Goal: Task Accomplishment & Management: Manage account settings

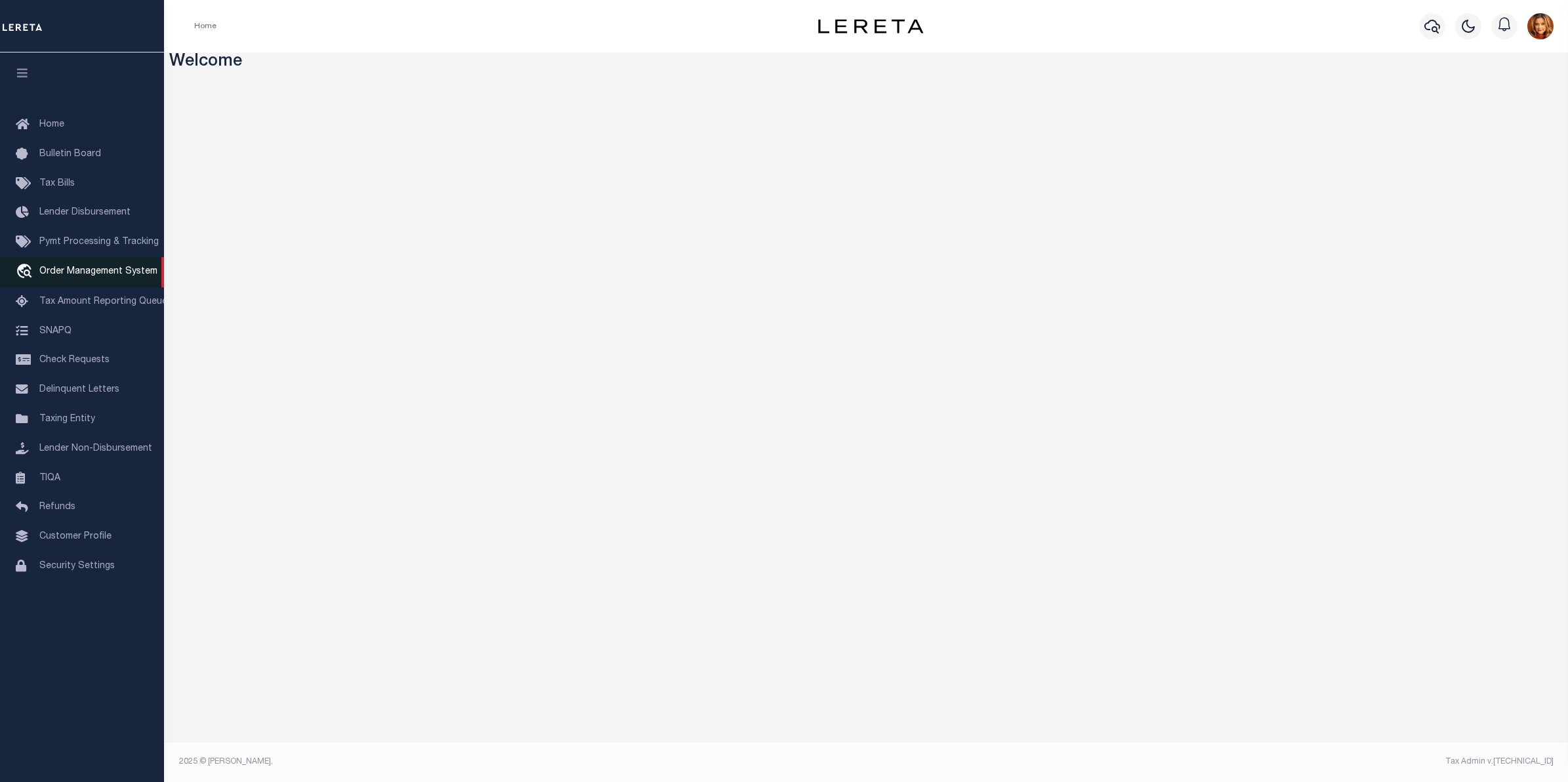
click at [64, 274] on span "Order Management System" at bounding box center [99, 272] width 118 height 9
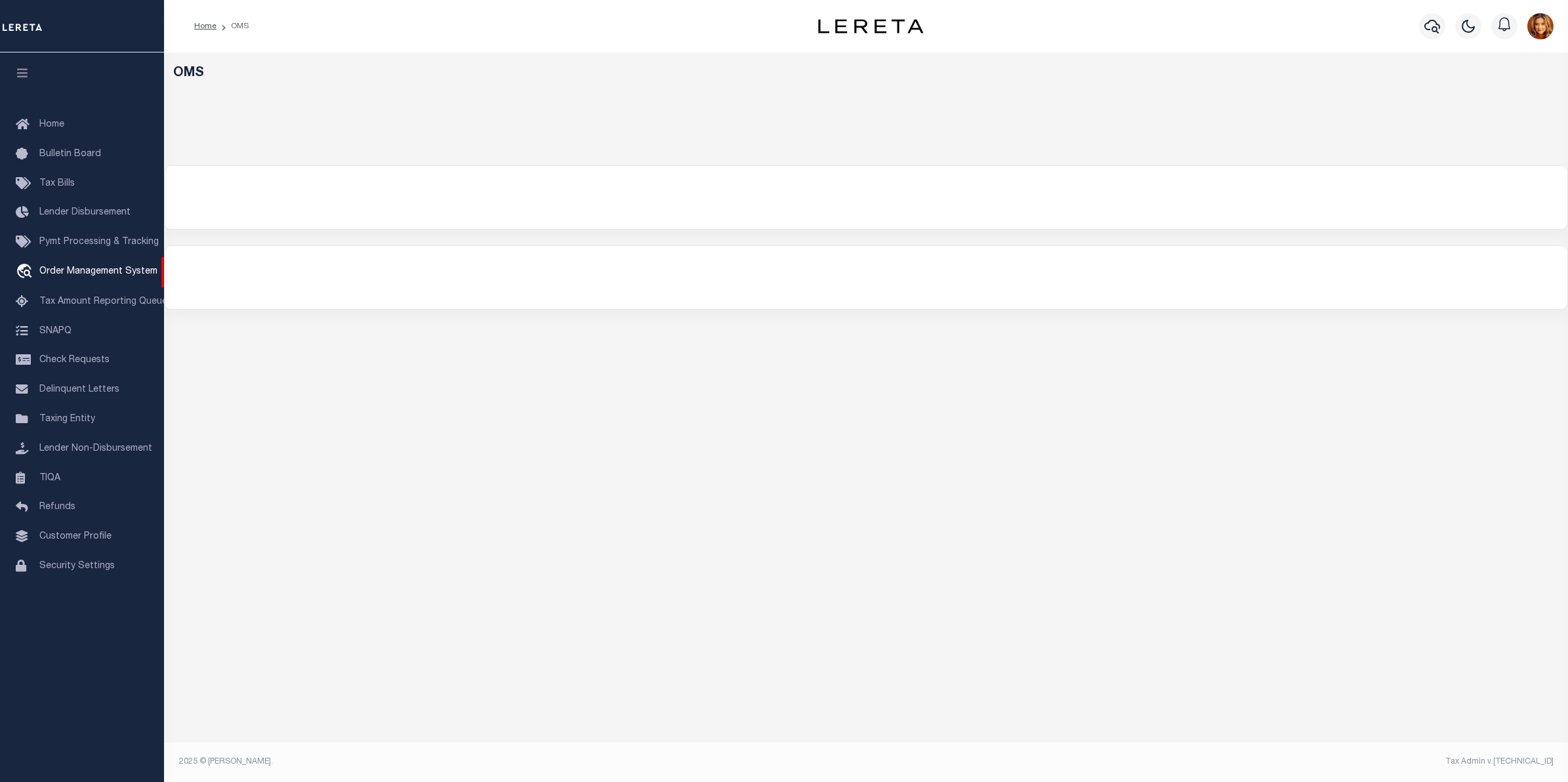
select select "200"
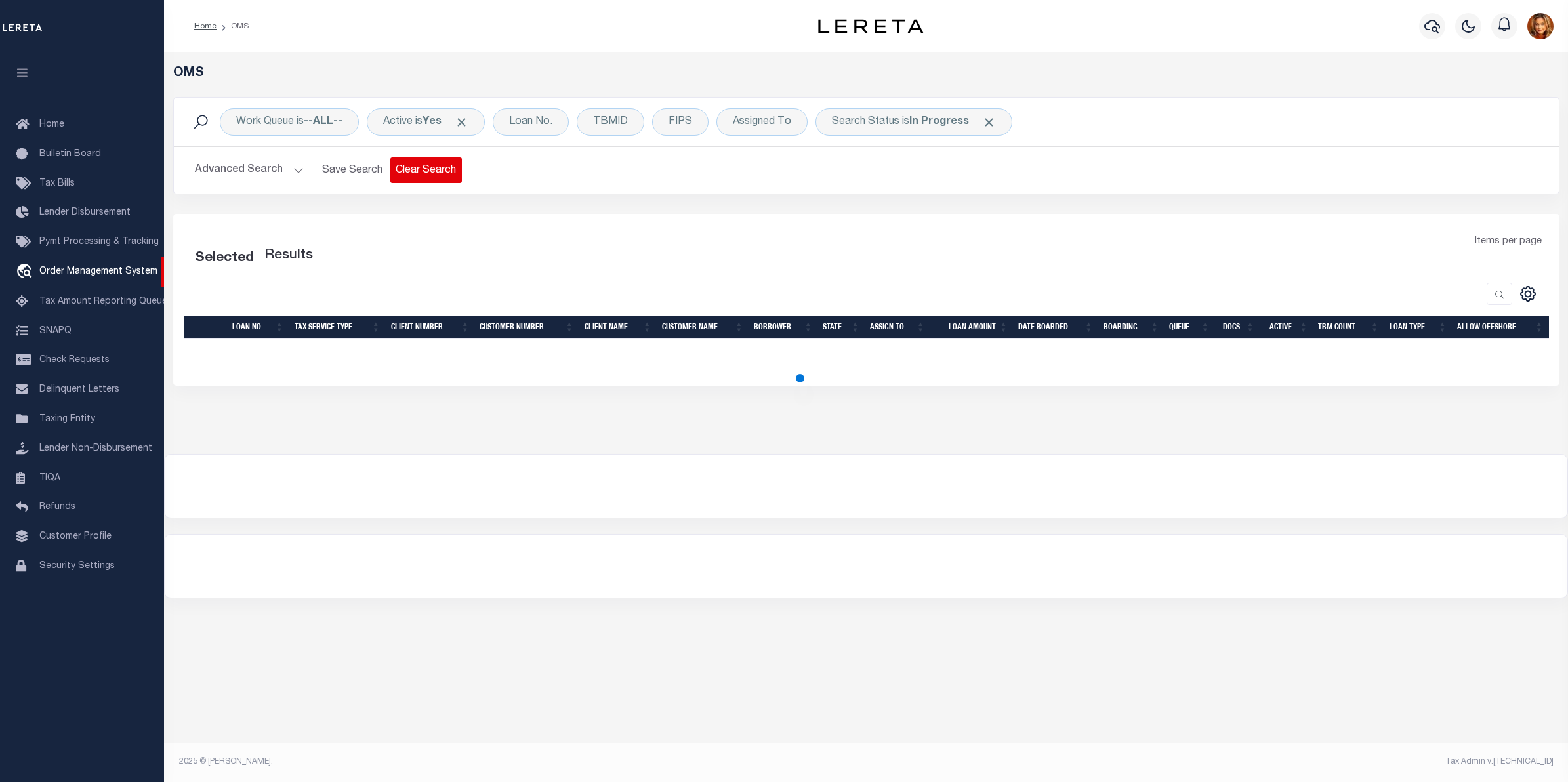
click at [427, 164] on button "Clear Search" at bounding box center [426, 170] width 72 height 25
select select "200"
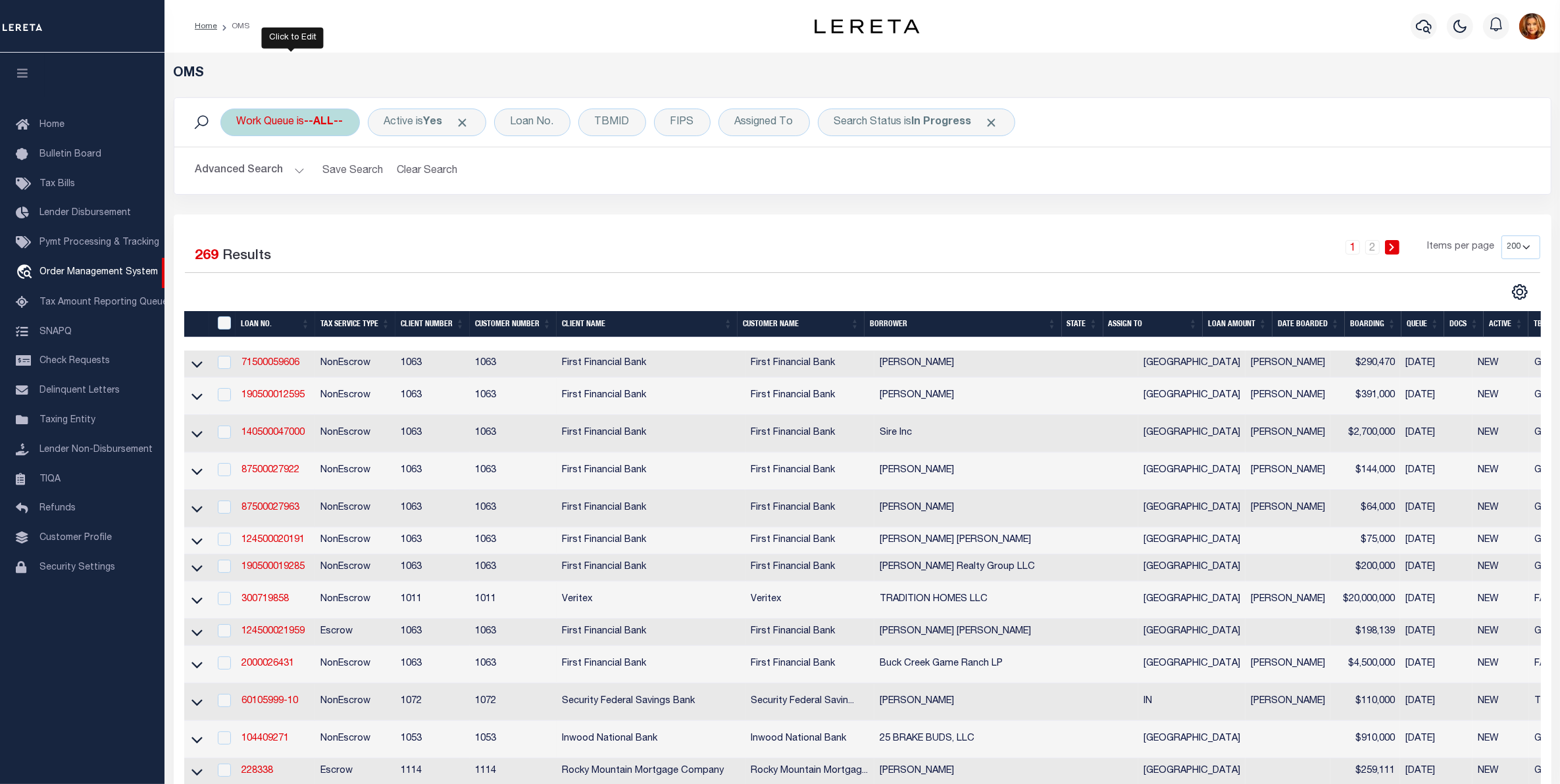
click at [296, 118] on div "Work Queue is --ALL--" at bounding box center [290, 122] width 139 height 28
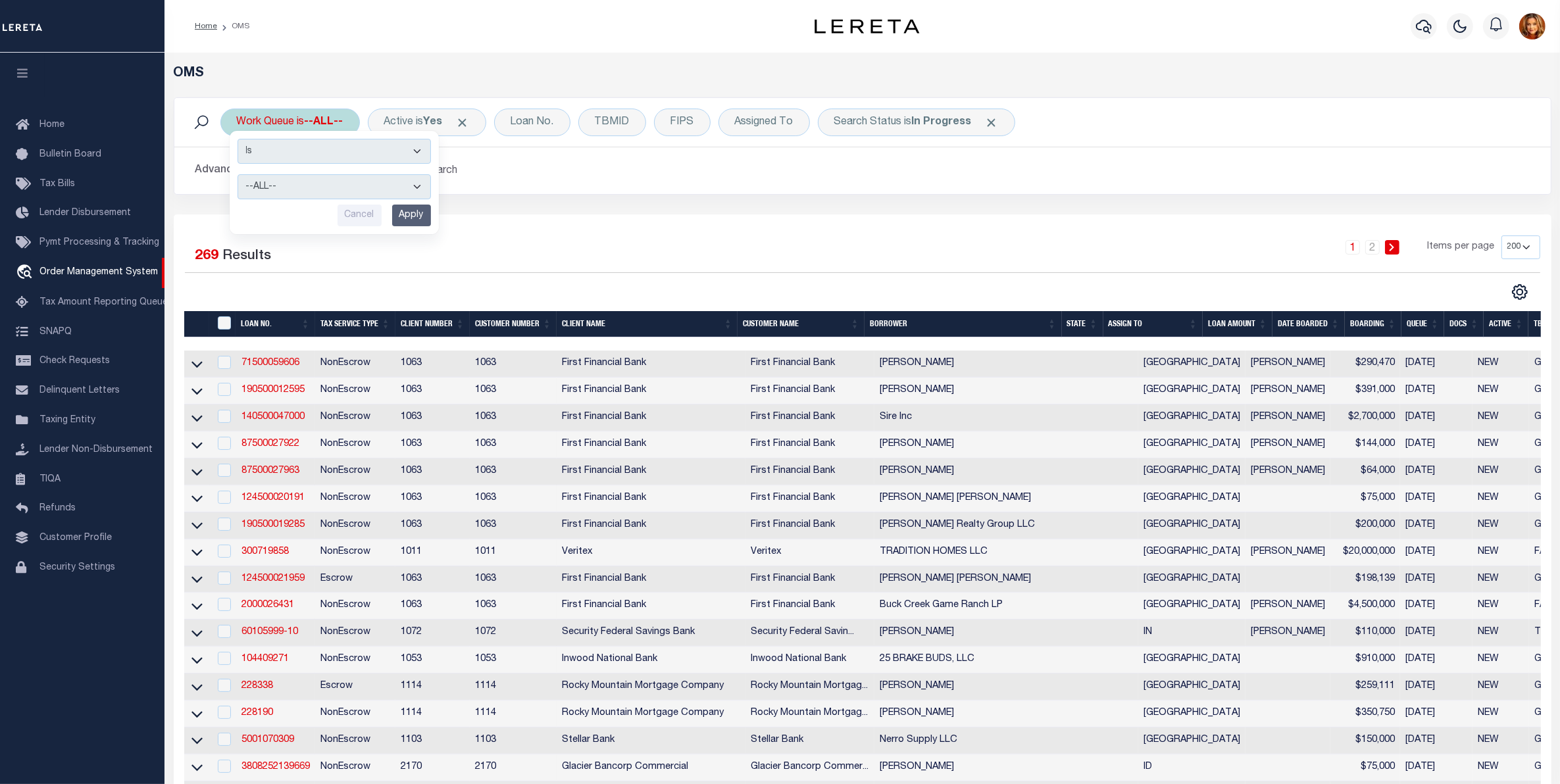
click at [261, 186] on select "--ALL-- factRSystems General ThoughtFocus" at bounding box center [334, 186] width 194 height 25
select select "GEN"
click at [237, 175] on select "--ALL-- factRSystems General ThoughtFocus" at bounding box center [334, 186] width 194 height 25
click at [426, 210] on input "Apply" at bounding box center [412, 215] width 39 height 22
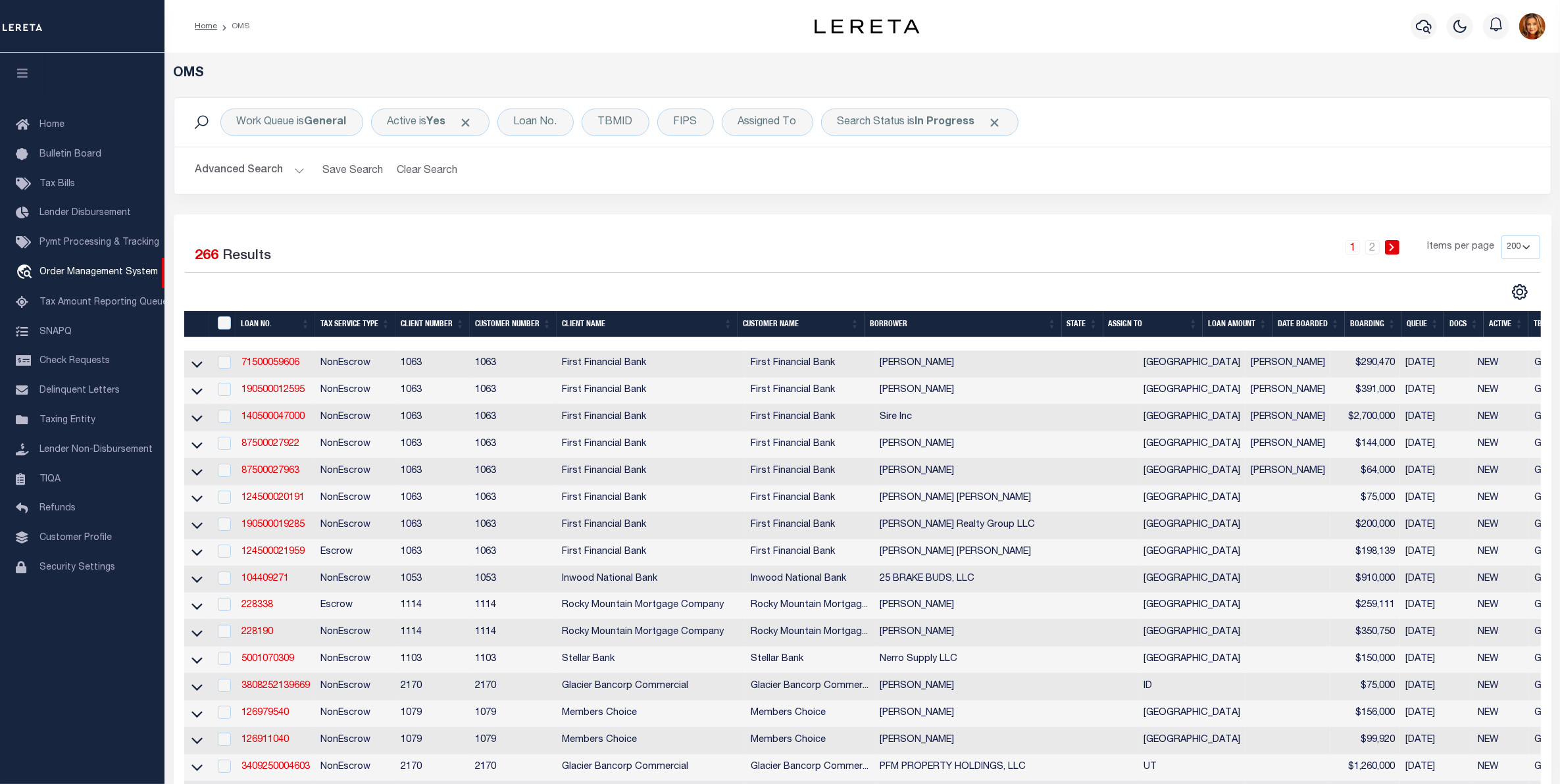
click at [237, 162] on button "Advanced Search" at bounding box center [250, 171] width 109 height 26
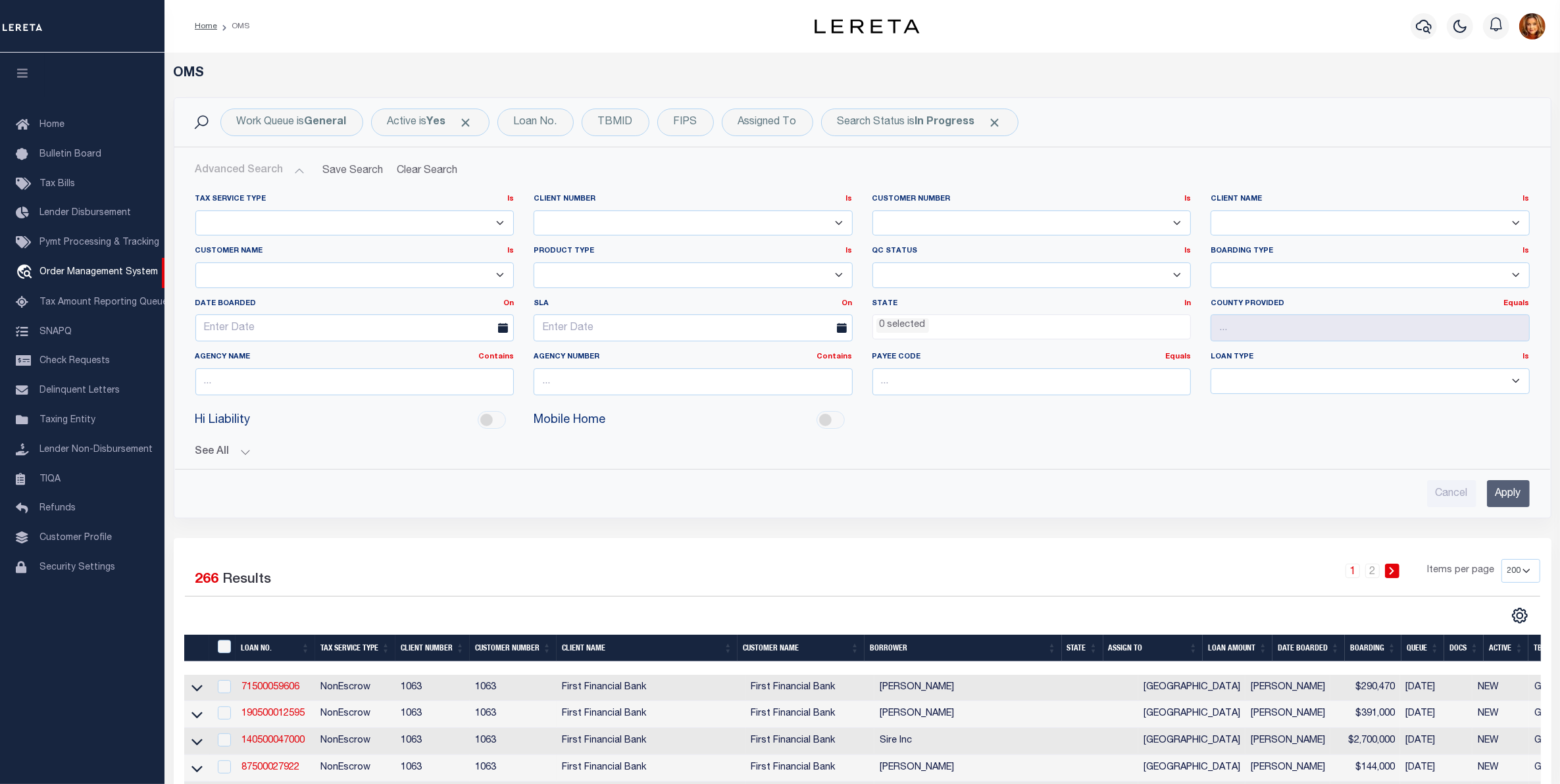
click at [975, 313] on div "State In In AK AL AR AZ CA CO CT DC DE FL GA GU HI IA ID IL IN KS [GEOGRAPHIC_D…" at bounding box center [1032, 319] width 319 height 41
click at [955, 330] on ul "0 selected" at bounding box center [1032, 323] width 318 height 17
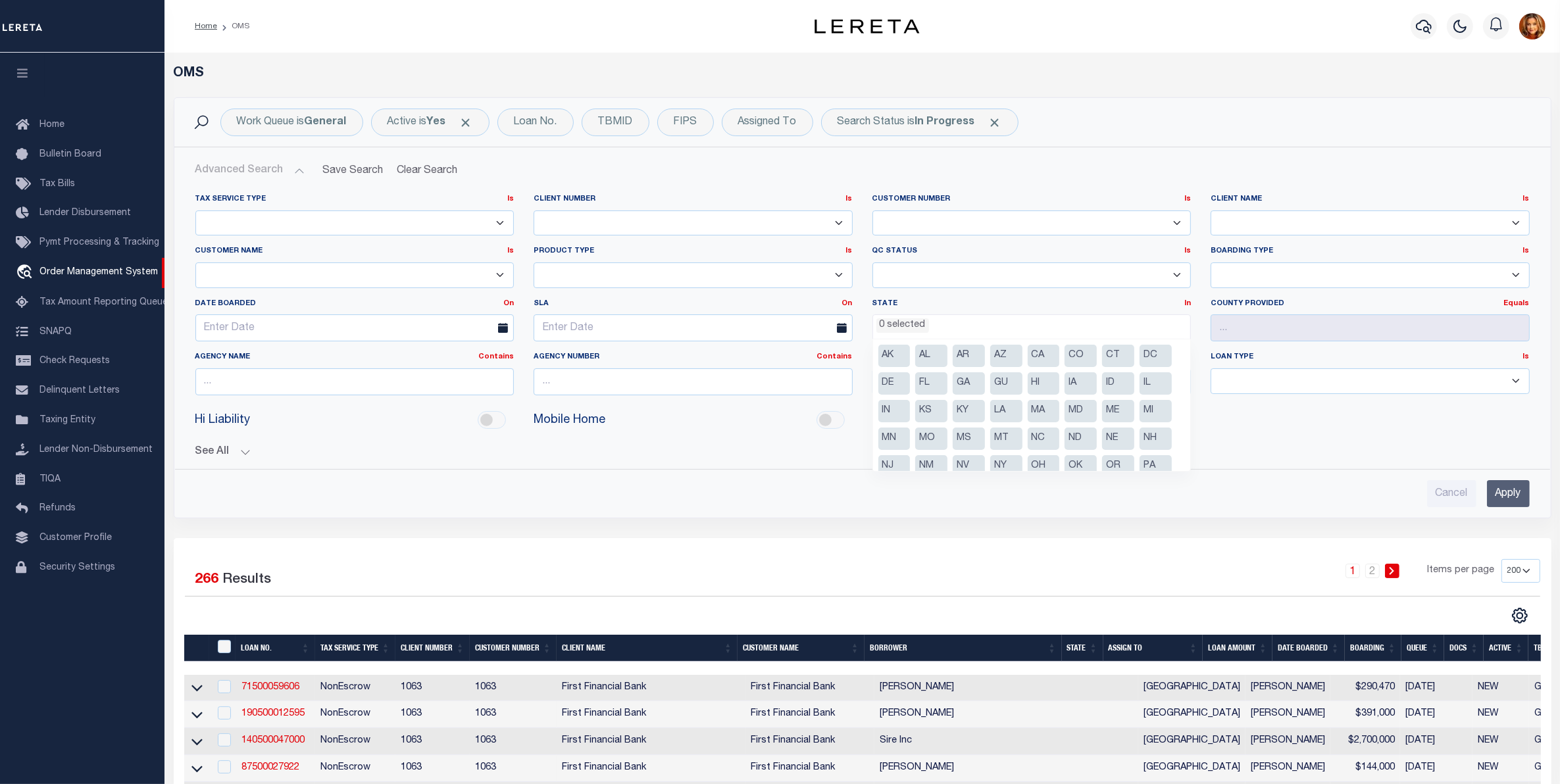
click at [1005, 459] on li "NY" at bounding box center [1006, 466] width 32 height 22
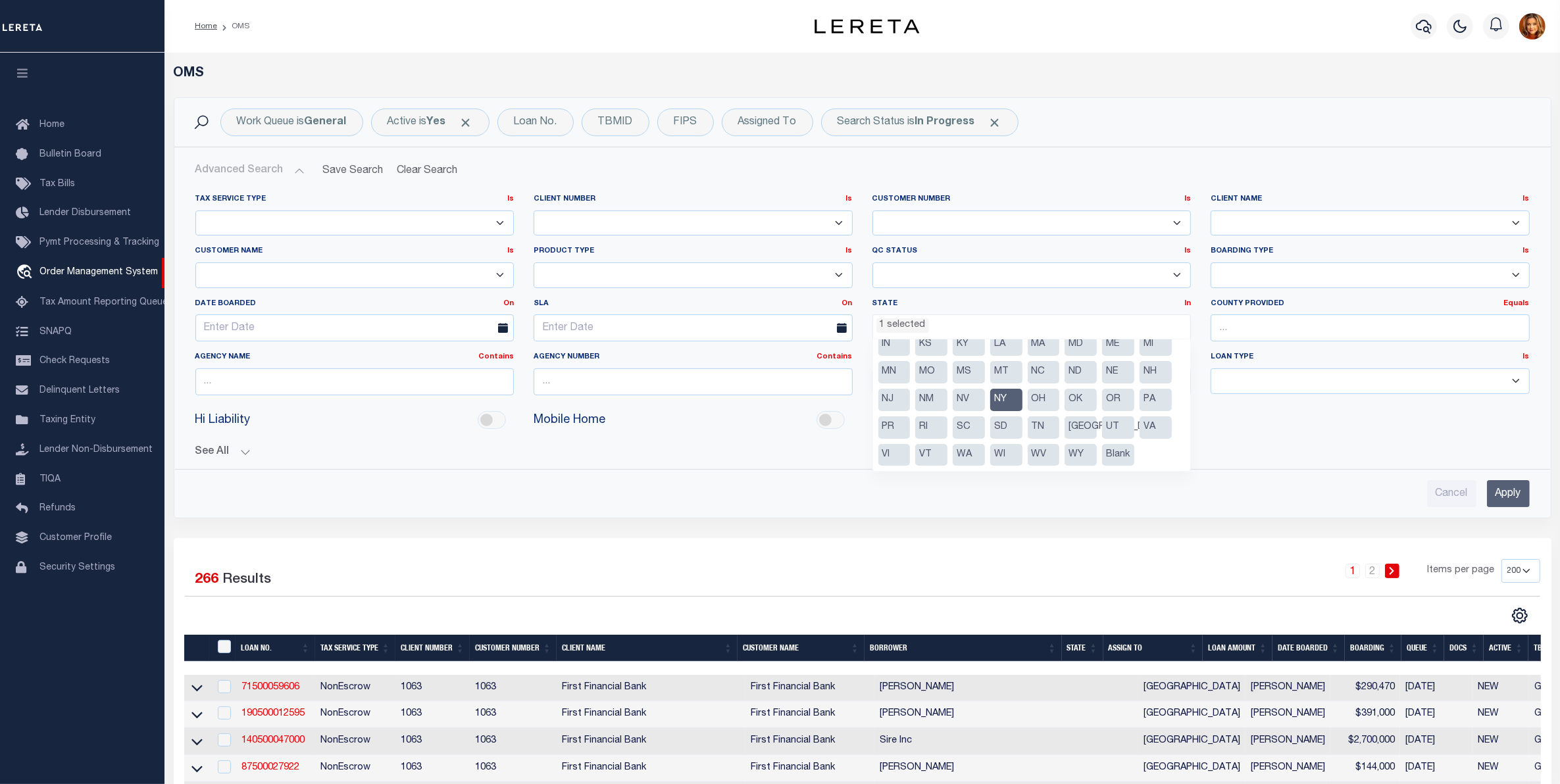
click at [1082, 399] on li "OK" at bounding box center [1081, 399] width 32 height 22
click at [1150, 401] on li "PA" at bounding box center [1156, 399] width 32 height 22
click at [1148, 429] on li "VA" at bounding box center [1156, 427] width 32 height 22
click at [1040, 368] on li "NC" at bounding box center [1044, 372] width 32 height 22
click at [962, 426] on li "SC" at bounding box center [969, 427] width 32 height 22
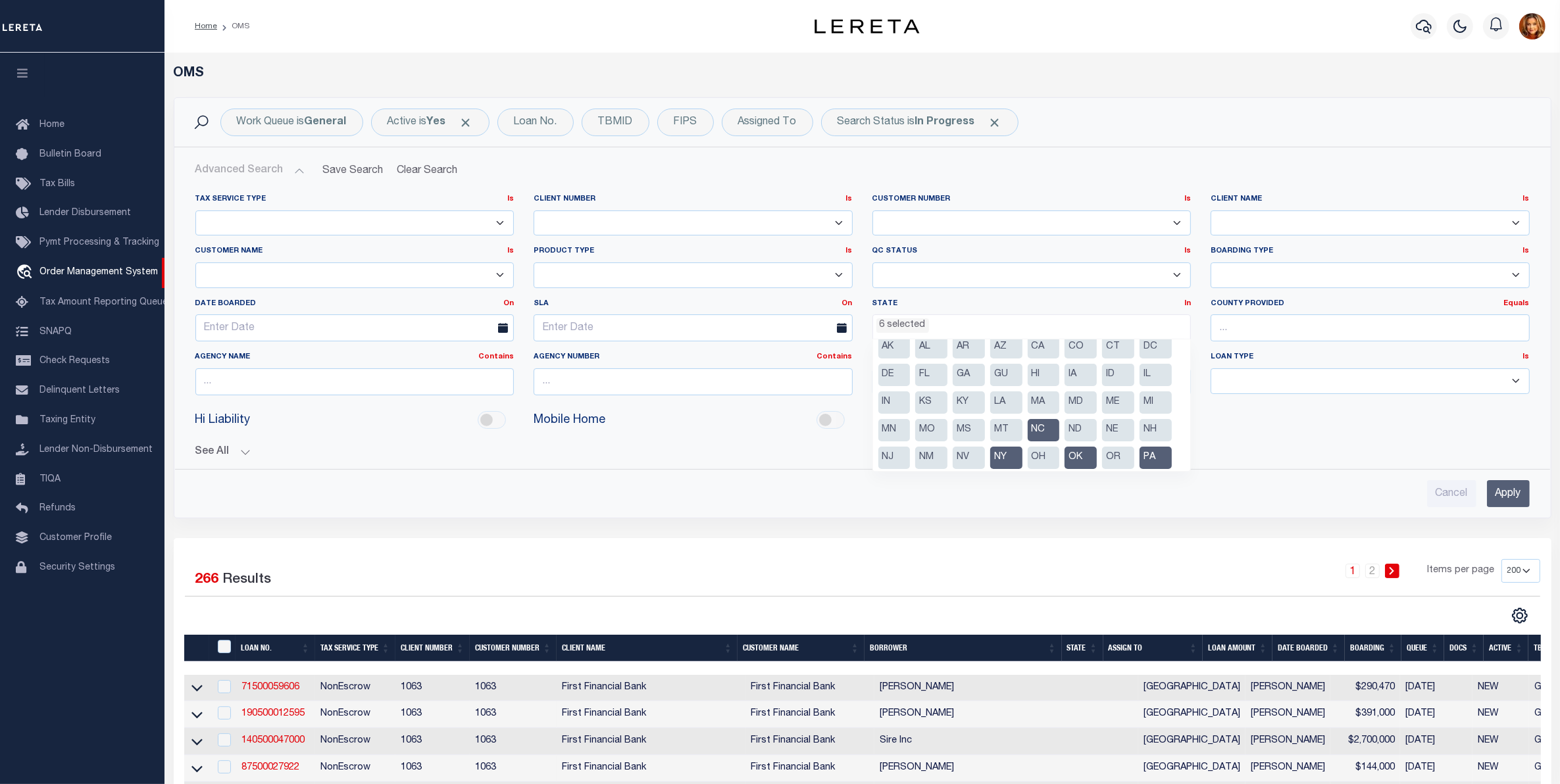
scroll to position [0, 0]
click at [1083, 409] on li "MD" at bounding box center [1081, 411] width 32 height 22
click at [968, 405] on li "KY" at bounding box center [969, 411] width 32 height 22
select select "KY"
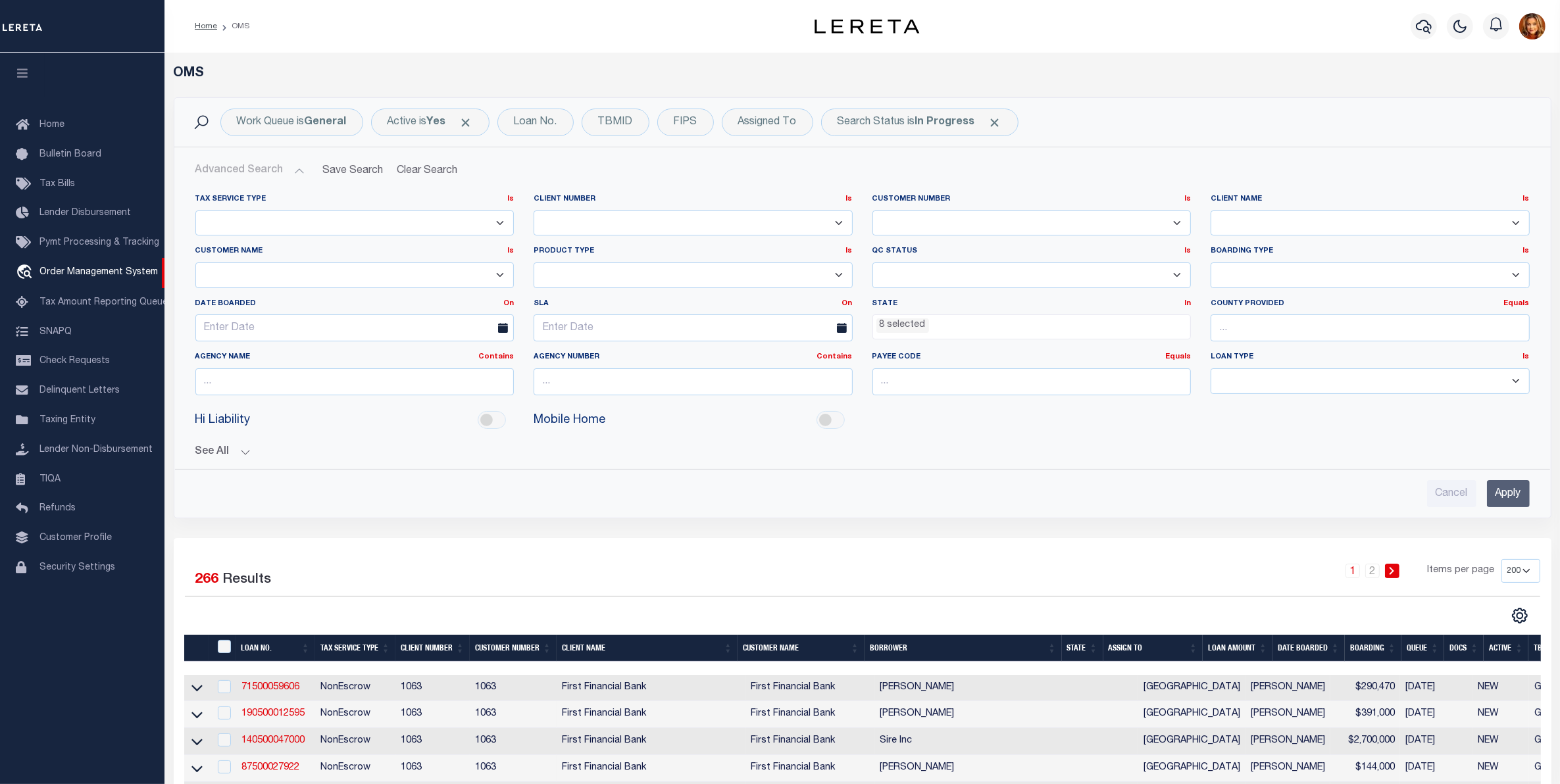
click at [1508, 495] on input "Apply" at bounding box center [1508, 494] width 43 height 27
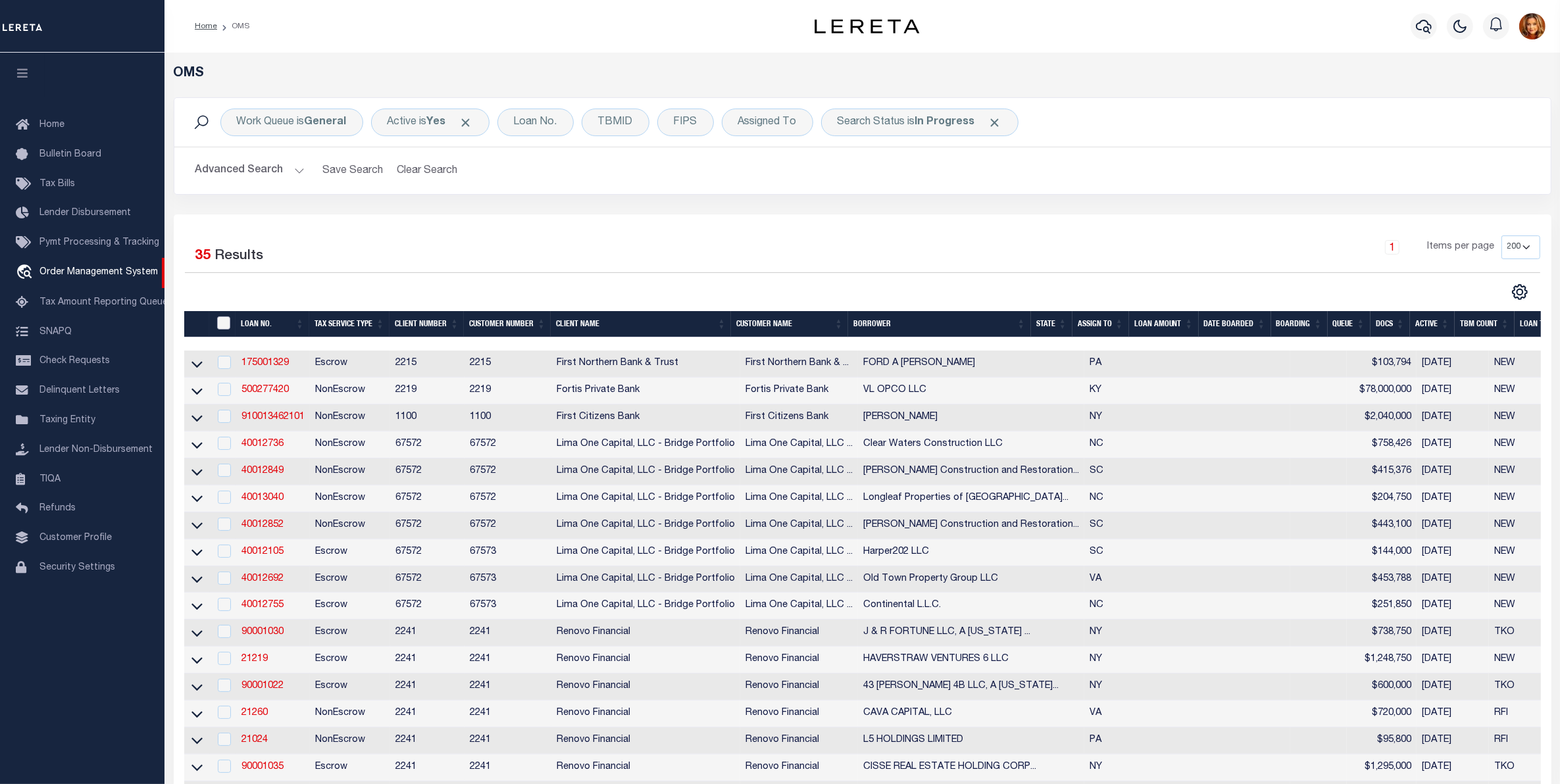
click at [229, 323] on input "" at bounding box center [224, 323] width 13 height 13
checkbox input "true"
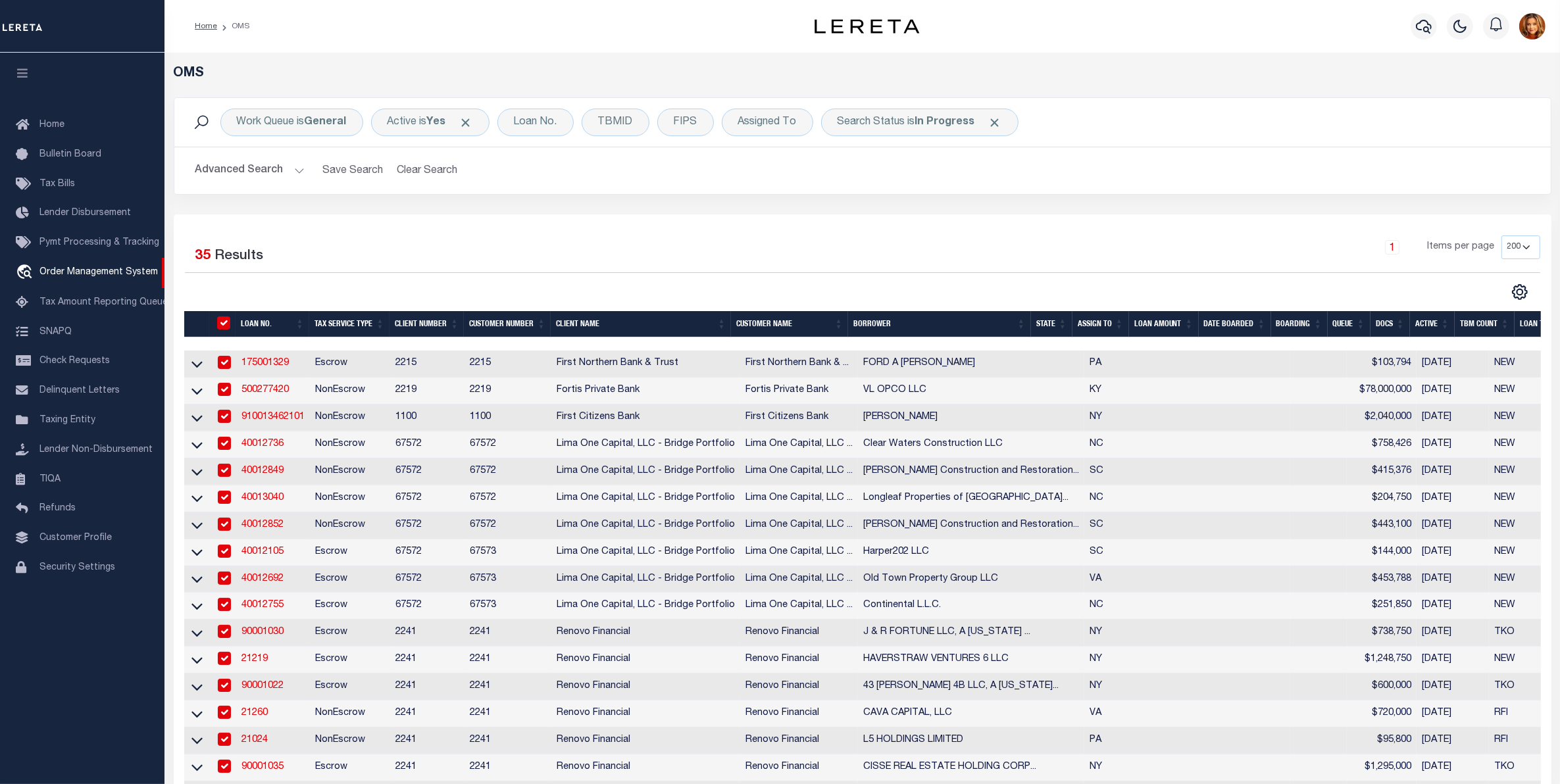
checkbox input "true"
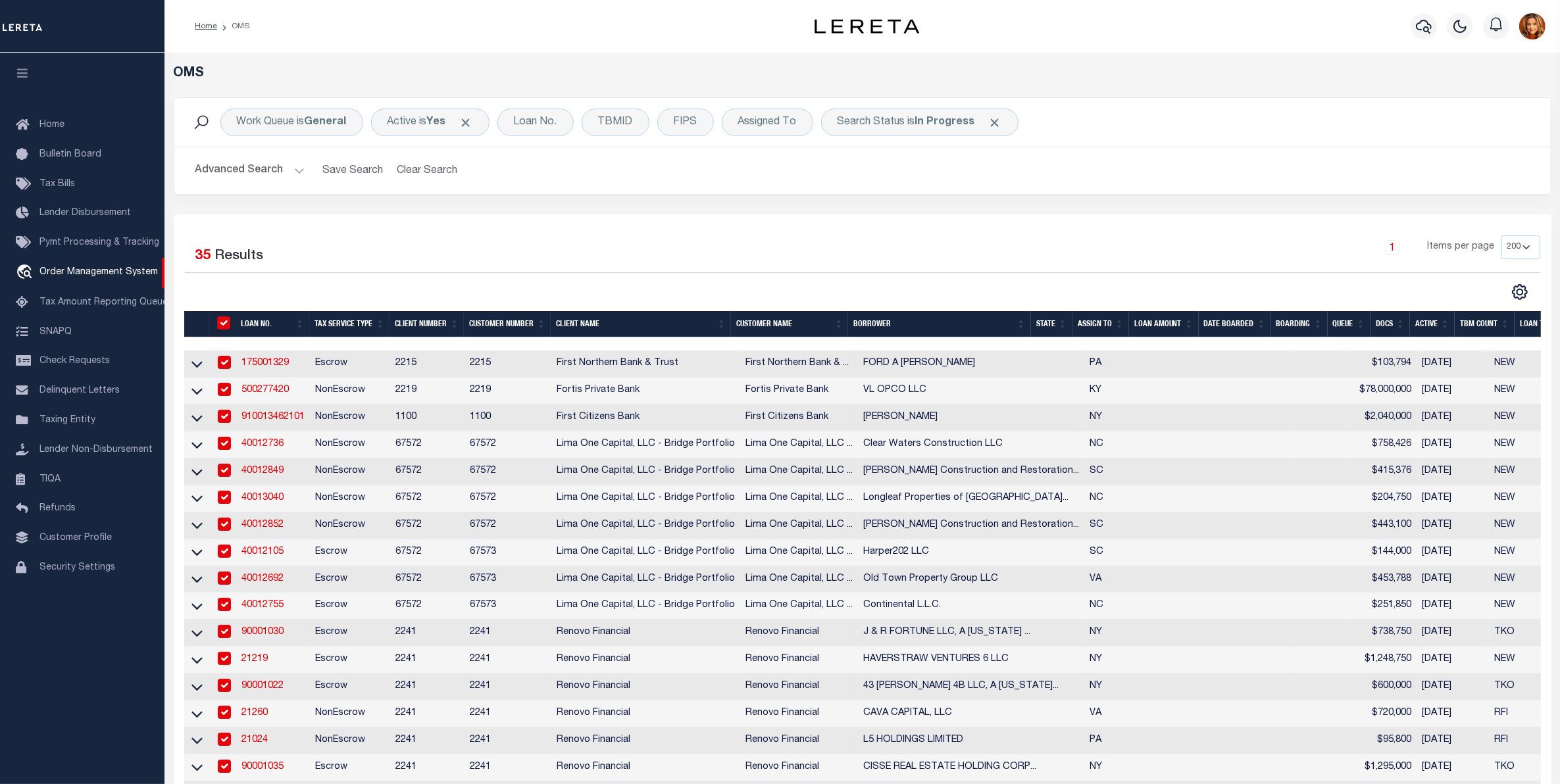
checkbox input "true"
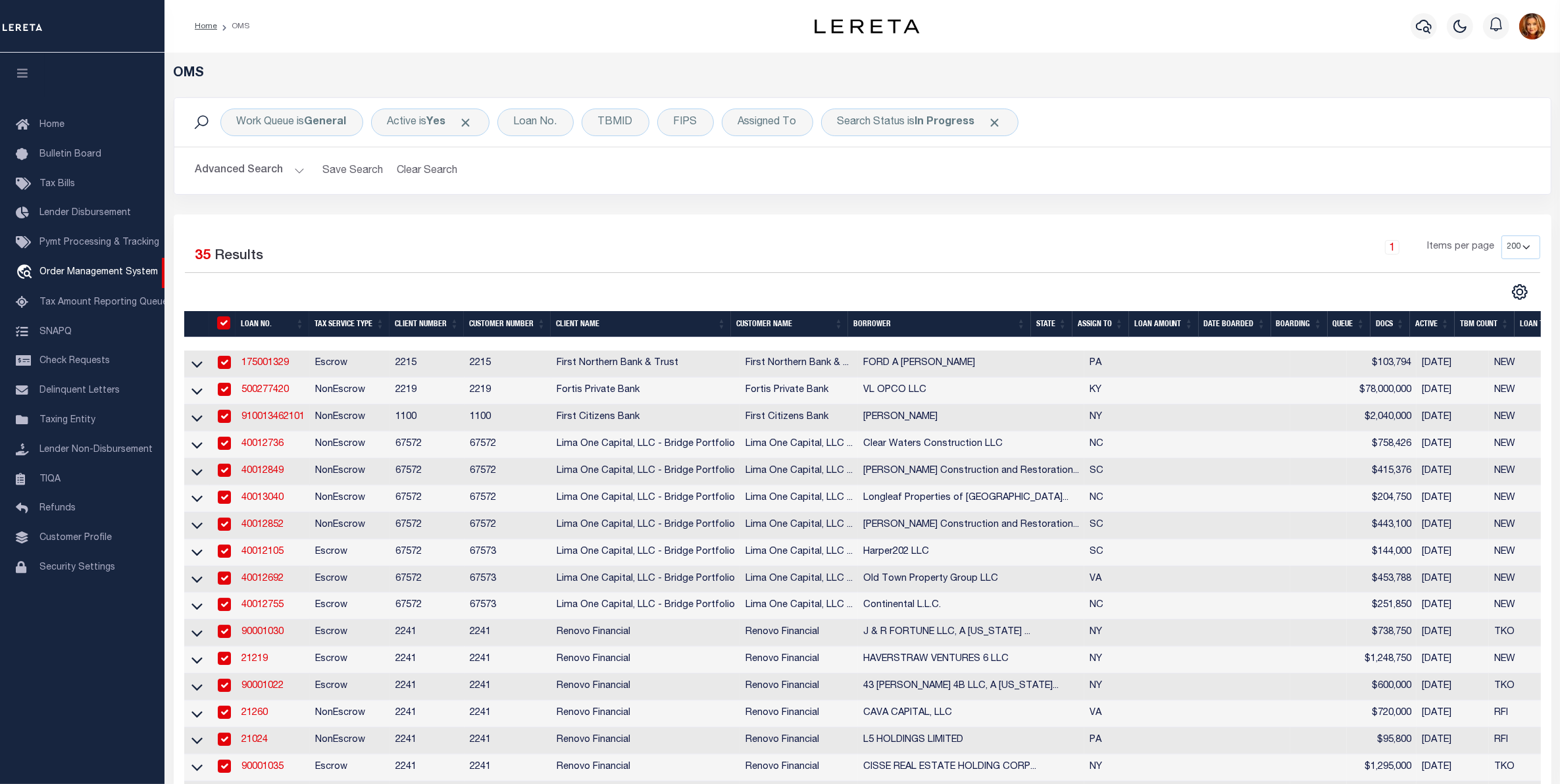
checkbox input "true"
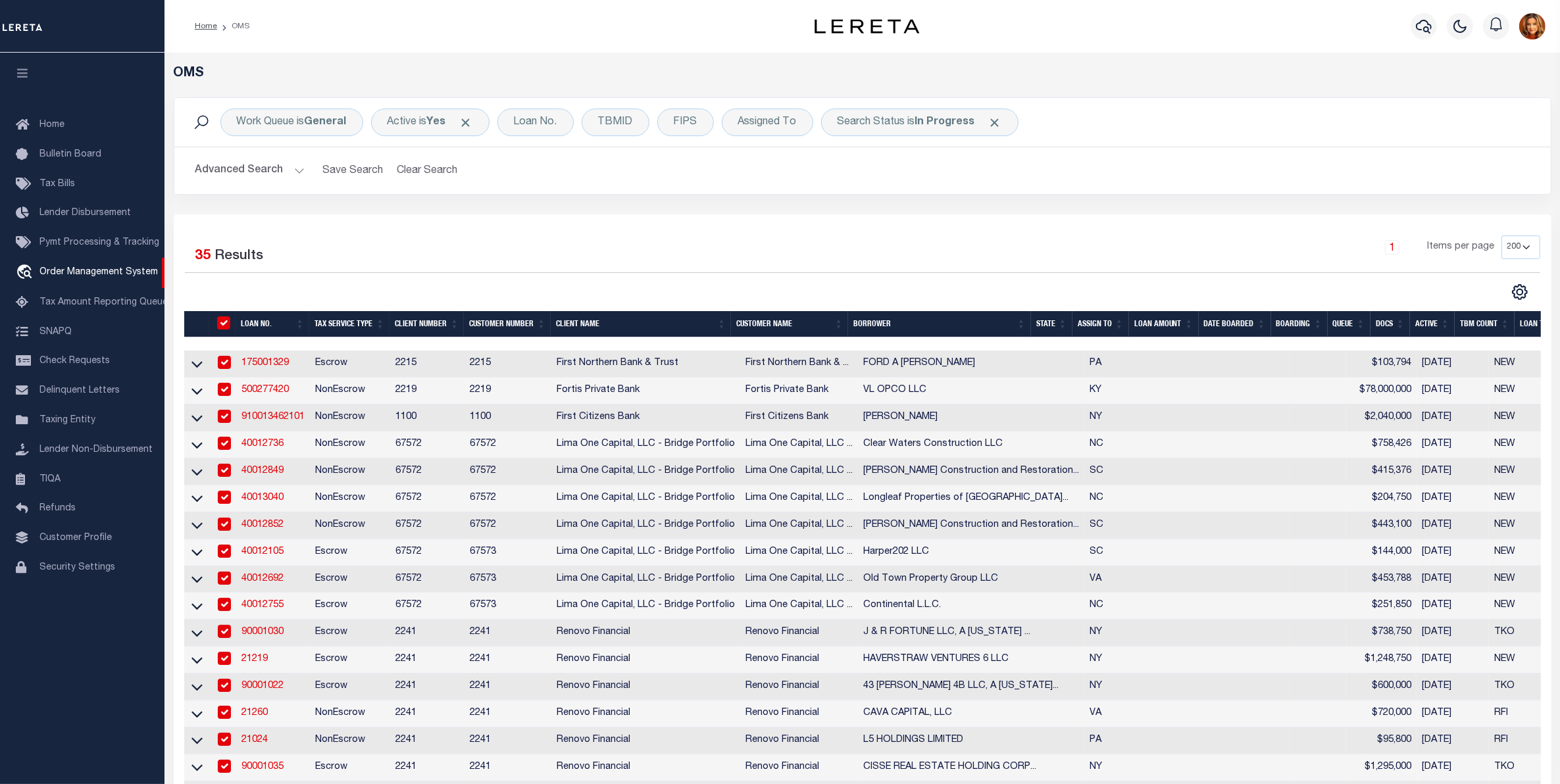
checkbox input "true"
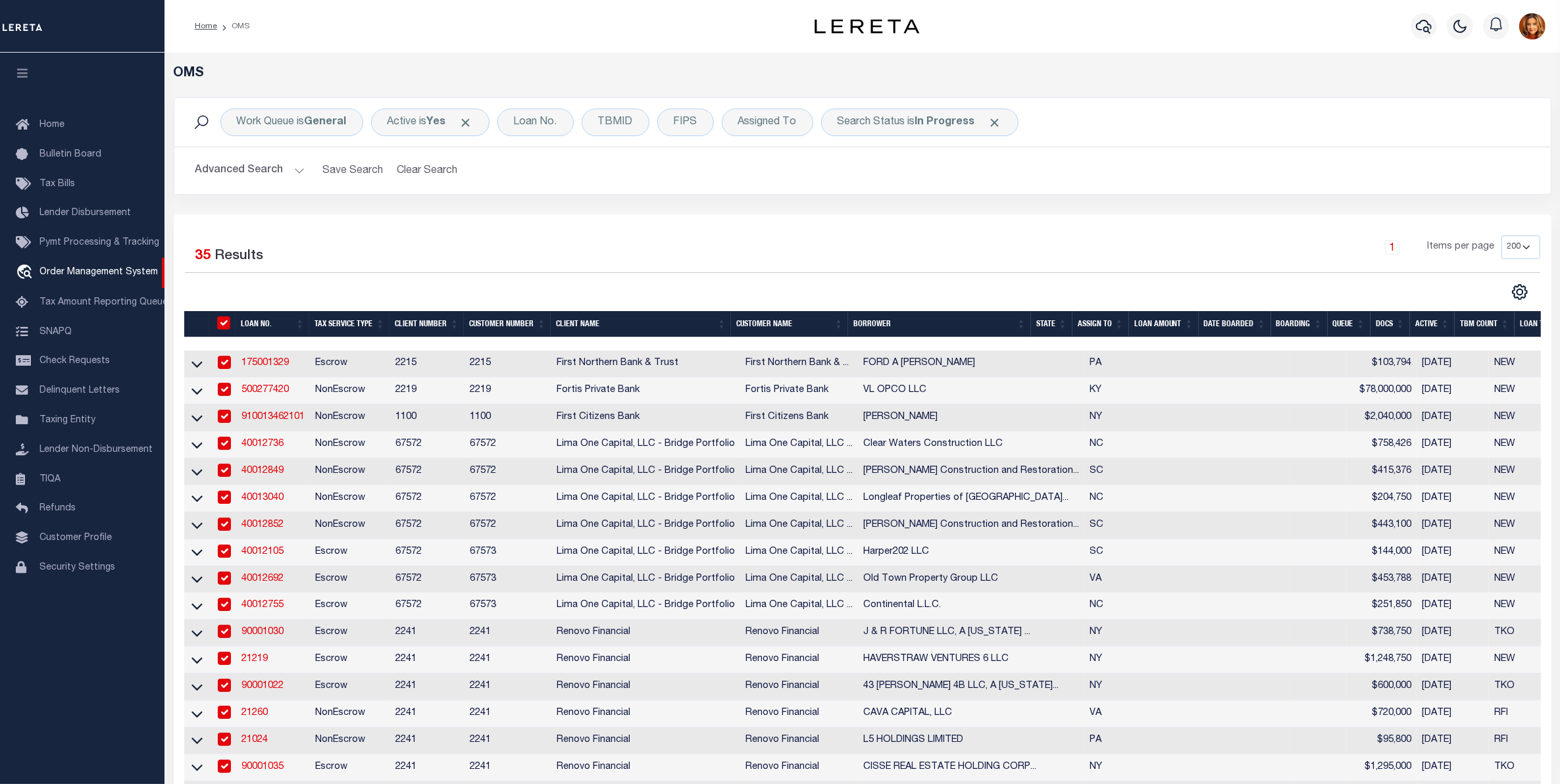
checkbox input "true"
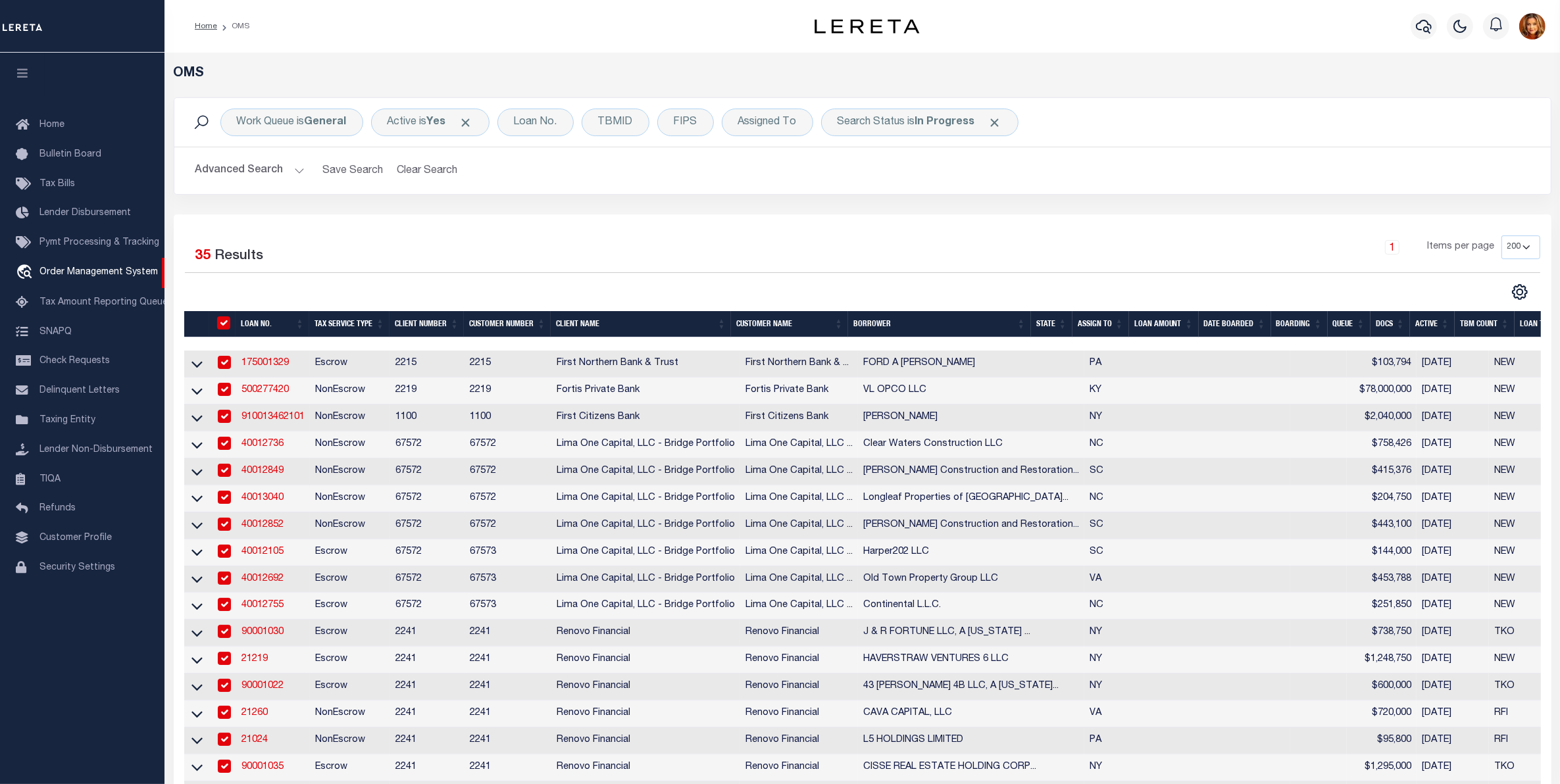
checkbox input "true"
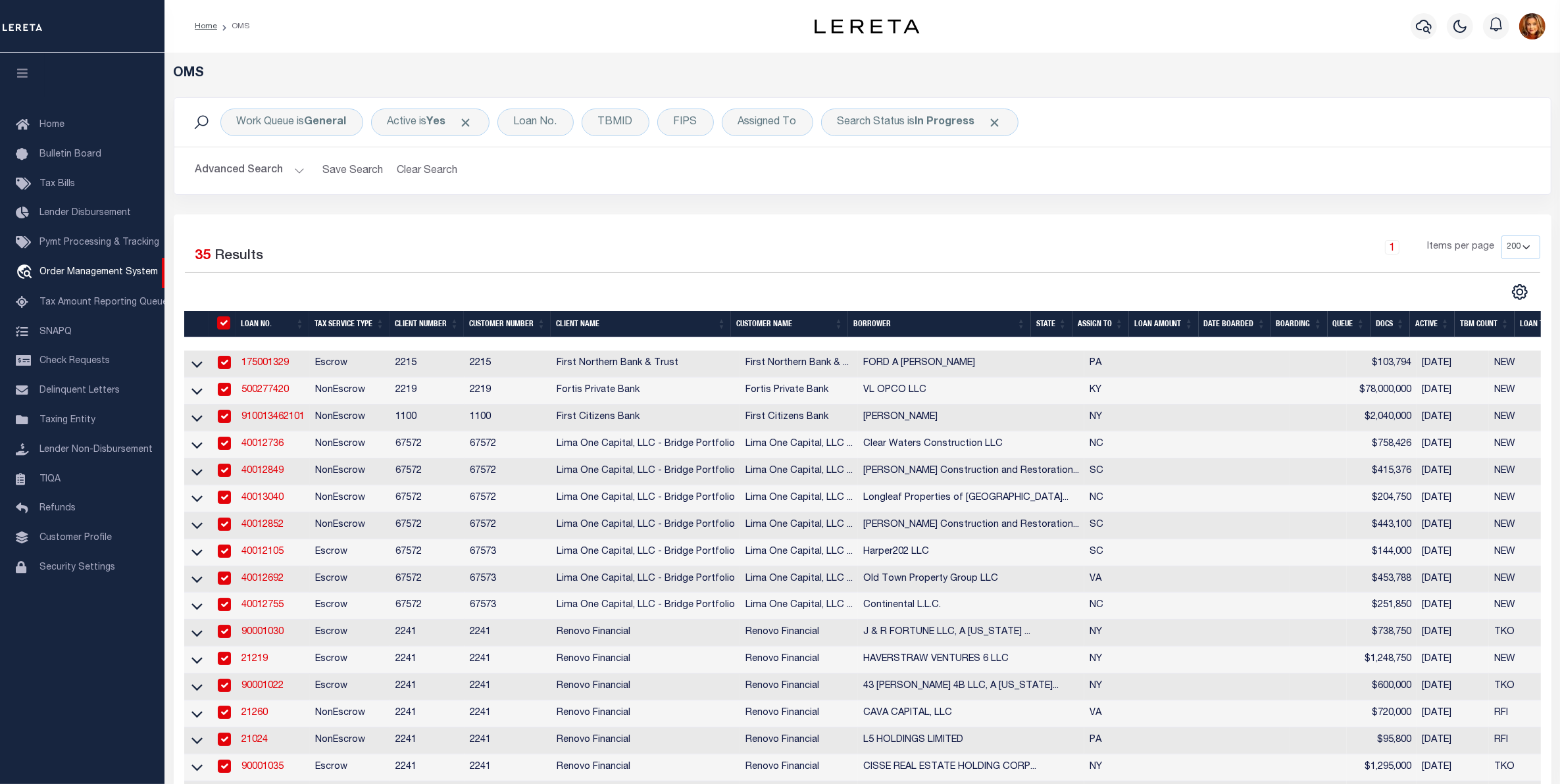
checkbox input "true"
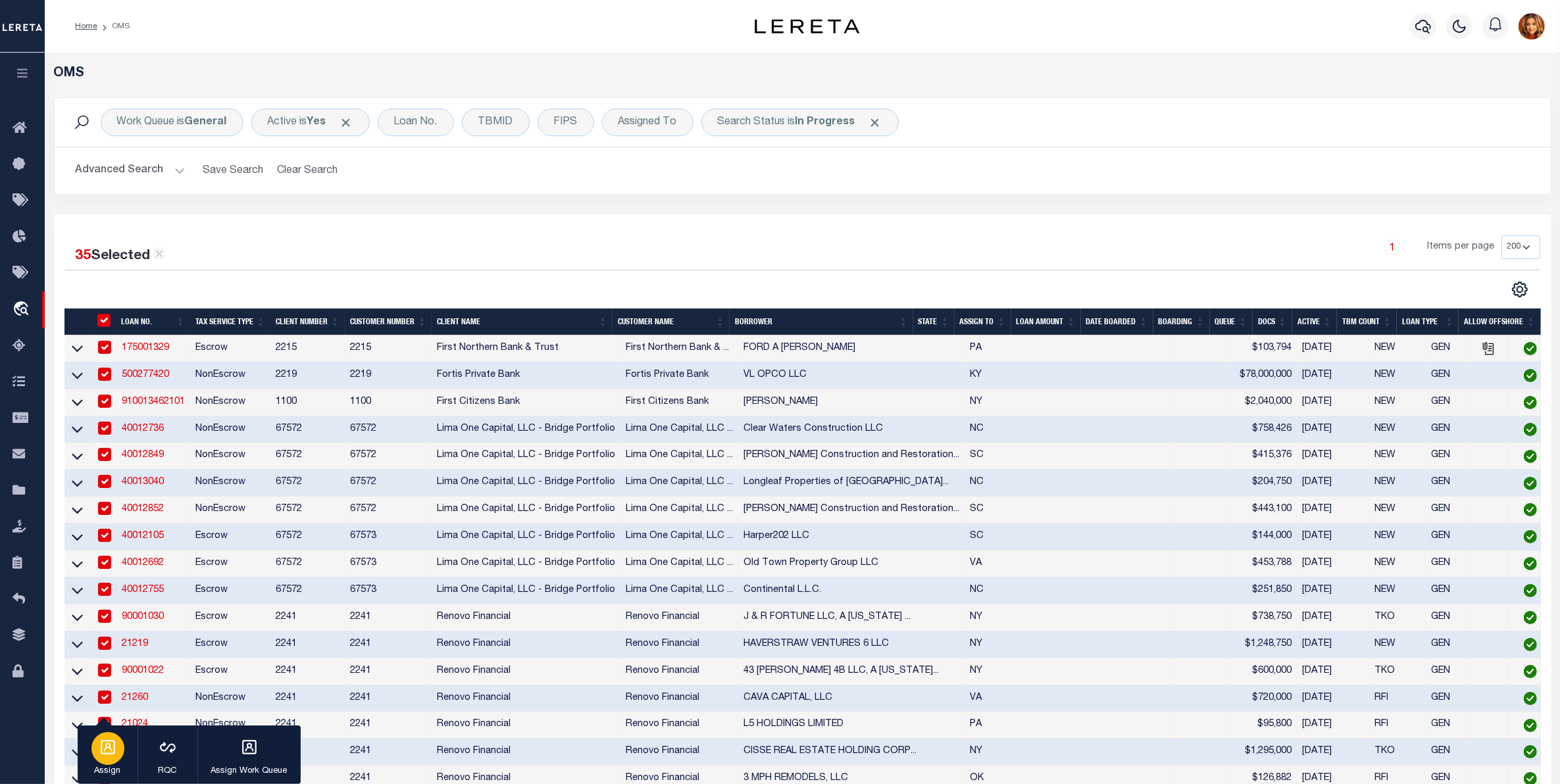
click at [116, 744] on div "button" at bounding box center [108, 748] width 33 height 33
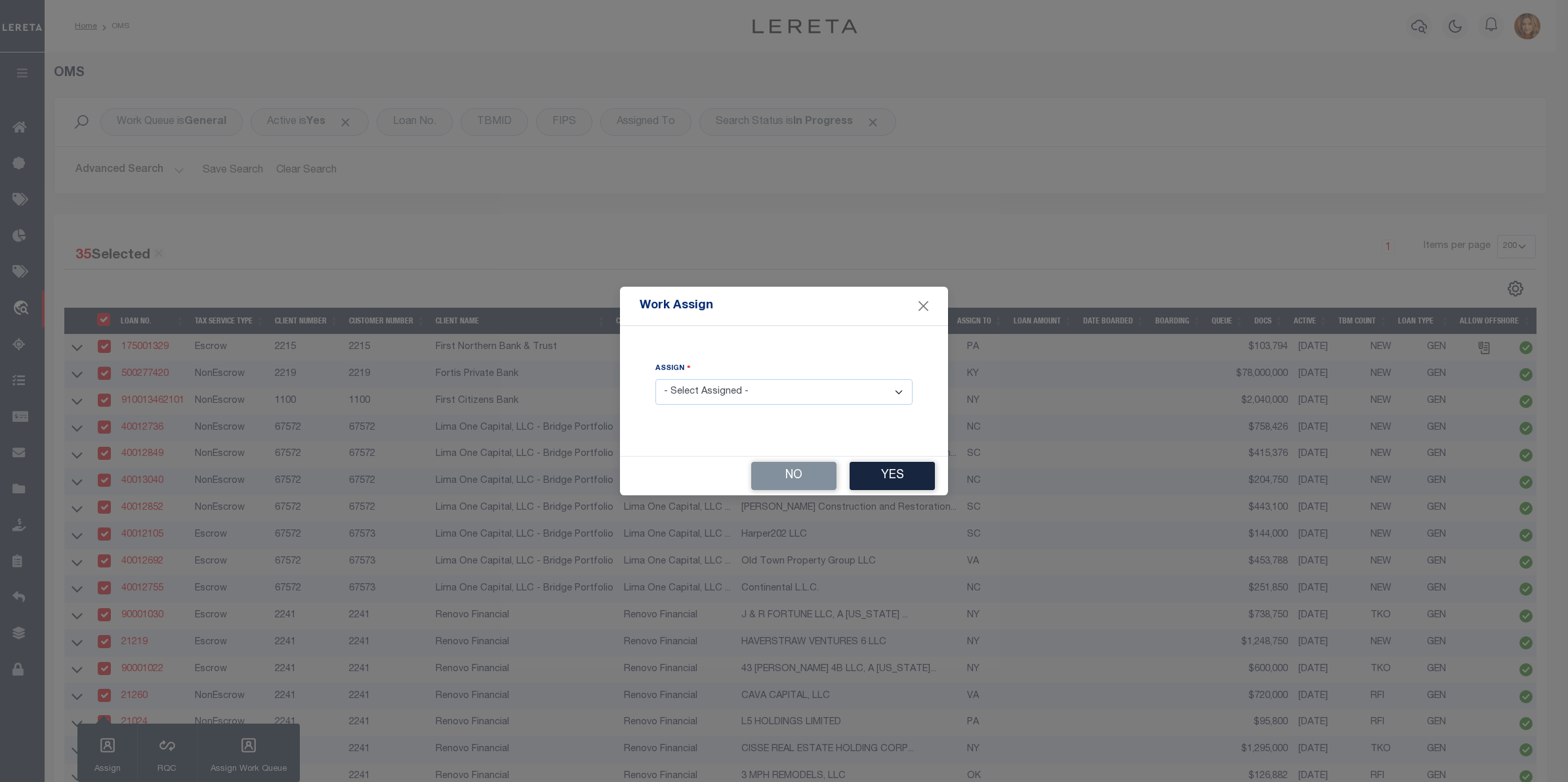
click at [742, 387] on select "- Select Assigned - --Unassigned-- [PERSON_NAME] [PERSON_NAME] [PERSON_NAME] [P…" at bounding box center [783, 392] width 257 height 25
select select "[PERSON_NAME]"
click at [655, 380] on select "- Select Assigned - --Unassigned-- [PERSON_NAME] [PERSON_NAME] [PERSON_NAME] [P…" at bounding box center [783, 392] width 257 height 25
click at [899, 473] on button "Yes" at bounding box center [892, 476] width 85 height 28
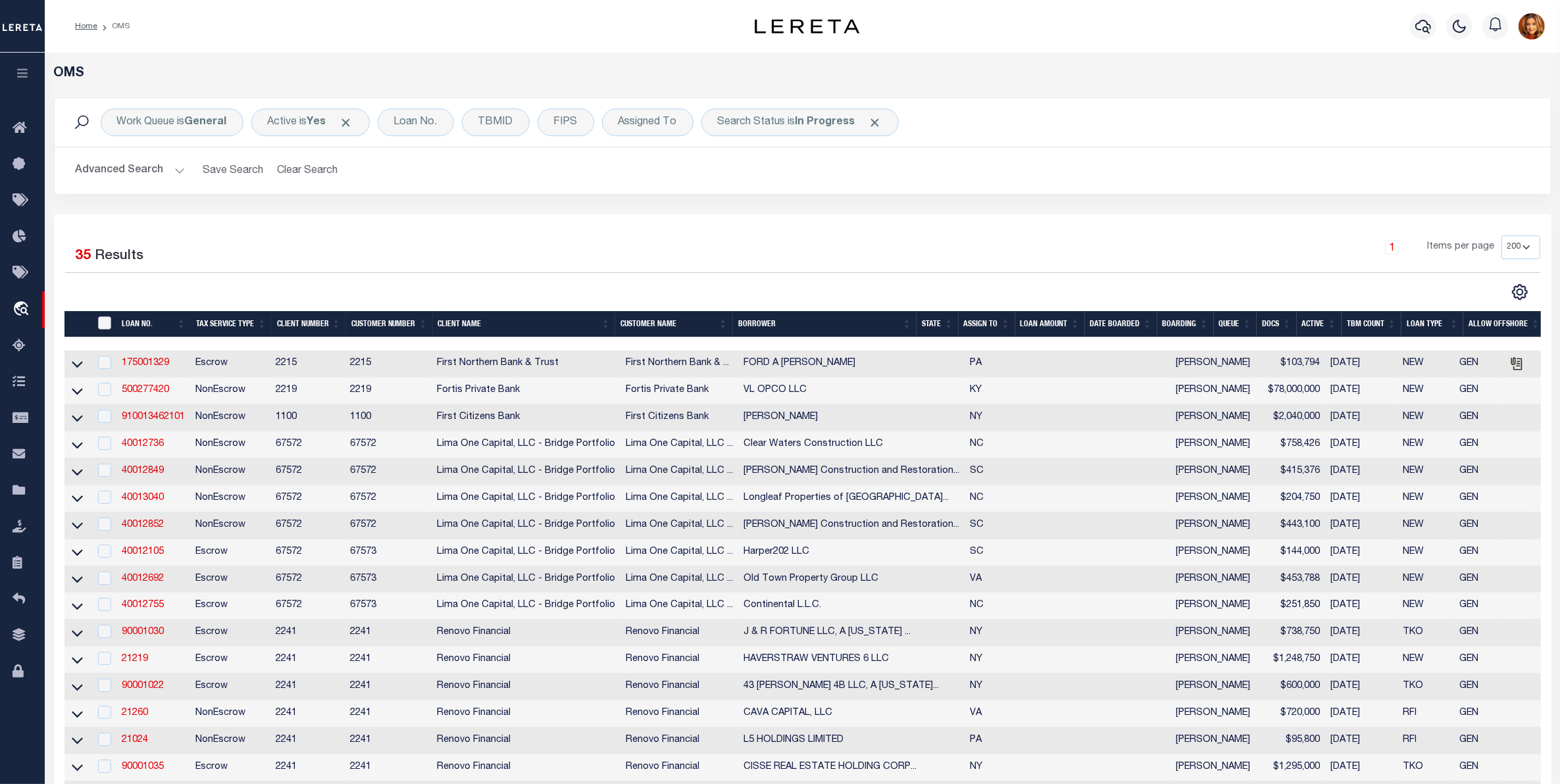
click at [106, 319] on input "" at bounding box center [105, 323] width 13 height 13
checkbox input "true"
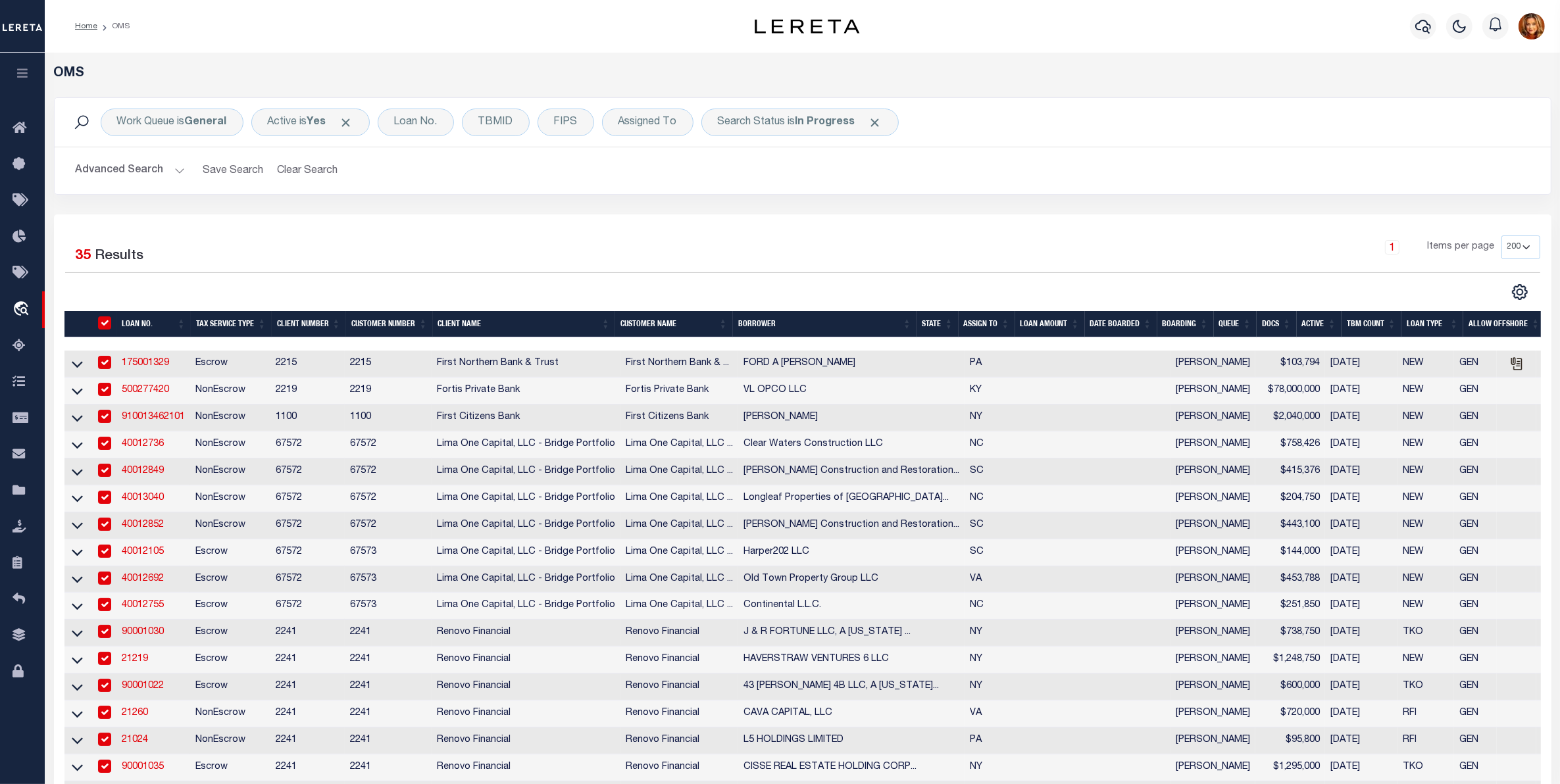
checkbox input "true"
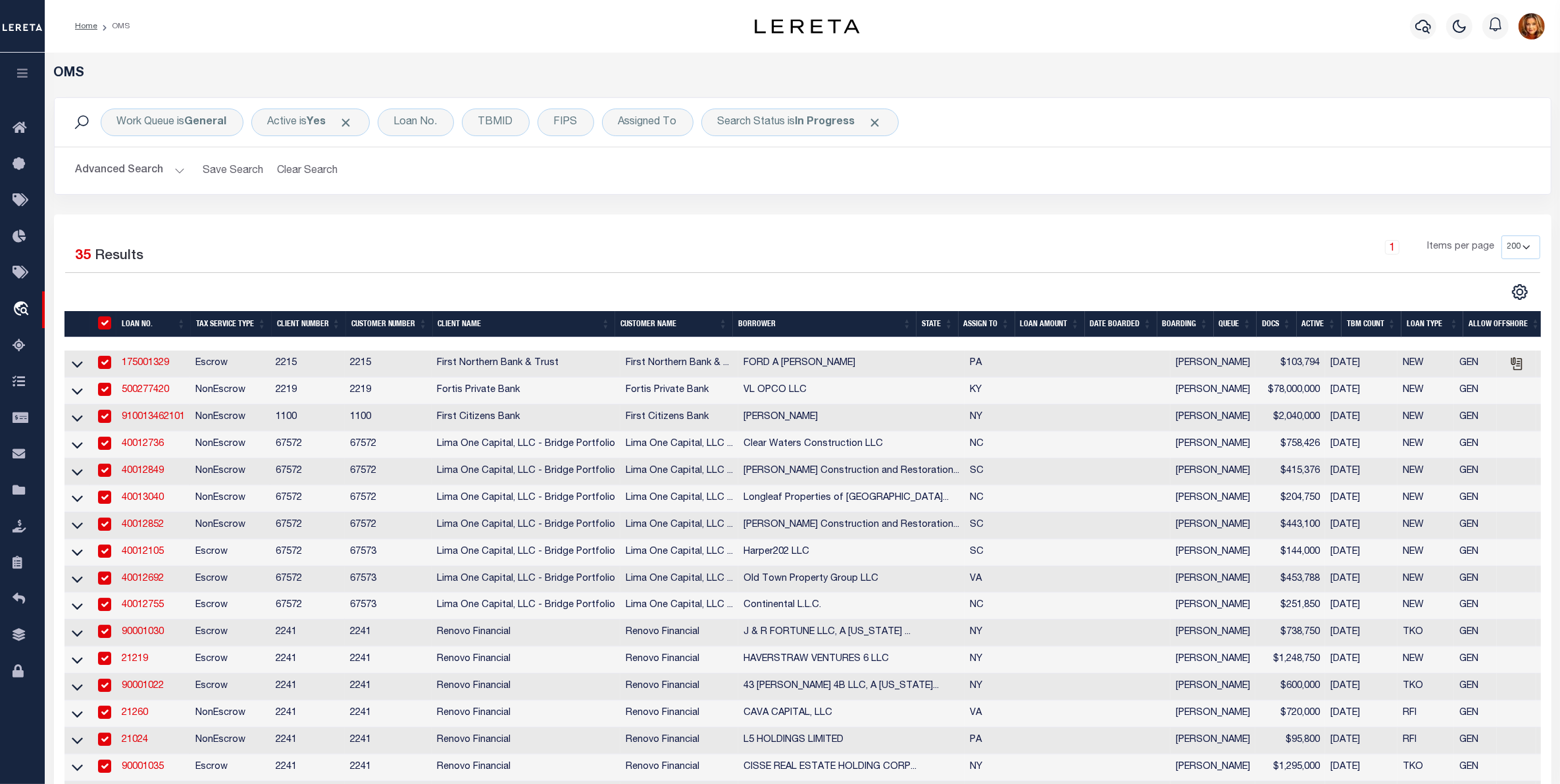
checkbox input "true"
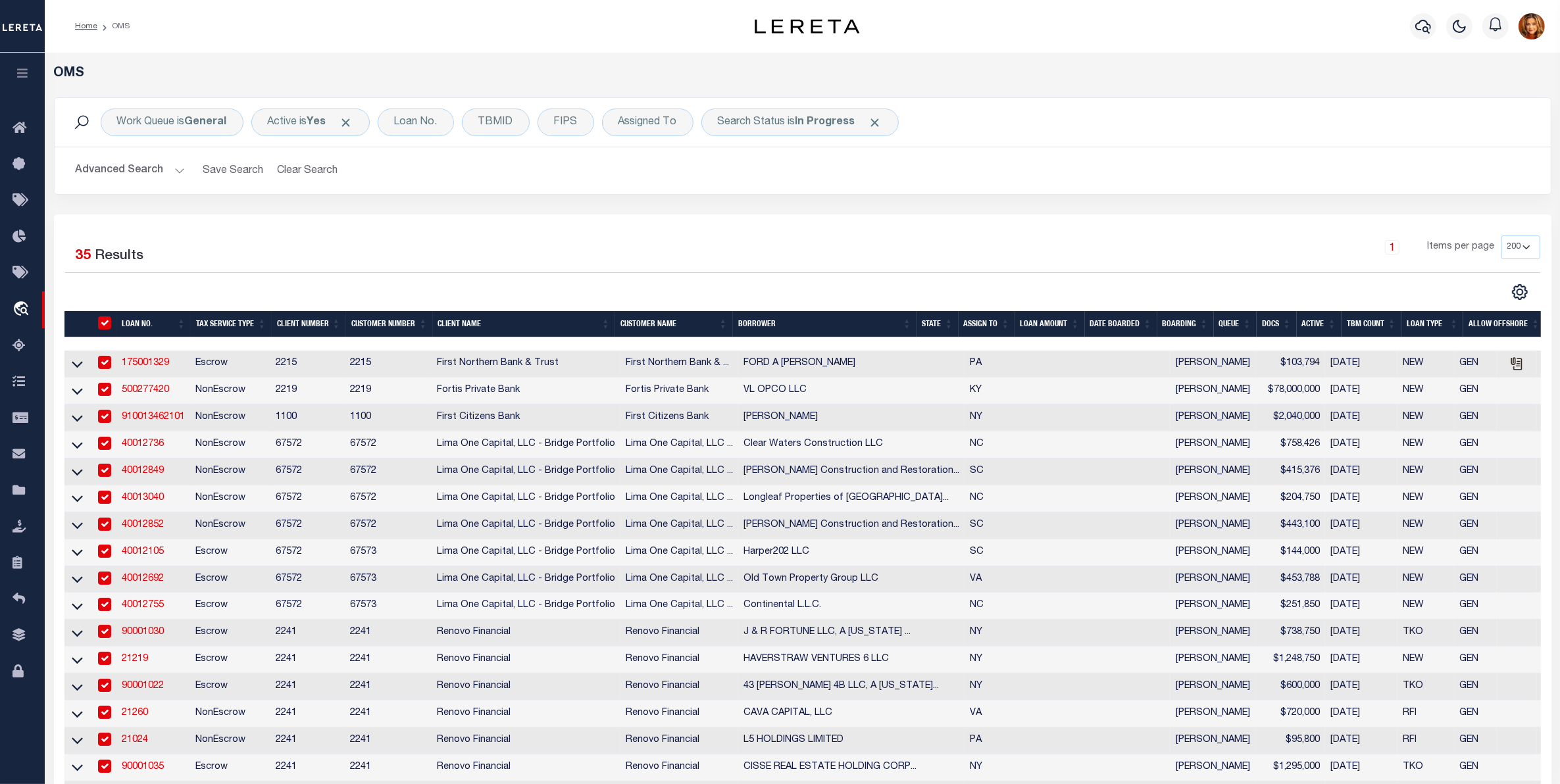
checkbox input "true"
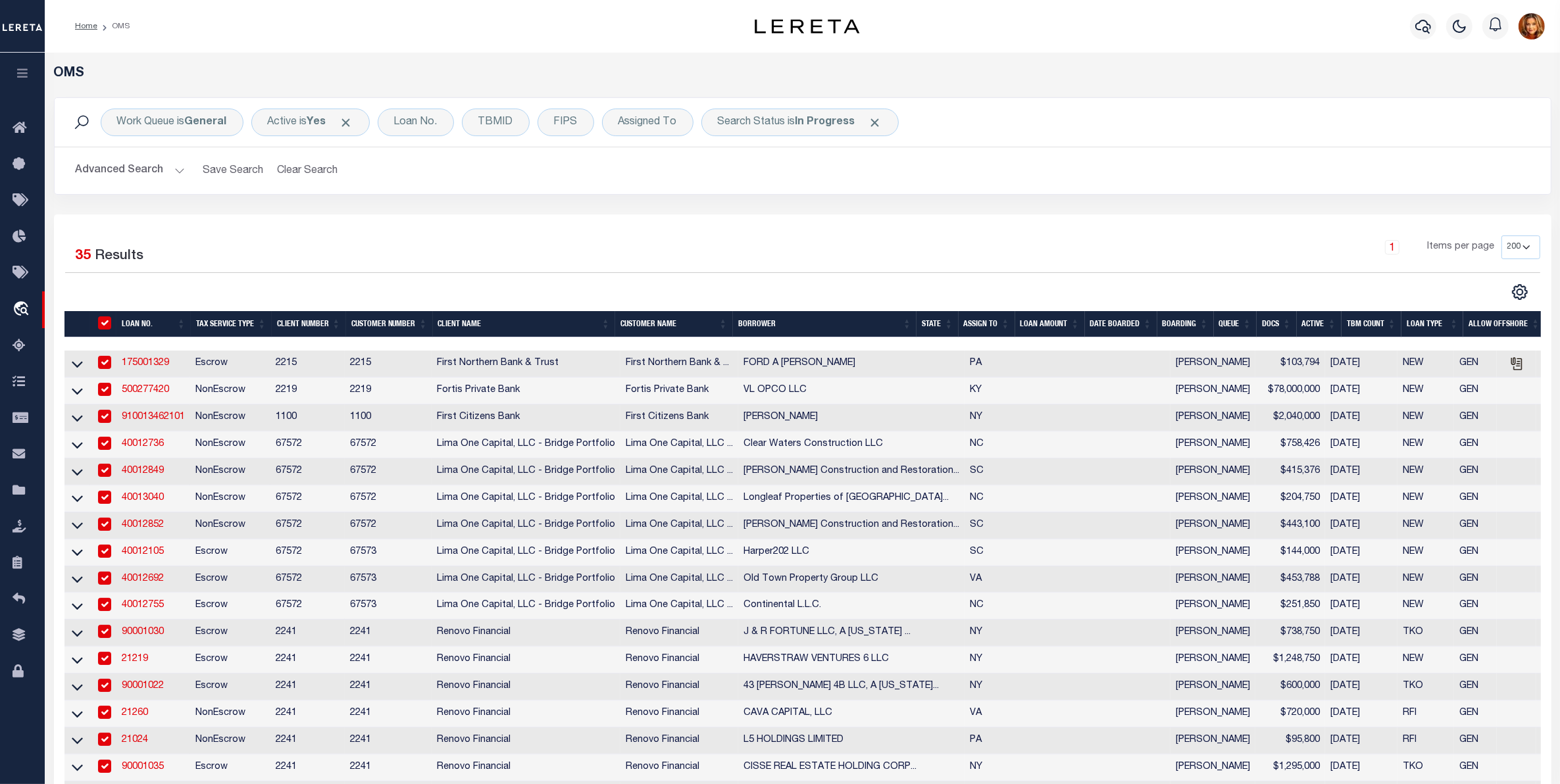
checkbox input "true"
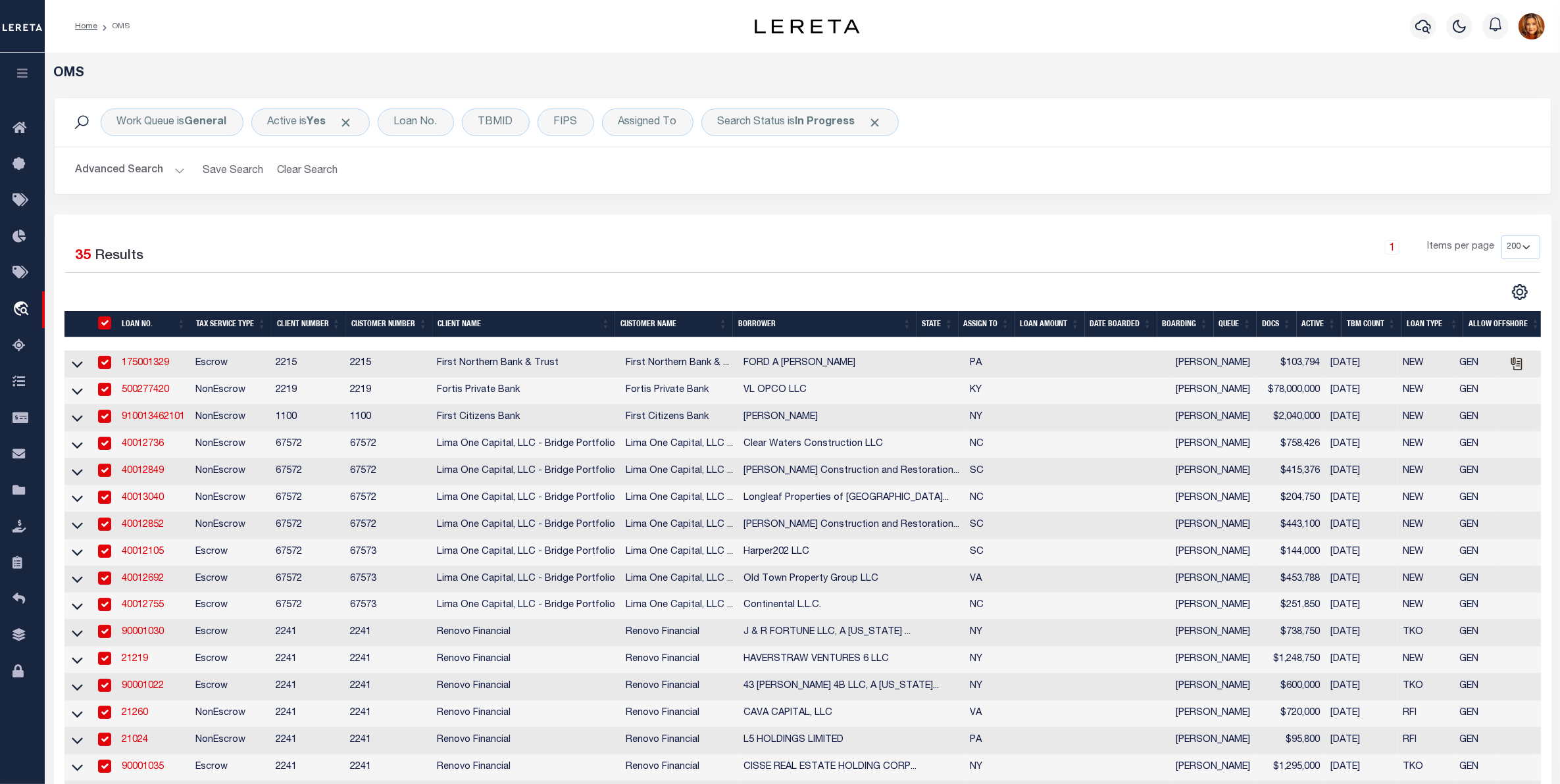
checkbox input "true"
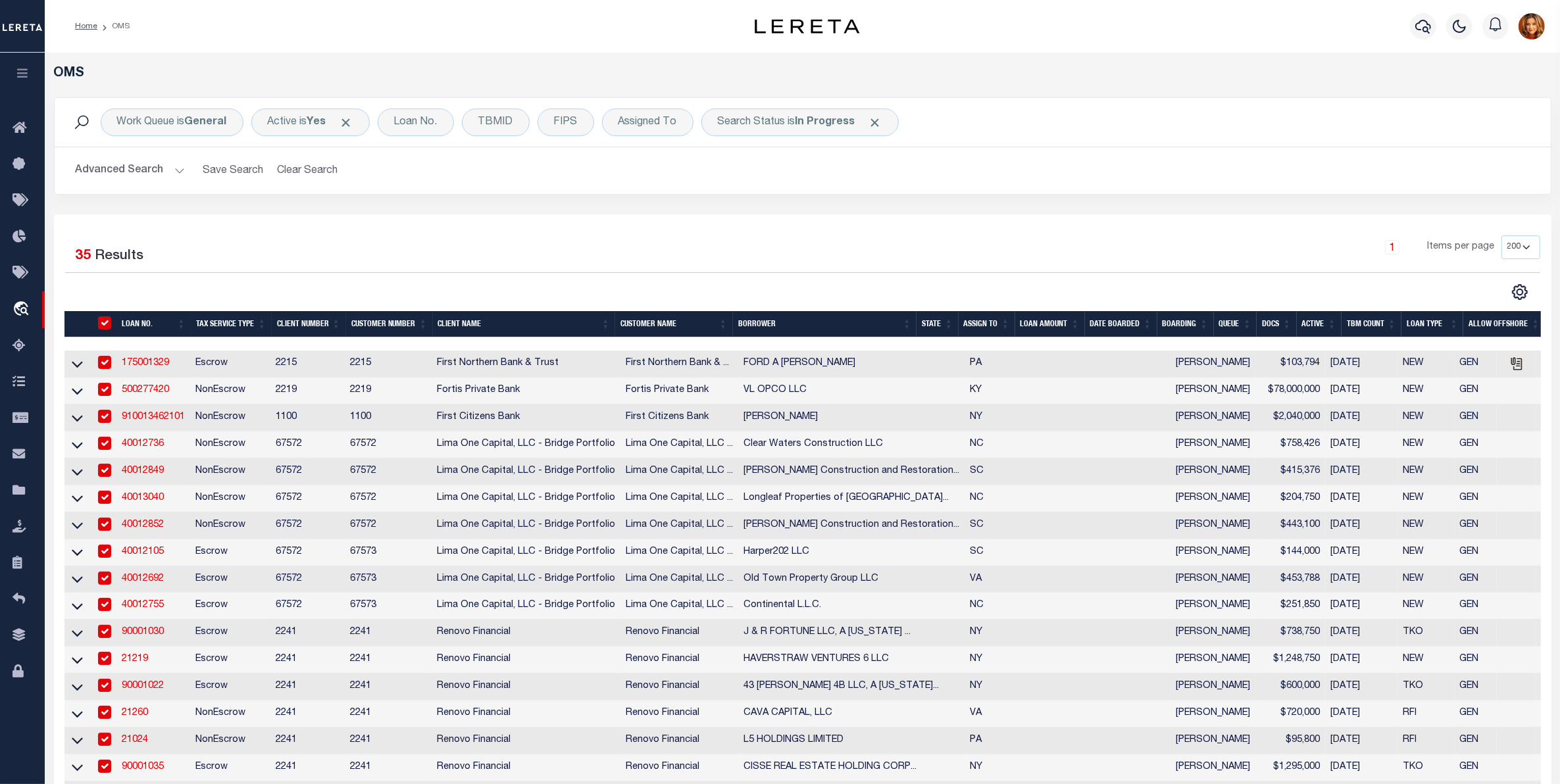
checkbox input "true"
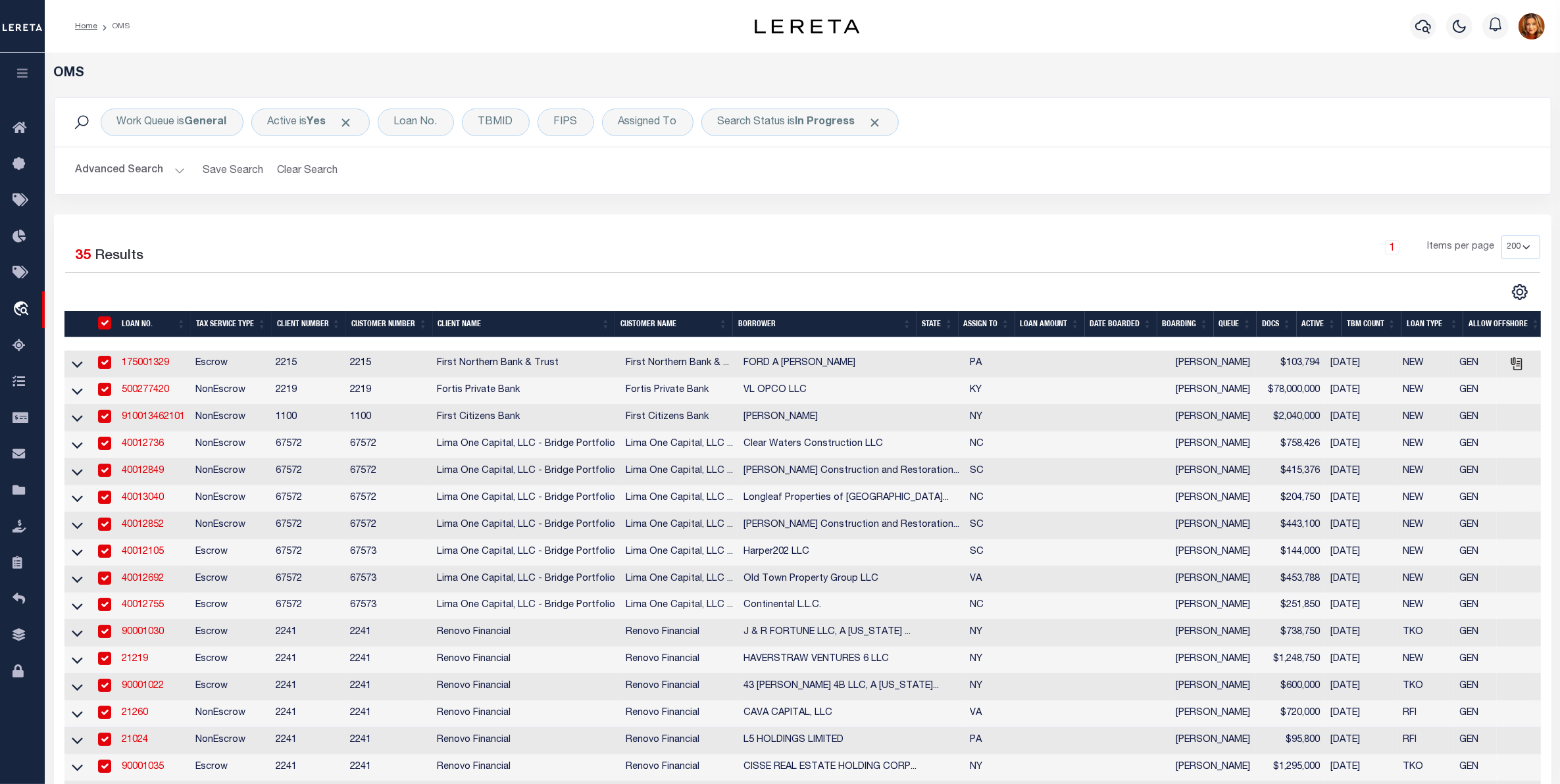
checkbox input "true"
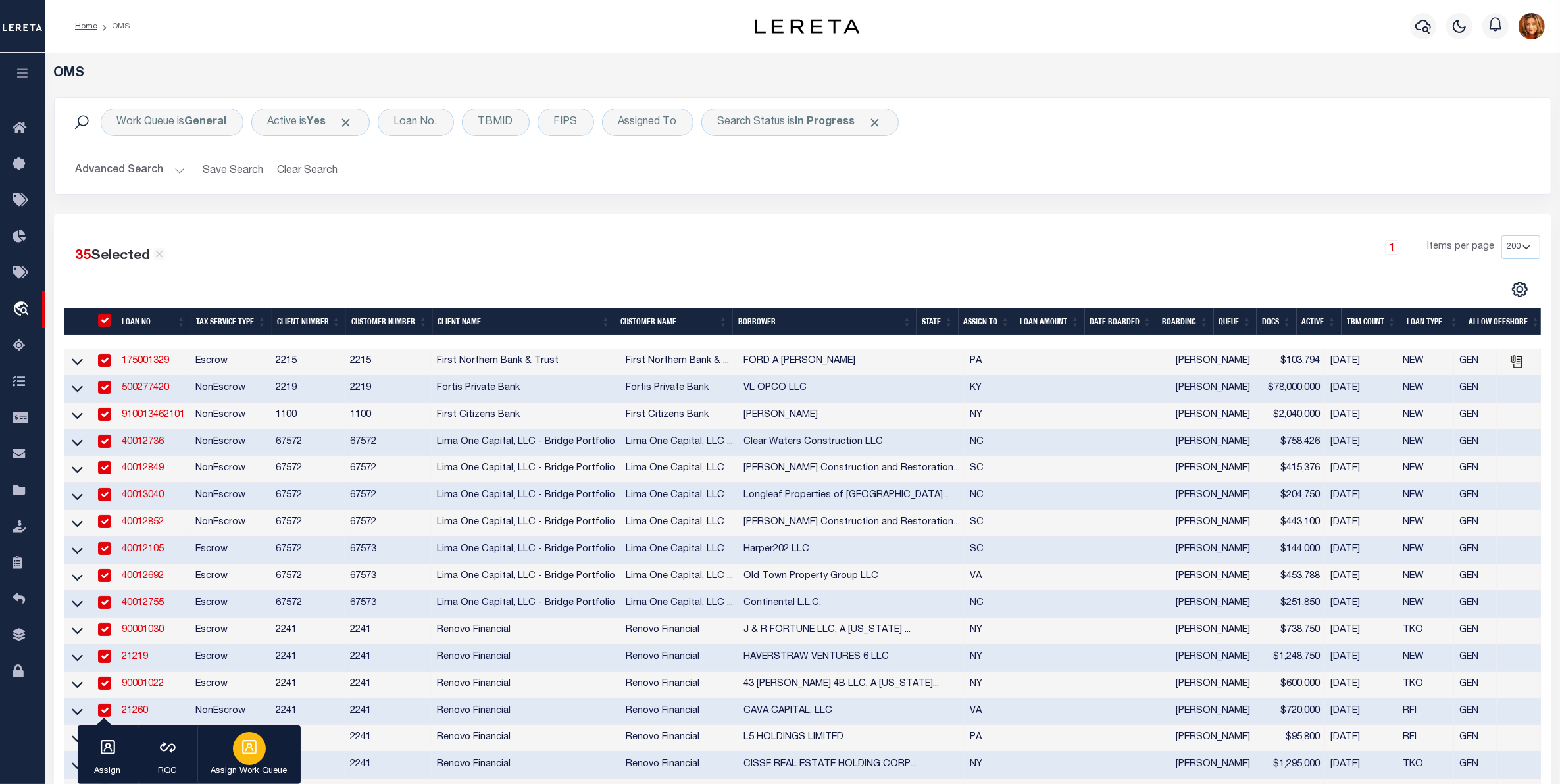
click at [233, 770] on p "Assign Work Queue" at bounding box center [249, 772] width 76 height 13
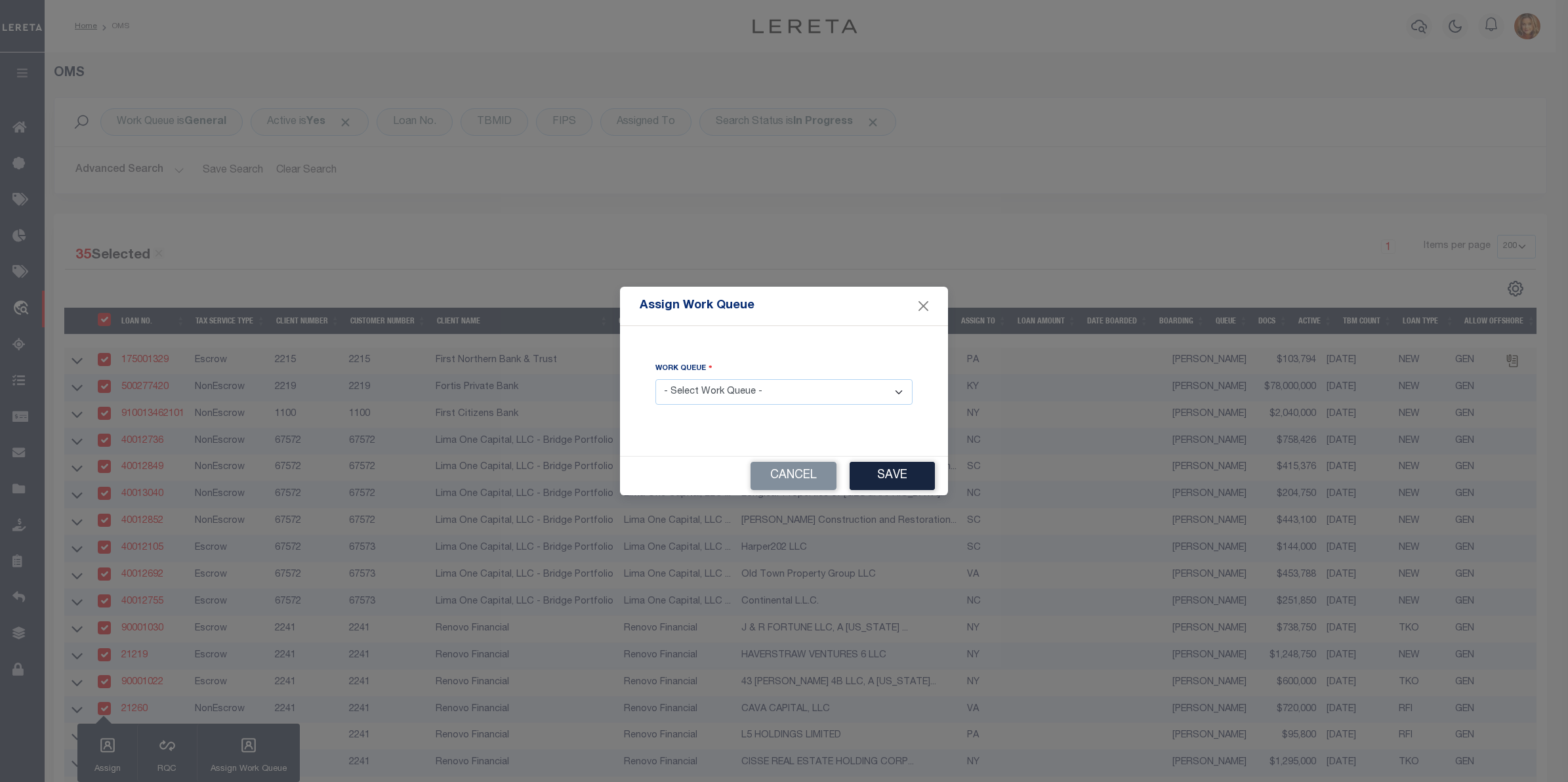
click at [756, 389] on select "- Select Work Queue - factRSystems General ThoughtFocus" at bounding box center [783, 392] width 257 height 25
select select "FAC"
click at [655, 380] on select "- Select Work Queue - factRSystems General ThoughtFocus" at bounding box center [783, 392] width 257 height 25
click at [885, 469] on button "Save" at bounding box center [892, 476] width 85 height 28
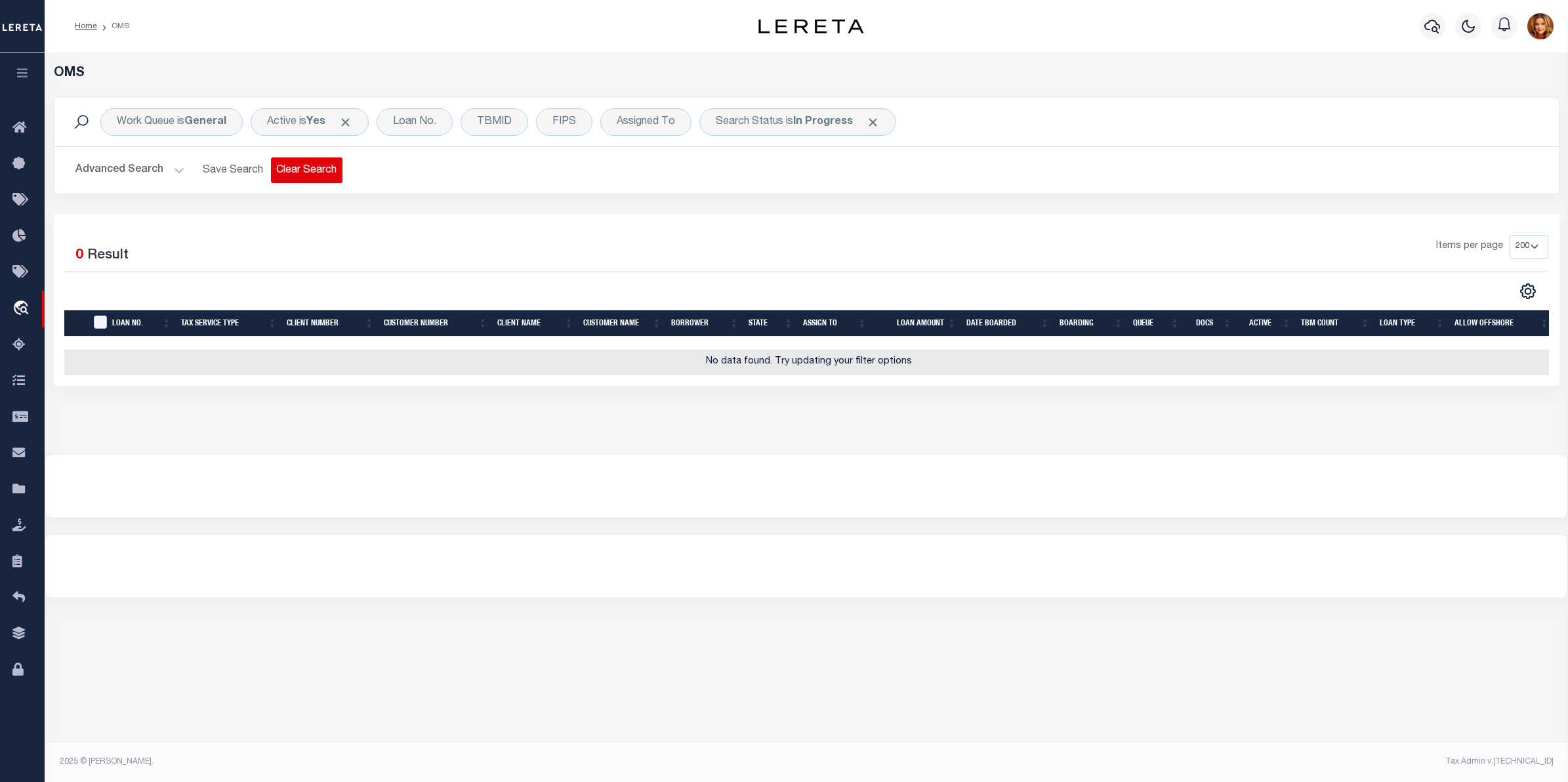
click at [312, 164] on button "Clear Search" at bounding box center [306, 170] width 72 height 25
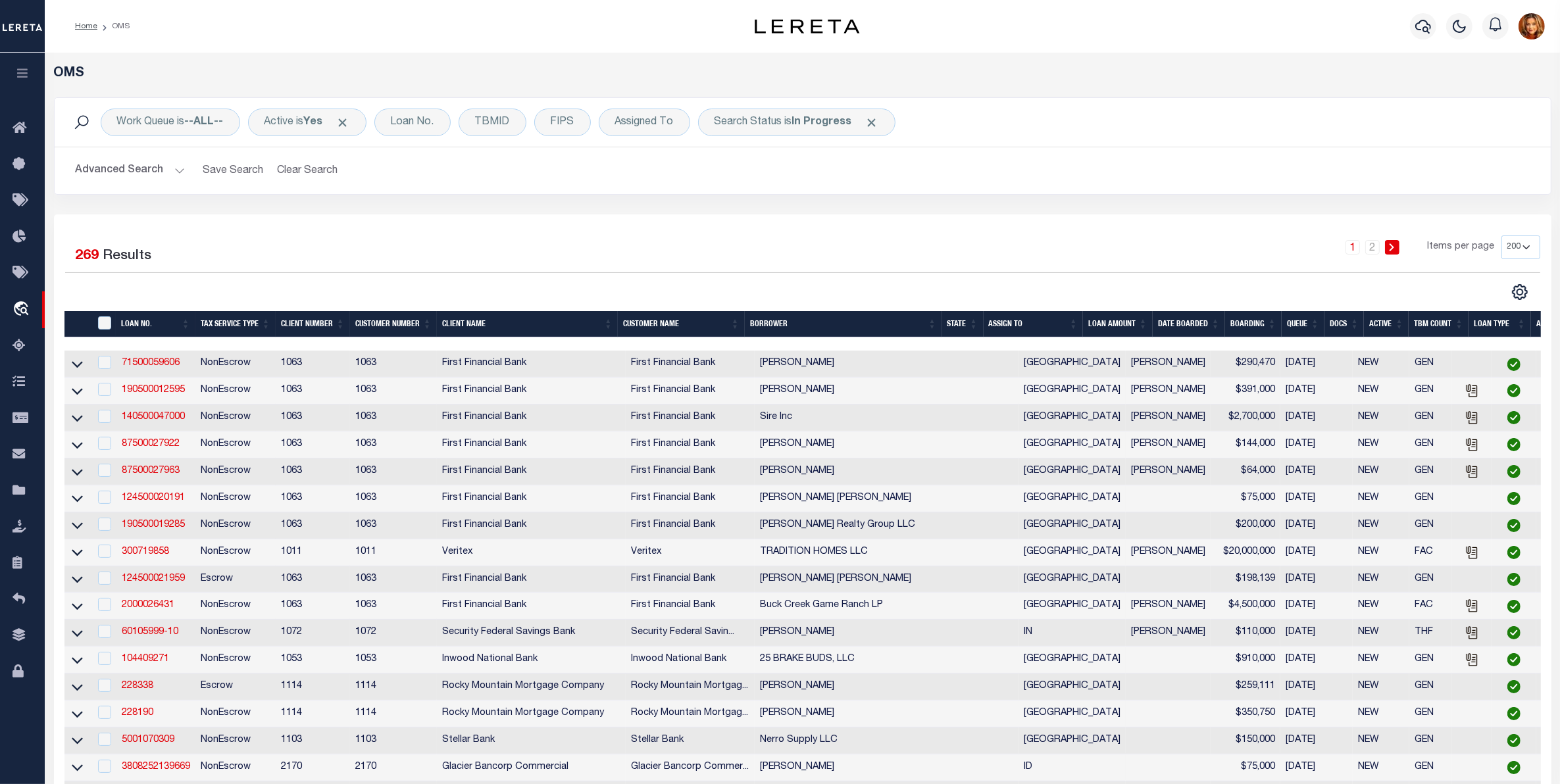
click at [961, 319] on th "State" at bounding box center [963, 325] width 42 height 27
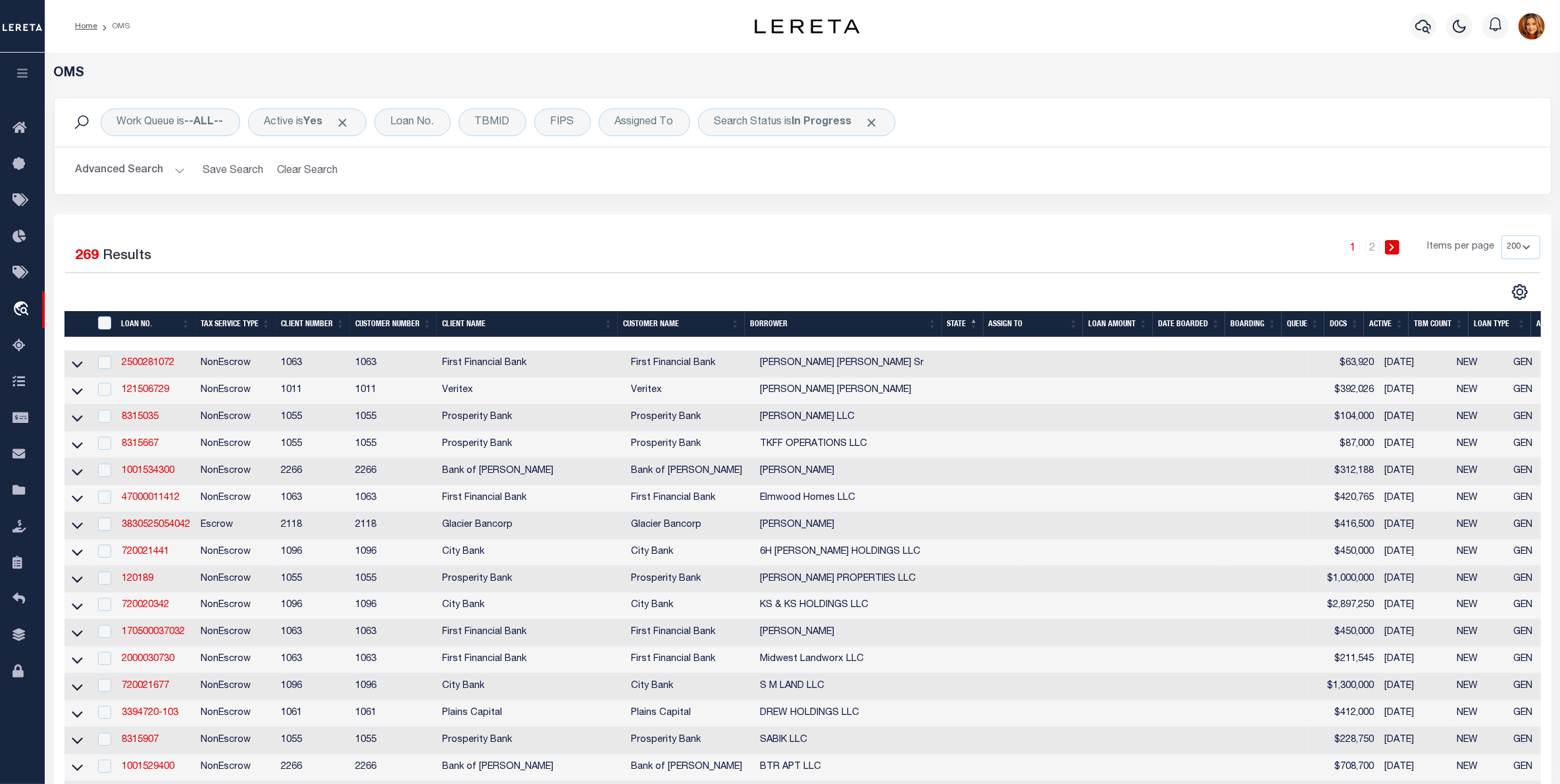
drag, startPoint x: 101, startPoint y: 373, endPoint x: 105, endPoint y: 411, distance: 38.2
click at [102, 375] on td at bounding box center [104, 364] width 27 height 27
checkbox input "true"
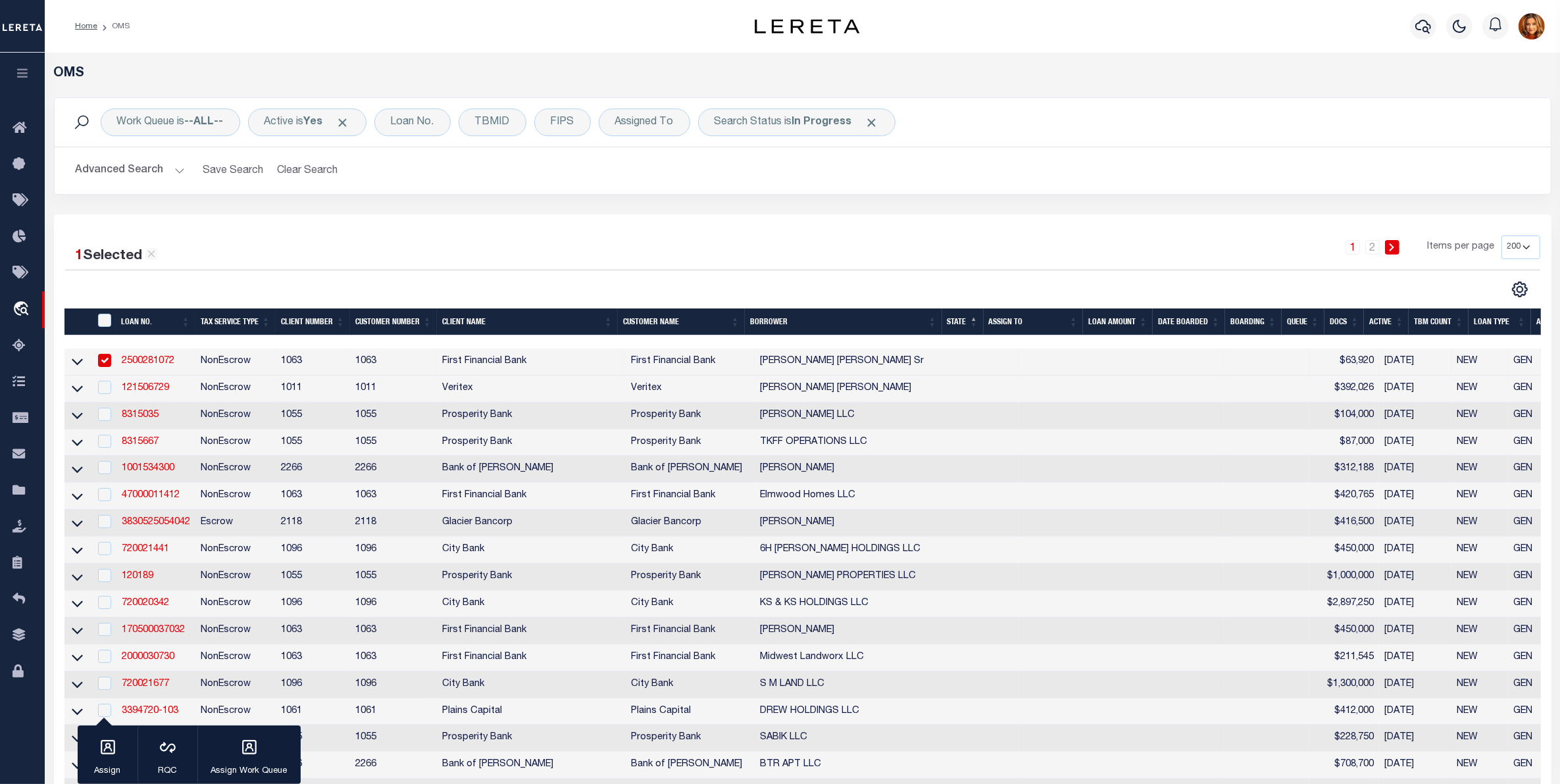
click at [107, 395] on div at bounding box center [104, 388] width 16 height 15
checkbox input "true"
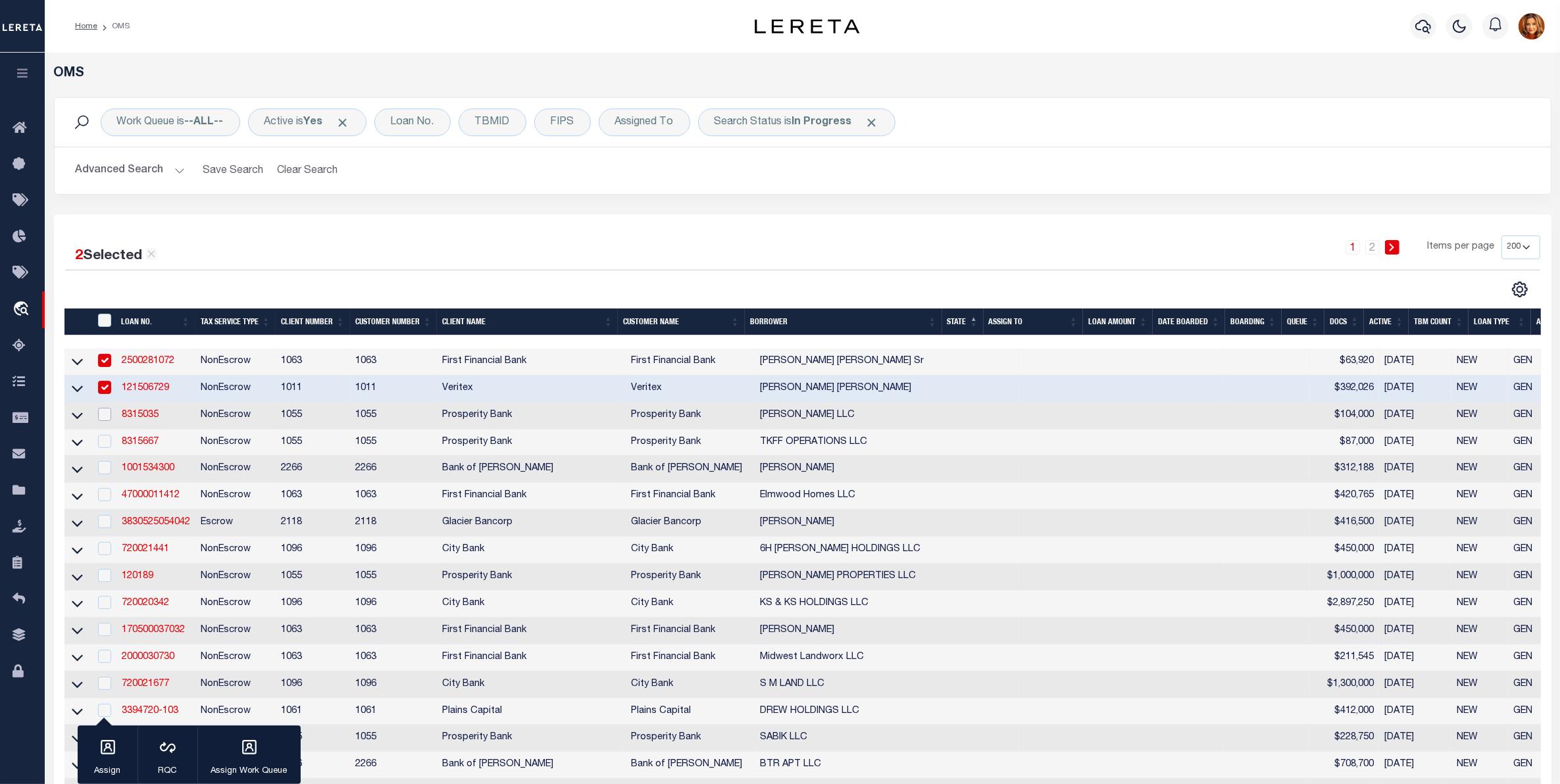
click at [100, 421] on input "checkbox" at bounding box center [105, 414] width 13 height 13
checkbox input "true"
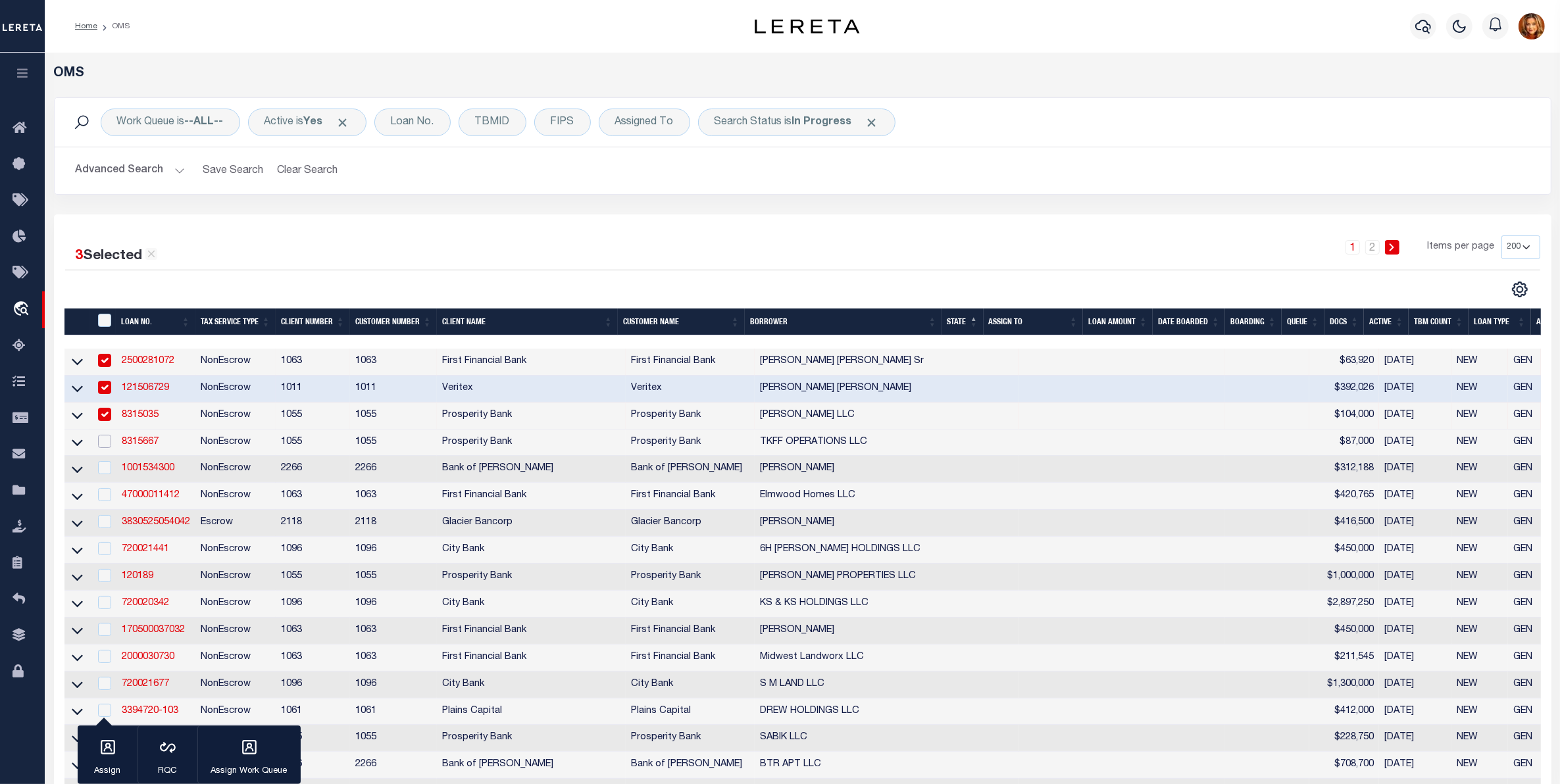
drag, startPoint x: 104, startPoint y: 444, endPoint x: 106, endPoint y: 462, distance: 18.1
click at [106, 449] on div at bounding box center [104, 442] width 16 height 15
checkbox input "true"
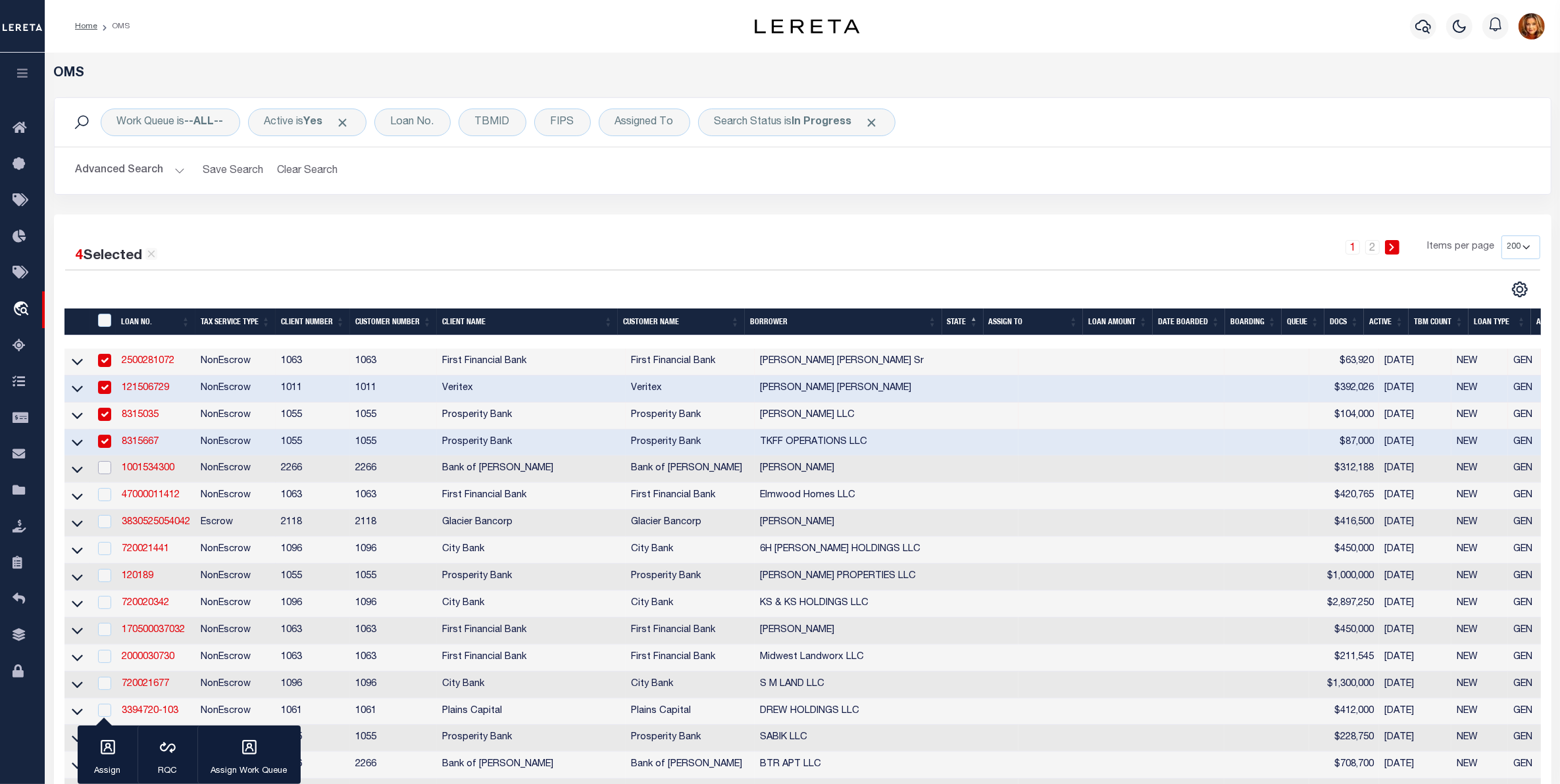
drag, startPoint x: 104, startPoint y: 477, endPoint x: 100, endPoint y: 502, distance: 25.3
click at [104, 474] on input "checkbox" at bounding box center [105, 468] width 13 height 13
checkbox input "true"
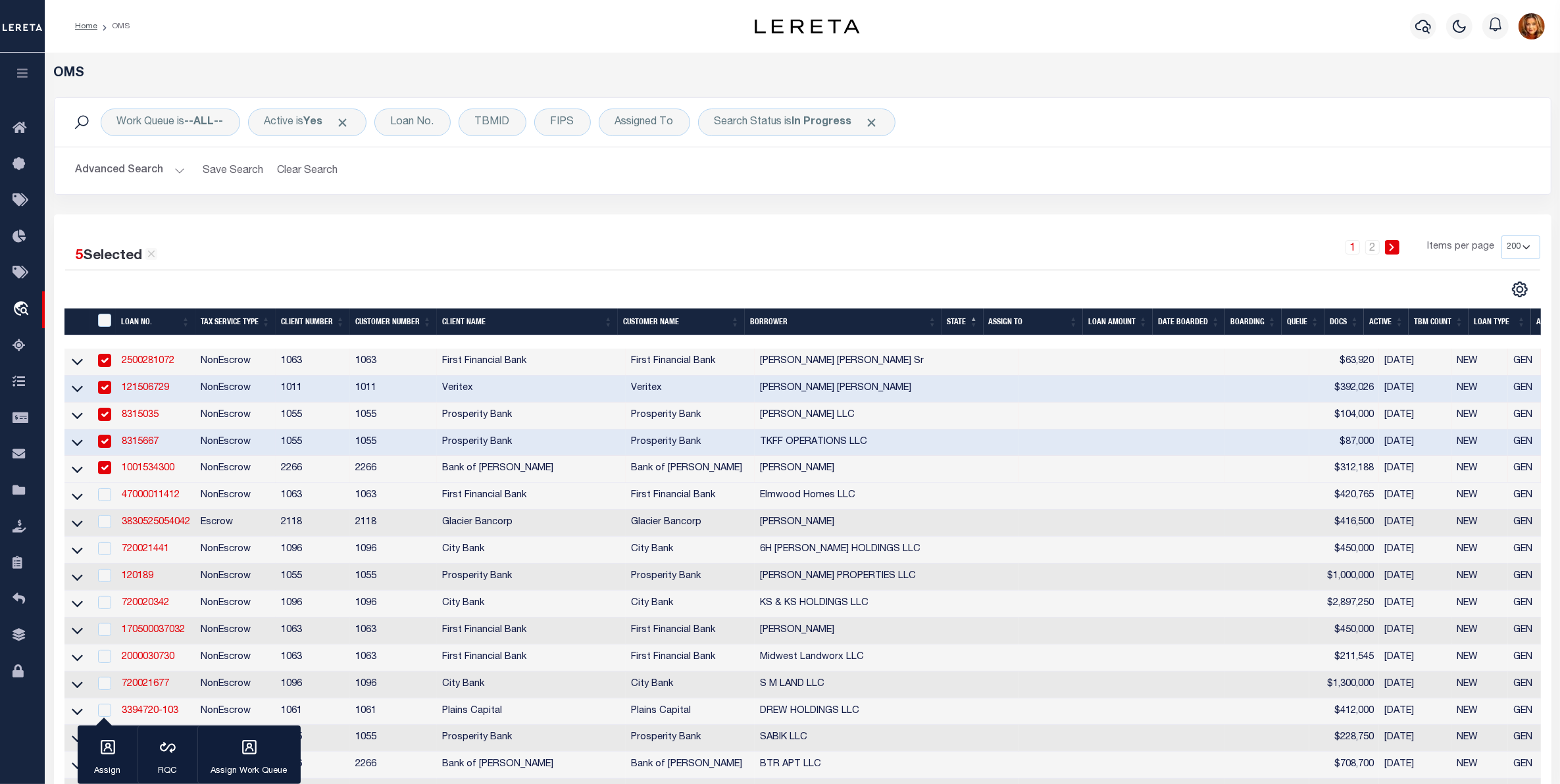
drag, startPoint x: 99, startPoint y: 511, endPoint x: 101, endPoint y: 526, distance: 15.1
click at [99, 510] on td at bounding box center [104, 496] width 27 height 27
checkbox input "true"
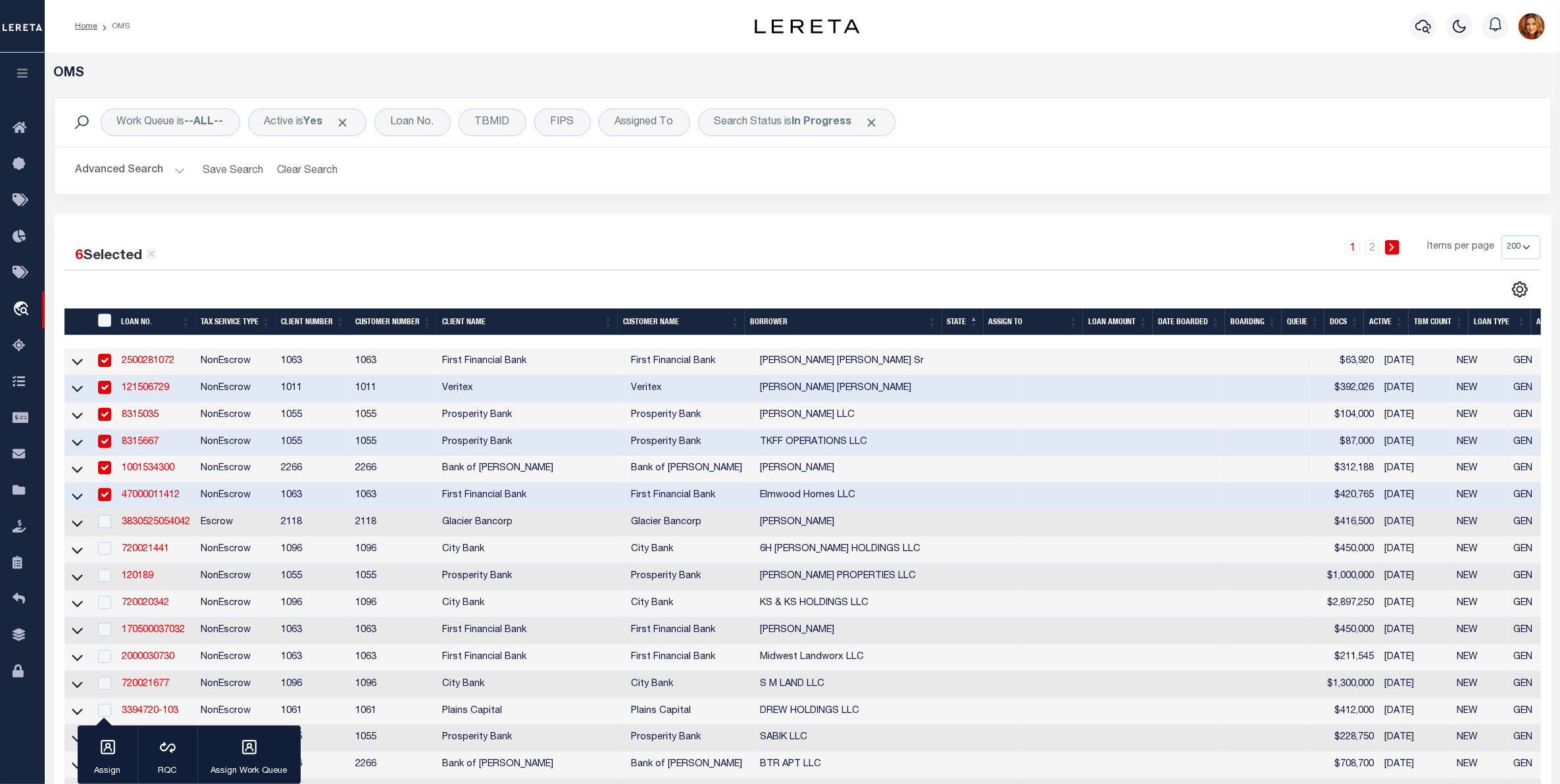
drag, startPoint x: 104, startPoint y: 543, endPoint x: 97, endPoint y: 563, distance: 21.2
click at [106, 537] on td at bounding box center [104, 523] width 27 height 27
checkbox input "true"
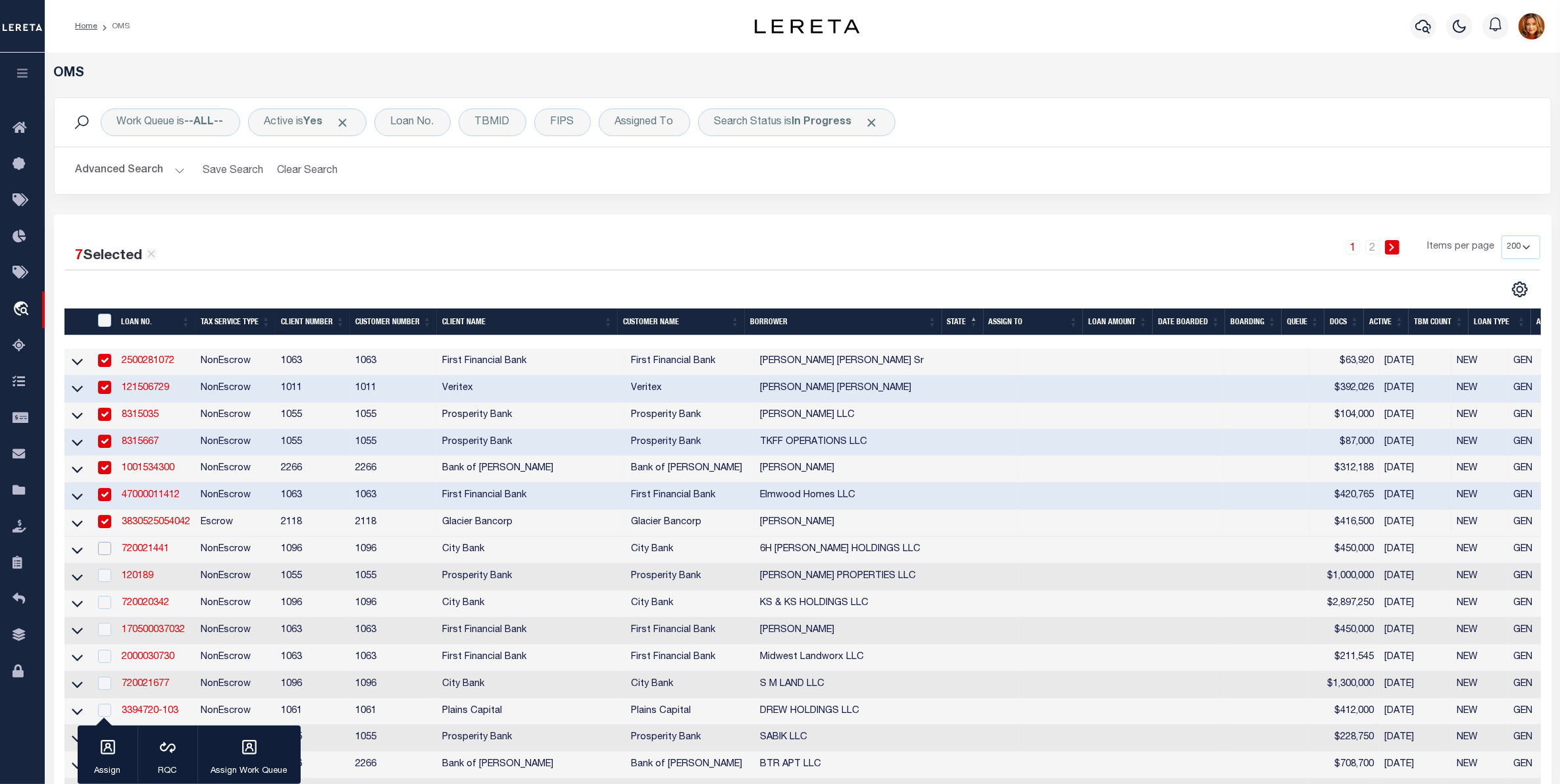
click at [107, 555] on input "checkbox" at bounding box center [105, 549] width 13 height 13
checkbox input "true"
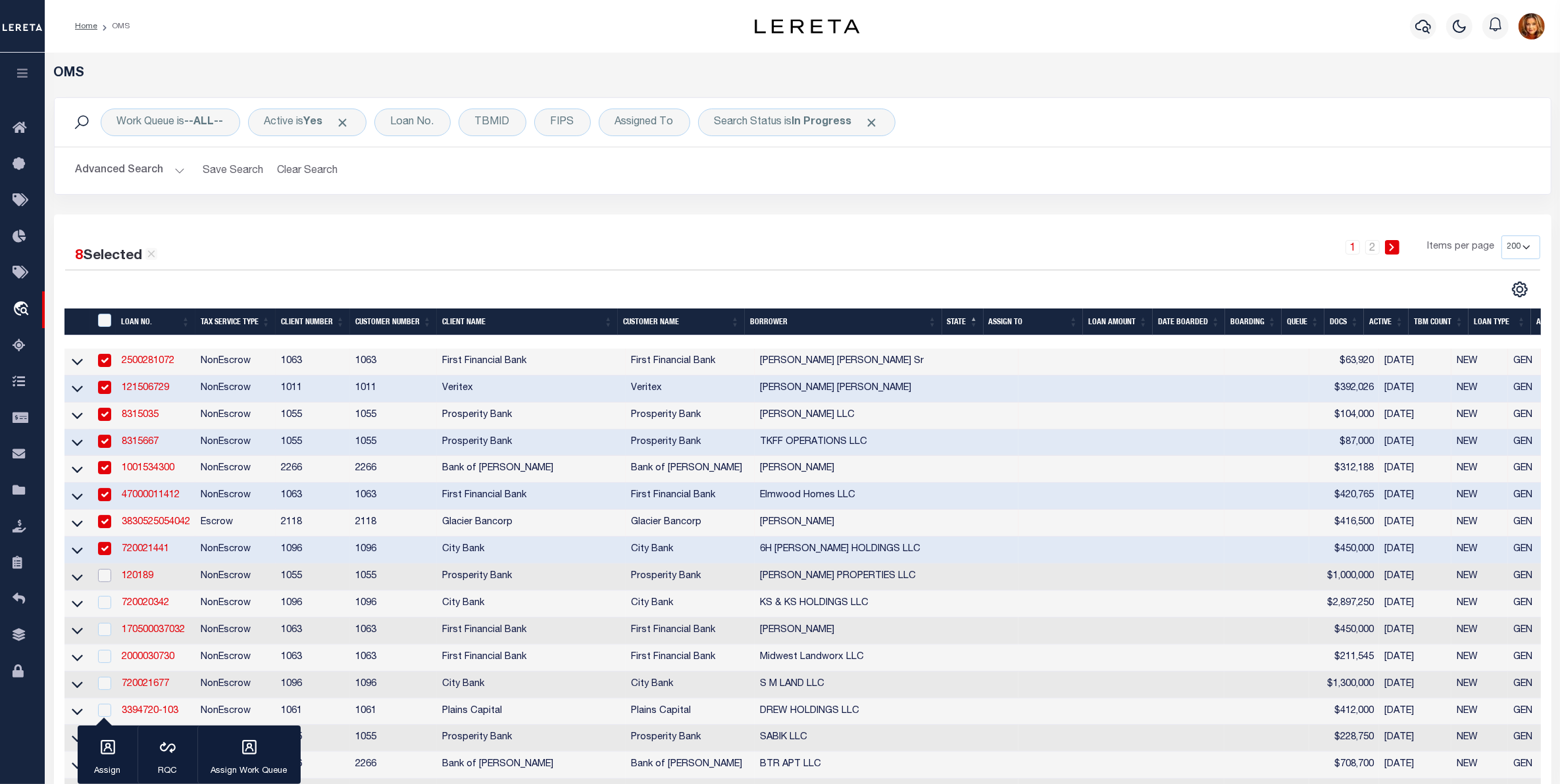
click at [106, 582] on input "checkbox" at bounding box center [105, 576] width 13 height 13
checkbox input "true"
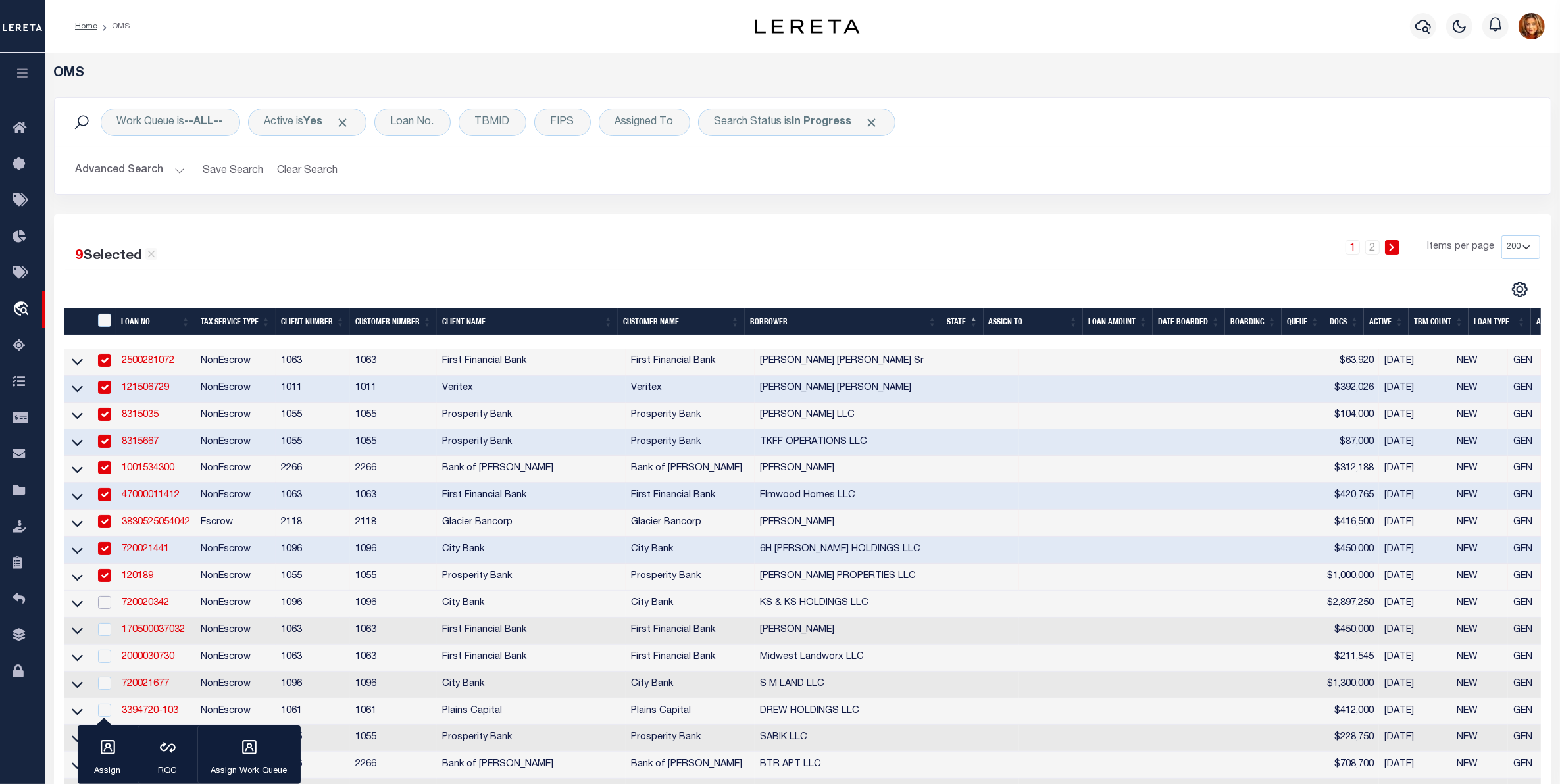
drag, startPoint x: 104, startPoint y: 619, endPoint x: 107, endPoint y: 642, distance: 23.2
click at [106, 617] on td at bounding box center [104, 604] width 27 height 27
checkbox input "true"
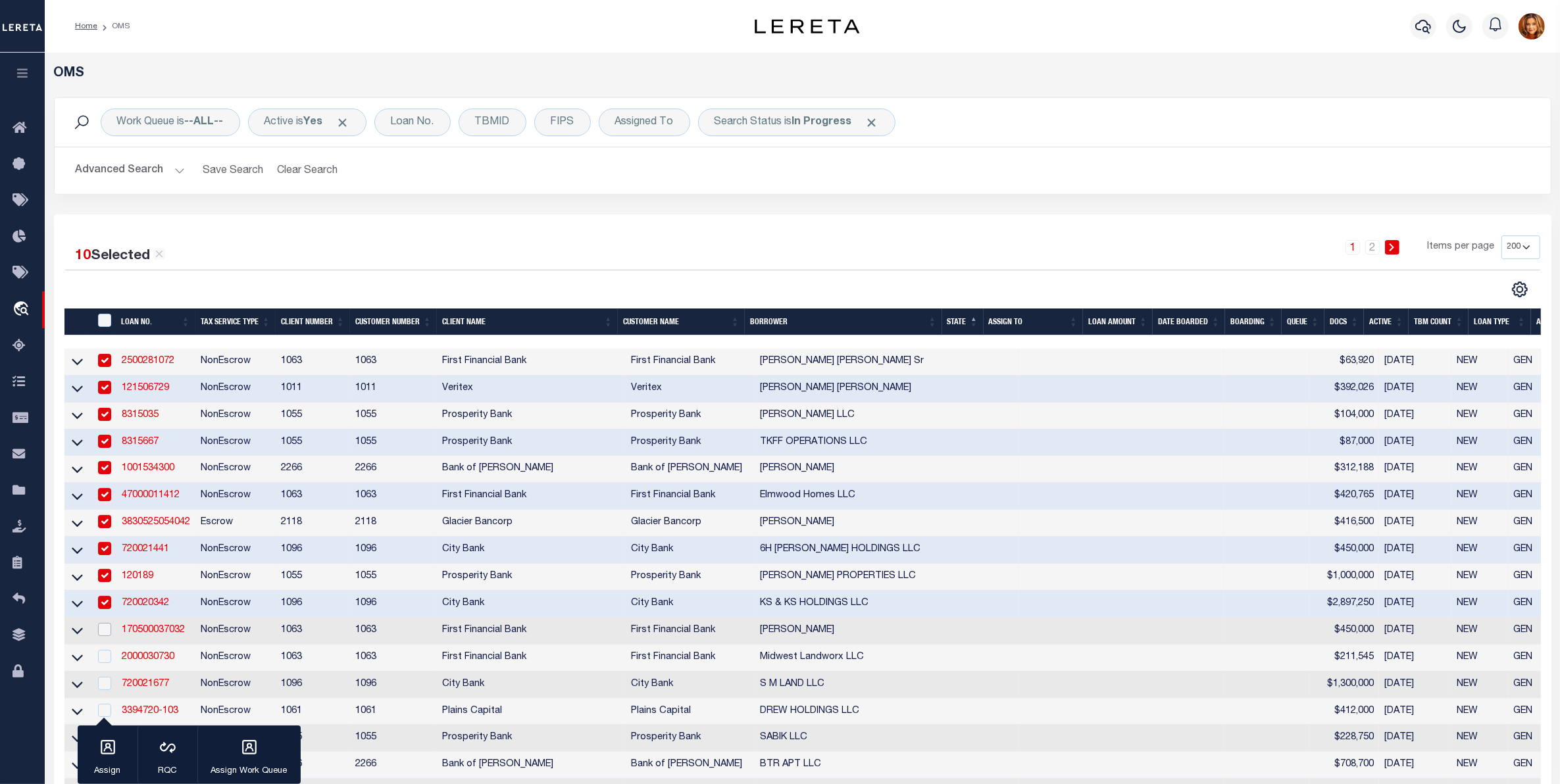
drag, startPoint x: 107, startPoint y: 643, endPoint x: 175, endPoint y: 599, distance: 81.0
click at [110, 636] on input "checkbox" at bounding box center [105, 629] width 13 height 13
checkbox input "true"
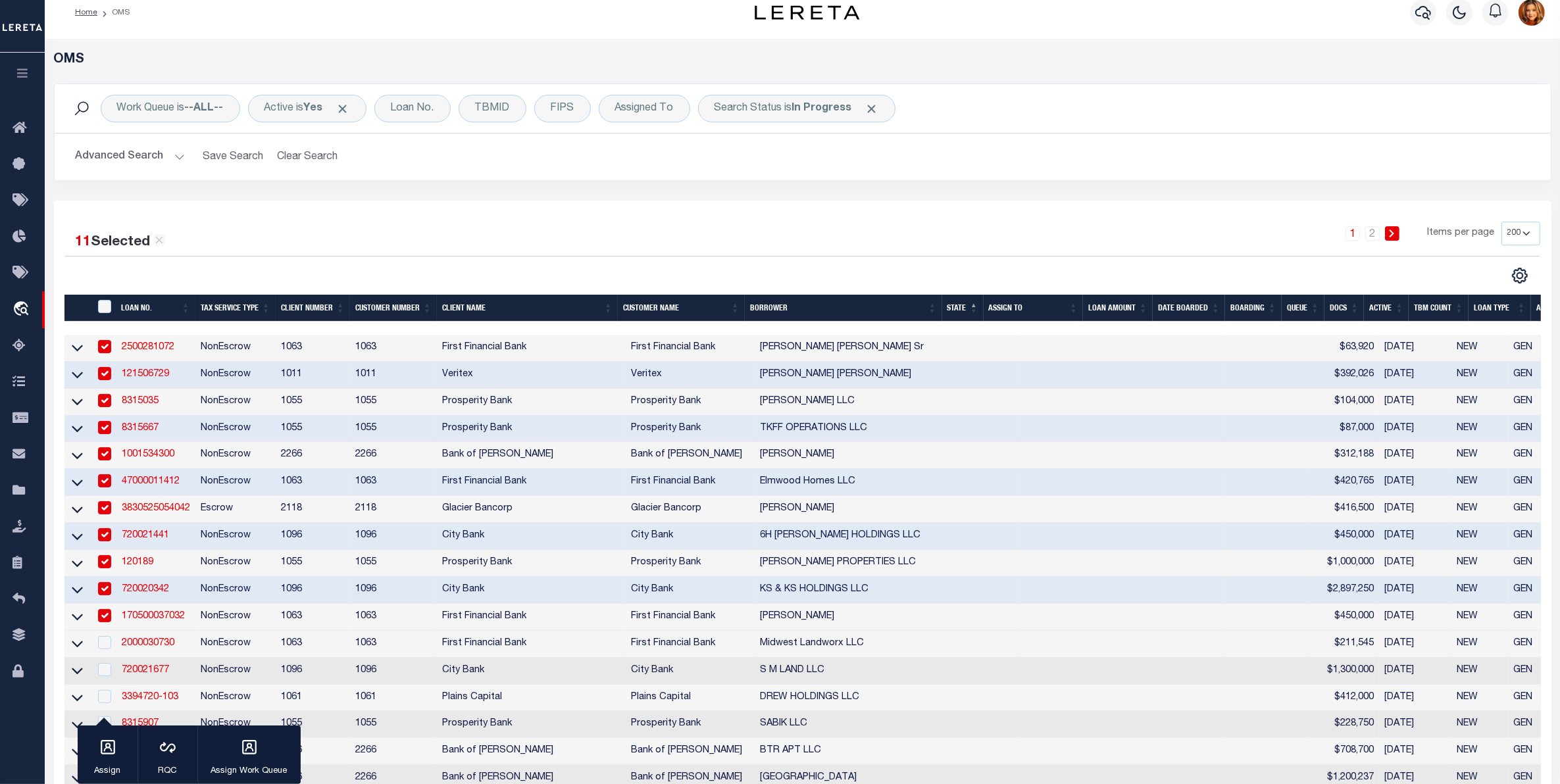
scroll to position [165, 0]
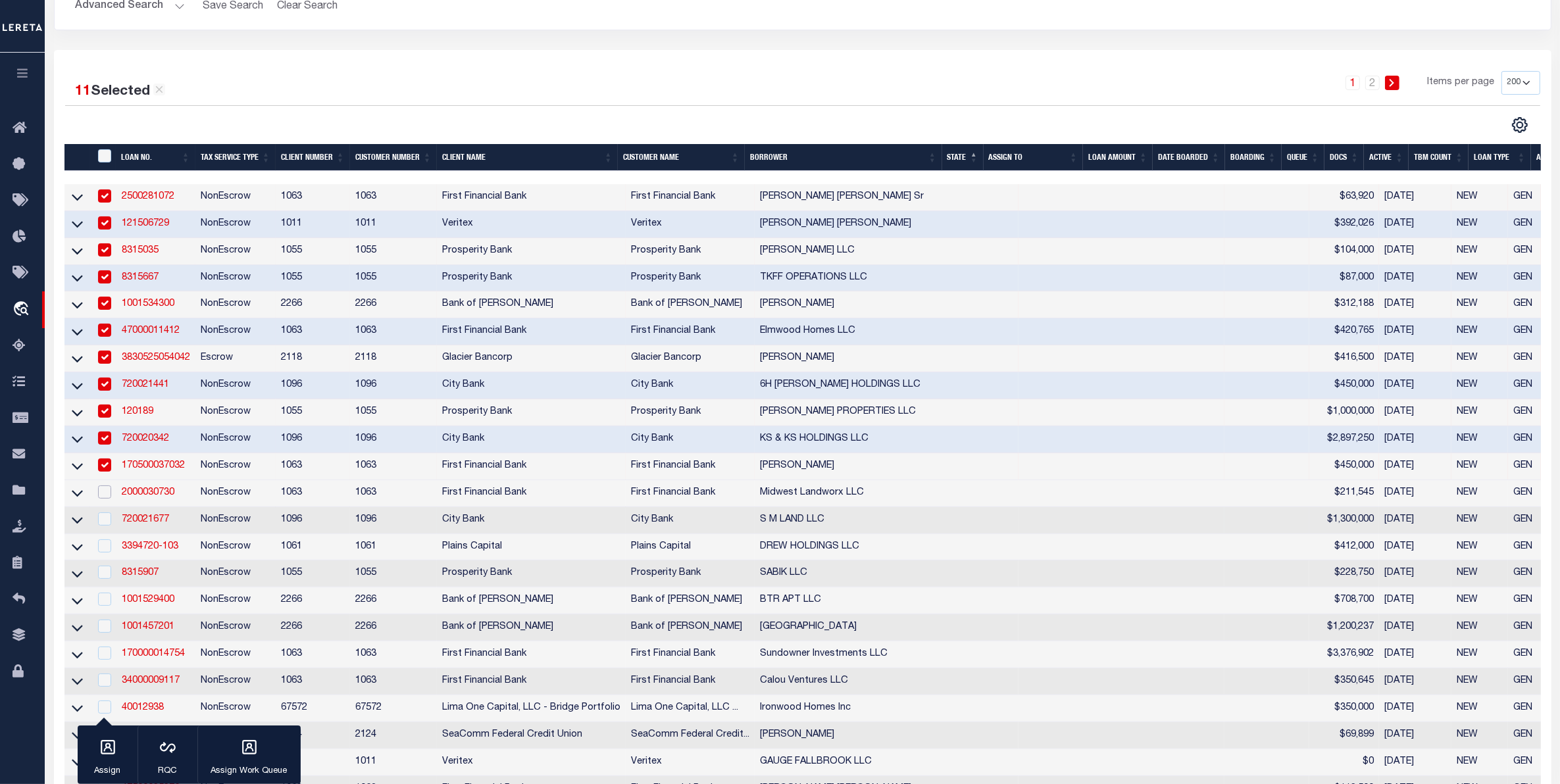
drag, startPoint x: 103, startPoint y: 505, endPoint x: 110, endPoint y: 536, distance: 31.8
click at [106, 498] on input "checkbox" at bounding box center [105, 492] width 13 height 13
checkbox input "true"
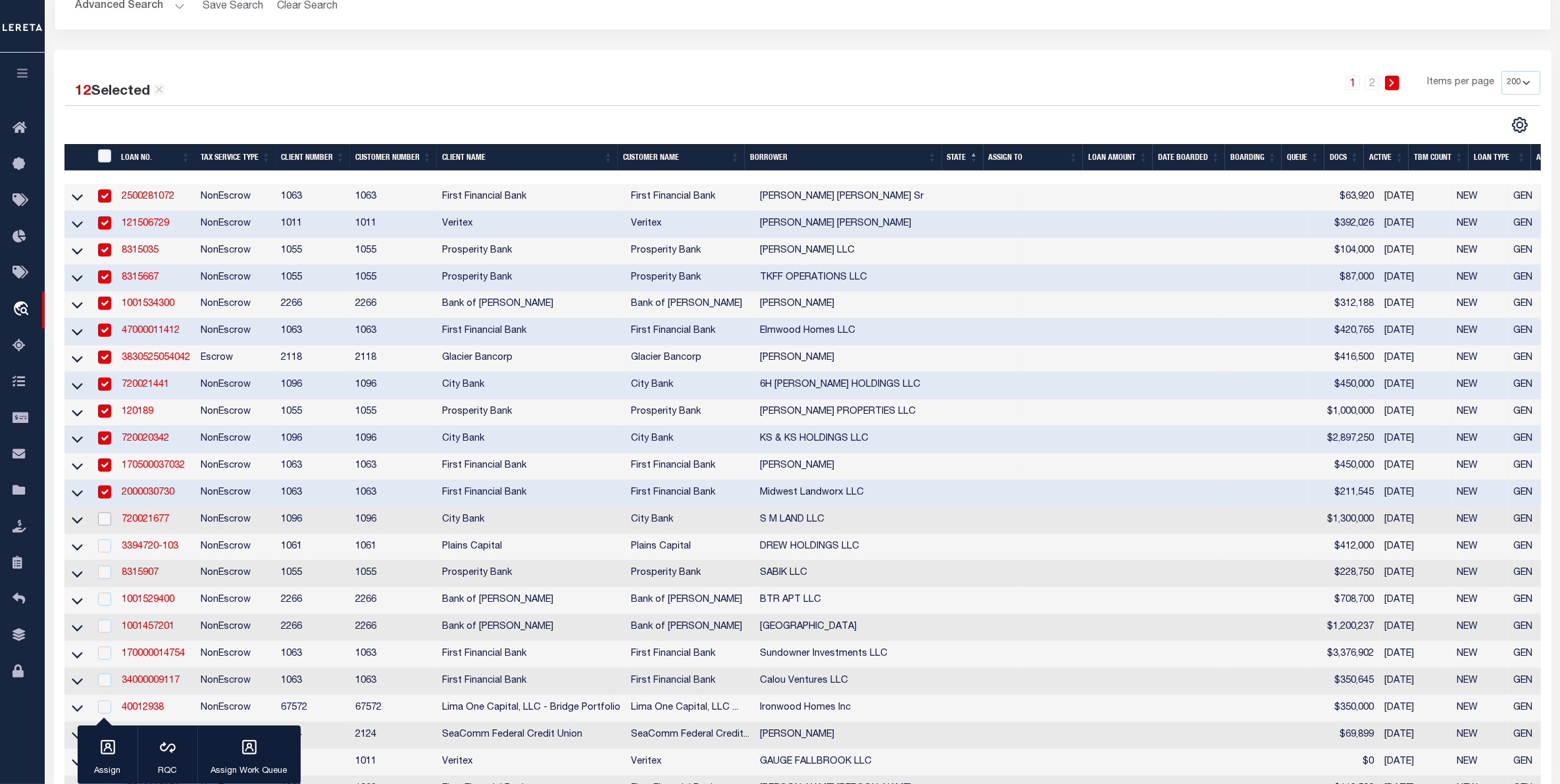
drag, startPoint x: 106, startPoint y: 535, endPoint x: 103, endPoint y: 561, distance: 26.2
click at [106, 526] on div at bounding box center [104, 520] width 16 height 15
checkbox input "true"
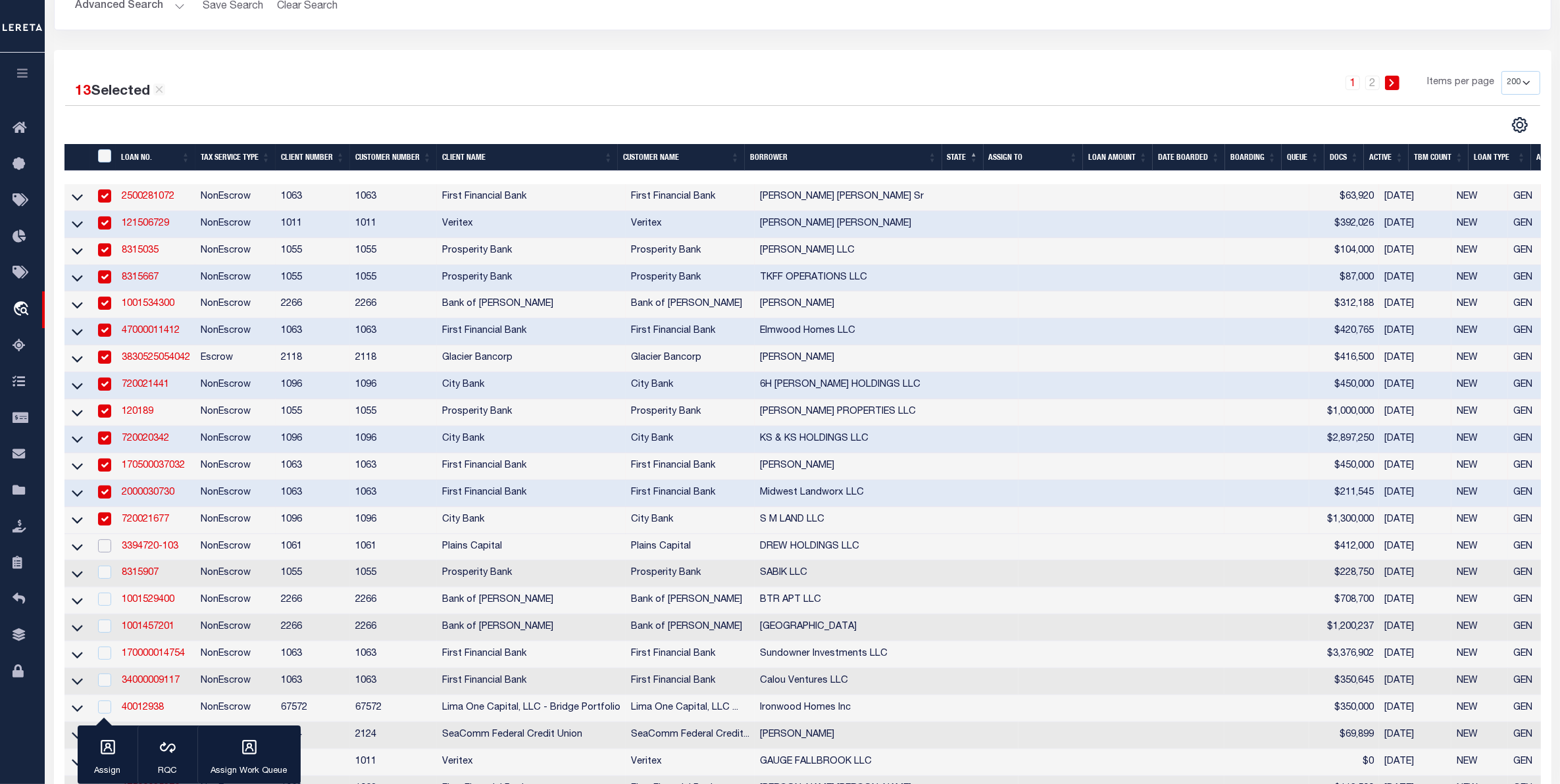
click at [102, 553] on input "checkbox" at bounding box center [105, 546] width 13 height 13
checkbox input "true"
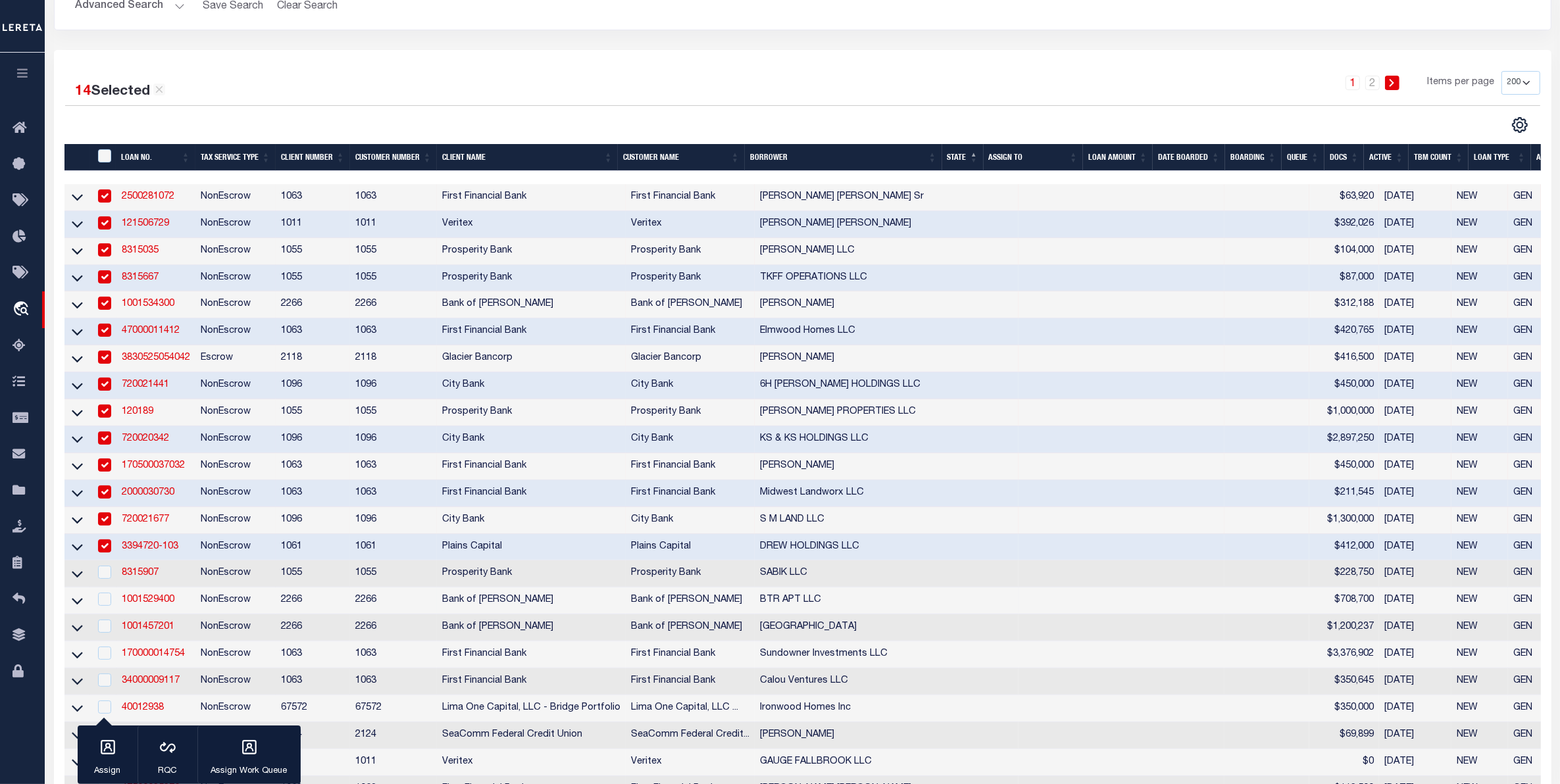
drag, startPoint x: 103, startPoint y: 596, endPoint x: 104, endPoint y: 606, distance: 10.0
click at [105, 587] on td at bounding box center [104, 574] width 27 height 27
checkbox input "true"
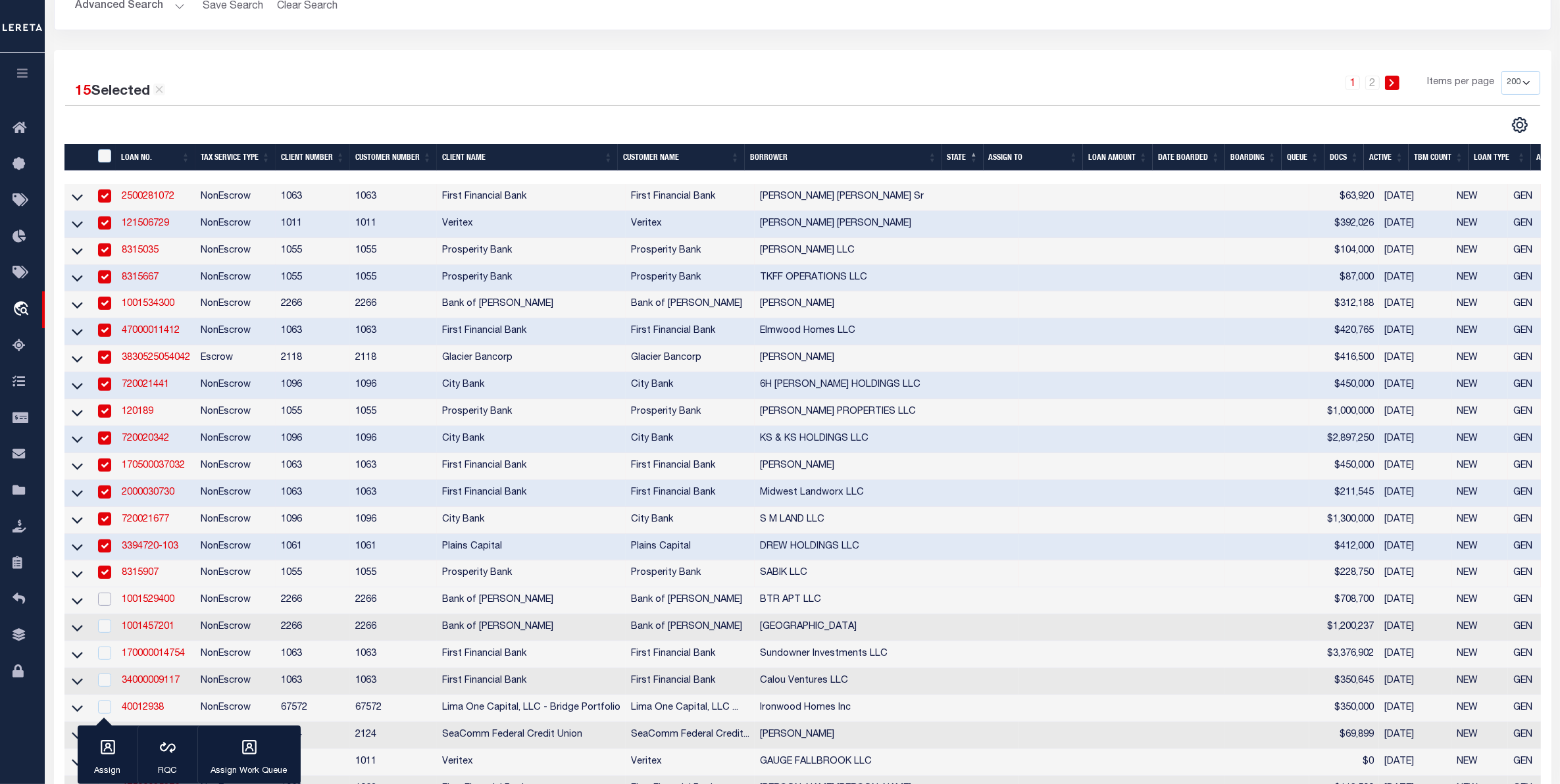
drag, startPoint x: 104, startPoint y: 621, endPoint x: 104, endPoint y: 633, distance: 12.0
click at [105, 615] on td at bounding box center [104, 600] width 27 height 27
checkbox input "true"
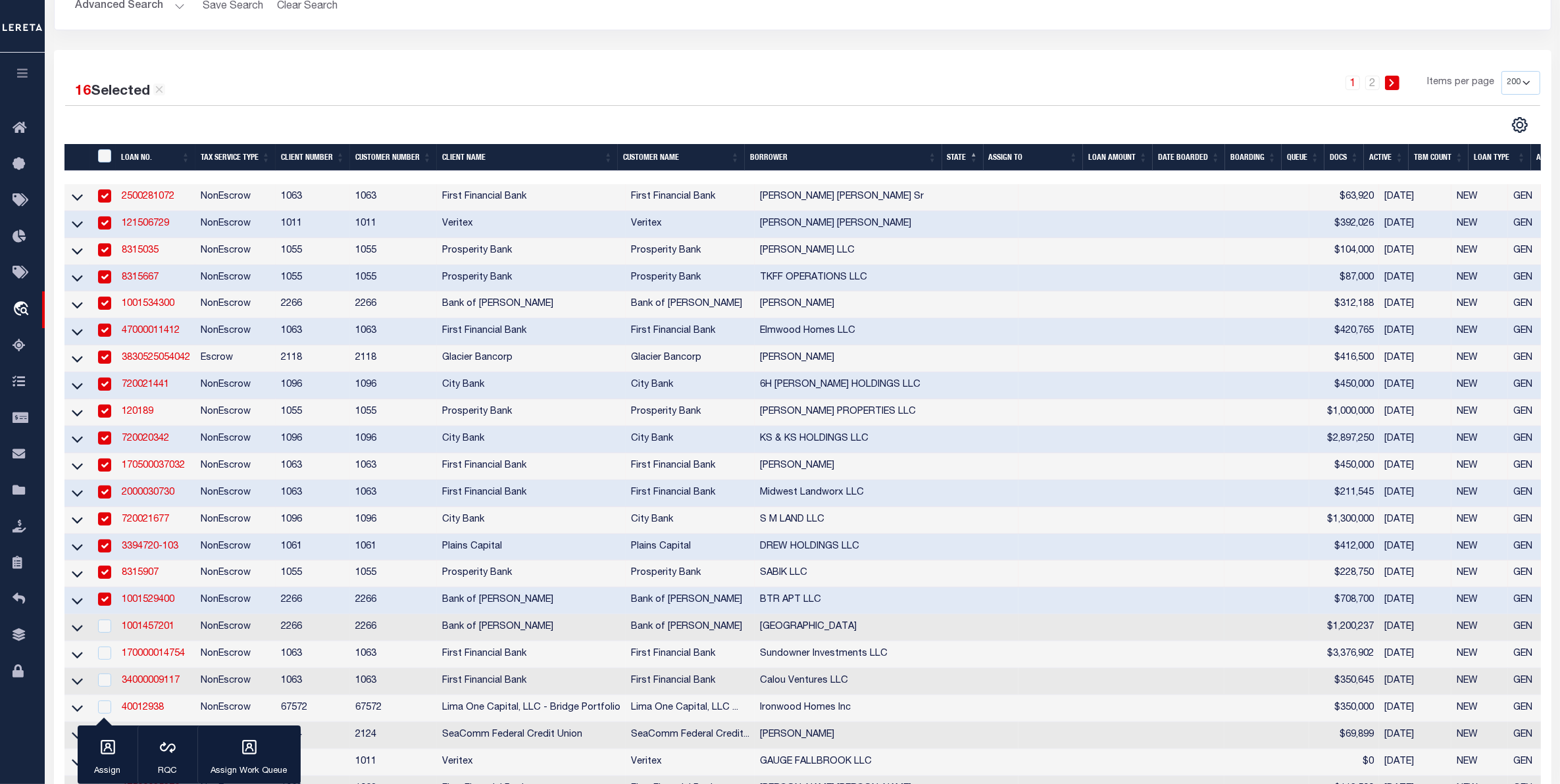
click at [107, 634] on div at bounding box center [104, 627] width 16 height 15
checkbox input "true"
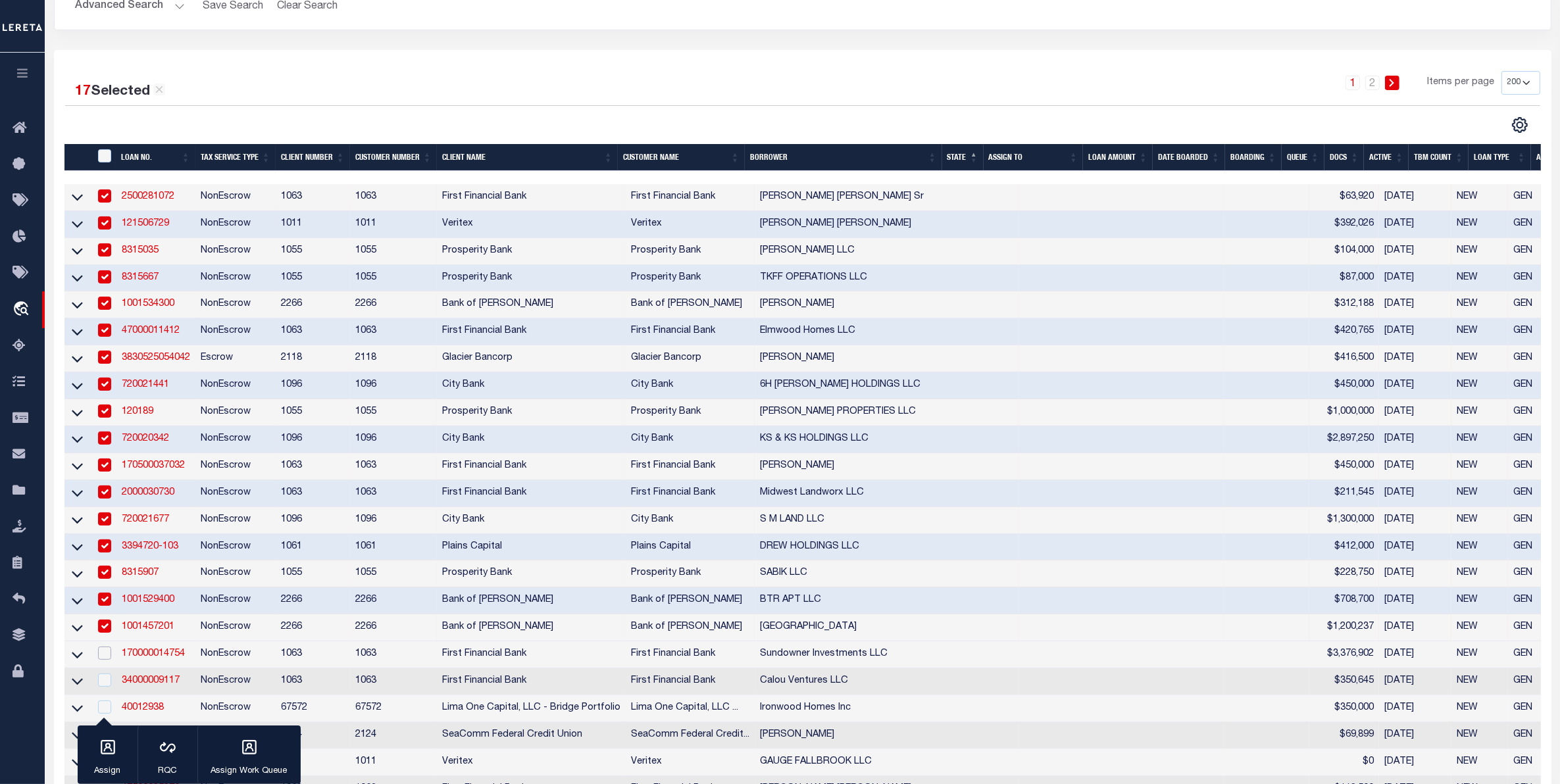
drag, startPoint x: 108, startPoint y: 671, endPoint x: 176, endPoint y: 611, distance: 90.7
click at [112, 668] on td at bounding box center [104, 655] width 27 height 27
checkbox input "true"
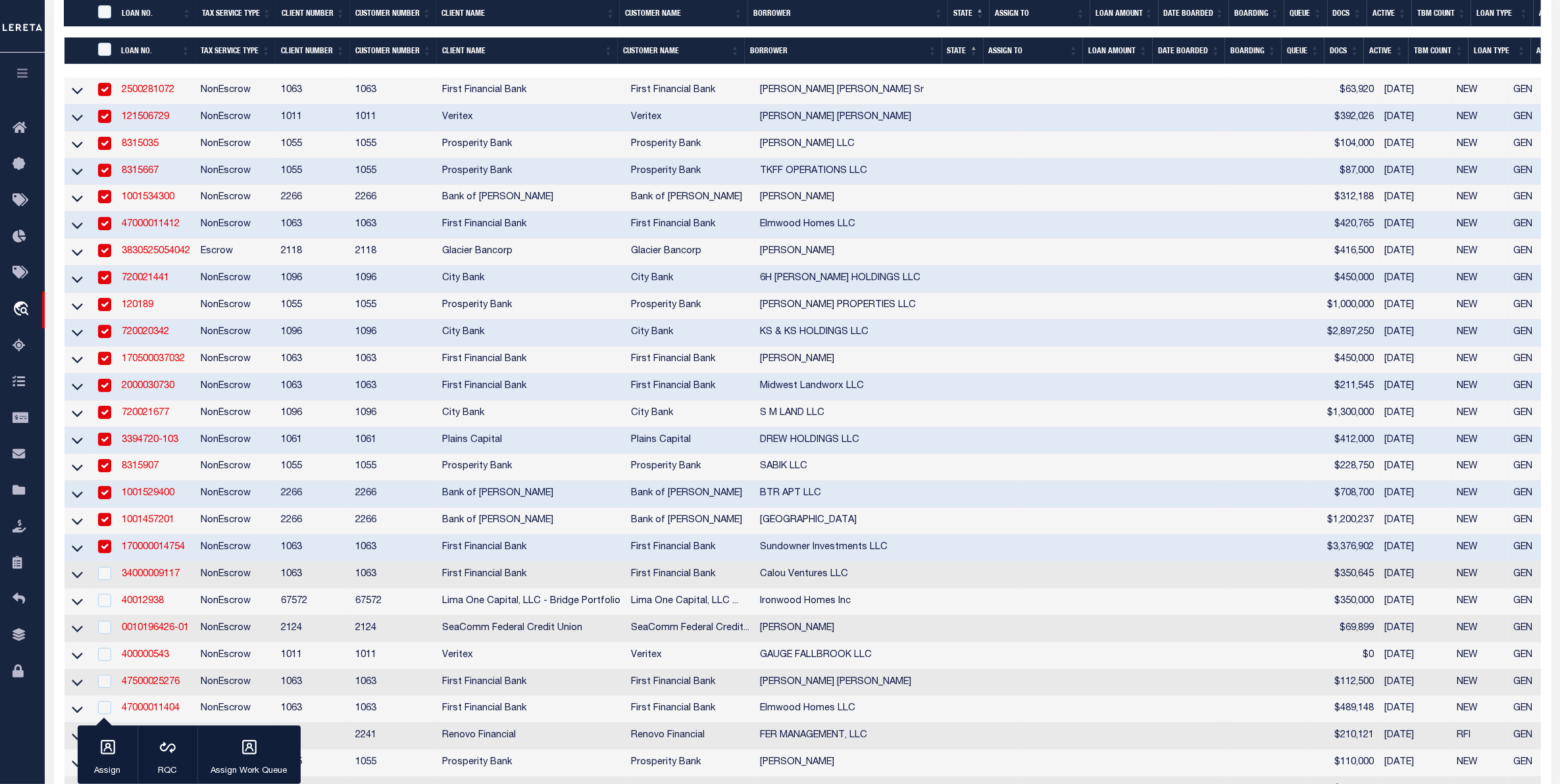
scroll to position [494, 0]
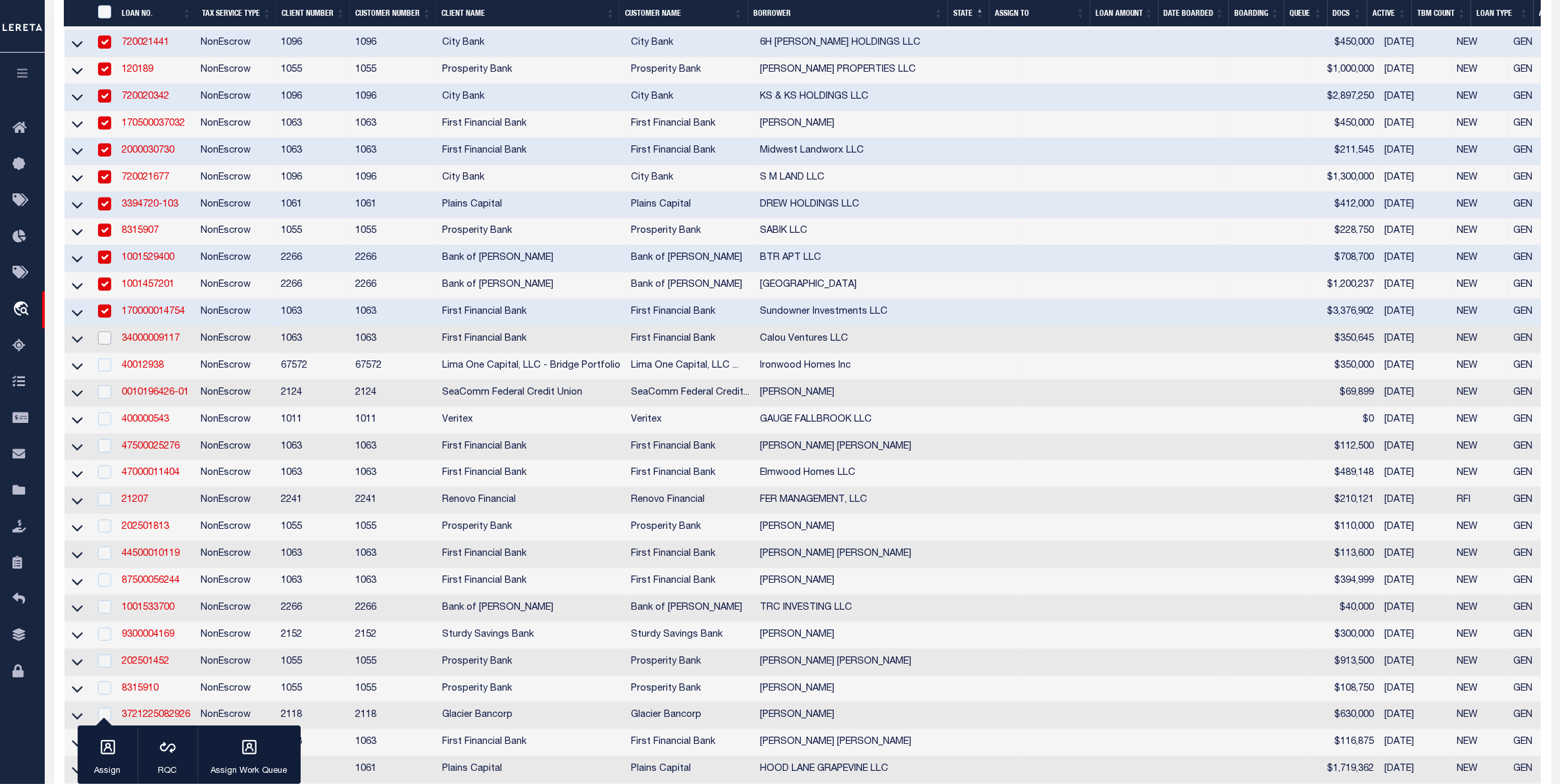
drag, startPoint x: 108, startPoint y: 357, endPoint x: 110, endPoint y: 372, distance: 15.1
click at [108, 345] on input "checkbox" at bounding box center [105, 338] width 13 height 13
checkbox input "true"
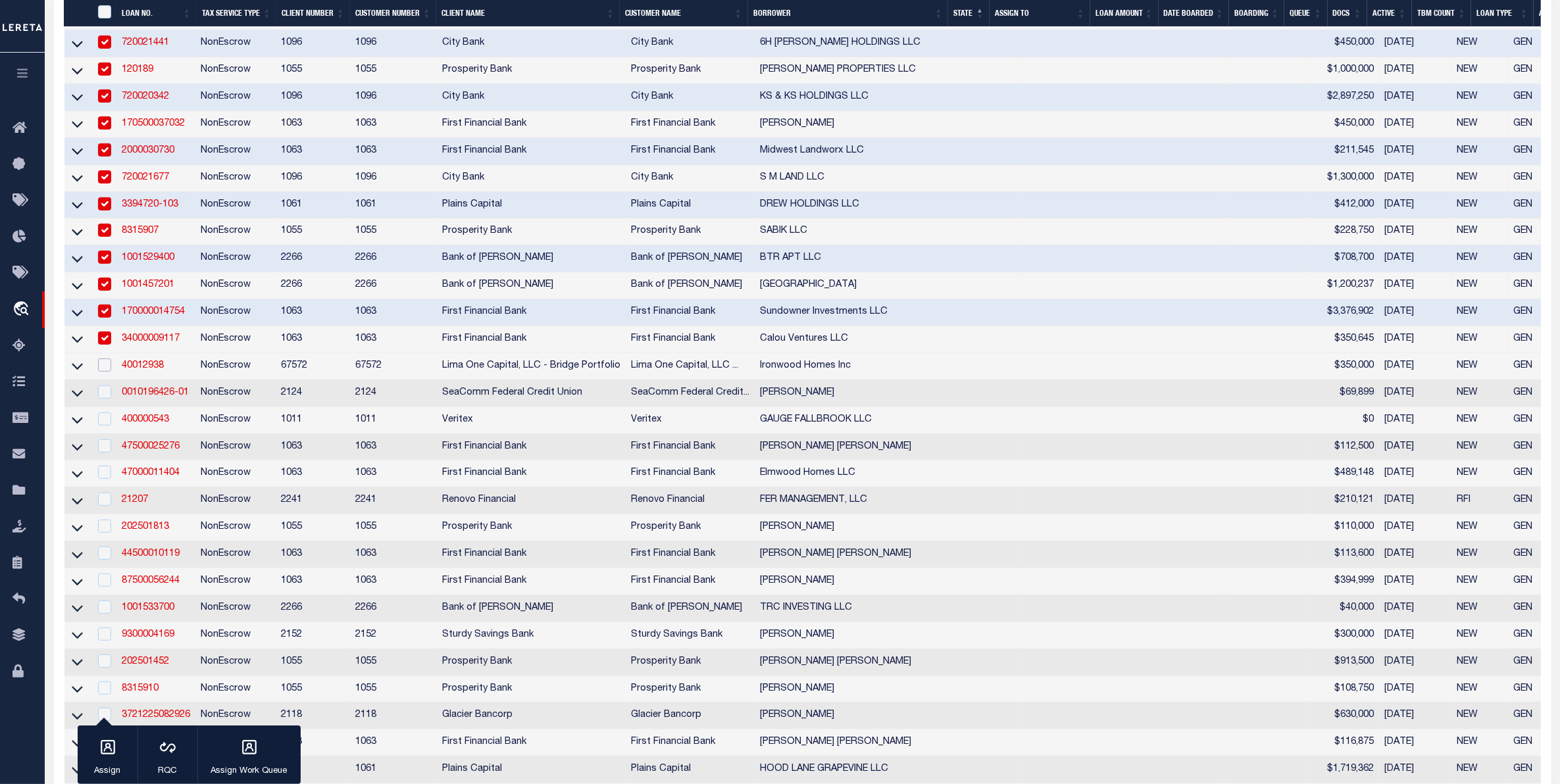
click at [110, 372] on input "checkbox" at bounding box center [105, 365] width 13 height 13
checkbox input "true"
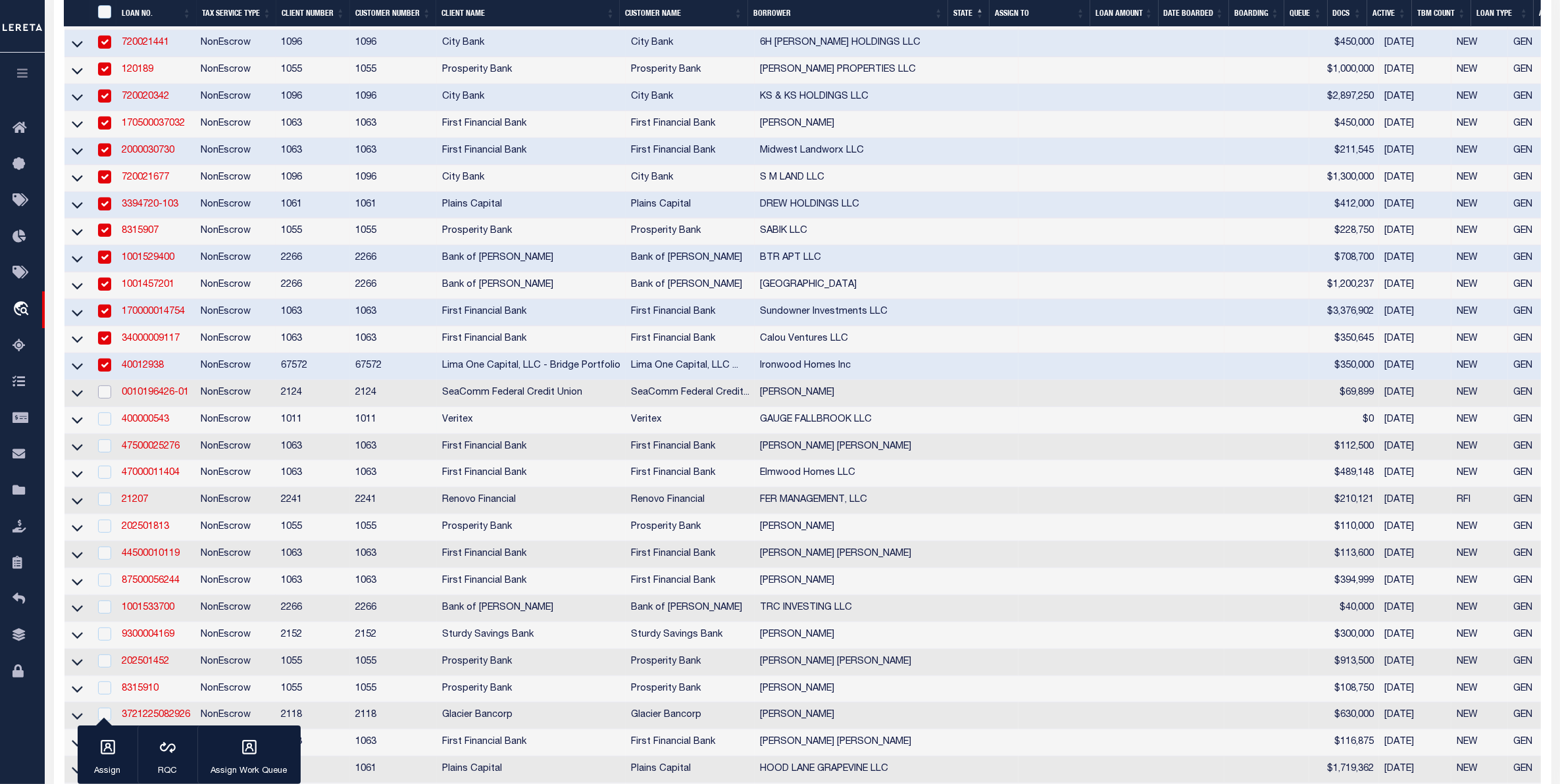
click at [102, 399] on input "checkbox" at bounding box center [105, 392] width 13 height 13
checkbox input "true"
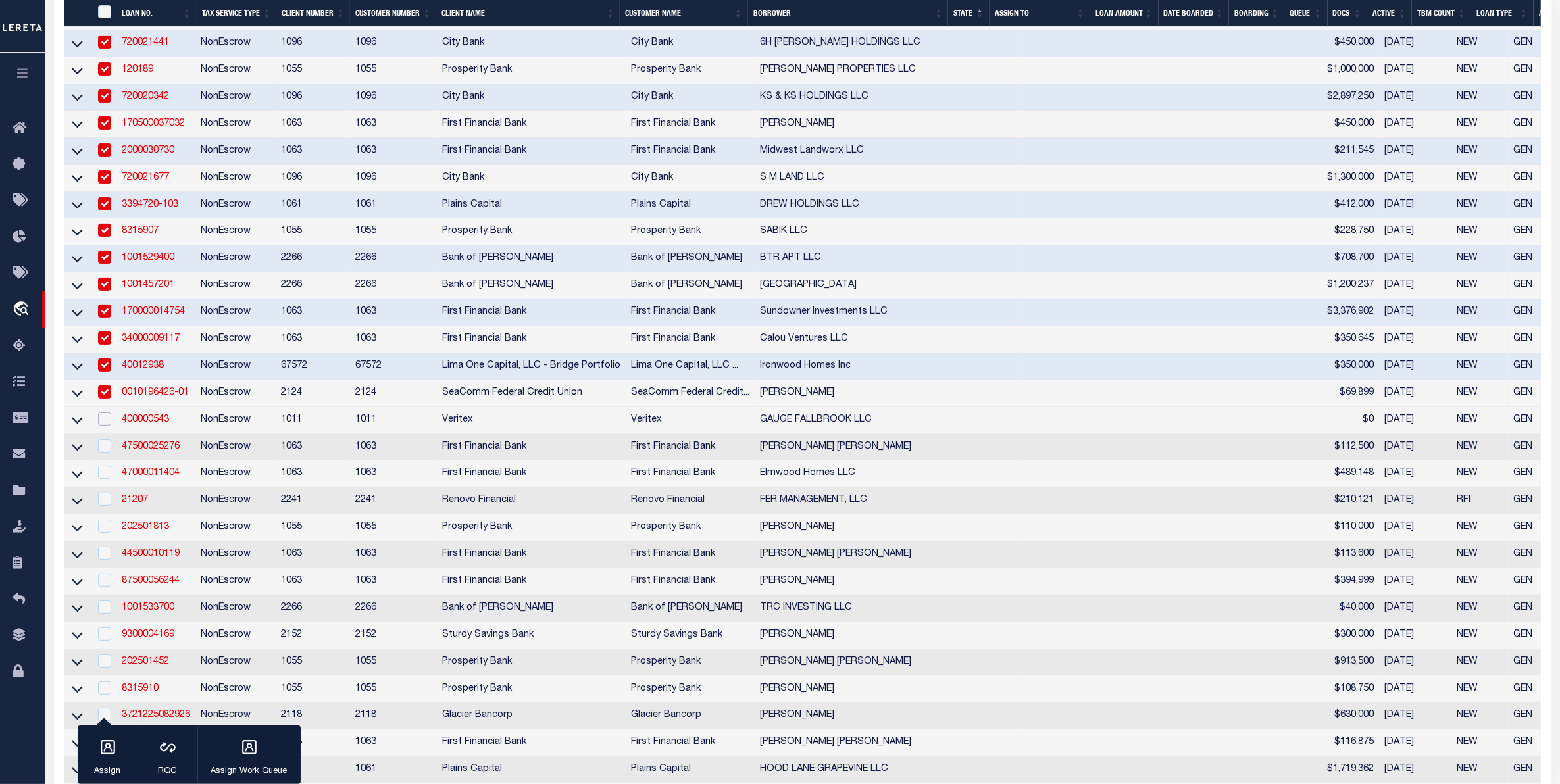
click at [103, 426] on input "checkbox" at bounding box center [105, 419] width 13 height 13
checkbox input "true"
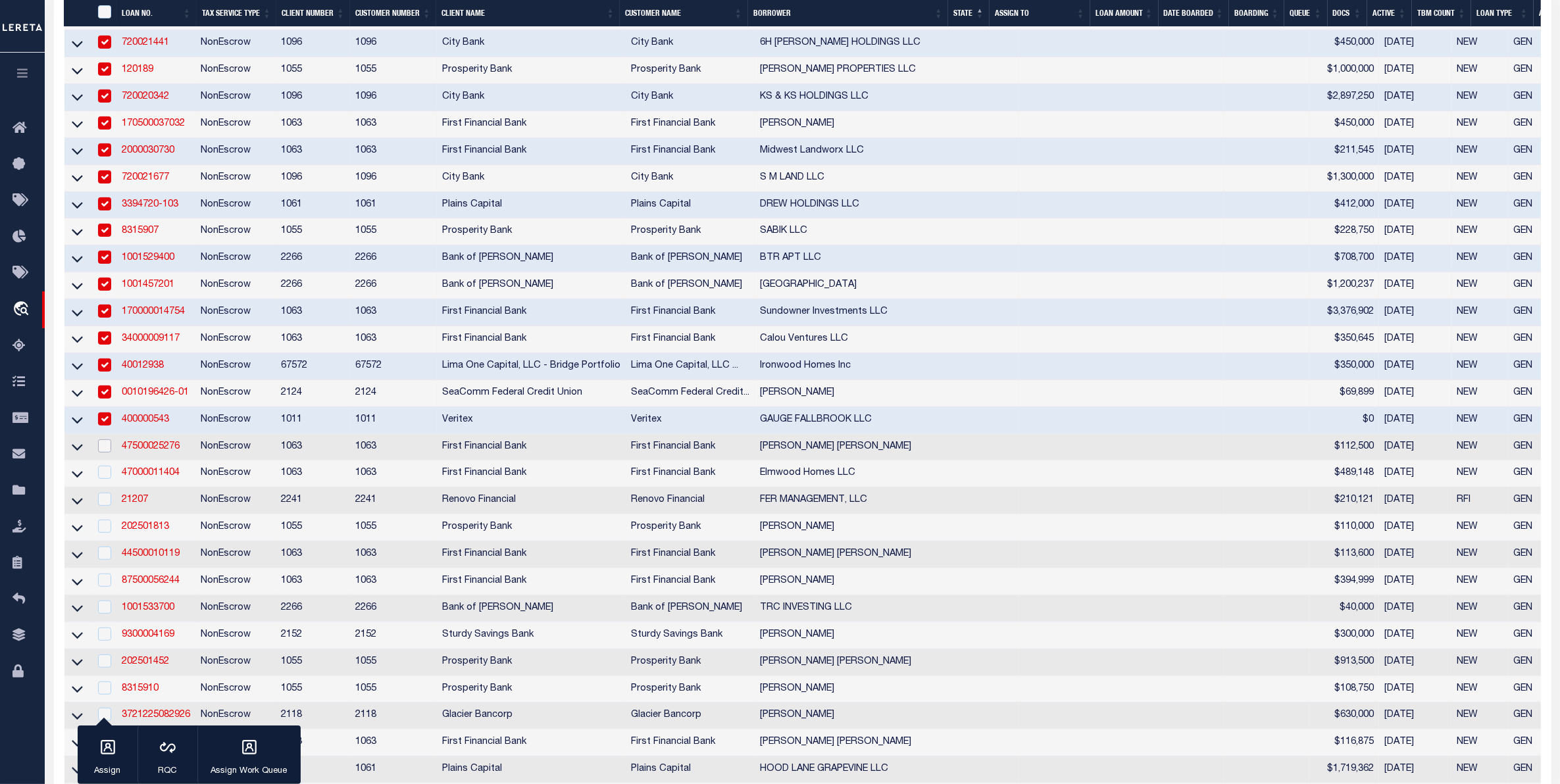
click at [106, 453] on input "checkbox" at bounding box center [105, 446] width 13 height 13
checkbox input "true"
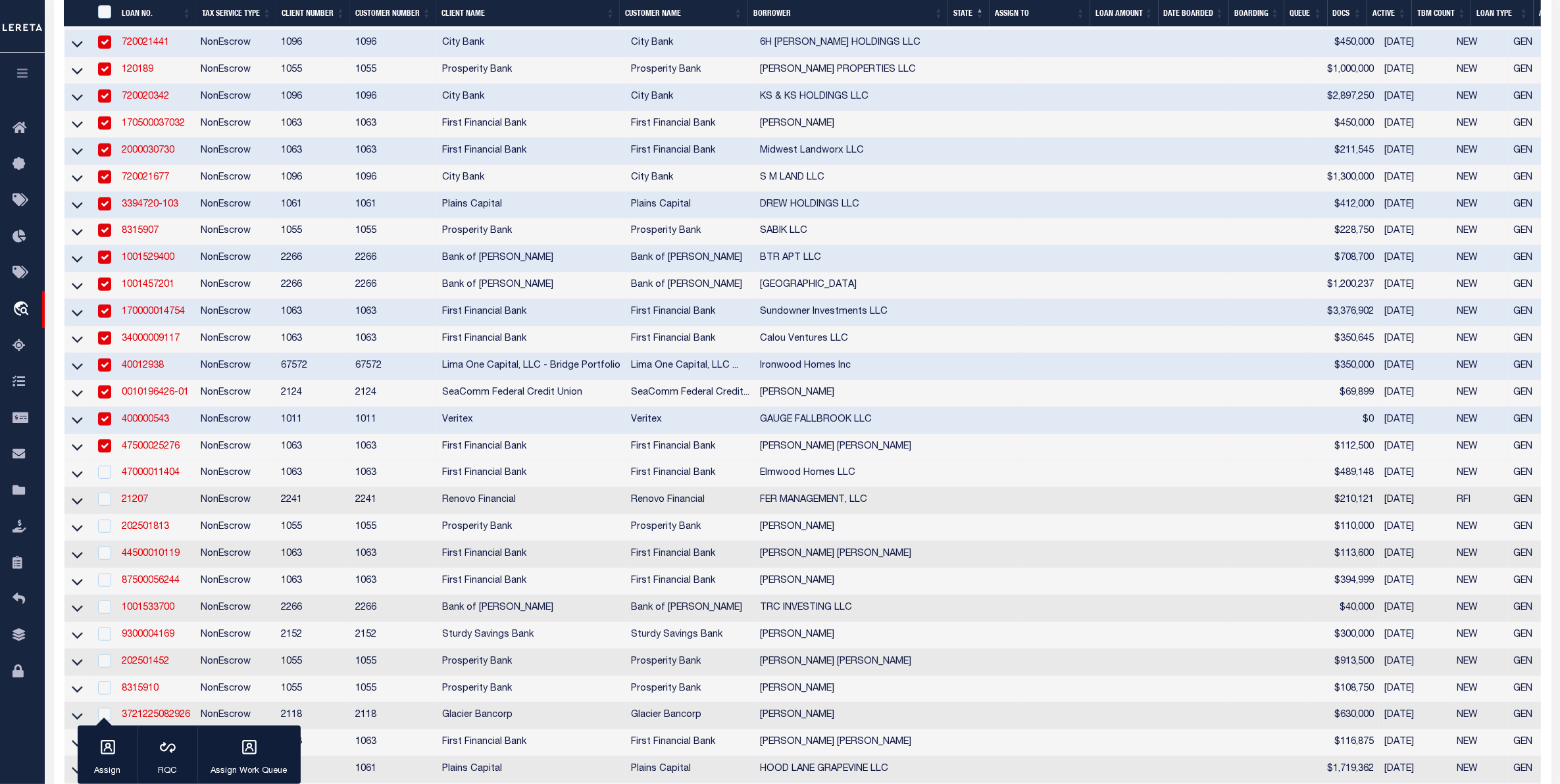
drag, startPoint x: 97, startPoint y: 495, endPoint x: 102, endPoint y: 514, distance: 19.6
click at [101, 480] on div at bounding box center [104, 473] width 16 height 15
checkbox input "true"
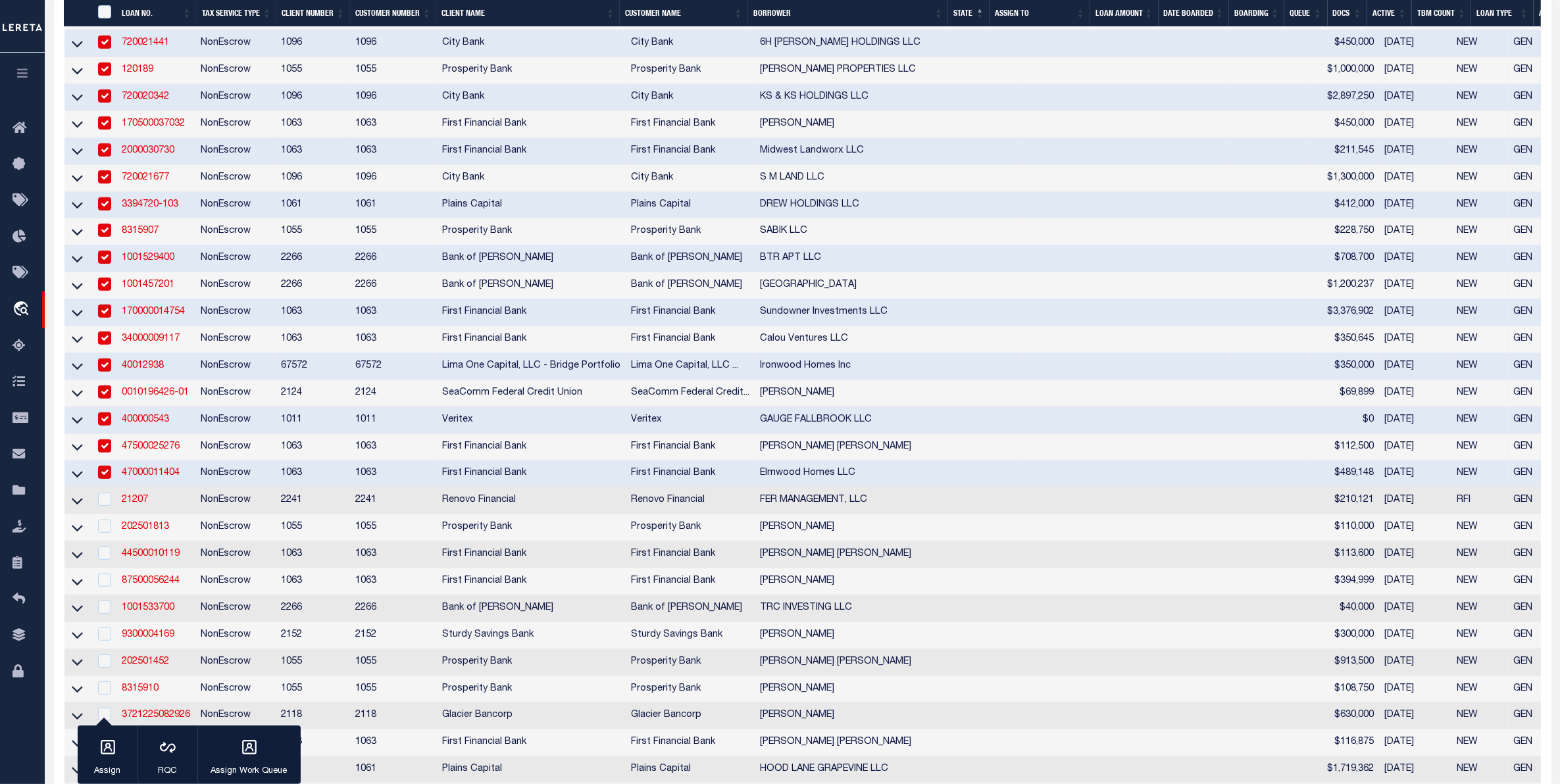
click at [102, 507] on div at bounding box center [104, 500] width 16 height 15
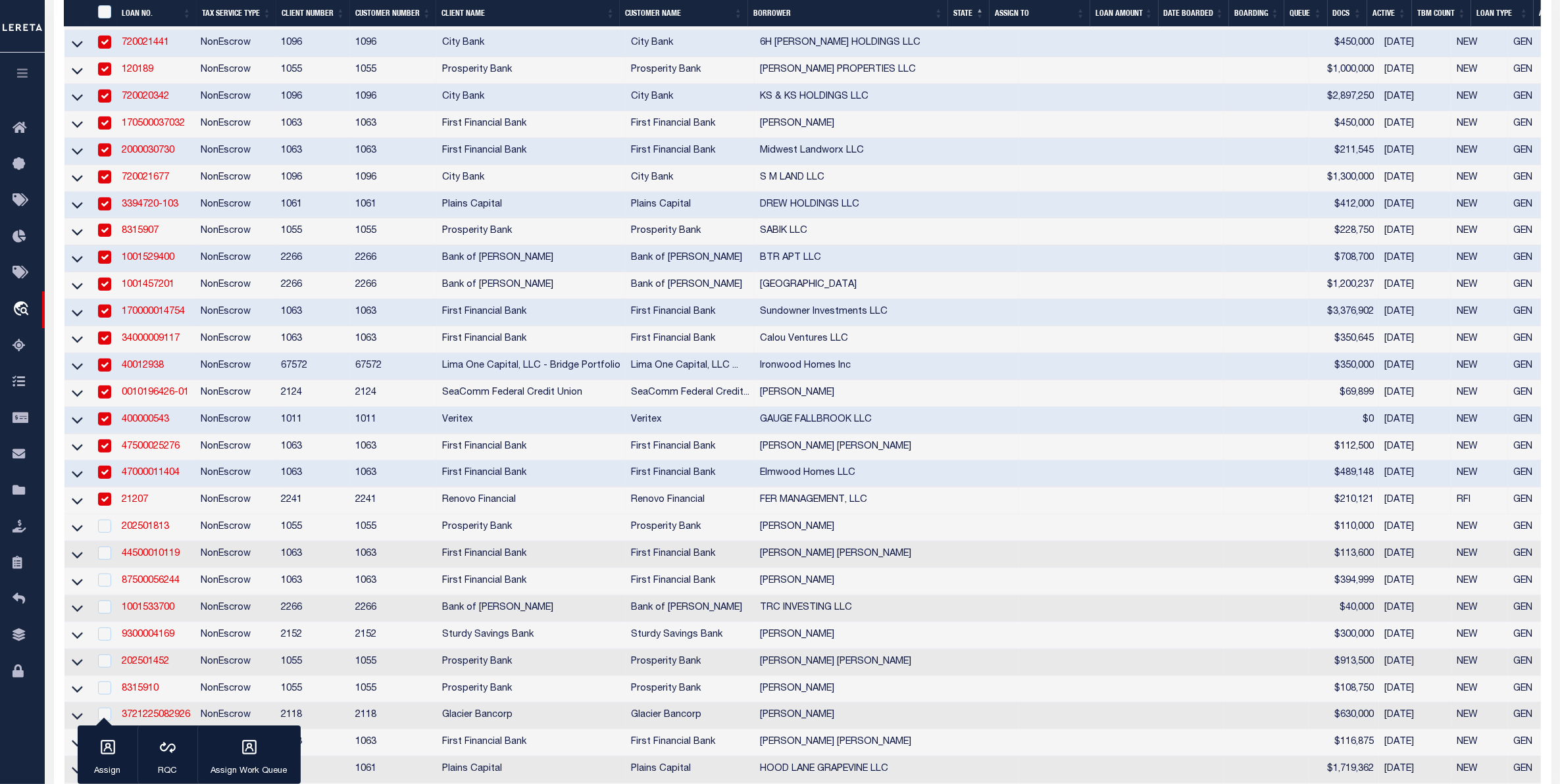
checkbox input "true"
click at [106, 534] on div at bounding box center [104, 527] width 16 height 15
checkbox input "true"
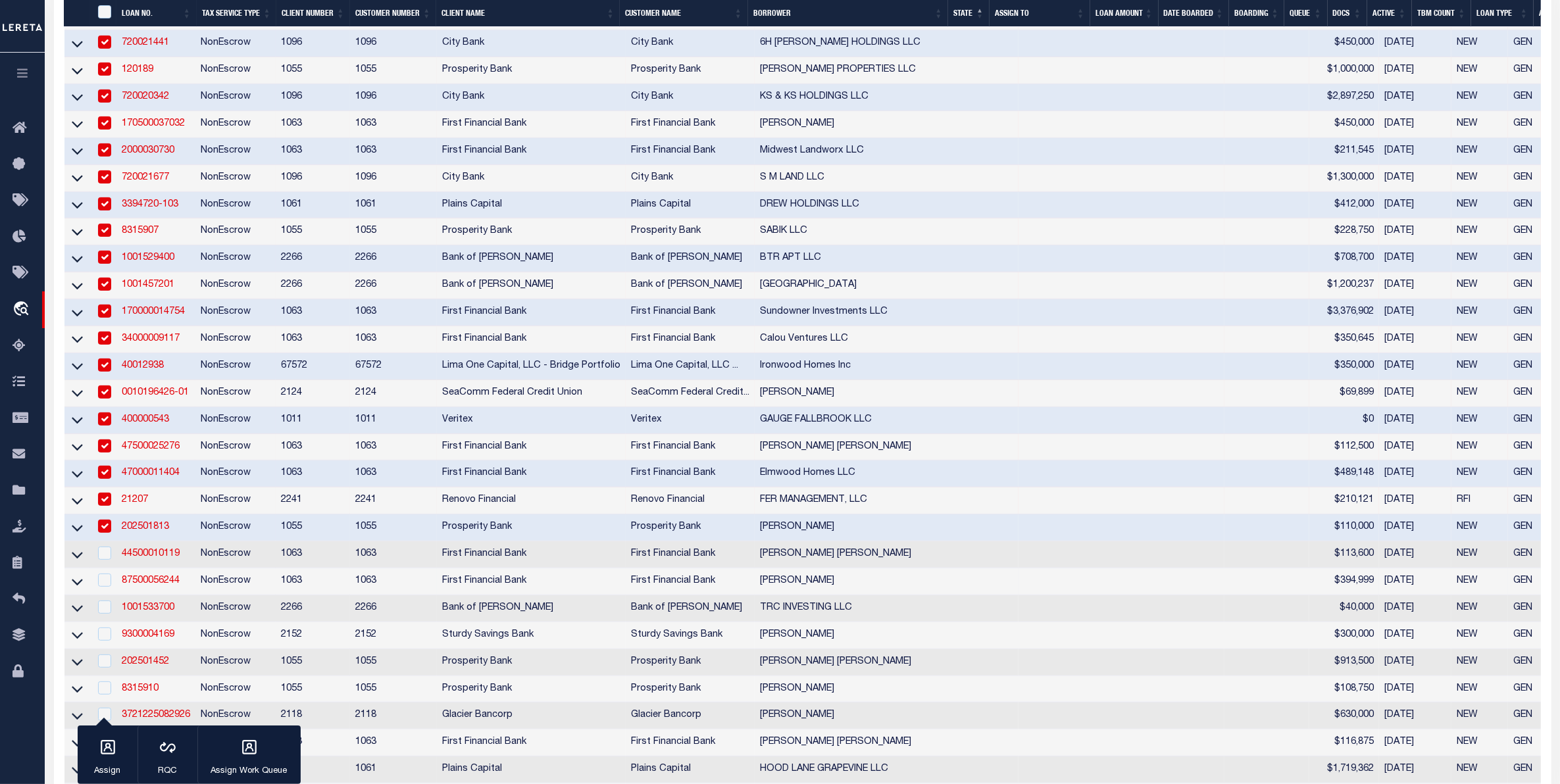
click at [105, 568] on td at bounding box center [104, 555] width 27 height 27
checkbox input "true"
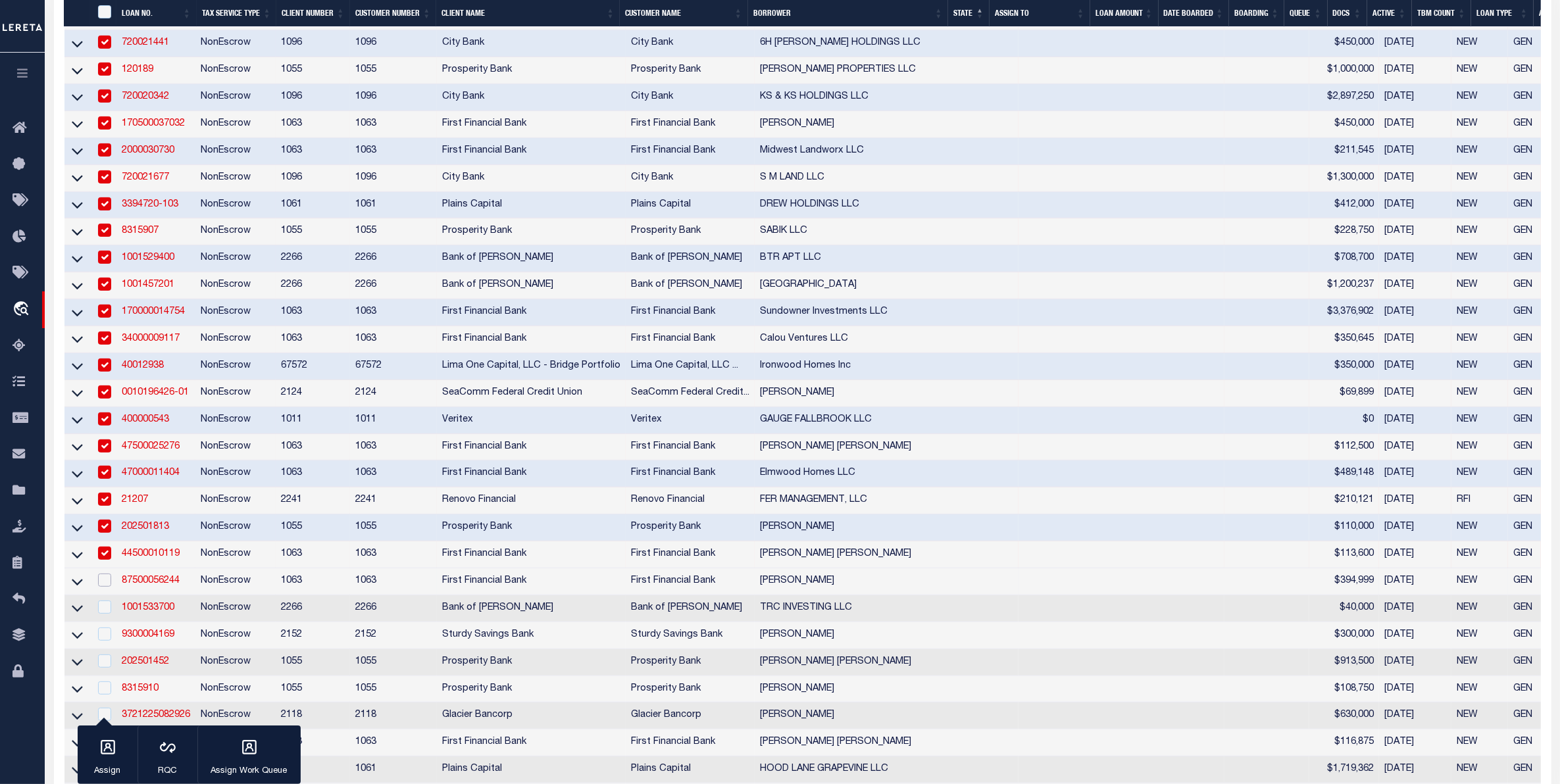
click at [108, 586] on input "checkbox" at bounding box center [105, 580] width 13 height 13
checkbox input "true"
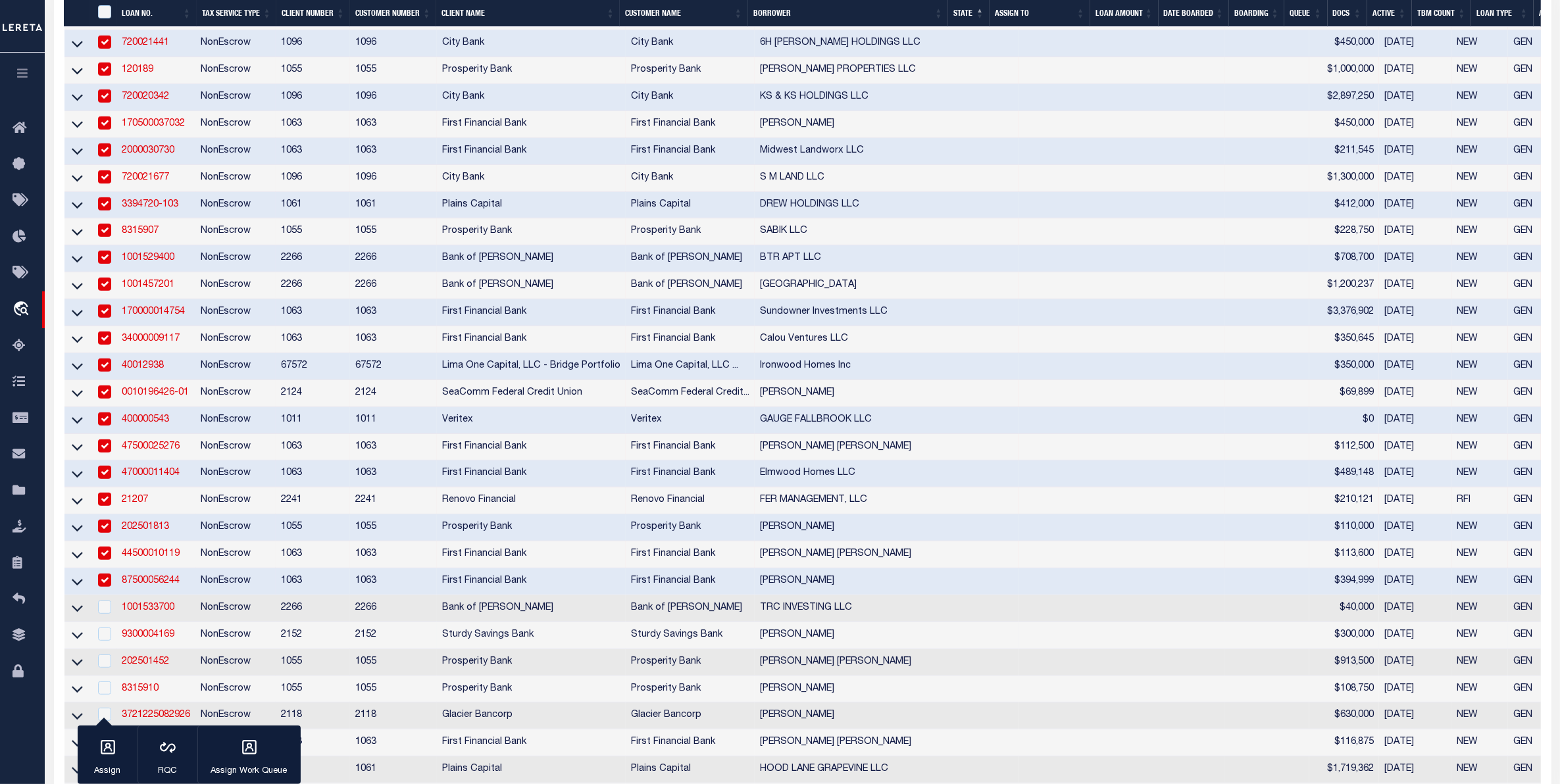
drag, startPoint x: 110, startPoint y: 641, endPoint x: 104, endPoint y: 668, distance: 27.7
click at [110, 622] on td at bounding box center [104, 609] width 27 height 27
checkbox input "true"
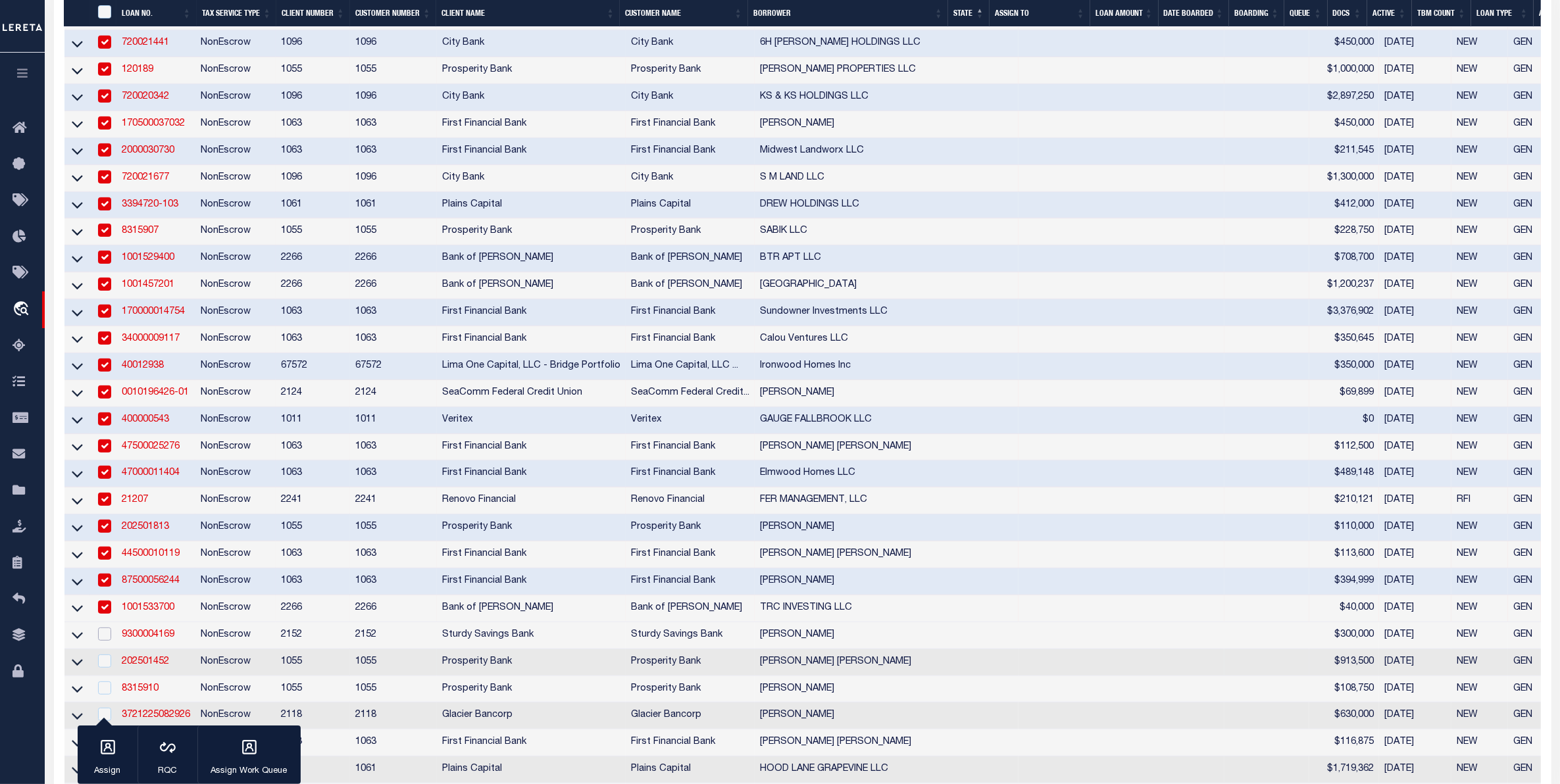
drag, startPoint x: 104, startPoint y: 668, endPoint x: 112, endPoint y: 686, distance: 19.7
click at [104, 641] on input "checkbox" at bounding box center [105, 634] width 13 height 13
checkbox input "true"
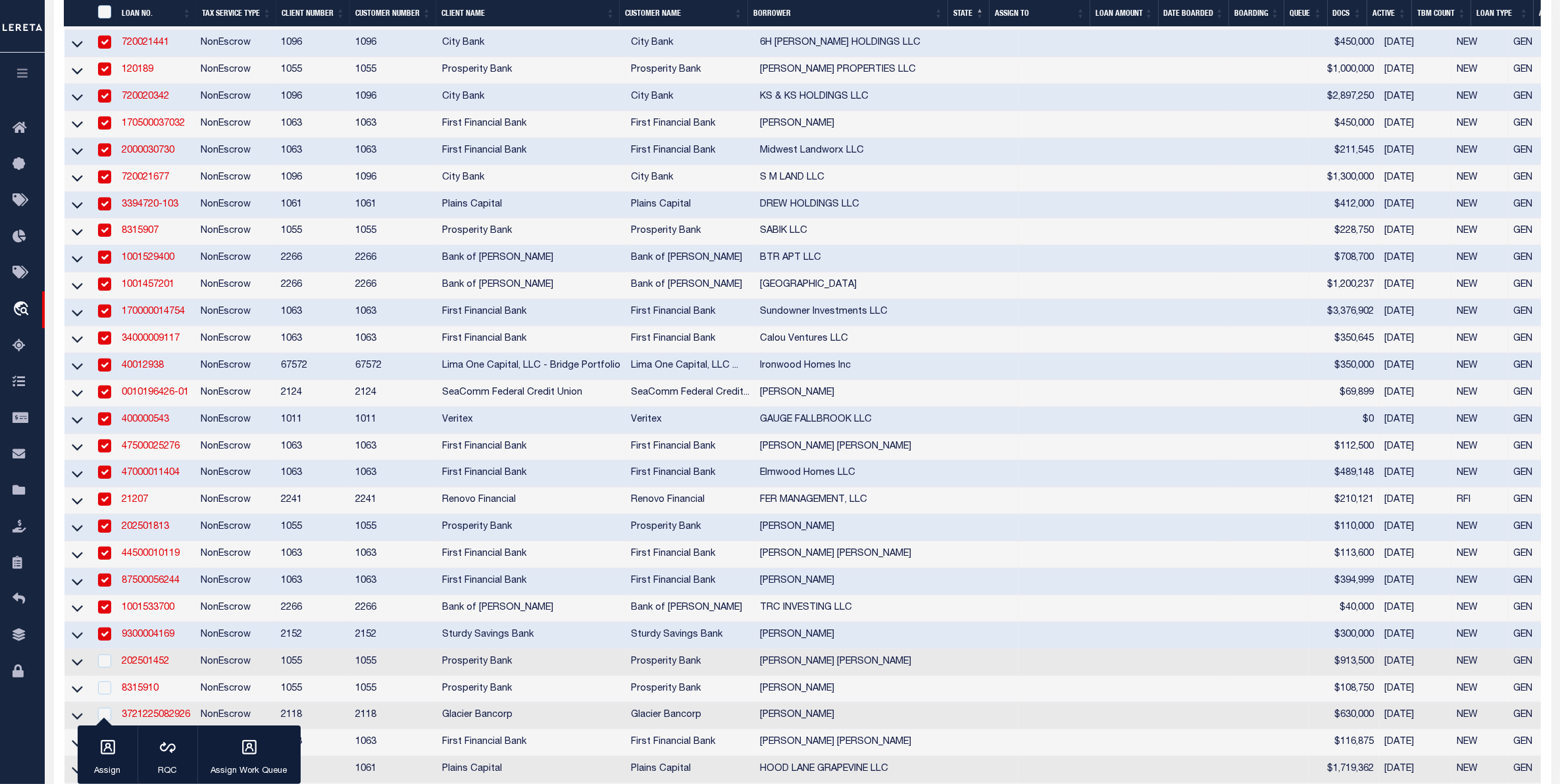
drag, startPoint x: 112, startPoint y: 689, endPoint x: 161, endPoint y: 606, distance: 96.4
click at [113, 676] on td at bounding box center [104, 662] width 27 height 27
checkbox input "true"
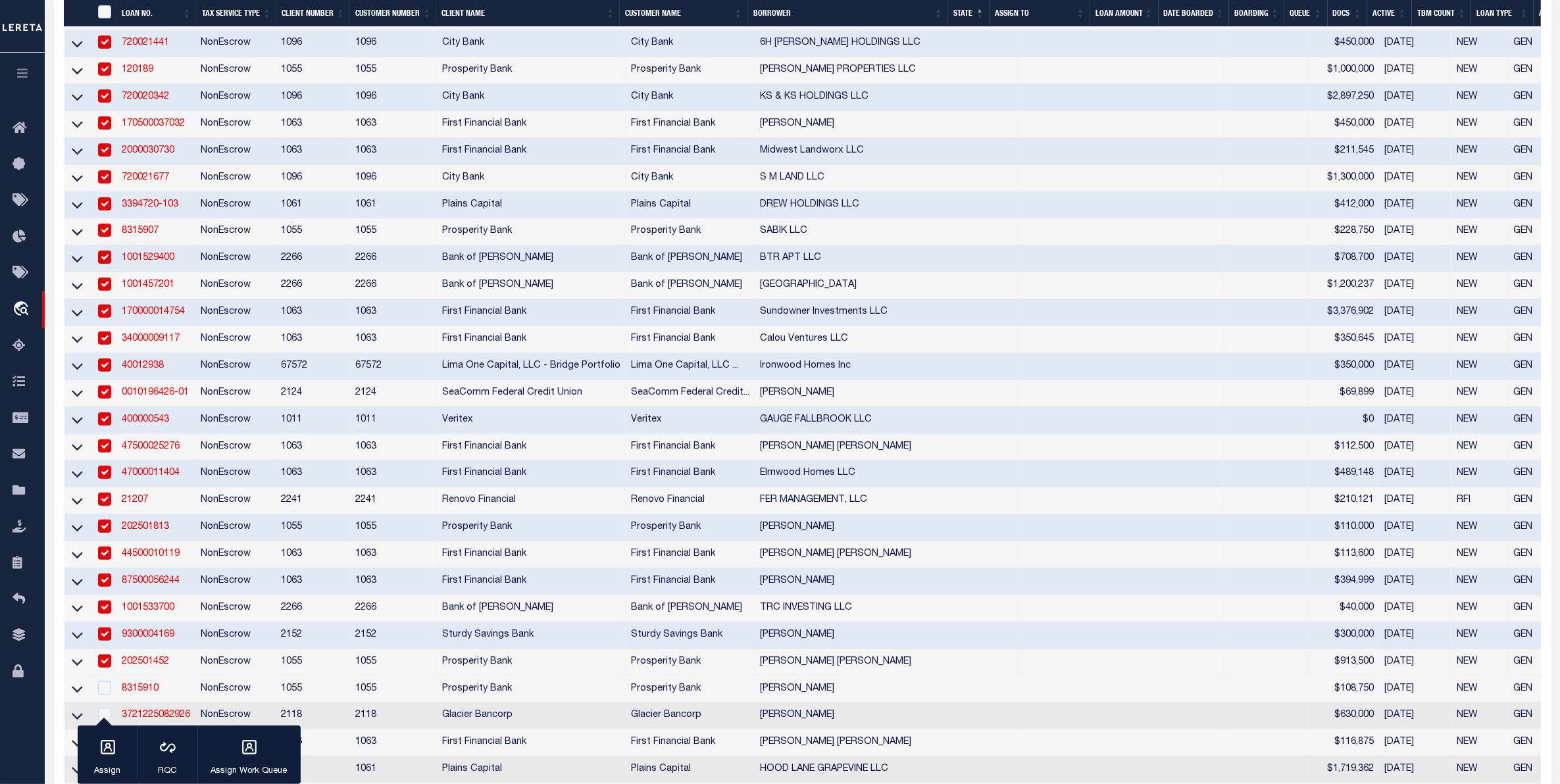
scroll to position [822, 0]
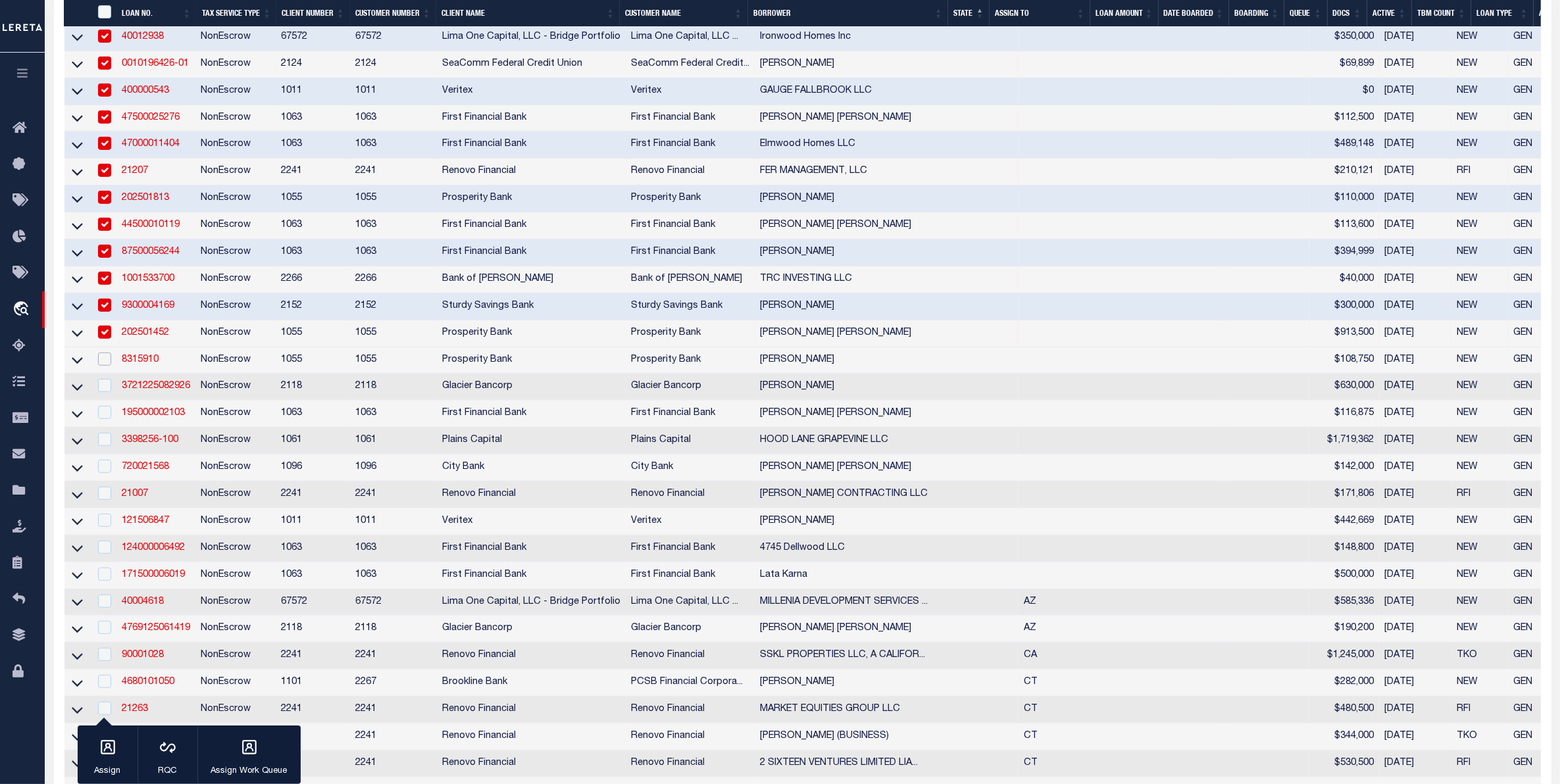
drag, startPoint x: 104, startPoint y: 393, endPoint x: 106, endPoint y: 428, distance: 35.1
click at [106, 375] on td at bounding box center [104, 360] width 27 height 27
checkbox input "true"
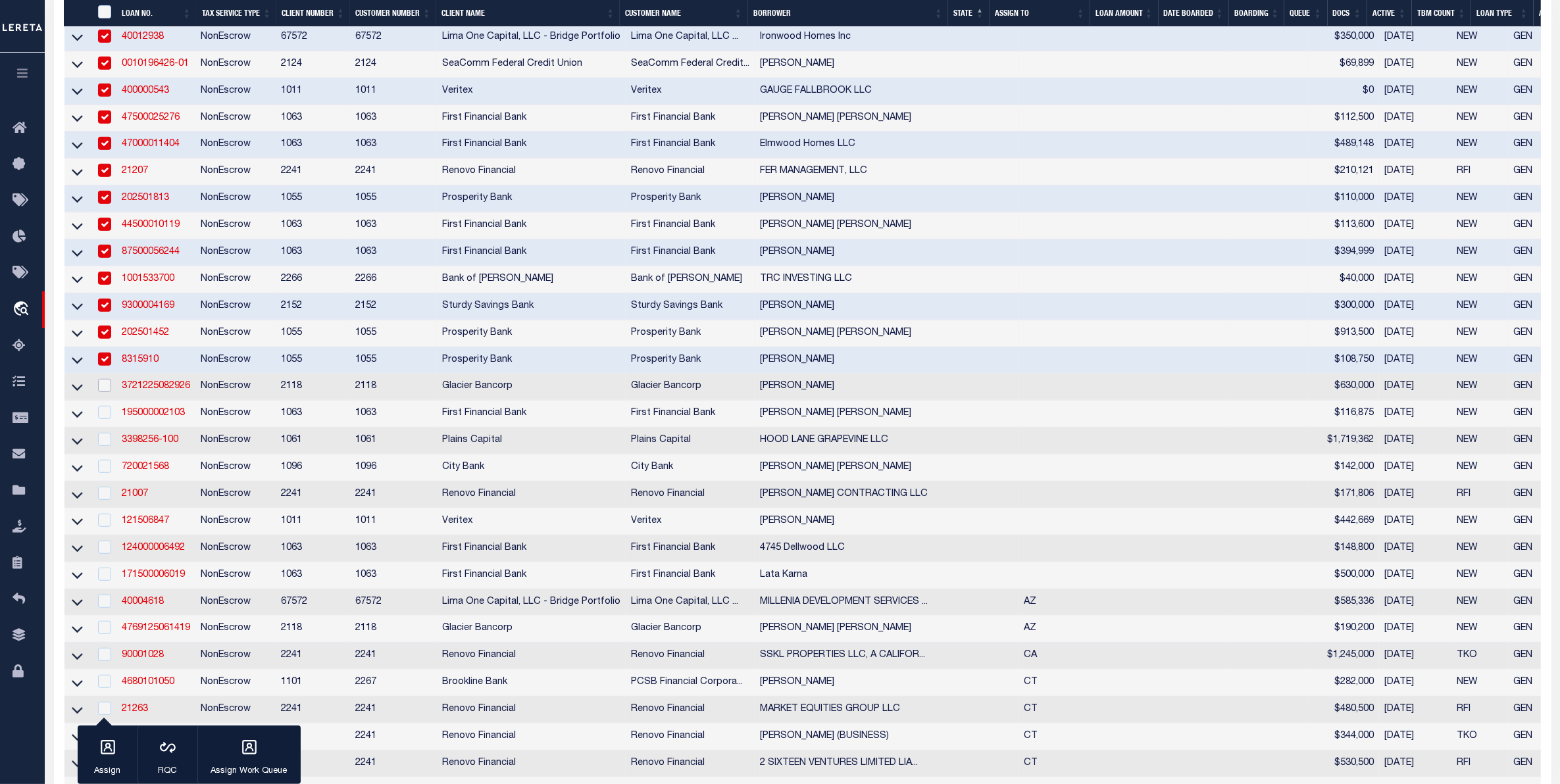
drag, startPoint x: 108, startPoint y: 416, endPoint x: 100, endPoint y: 448, distance: 33.0
click at [108, 392] on input "checkbox" at bounding box center [105, 385] width 13 height 13
checkbox input "true"
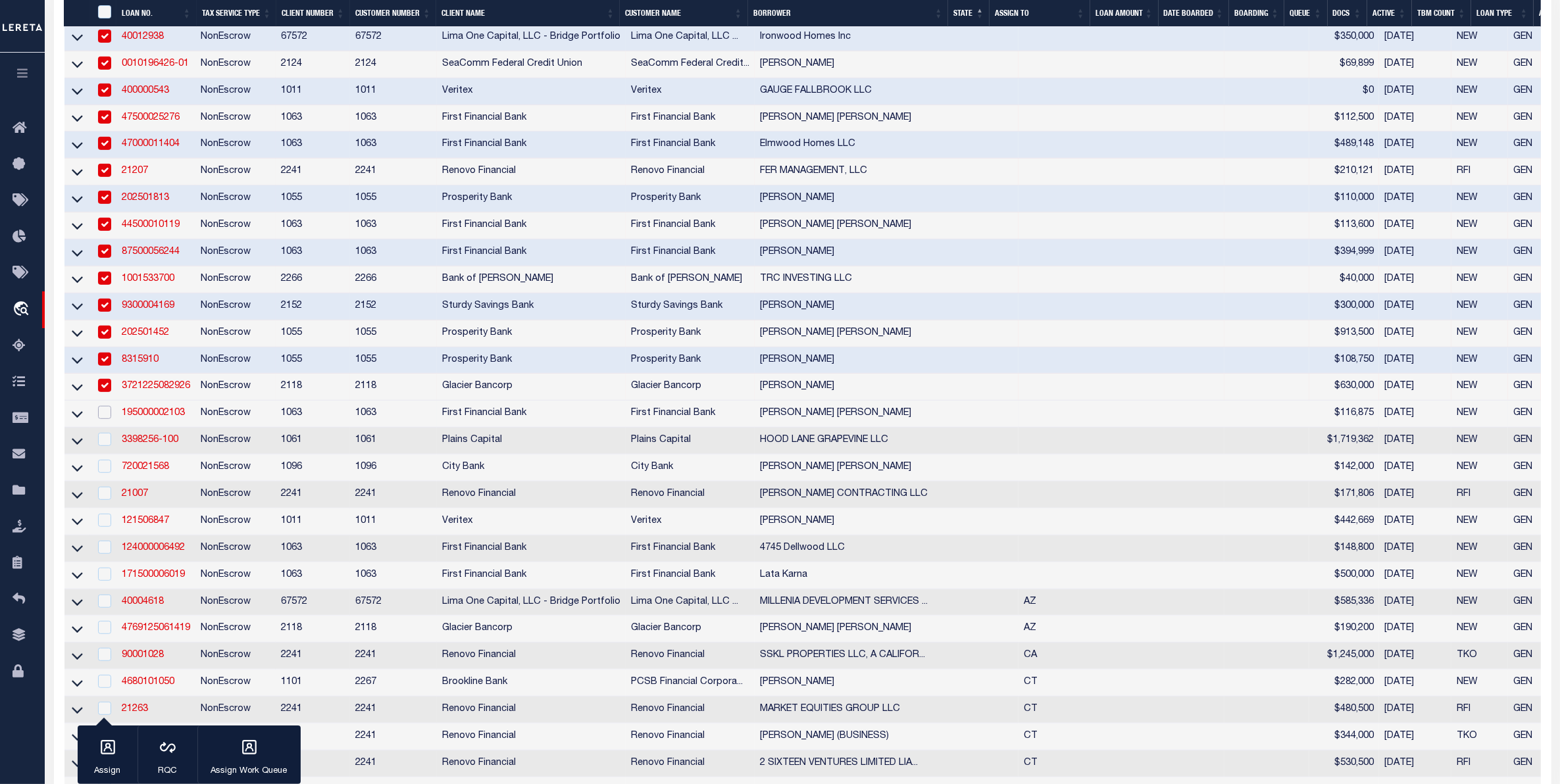
click at [105, 419] on input "checkbox" at bounding box center [105, 412] width 13 height 13
checkbox input "true"
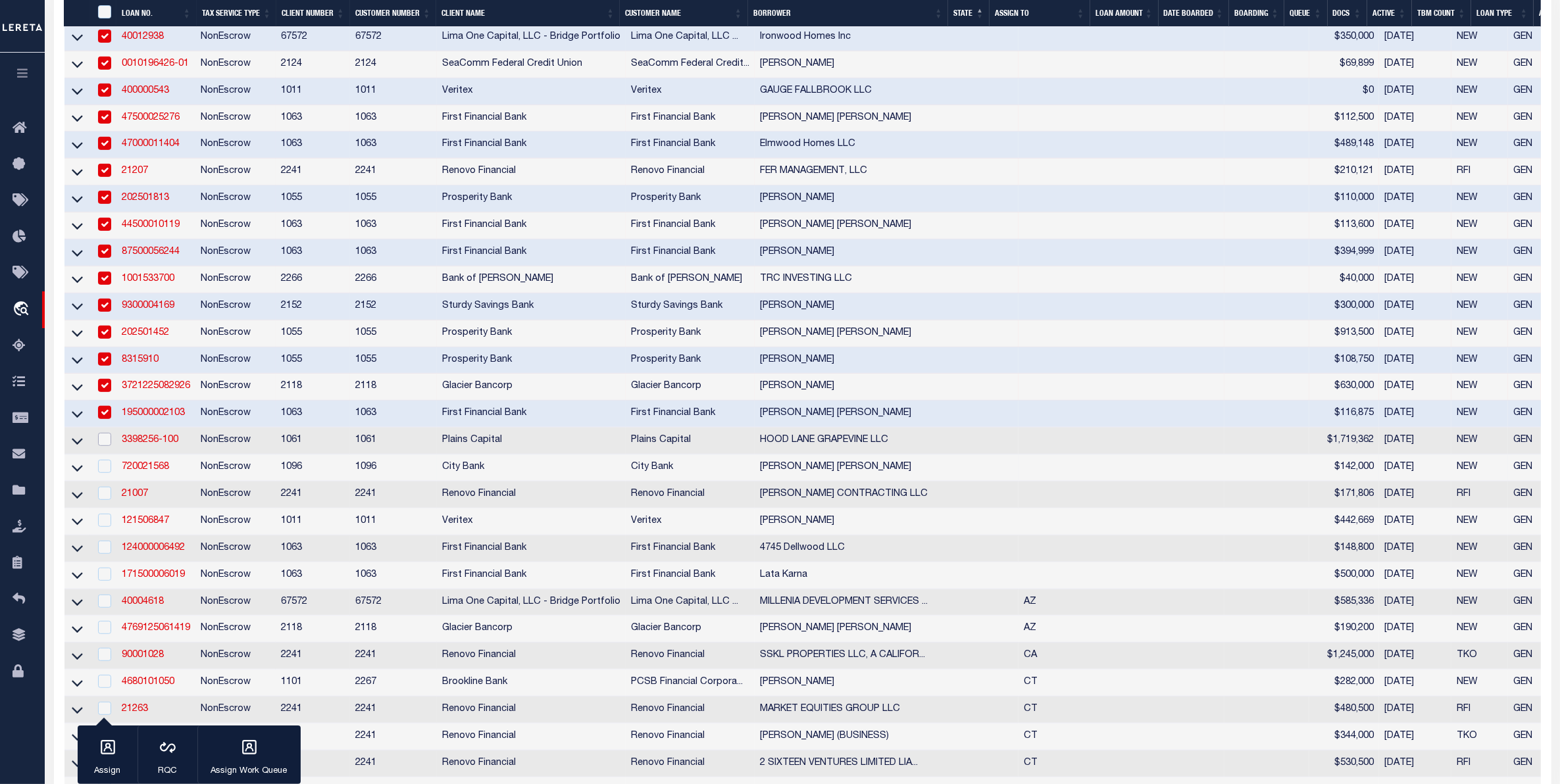
click at [110, 446] on input "checkbox" at bounding box center [105, 440] width 13 height 13
checkbox input "true"
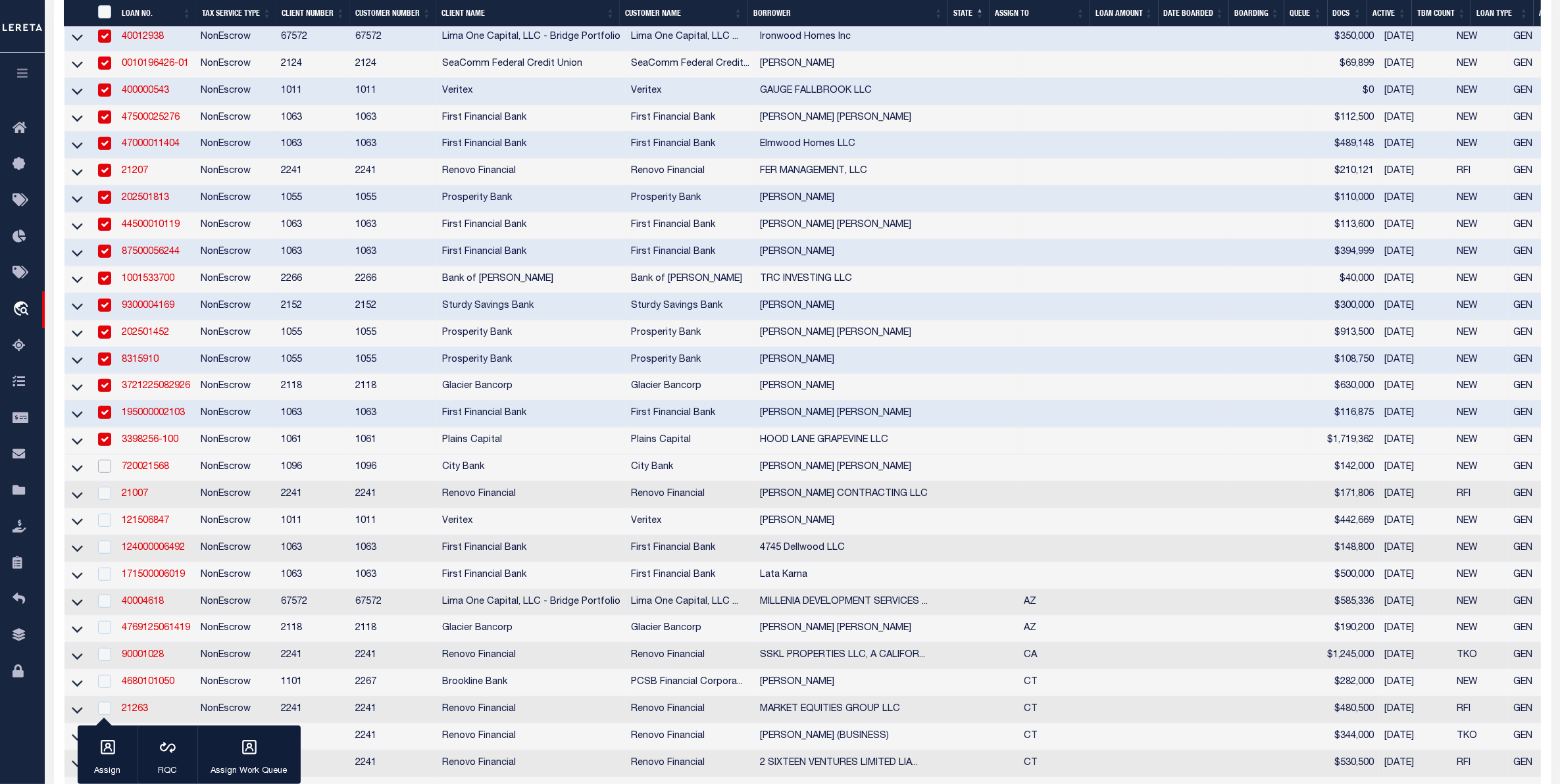
drag, startPoint x: 101, startPoint y: 498, endPoint x: 101, endPoint y: 513, distance: 15.0
click at [103, 473] on input "checkbox" at bounding box center [105, 467] width 13 height 13
checkbox input "true"
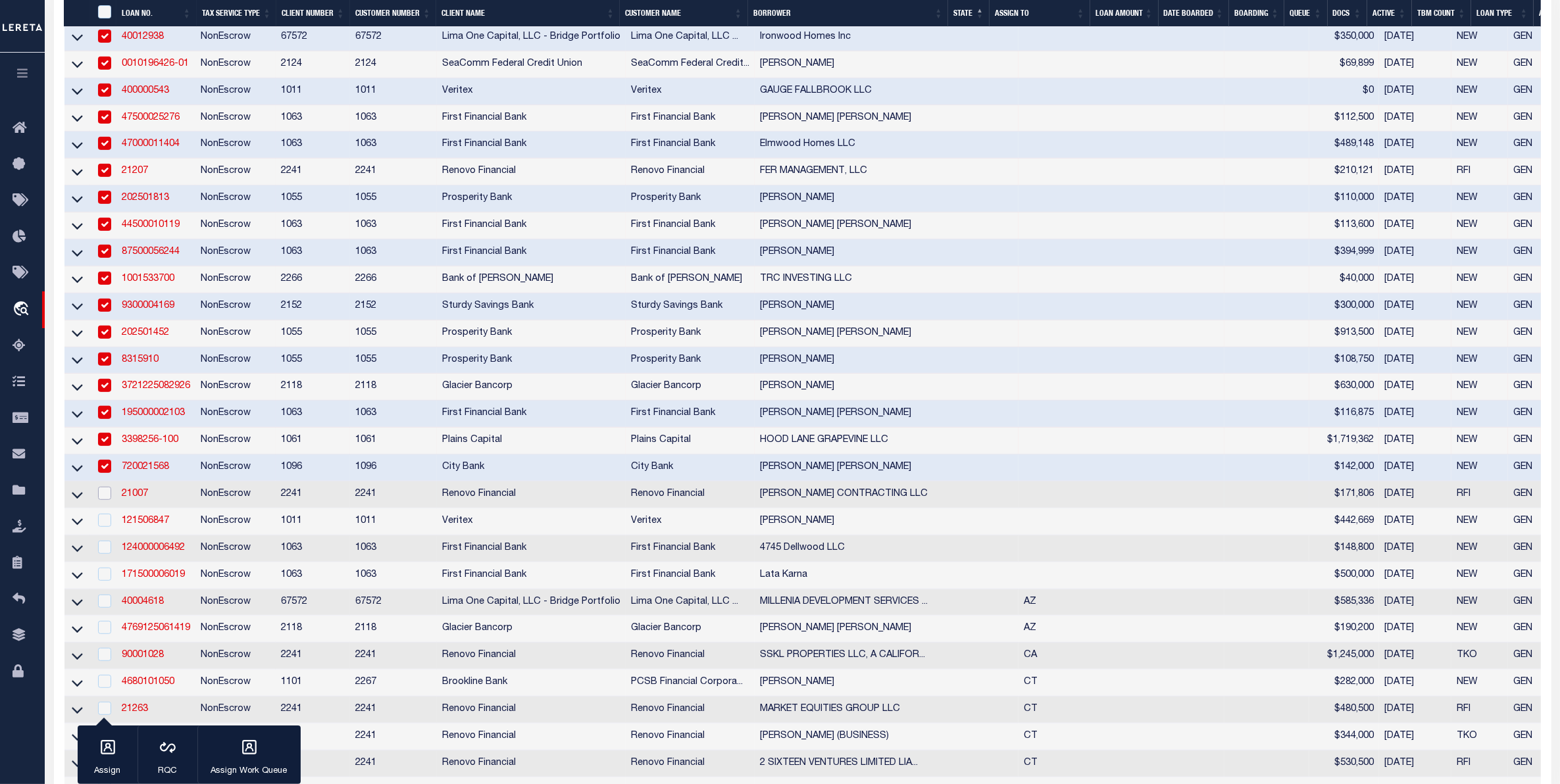
click at [106, 500] on input "checkbox" at bounding box center [105, 494] width 13 height 13
checkbox input "true"
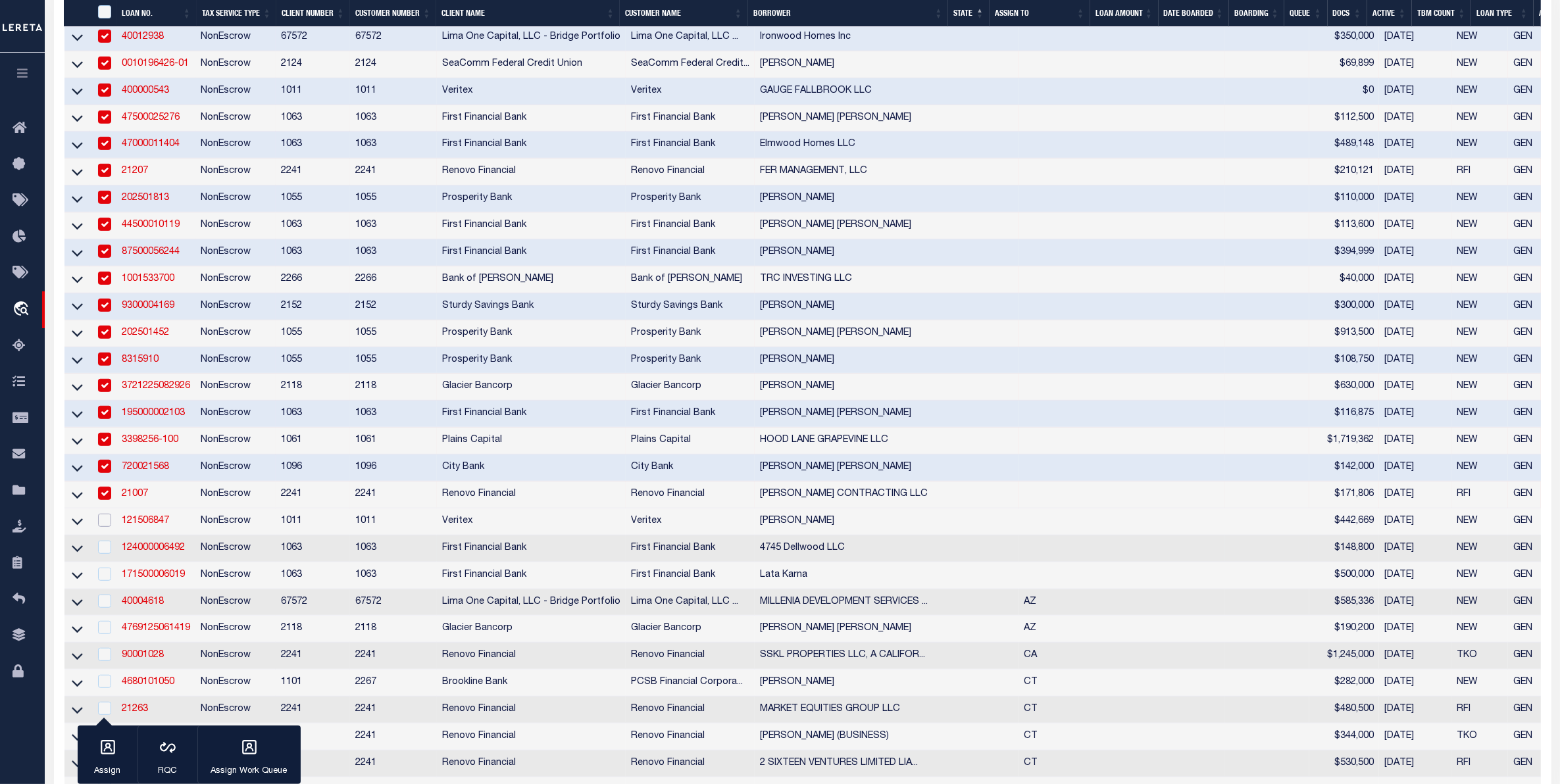
drag, startPoint x: 104, startPoint y: 555, endPoint x: 107, endPoint y: 586, distance: 31.1
click at [105, 526] on input "checkbox" at bounding box center [105, 520] width 13 height 13
checkbox input "true"
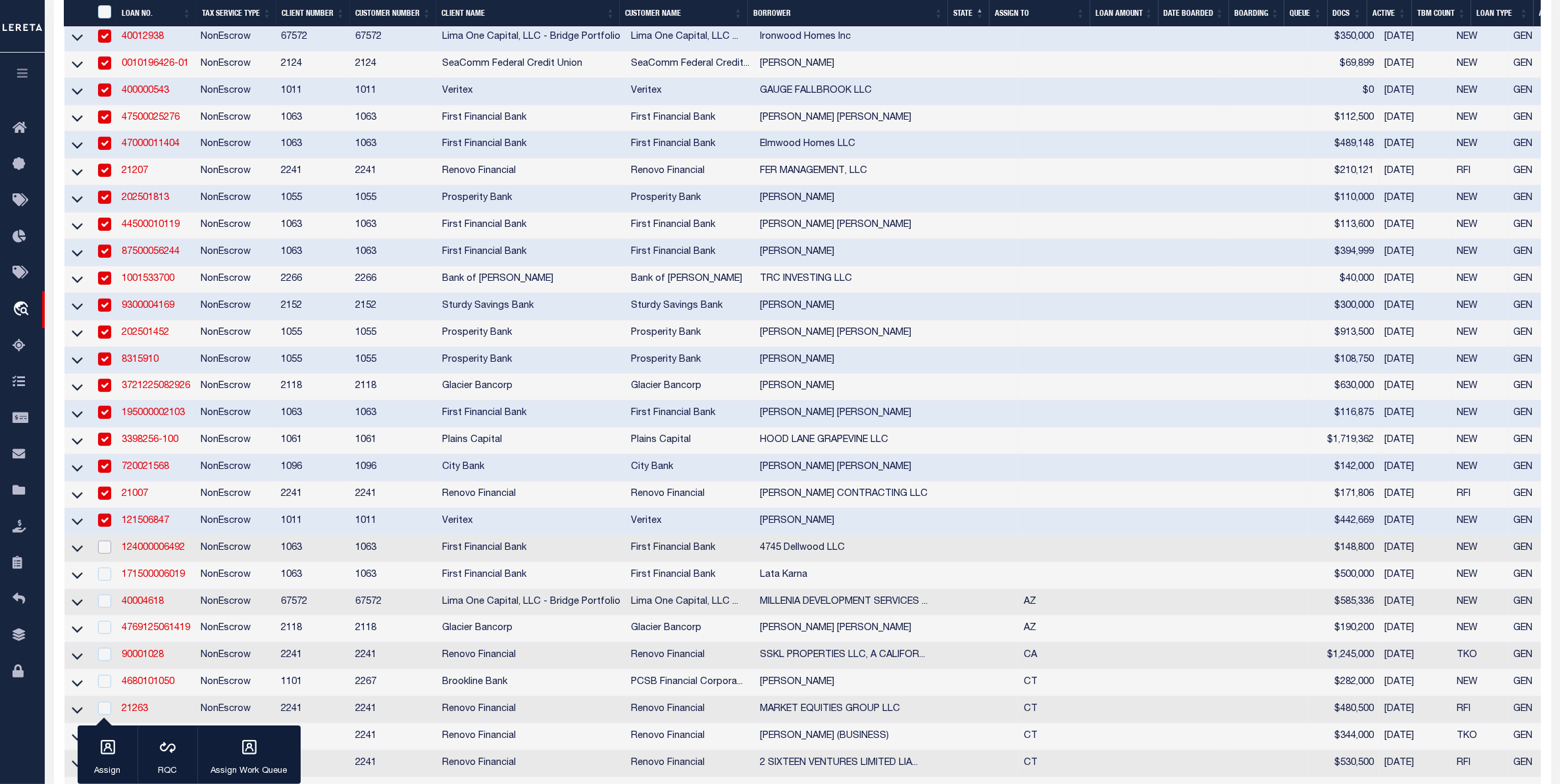
click at [104, 554] on input "checkbox" at bounding box center [105, 547] width 13 height 13
checkbox input "true"
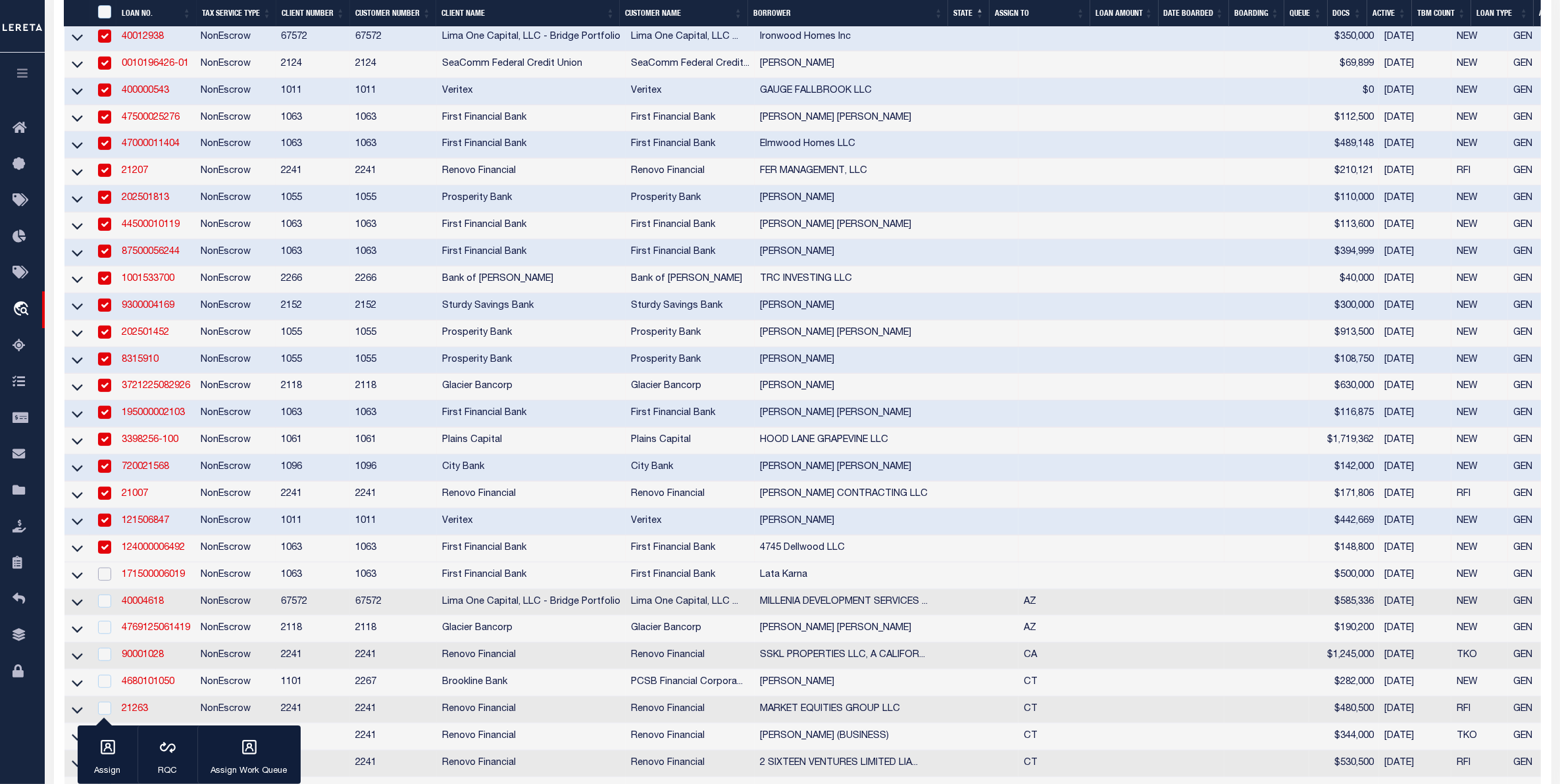
click at [104, 581] on input "checkbox" at bounding box center [105, 574] width 13 height 13
checkbox input "true"
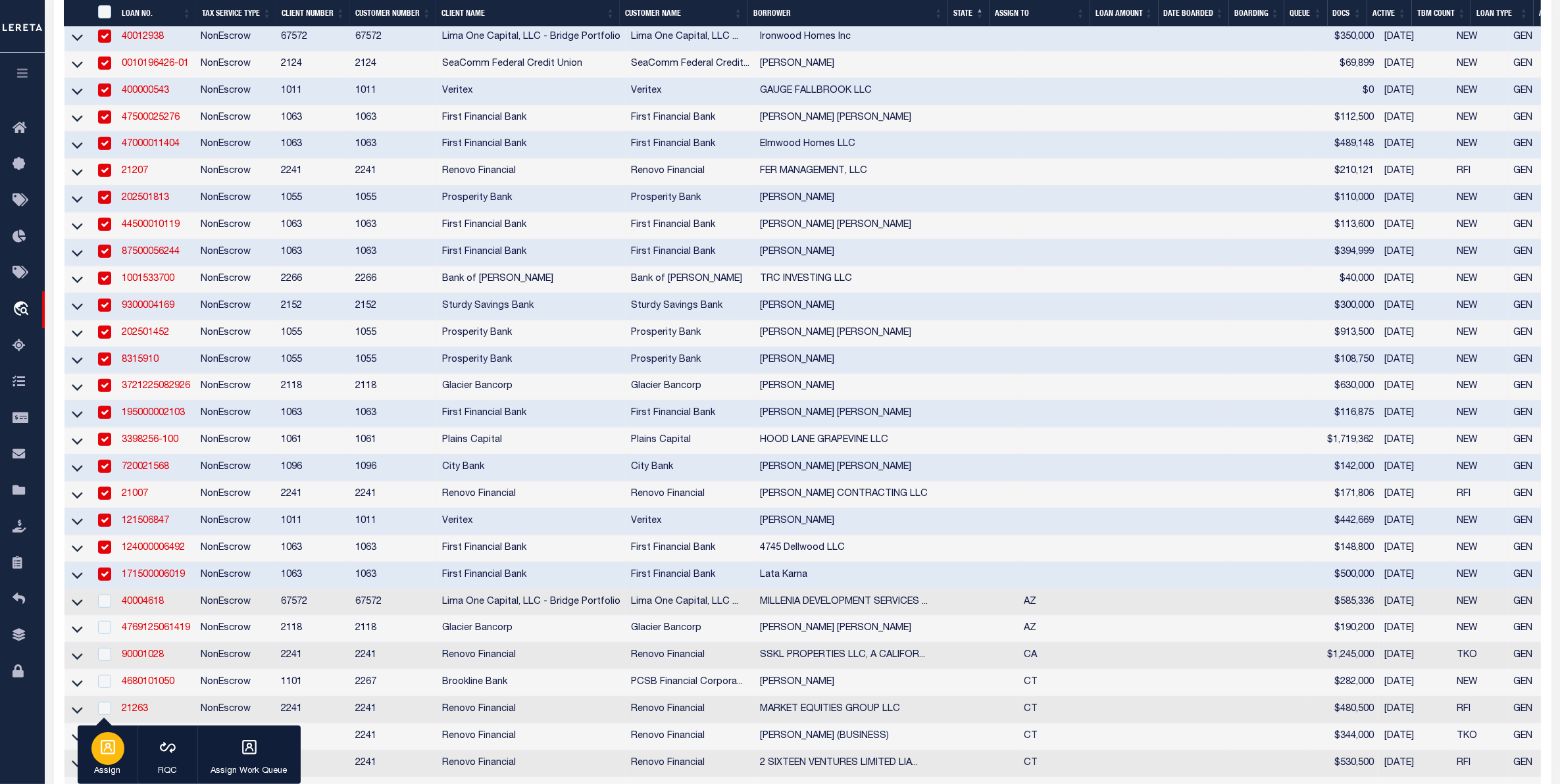
click at [112, 755] on icon "button" at bounding box center [108, 746] width 17 height 17
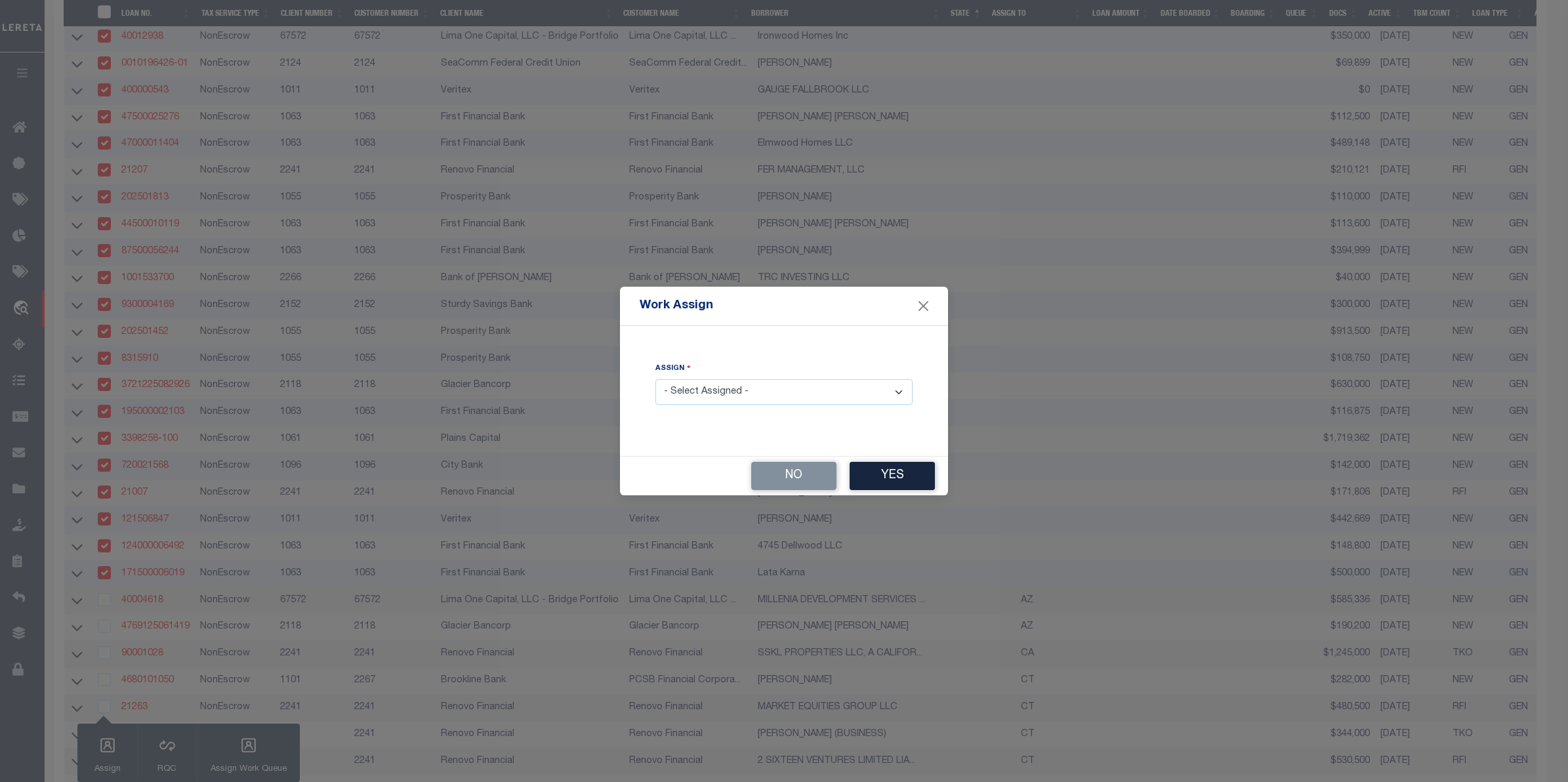
click at [723, 389] on select "- Select Assigned - --Unassigned-- [PERSON_NAME] [PERSON_NAME] [PERSON_NAME] [P…" at bounding box center [783, 392] width 257 height 25
select select "[PERSON_NAME]"
click at [655, 380] on select "- Select Assigned - --Unassigned-- [PERSON_NAME] [PERSON_NAME] [PERSON_NAME] [P…" at bounding box center [783, 392] width 257 height 25
click at [887, 480] on button "Yes" at bounding box center [892, 476] width 85 height 28
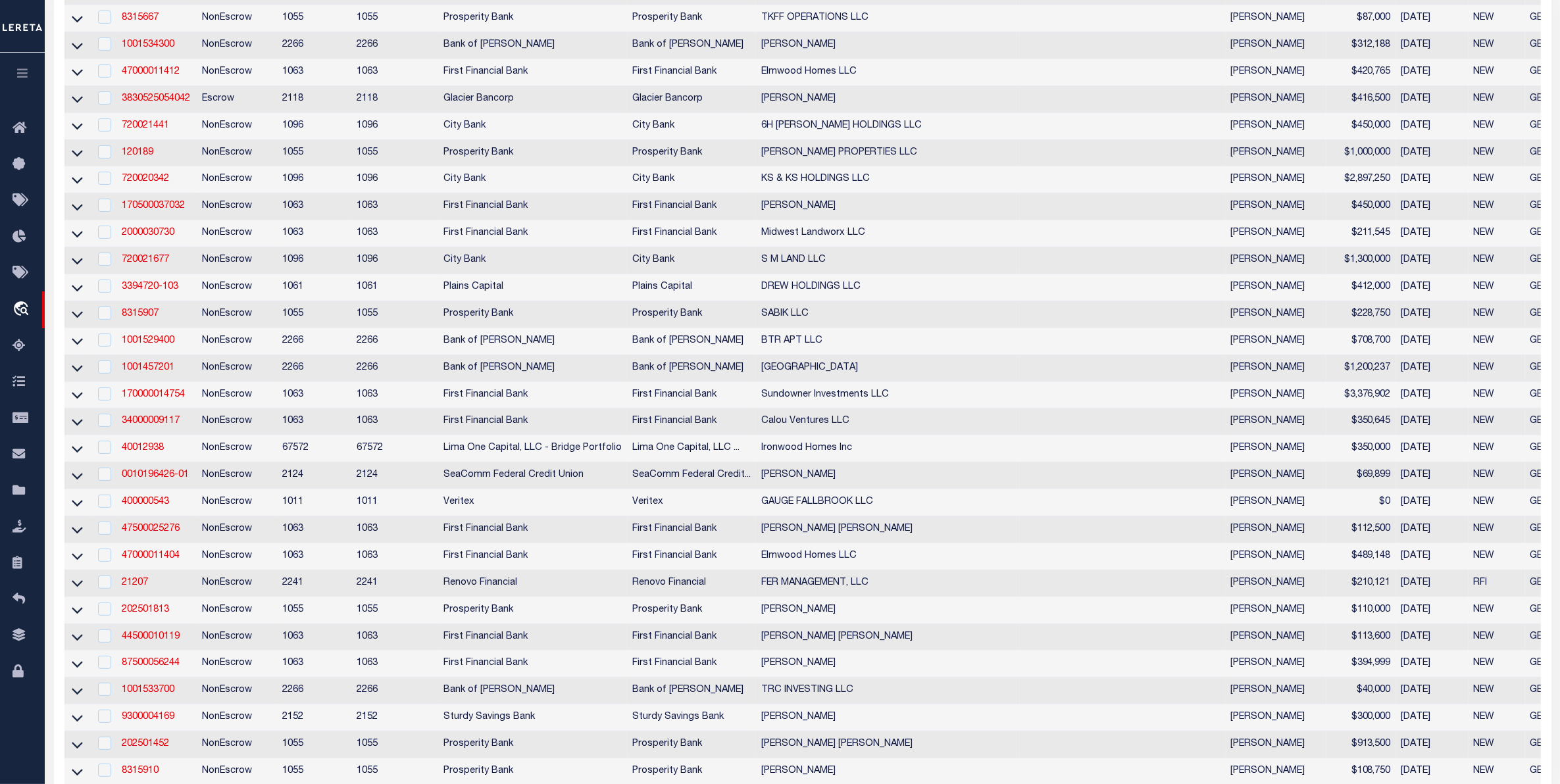
scroll to position [0, 0]
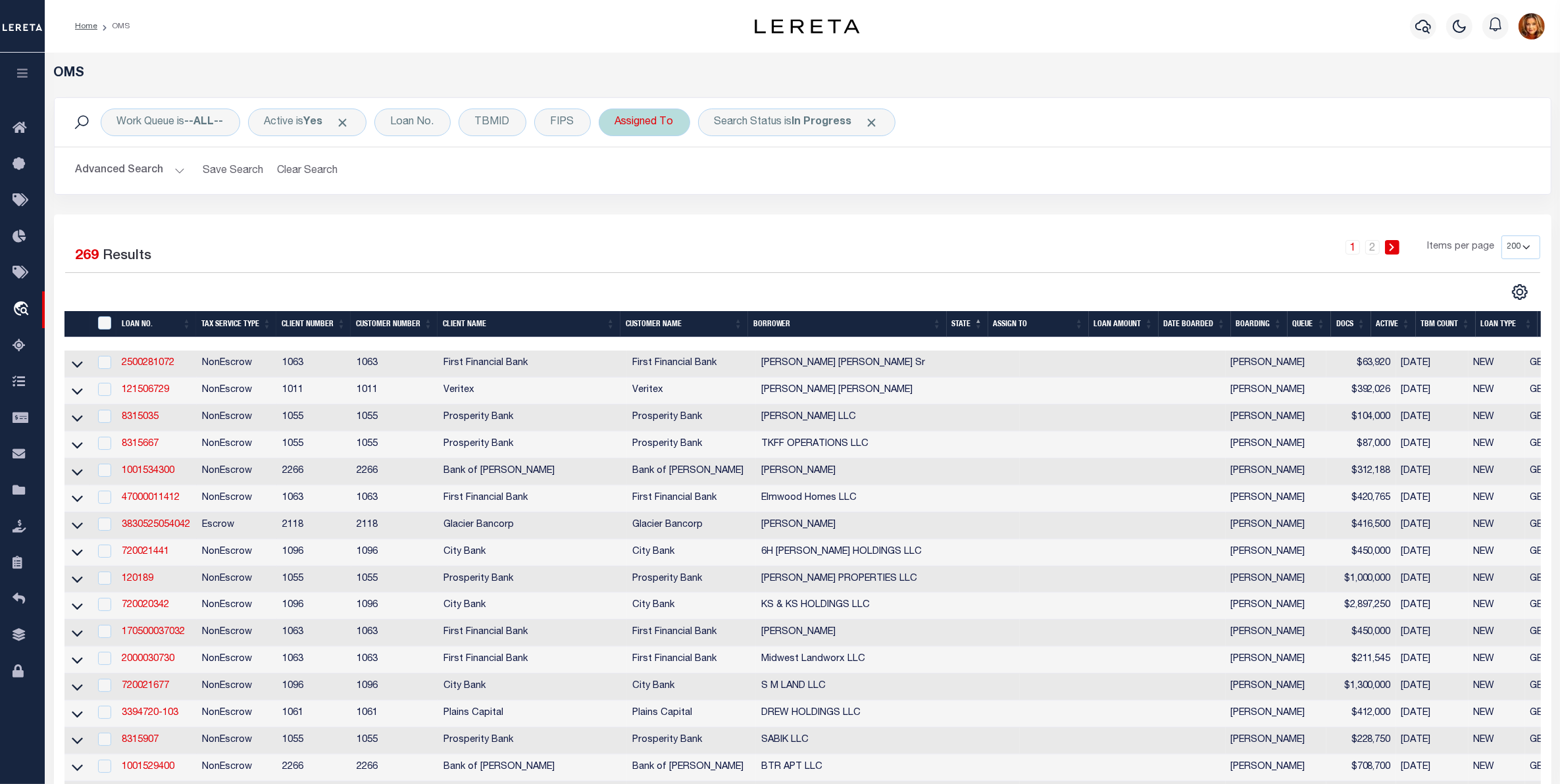
click at [648, 126] on div "Assigned To" at bounding box center [644, 122] width 91 height 28
click at [659, 185] on select "--Unassigned-- [PERSON_NAME] [PERSON_NAME] [PERSON_NAME] [PERSON_NAME], [PERSON…" at bounding box center [712, 186] width 194 height 25
select select "[PERSON_NAME]"
click at [618, 175] on select "--Unassigned-- [PERSON_NAME] [PERSON_NAME] [PERSON_NAME] [PERSON_NAME], [PERSON…" at bounding box center [712, 186] width 194 height 25
click at [784, 208] on input "Apply" at bounding box center [790, 215] width 39 height 22
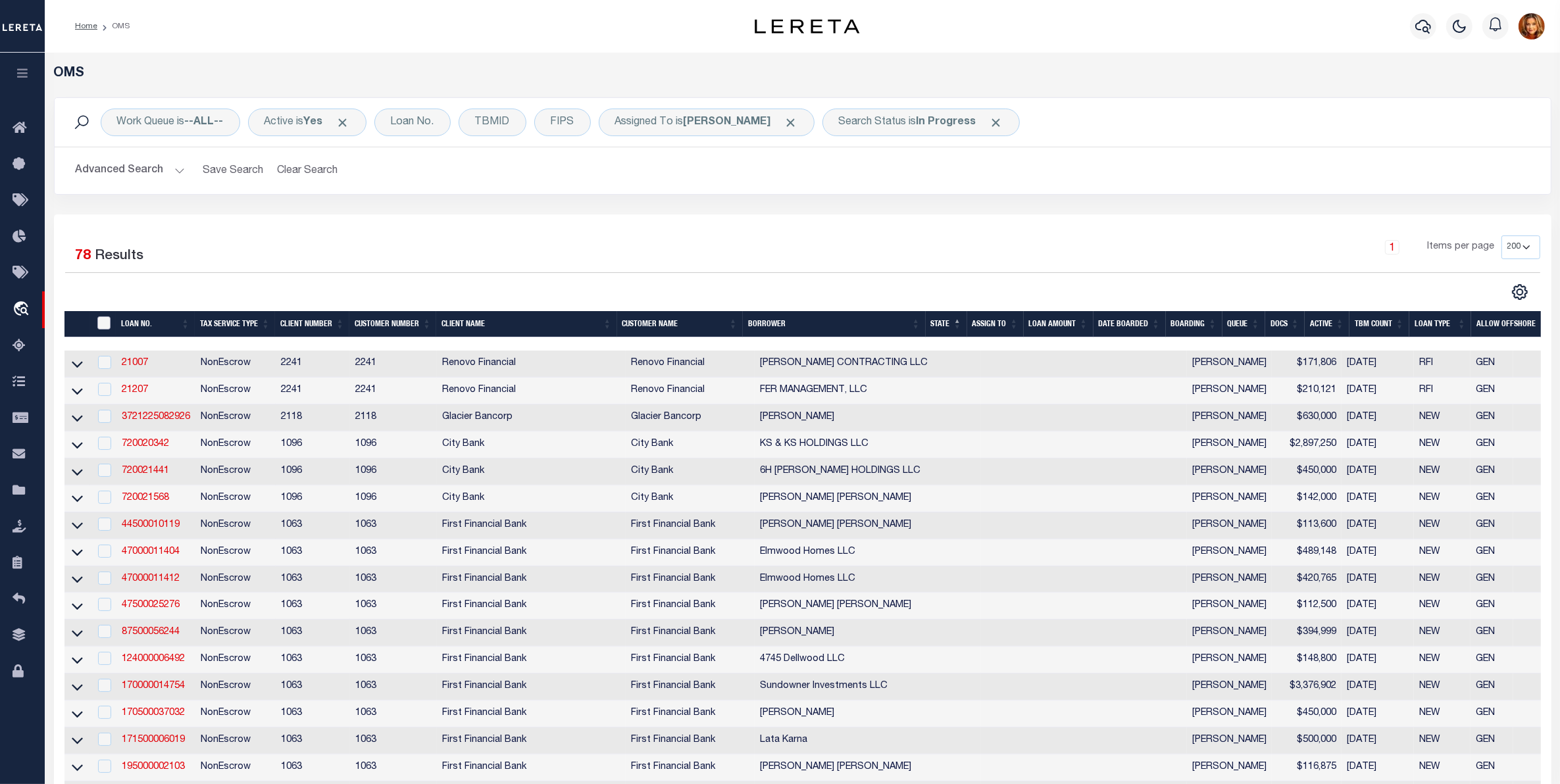
click at [100, 327] on input "" at bounding box center [104, 323] width 13 height 13
checkbox input "true"
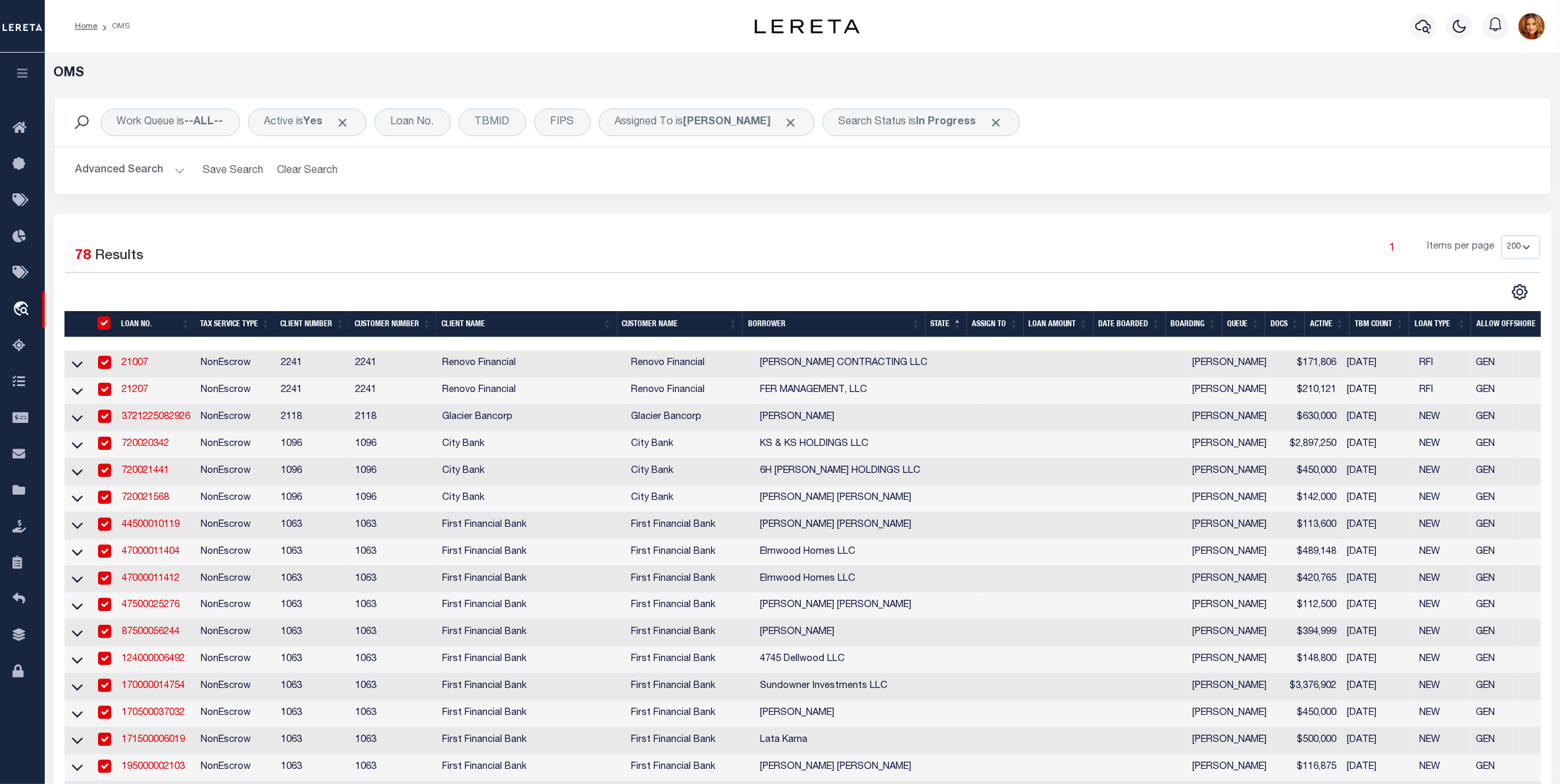
checkbox input "true"
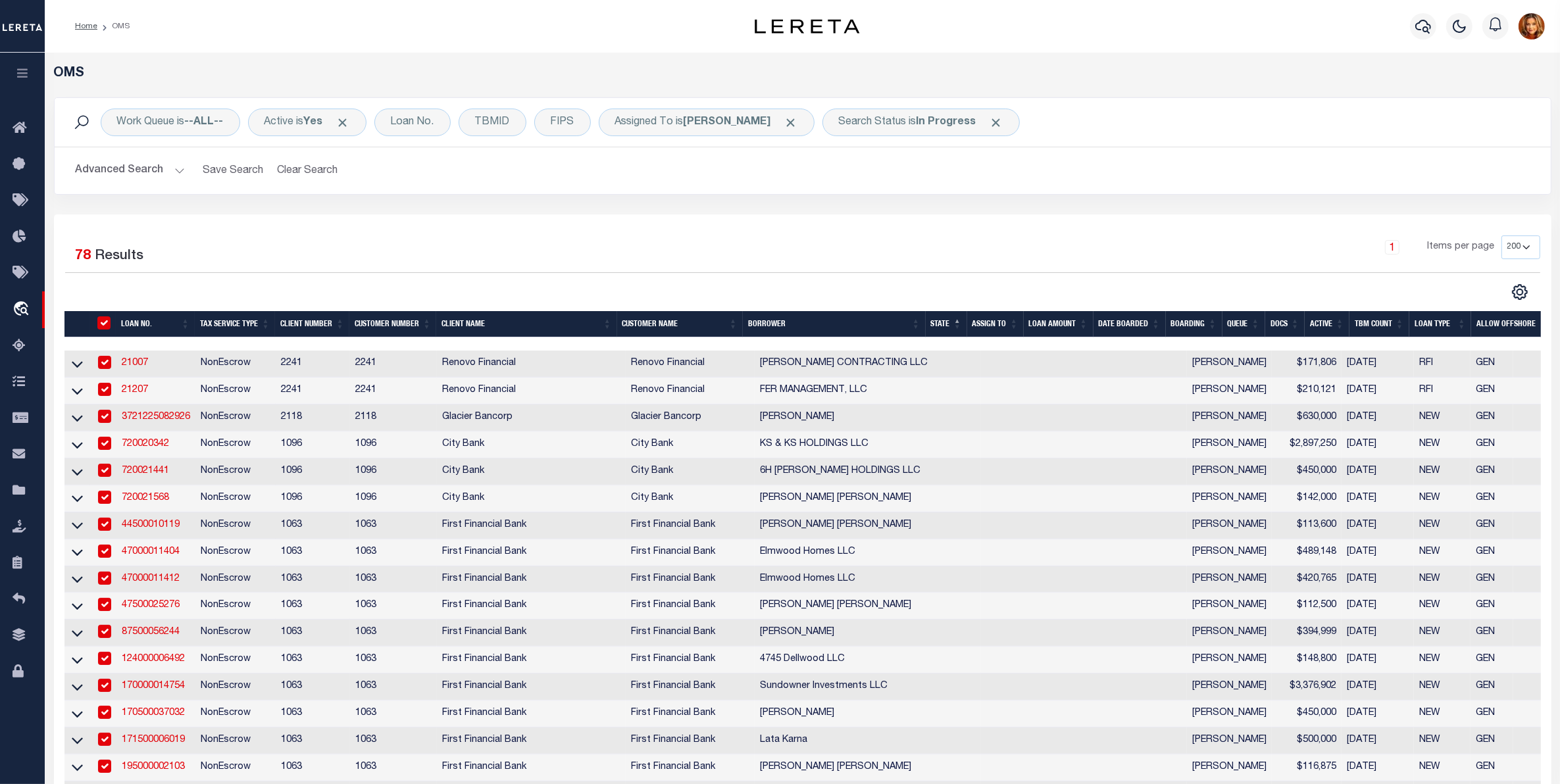
checkbox input "true"
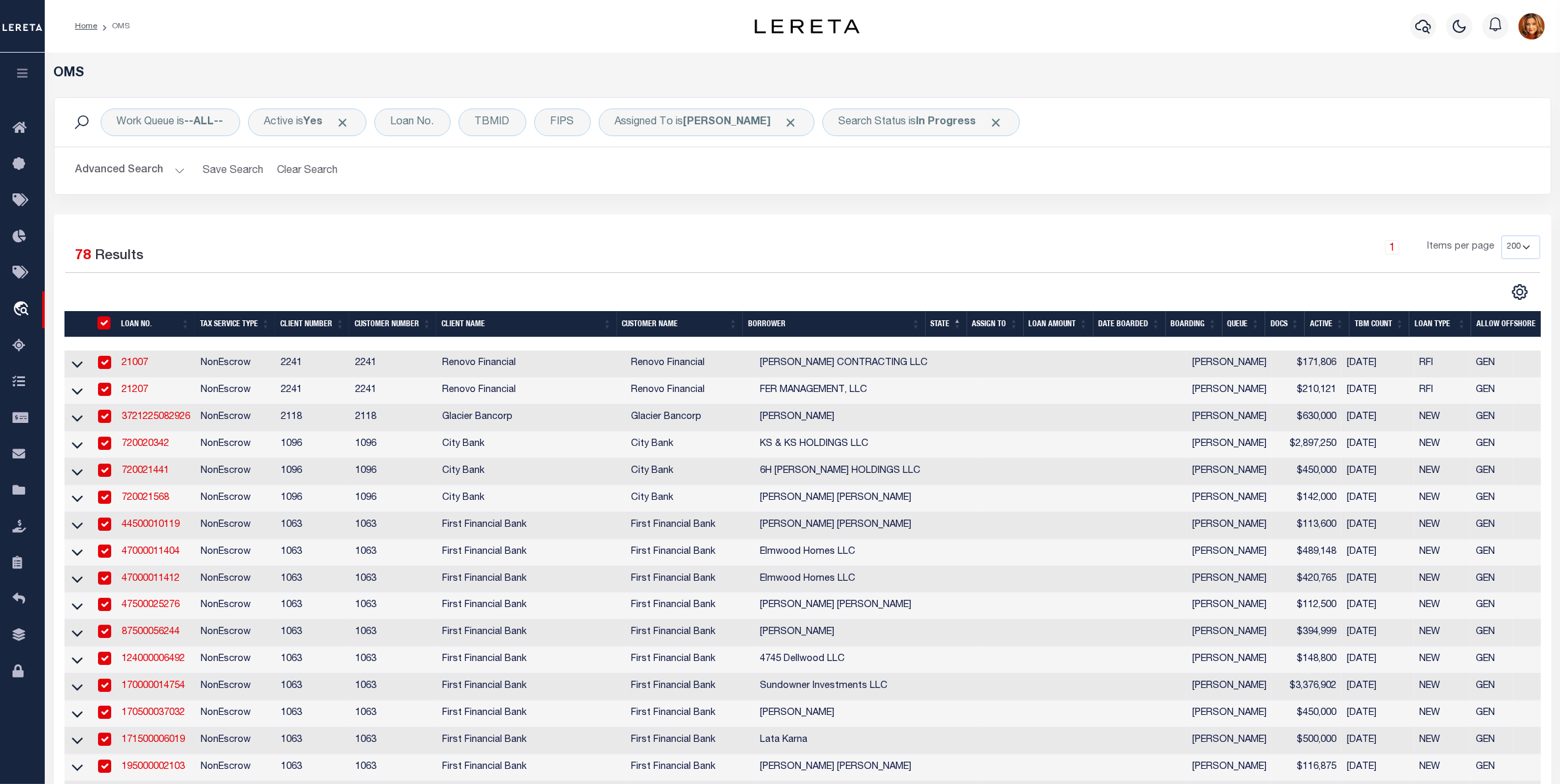
checkbox input "true"
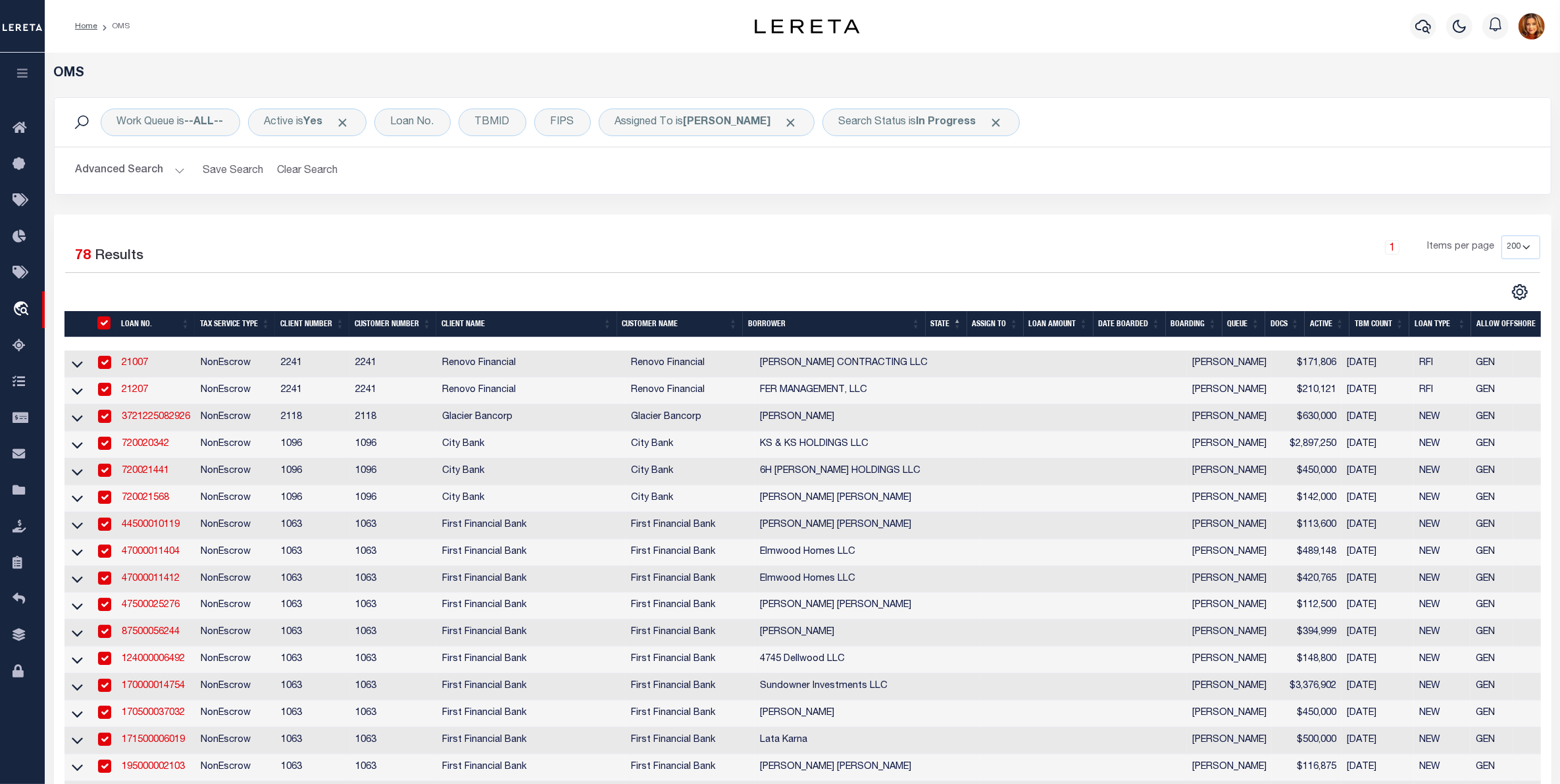
checkbox input "true"
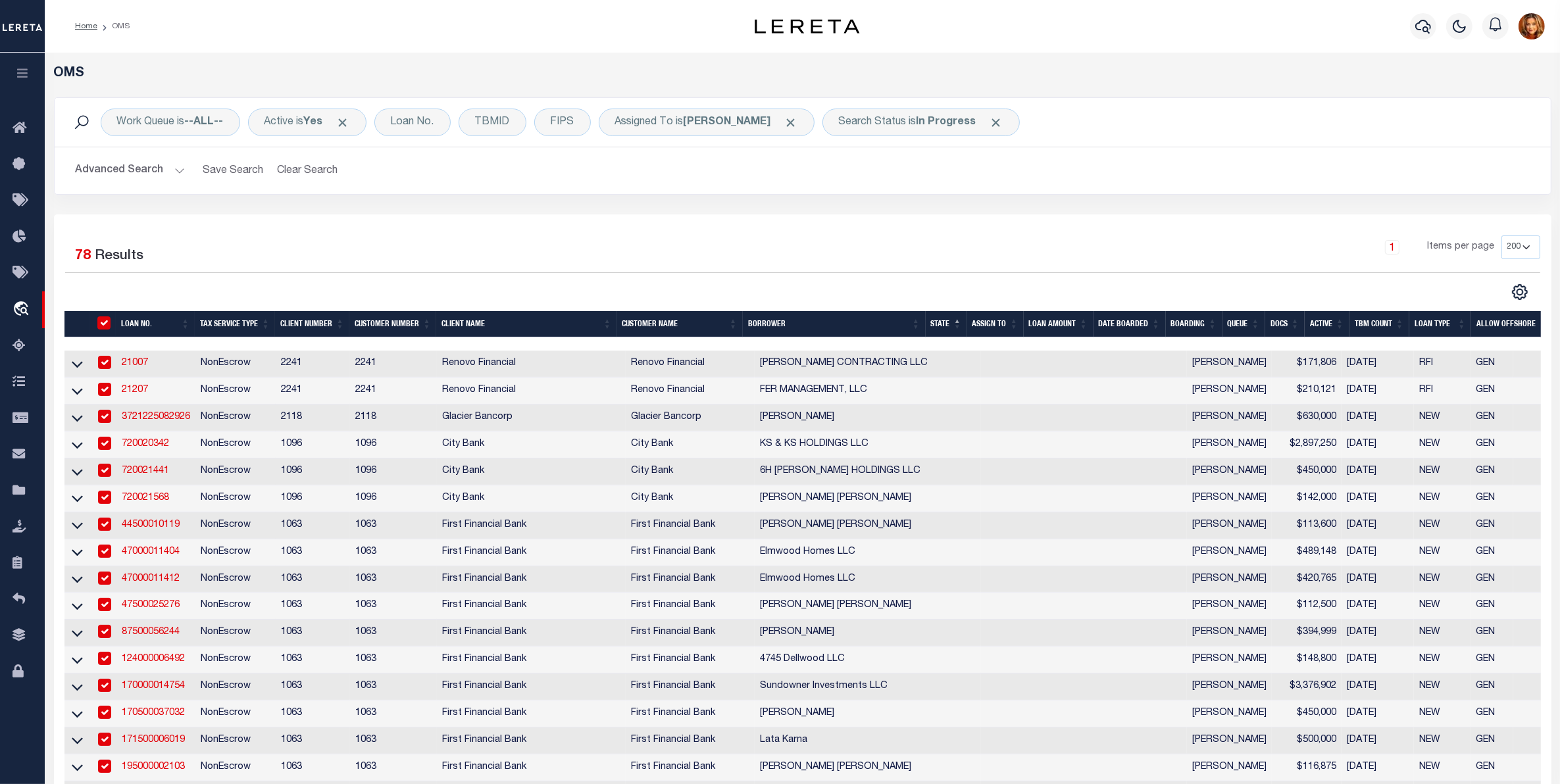
checkbox input "true"
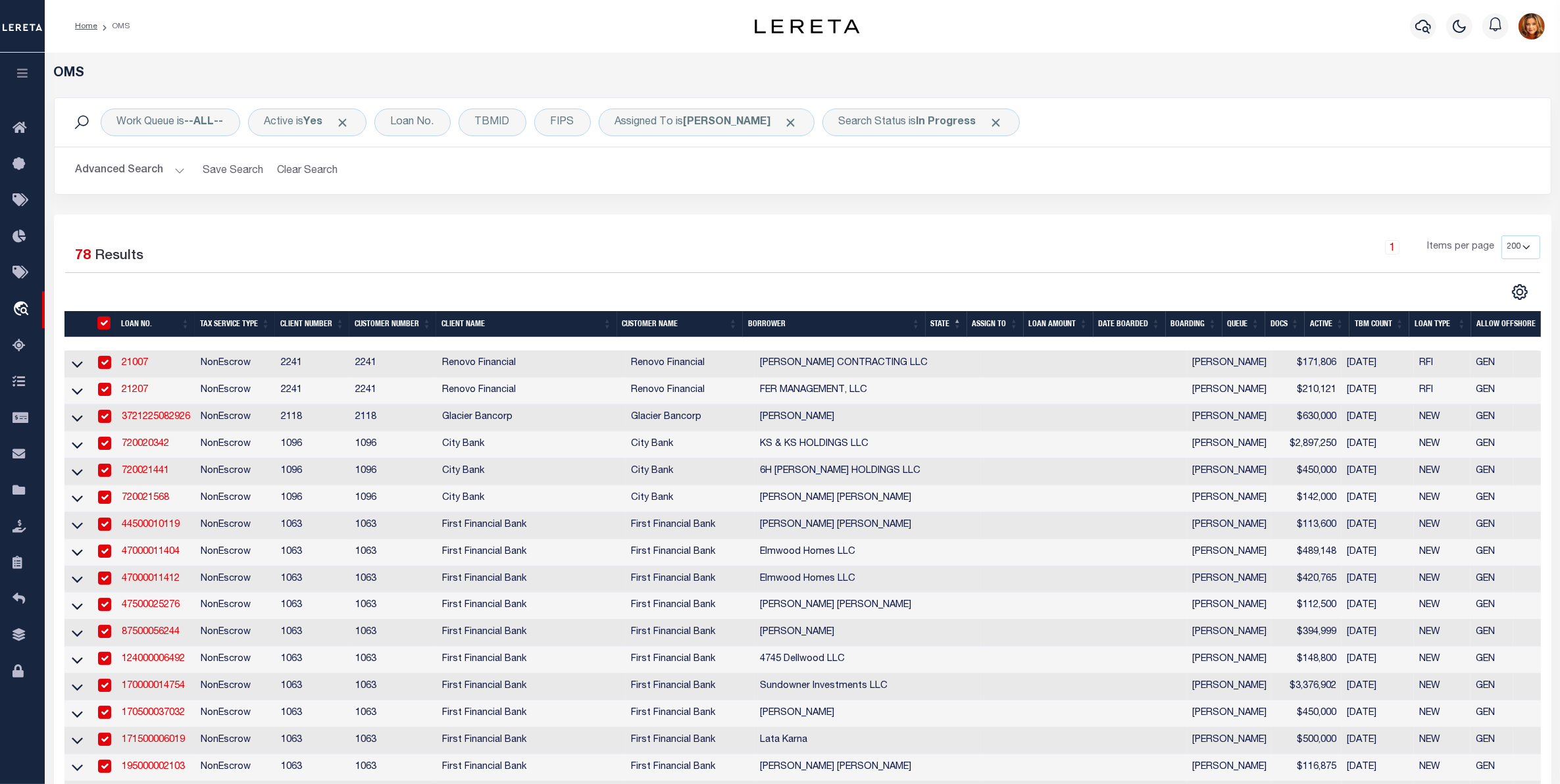
checkbox input "true"
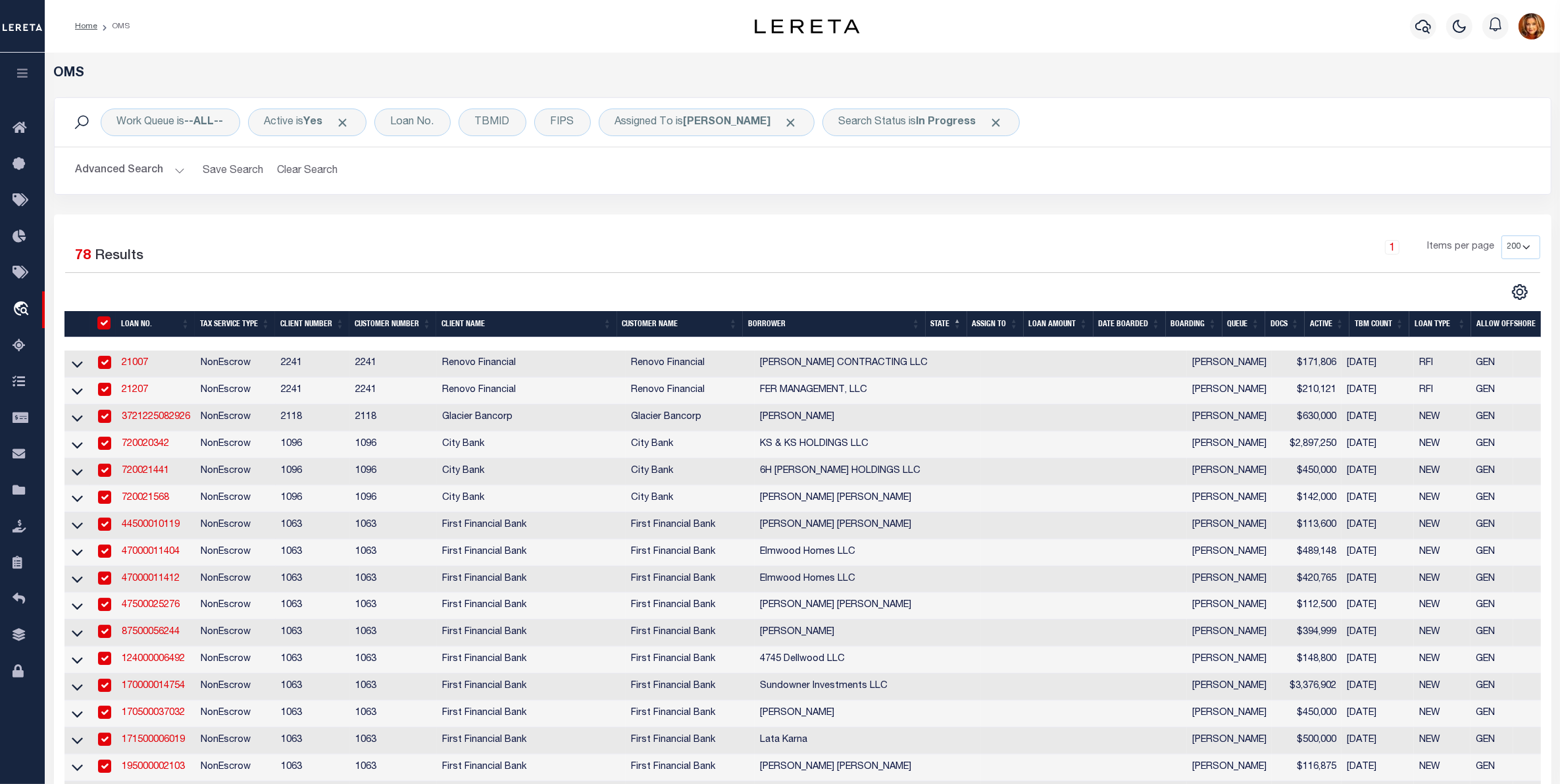
checkbox input "true"
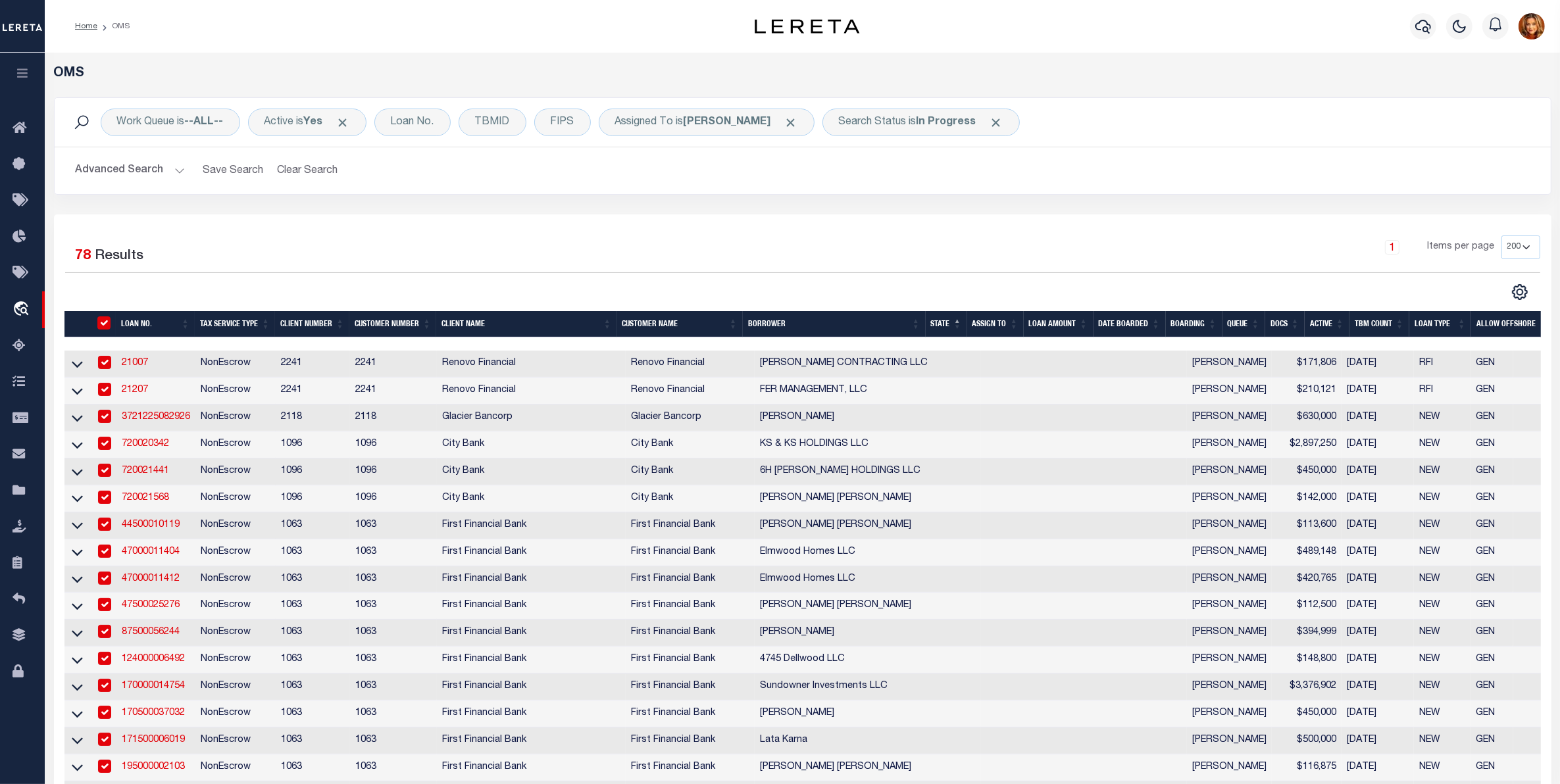
checkbox input "true"
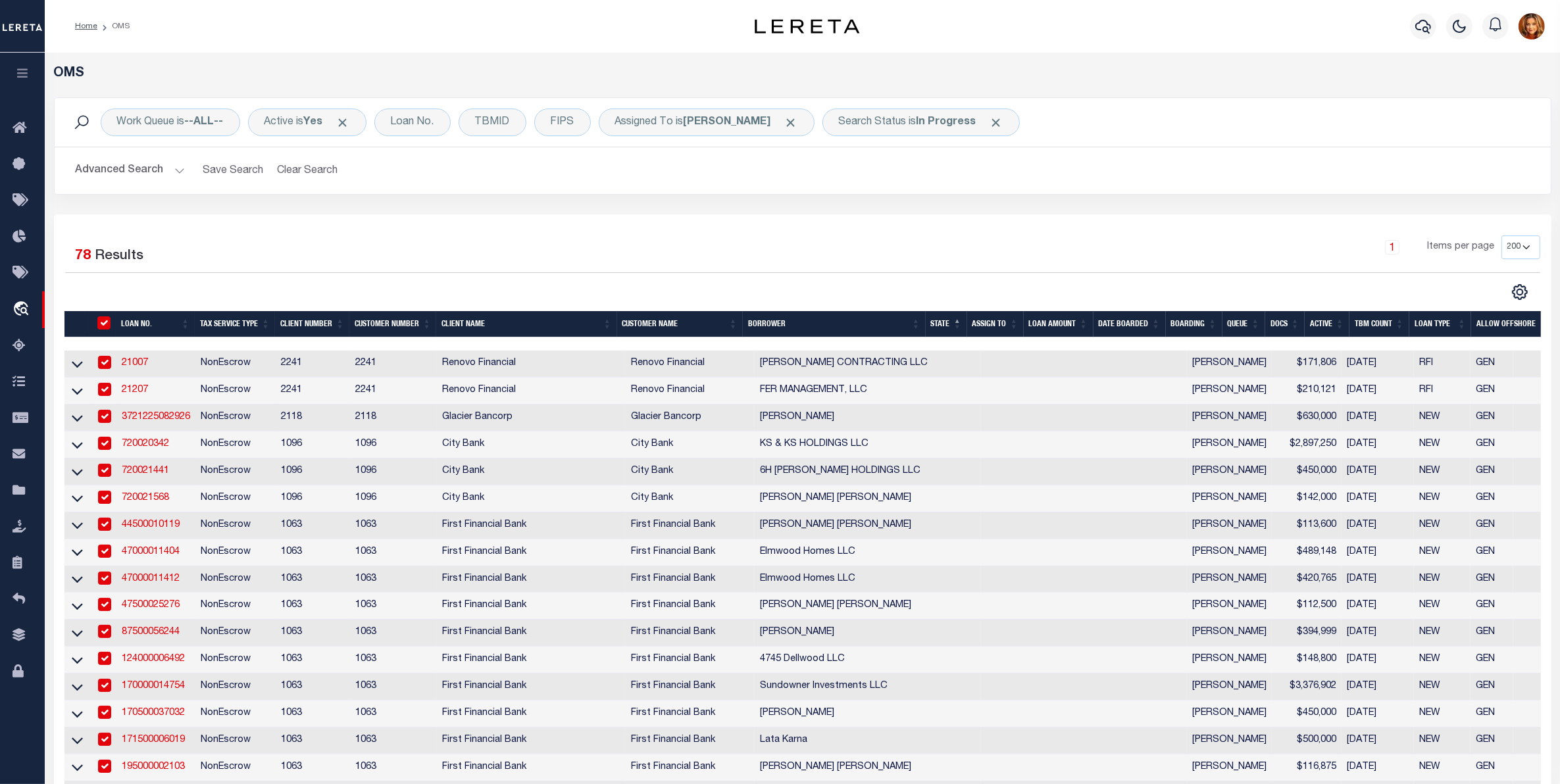
checkbox input "true"
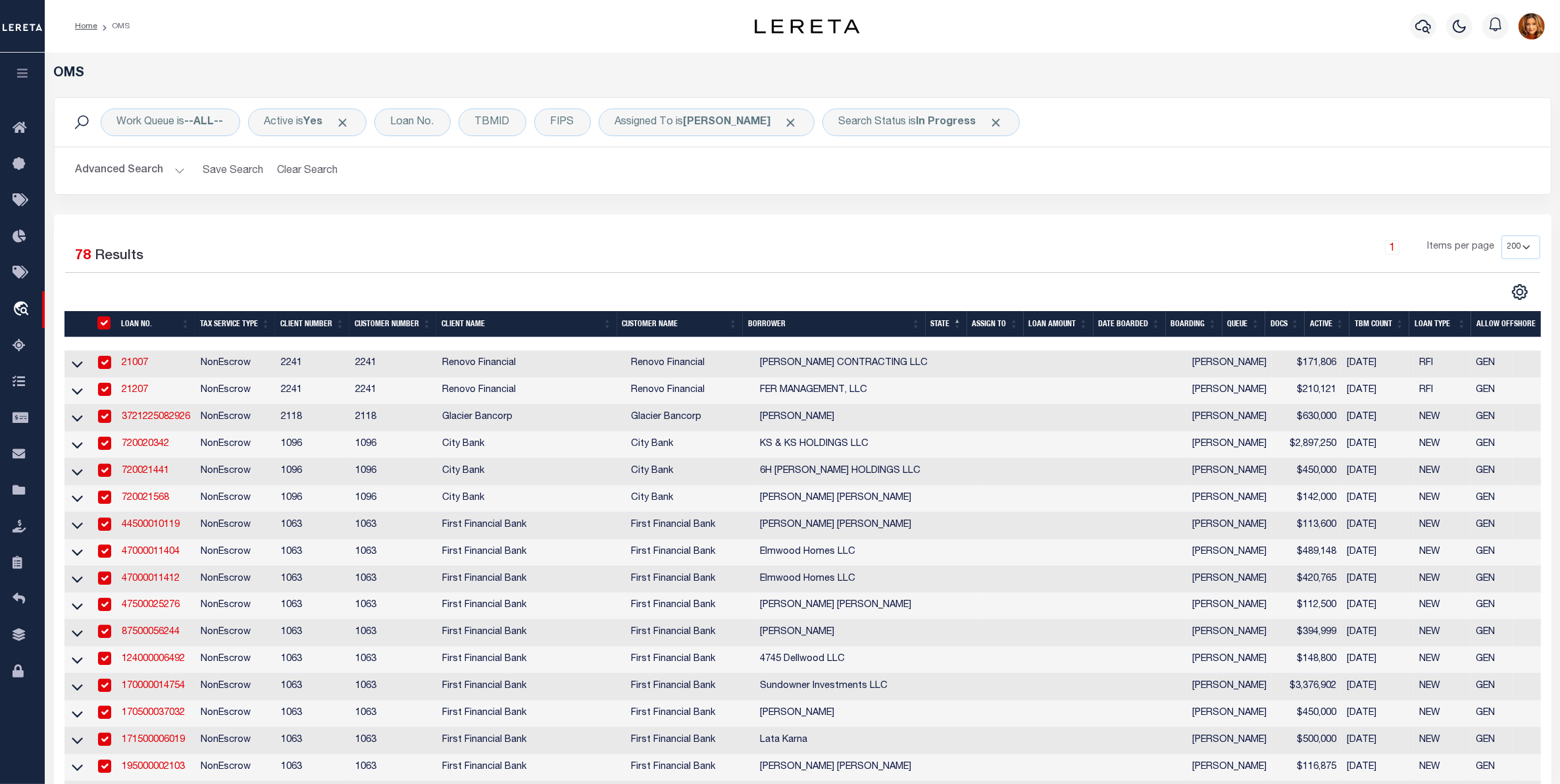
checkbox input "true"
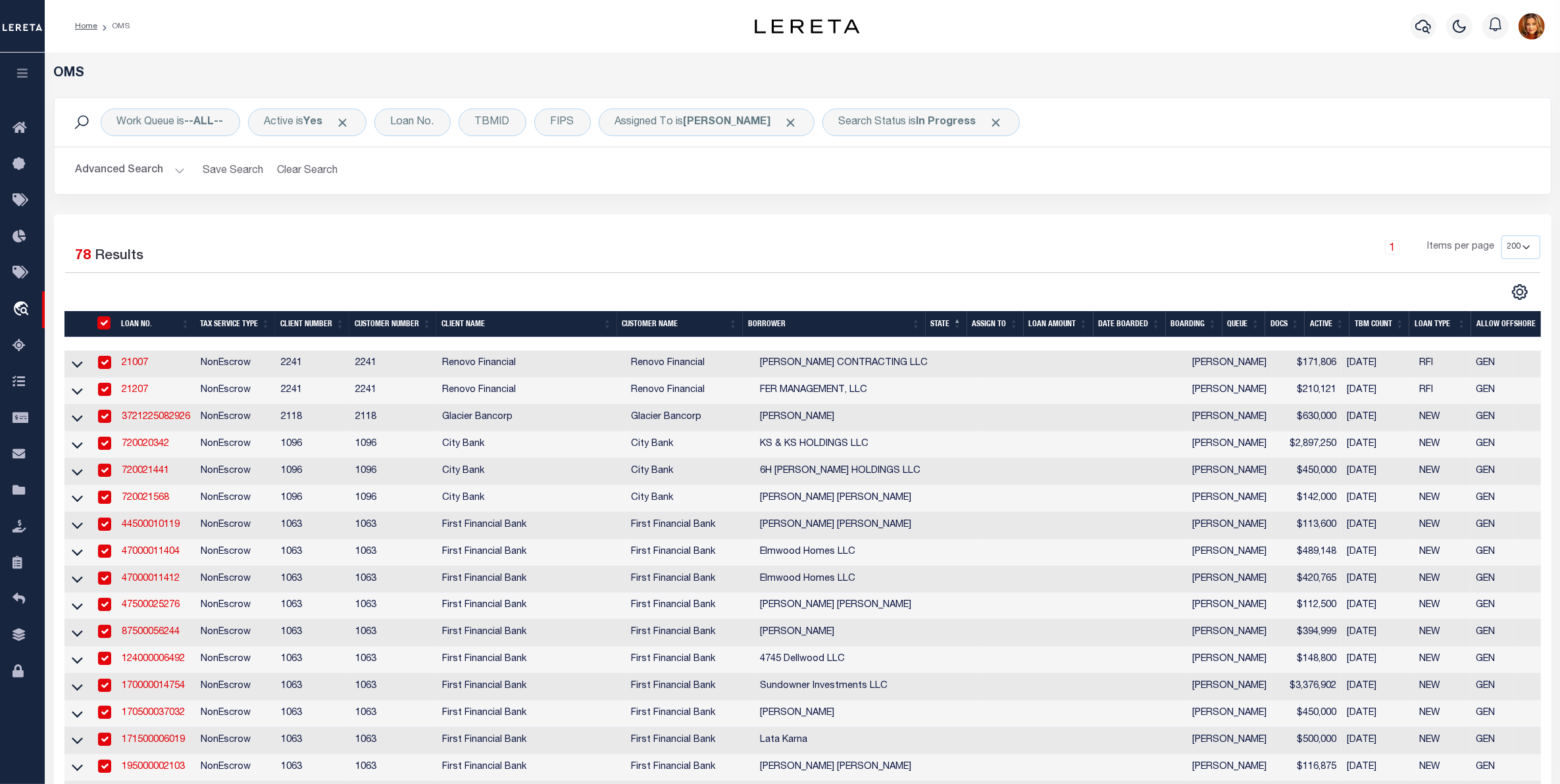
checkbox input "true"
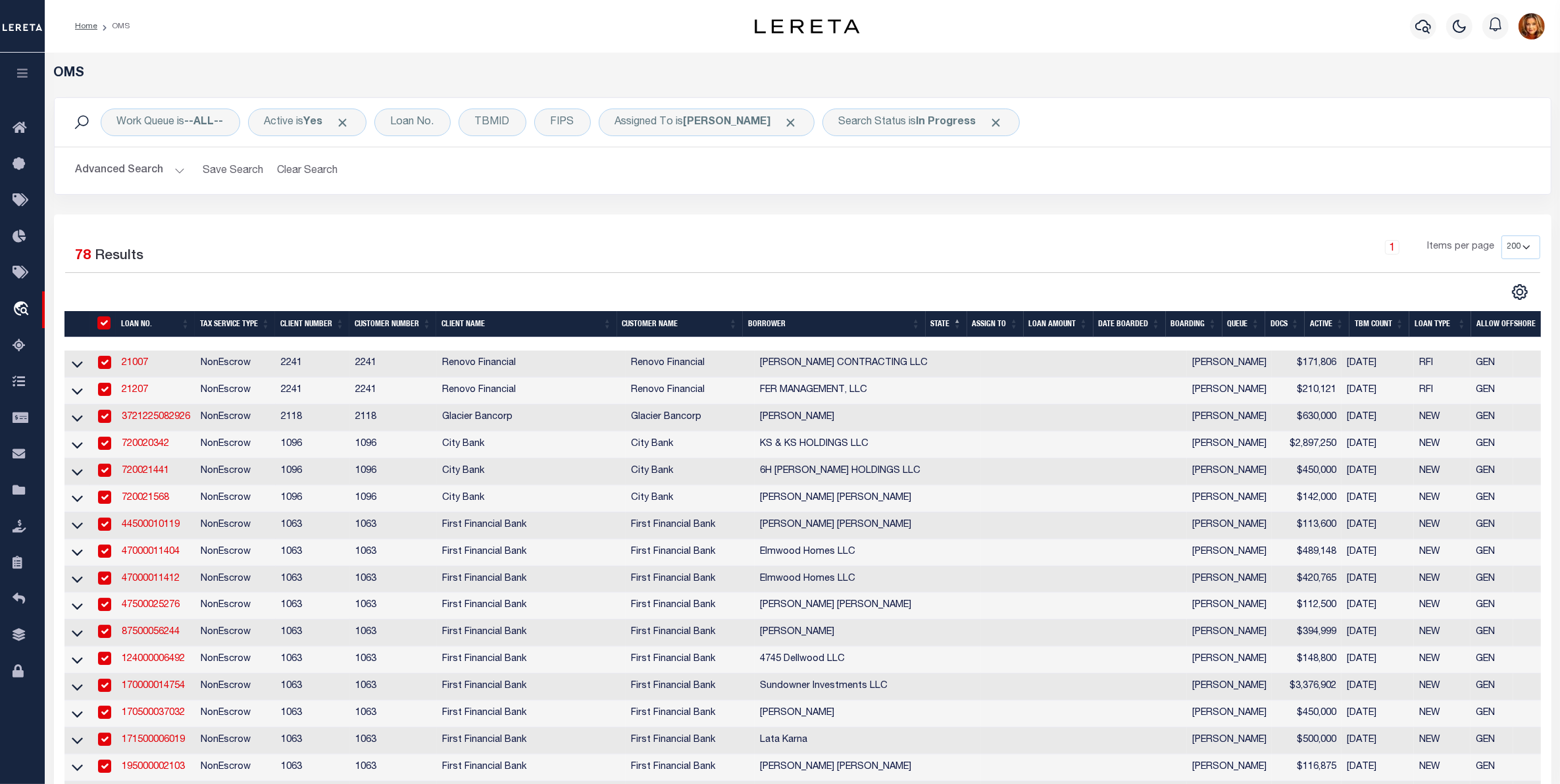
checkbox input "true"
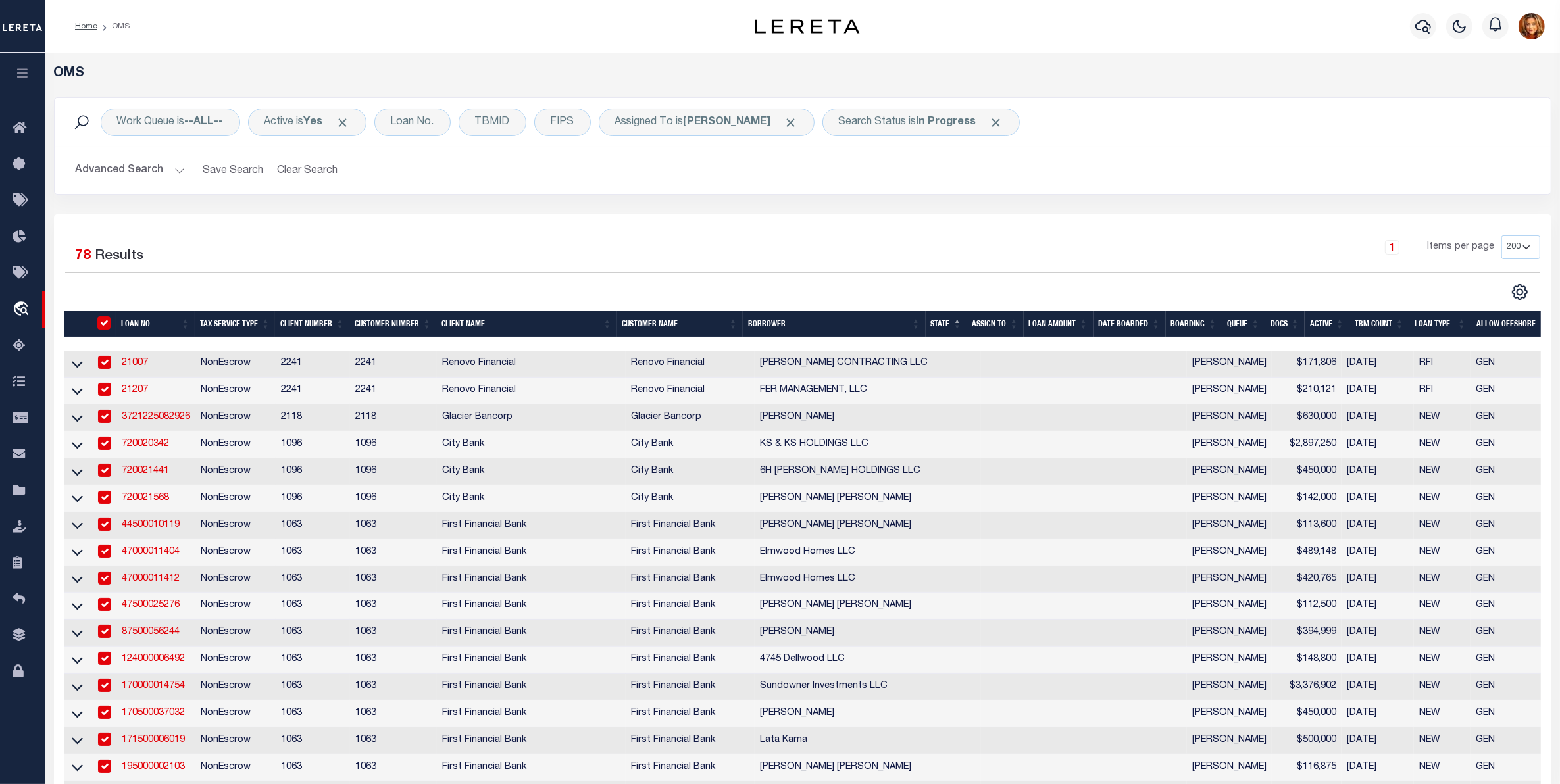
checkbox input "true"
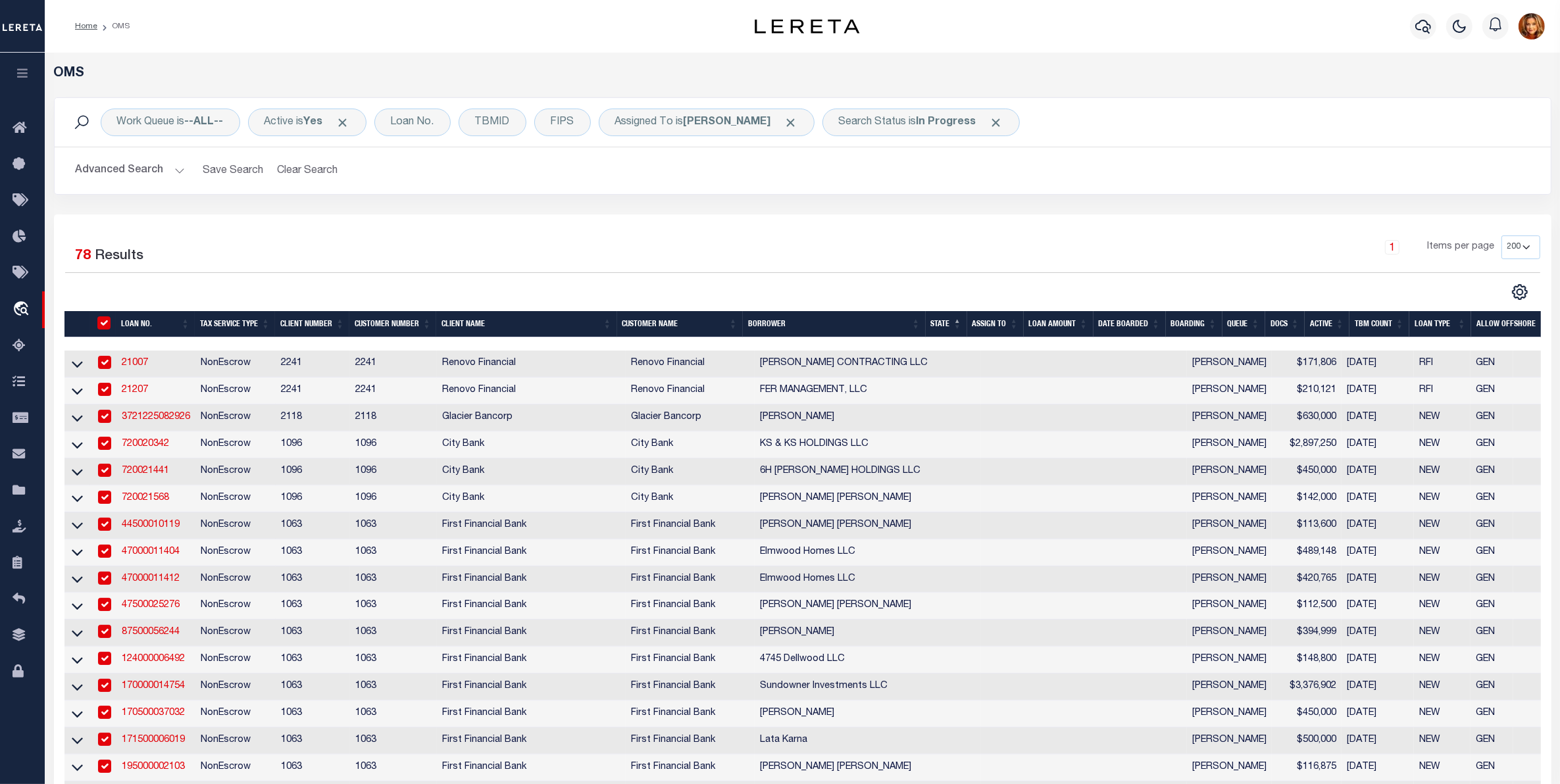
checkbox input "true"
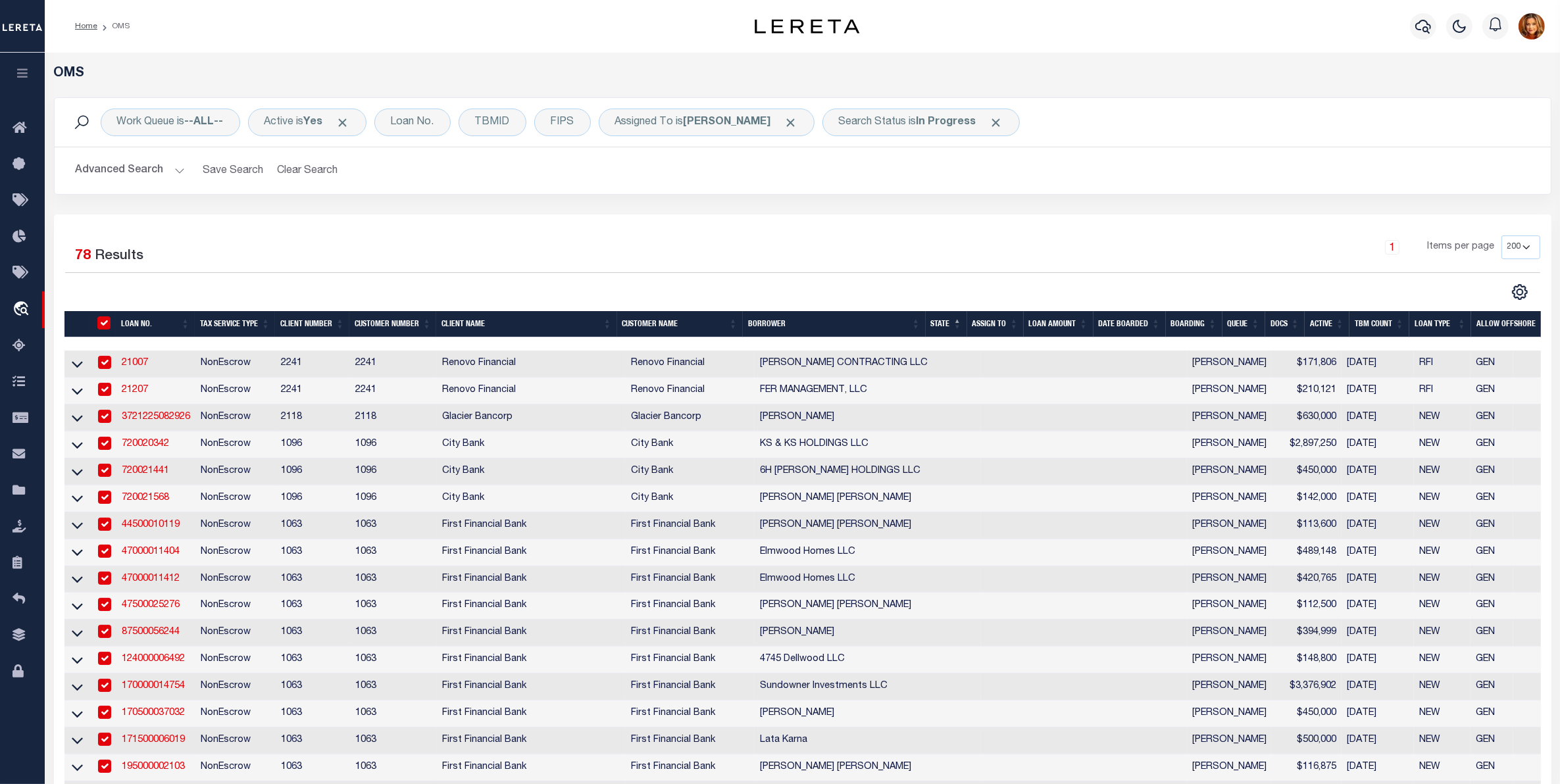
checkbox input "true"
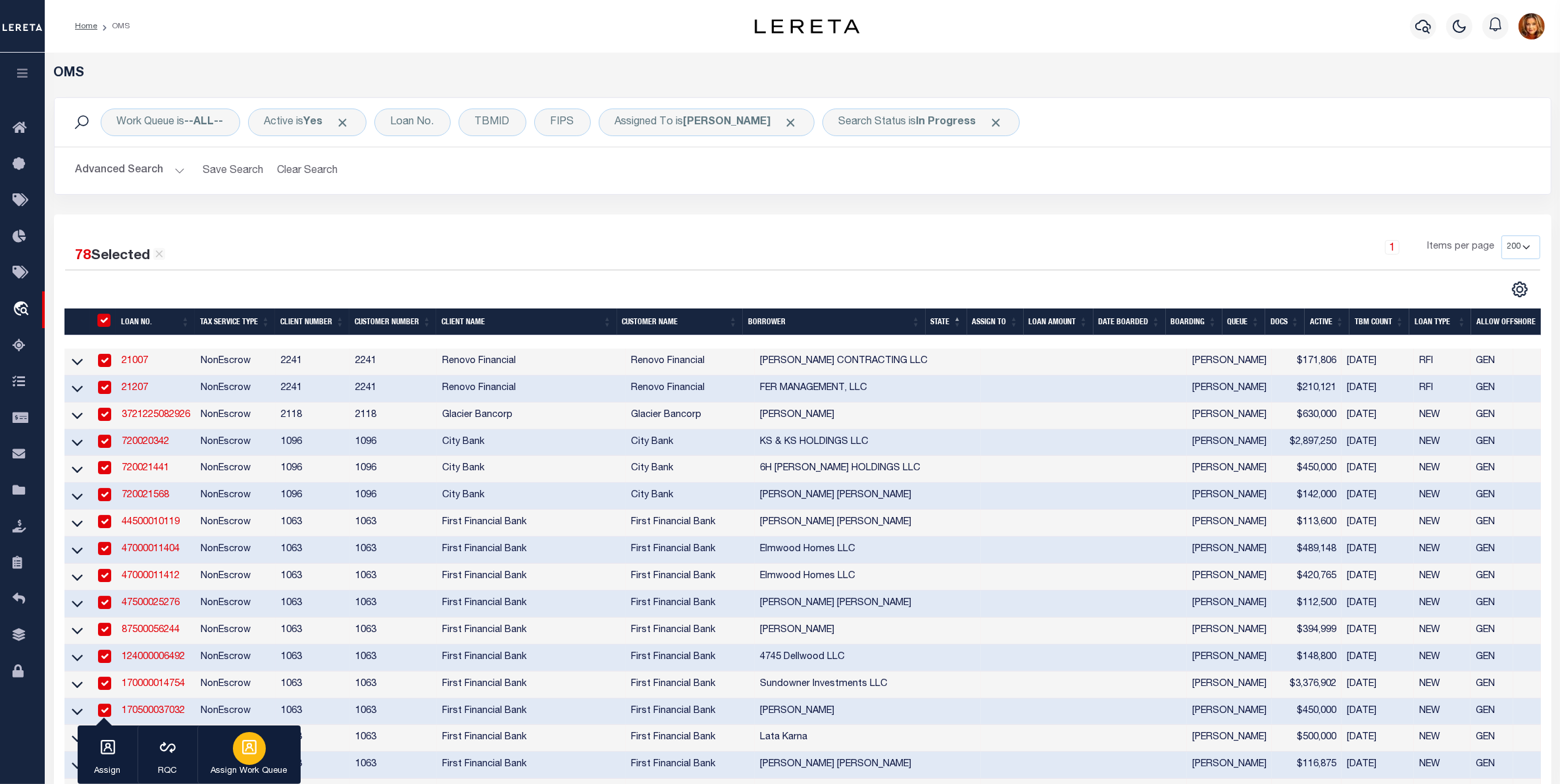
click at [256, 753] on icon "button" at bounding box center [249, 746] width 17 height 17
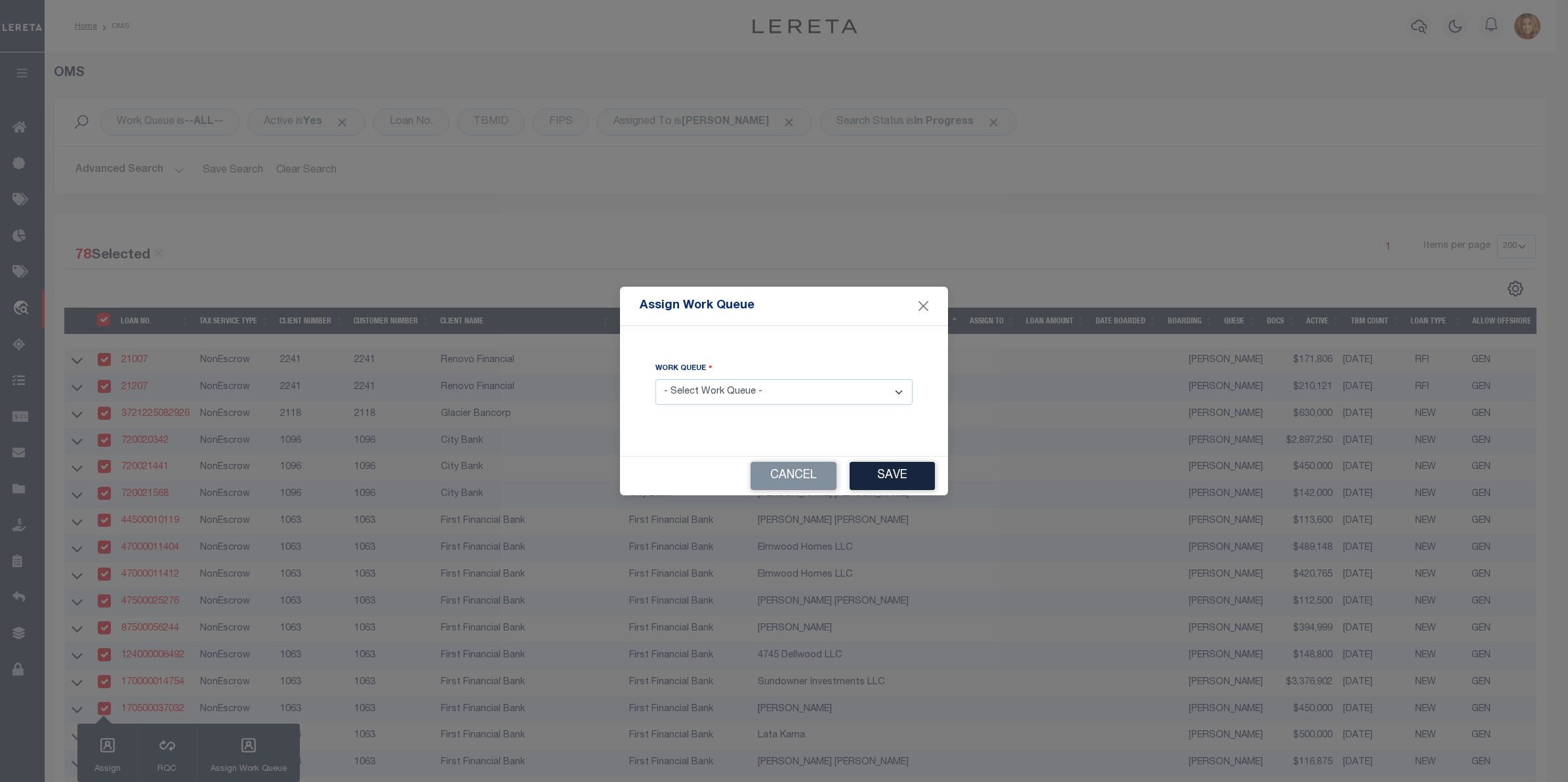
click at [761, 392] on select "- Select Work Queue - factRSystems General ThoughtFocus" at bounding box center [783, 392] width 257 height 25
select select "FAC"
click at [655, 380] on select "- Select Work Queue - factRSystems General ThoughtFocus" at bounding box center [783, 392] width 257 height 25
click at [883, 480] on button "Save" at bounding box center [892, 476] width 85 height 28
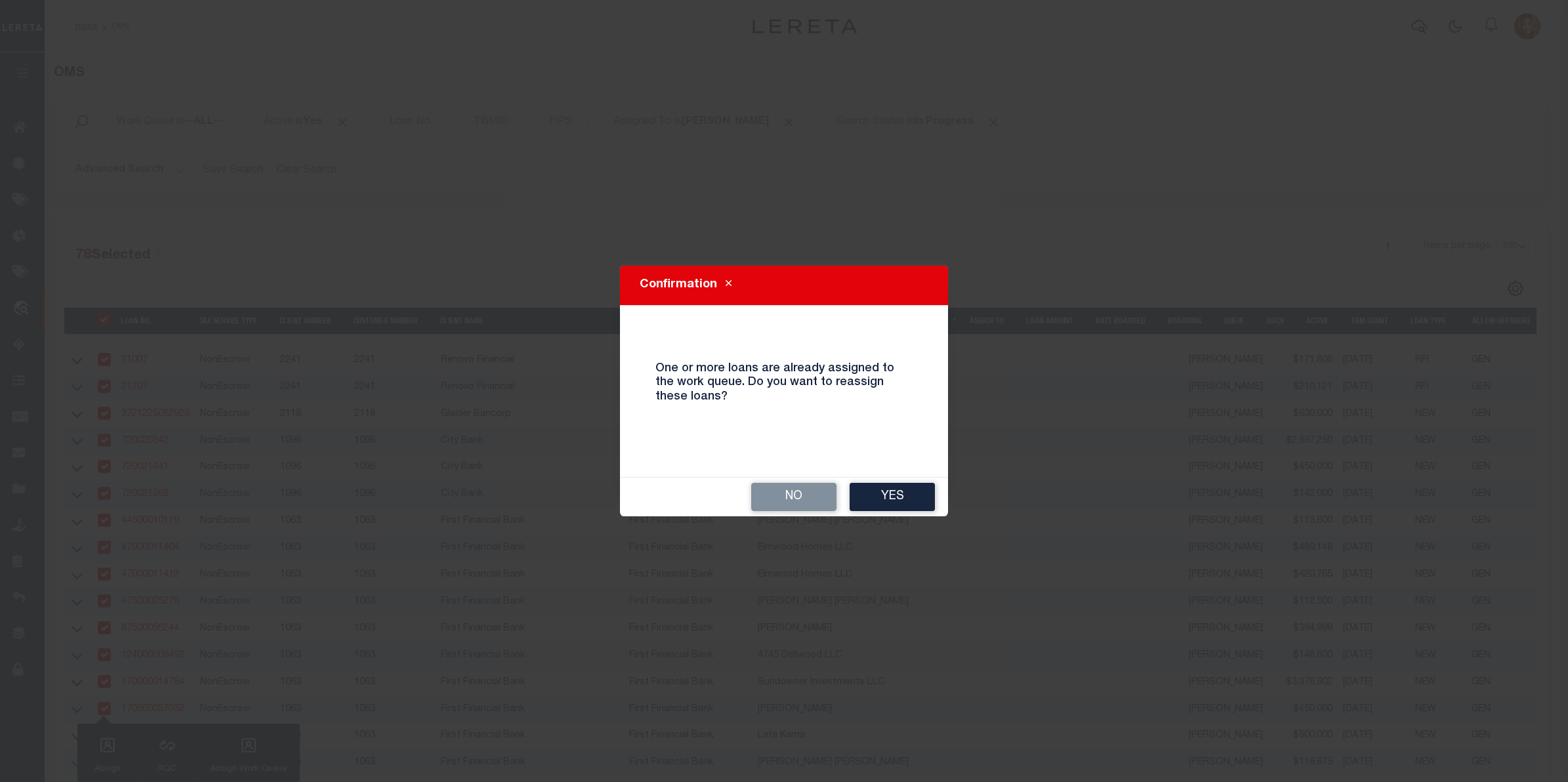
drag, startPoint x: 857, startPoint y: 500, endPoint x: 873, endPoint y: 500, distance: 16.0
click at [873, 500] on button "Yes" at bounding box center [892, 497] width 85 height 28
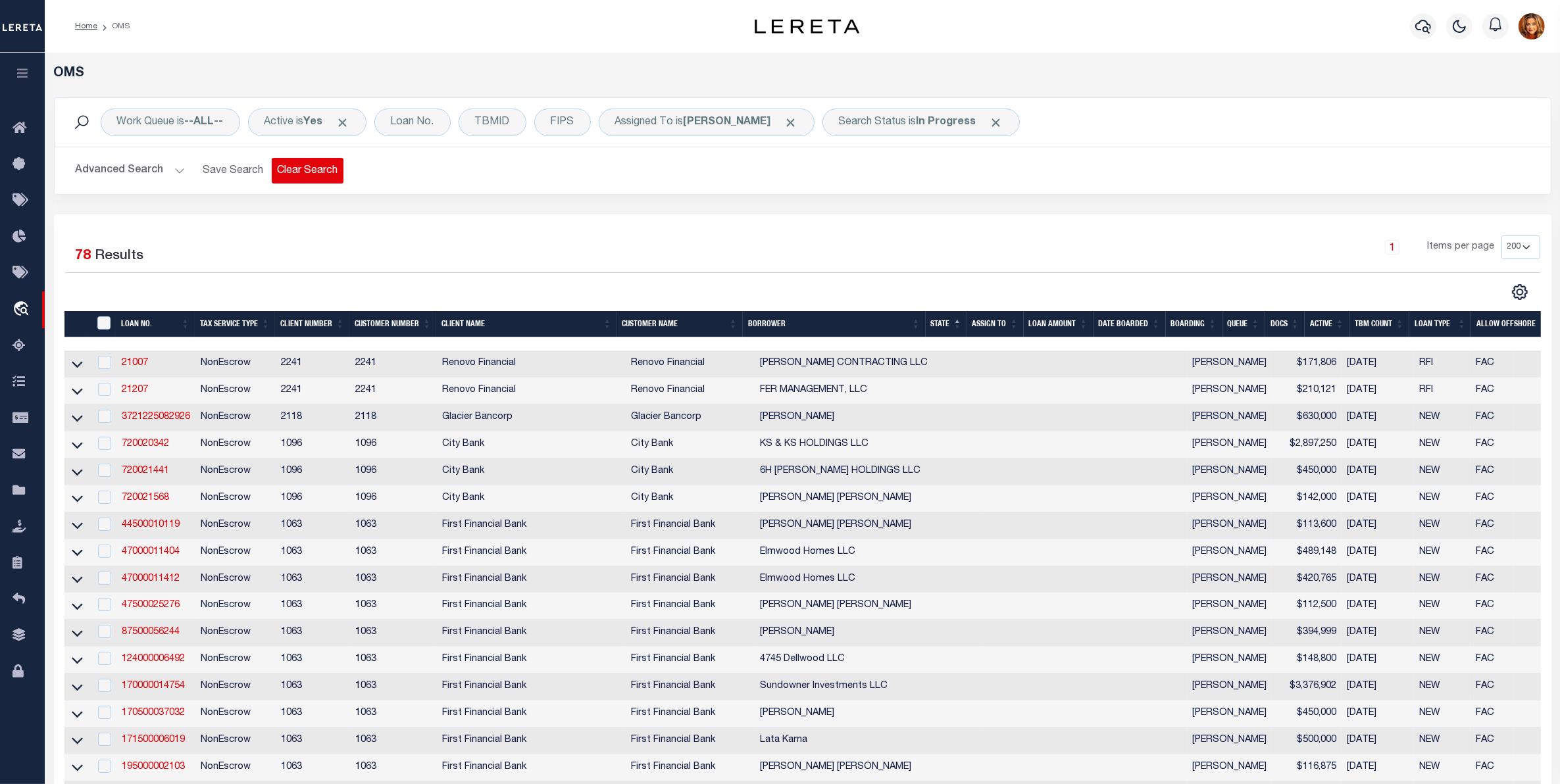
click at [297, 174] on button "Clear Search" at bounding box center [307, 171] width 72 height 26
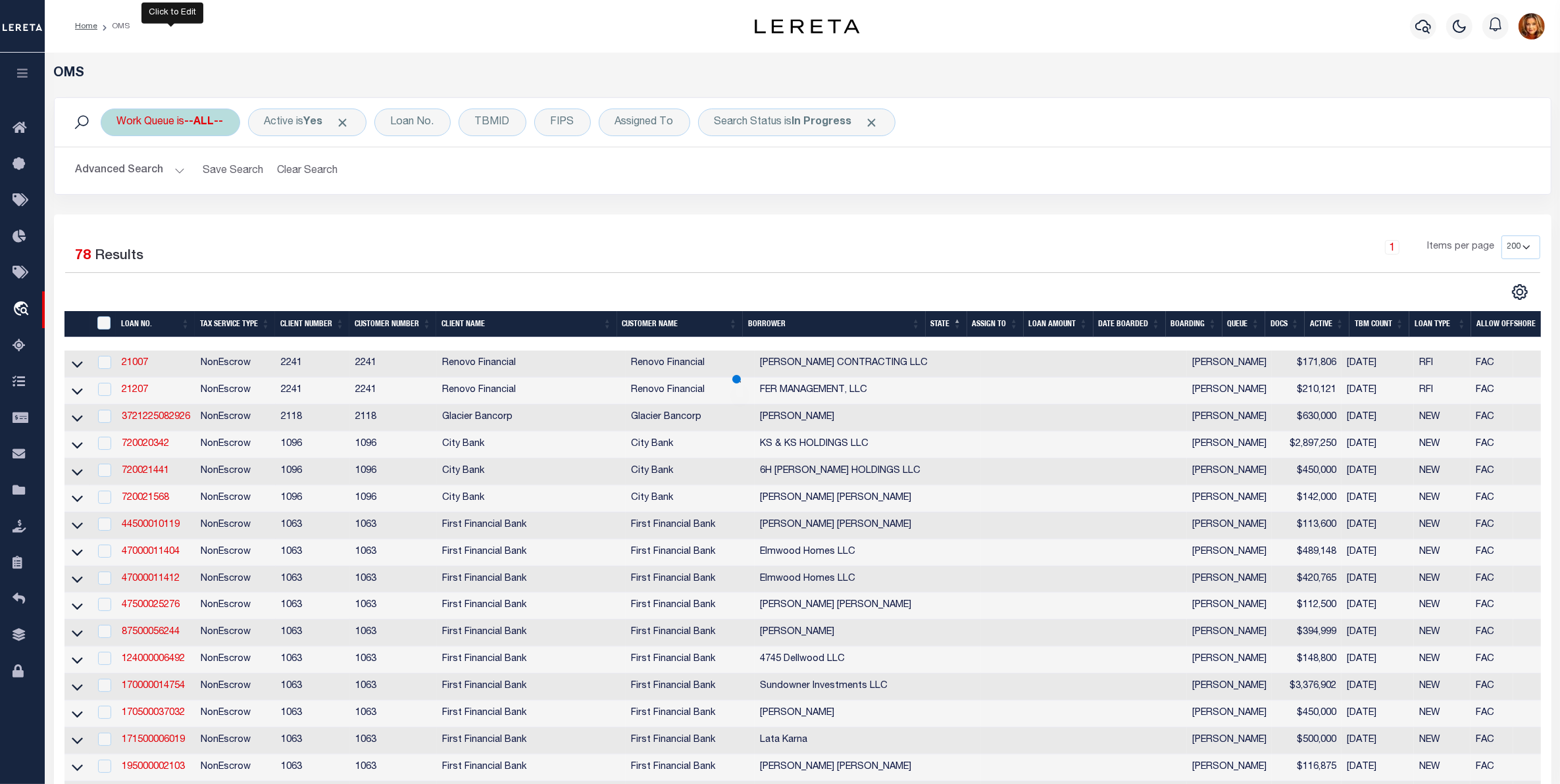
click at [186, 122] on div "Work Queue is --ALL--" at bounding box center [170, 122] width 139 height 28
click at [159, 185] on select "--ALL-- factRSystems General ThoughtFocus" at bounding box center [215, 186] width 194 height 25
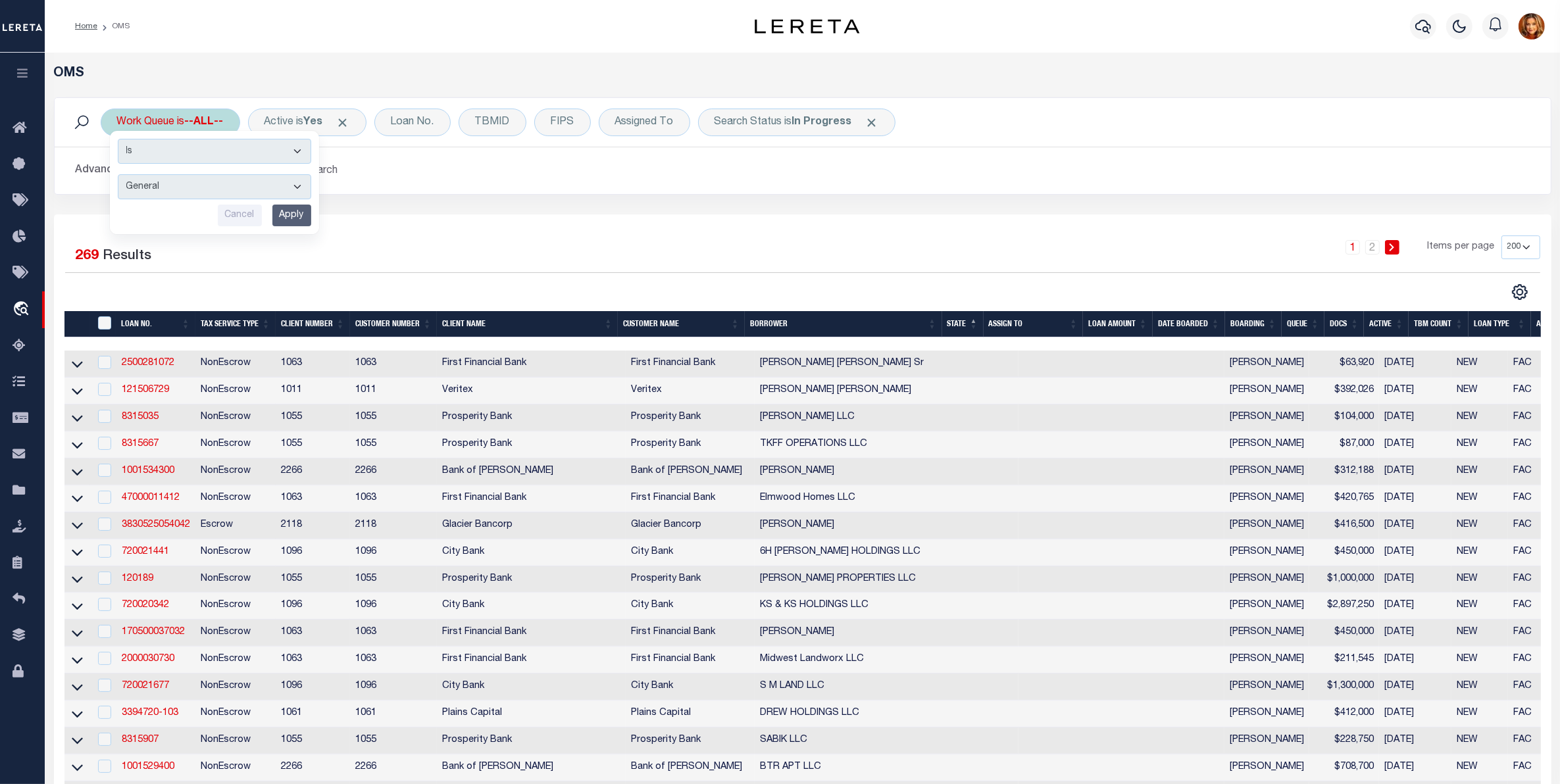
click at [118, 175] on select "--ALL-- factRSystems General ThoughtFocus" at bounding box center [215, 186] width 194 height 25
click at [280, 211] on input "Apply" at bounding box center [292, 215] width 39 height 22
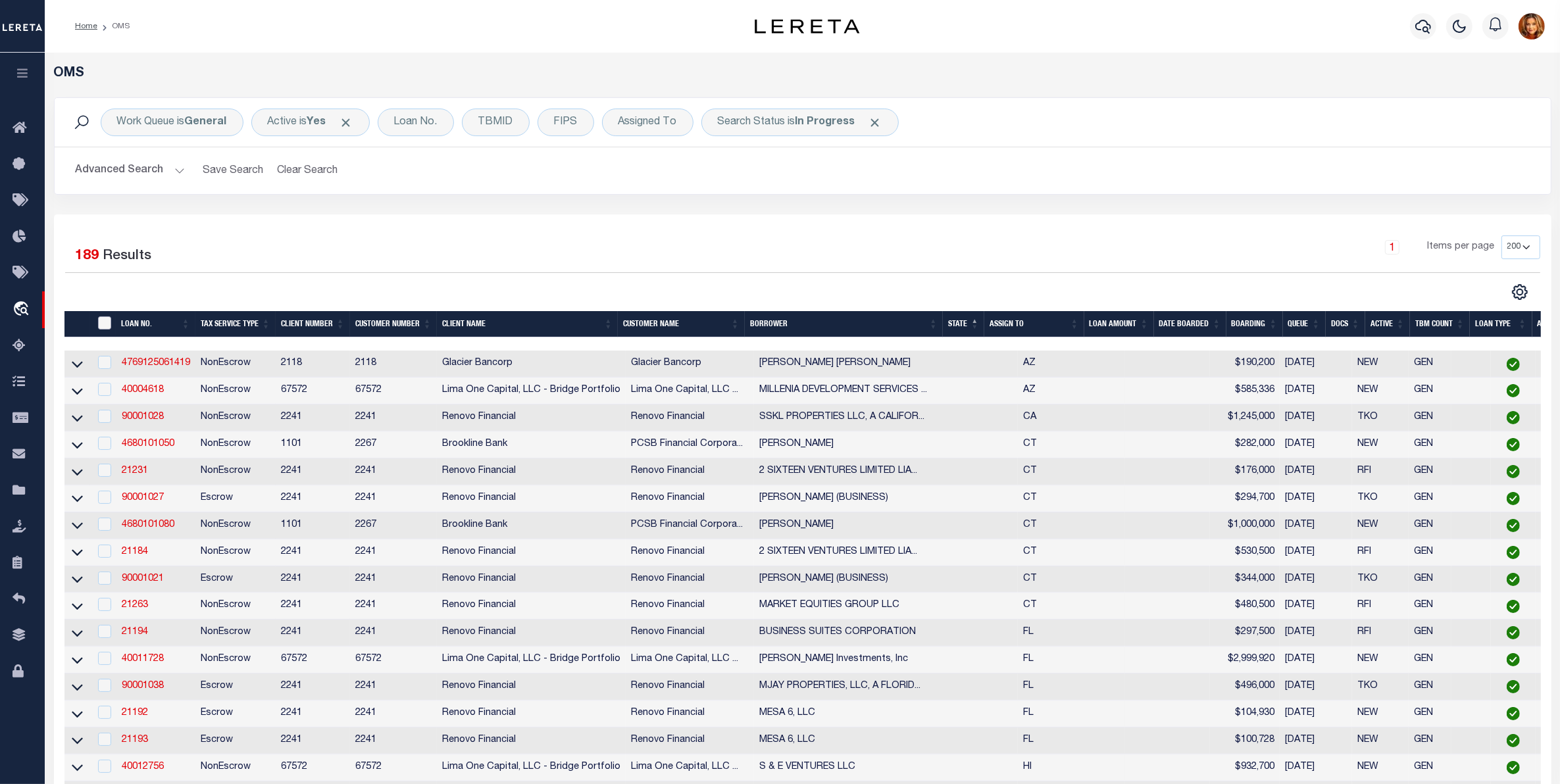
click at [106, 326] on input "" at bounding box center [105, 323] width 13 height 13
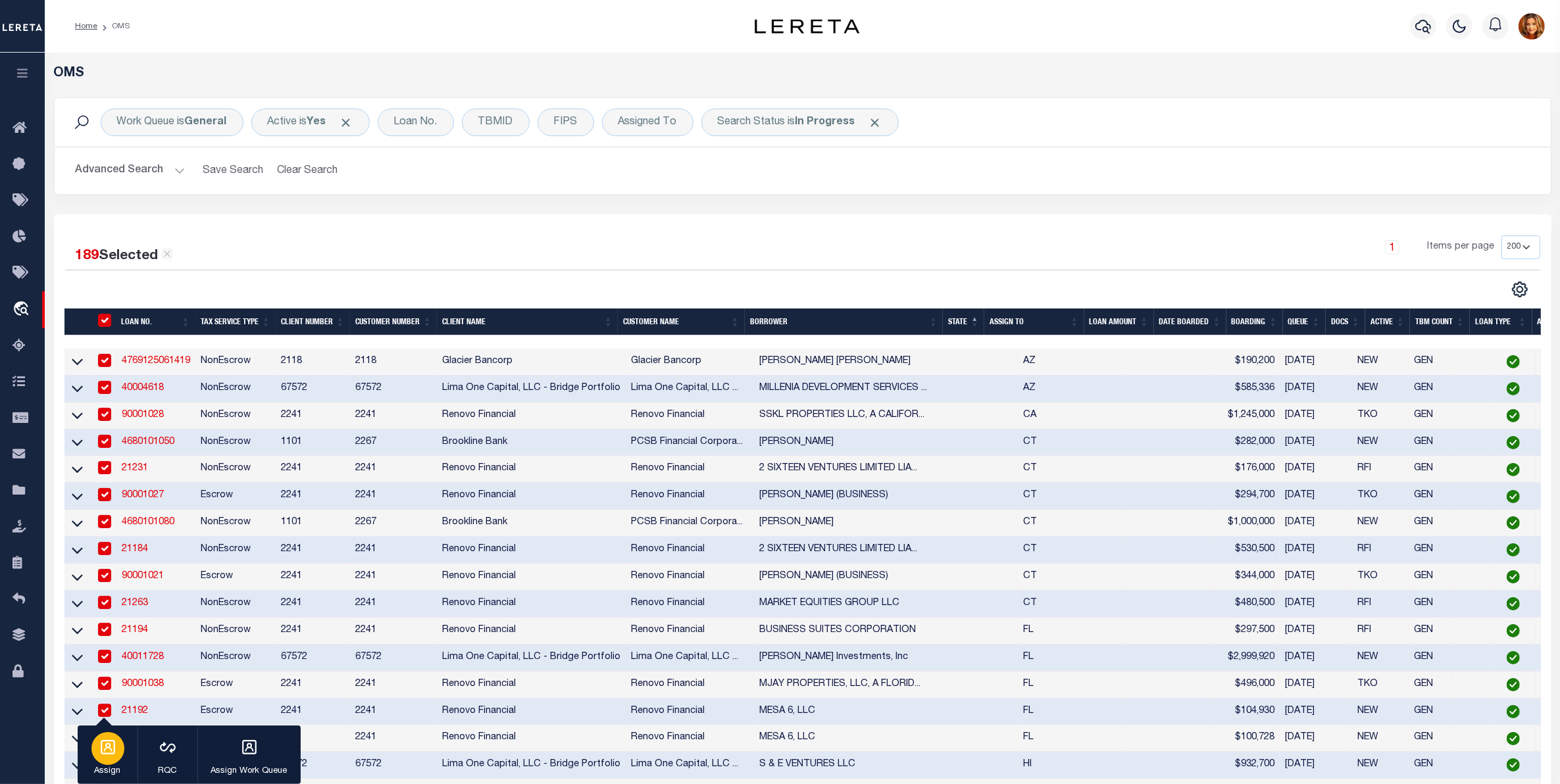
click at [113, 754] on icon "button" at bounding box center [108, 747] width 15 height 15
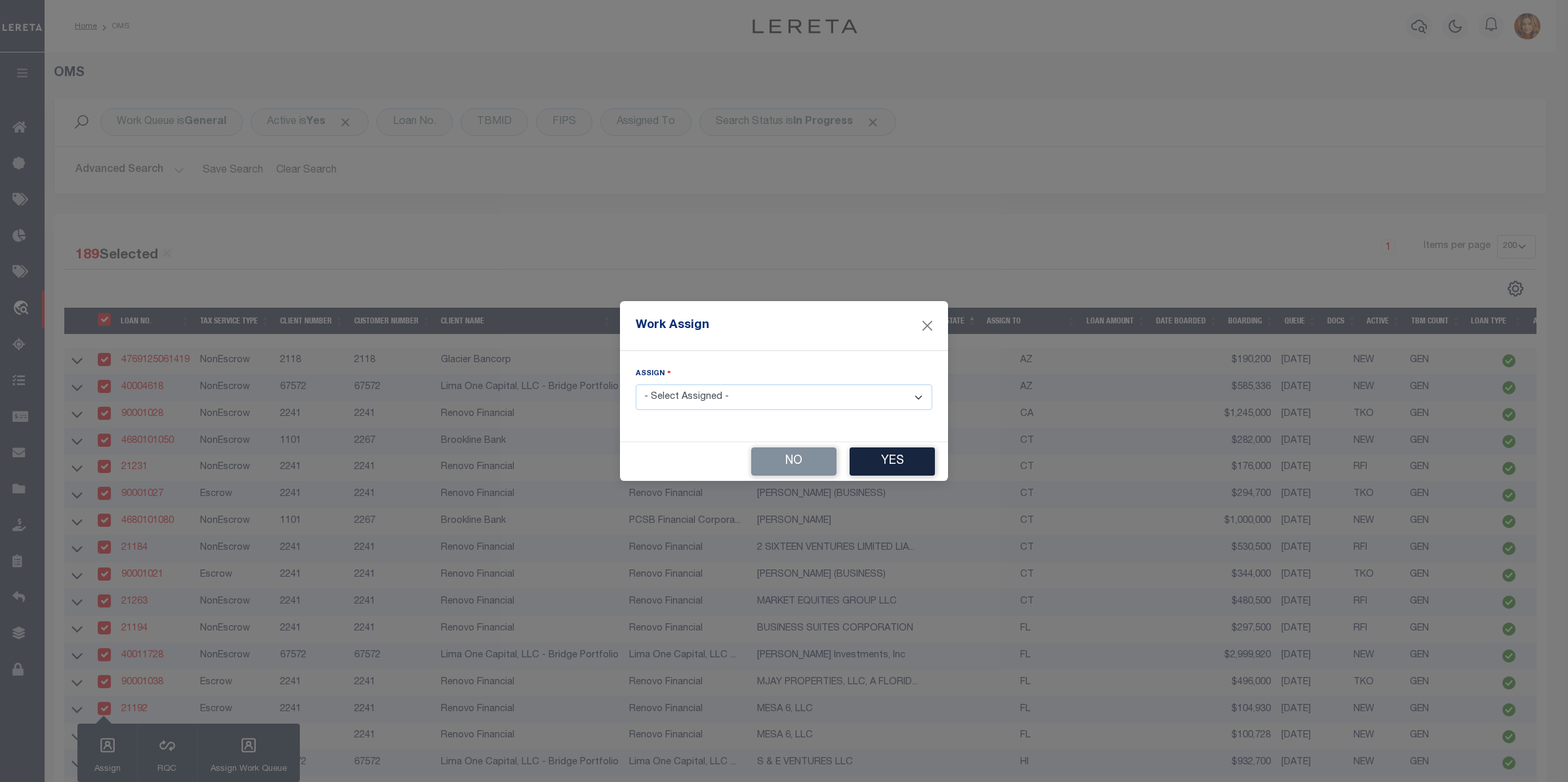
drag, startPoint x: 726, startPoint y: 399, endPoint x: 725, endPoint y: 392, distance: 7.1
click at [726, 395] on select "- Select Assigned - --Unassigned-- [PERSON_NAME] [PERSON_NAME] [PERSON_NAME] [P…" at bounding box center [784, 397] width 296 height 25
click at [636, 385] on select "- Select Assigned - --Unassigned-- [PERSON_NAME] [PERSON_NAME] [PERSON_NAME] [P…" at bounding box center [784, 397] width 296 height 25
click at [893, 466] on button "Yes" at bounding box center [892, 461] width 85 height 28
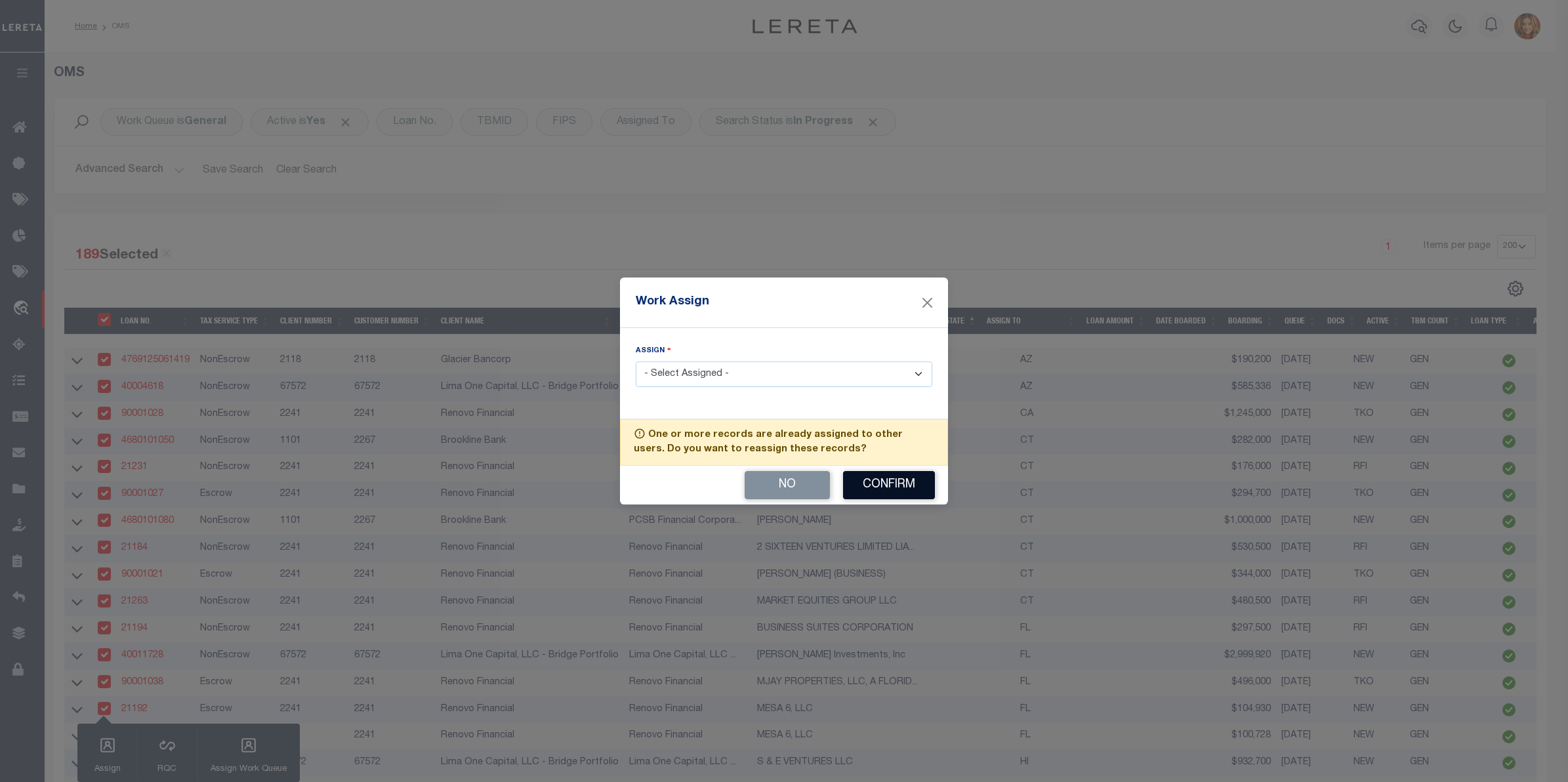
click at [889, 493] on button "Confirm" at bounding box center [889, 485] width 92 height 28
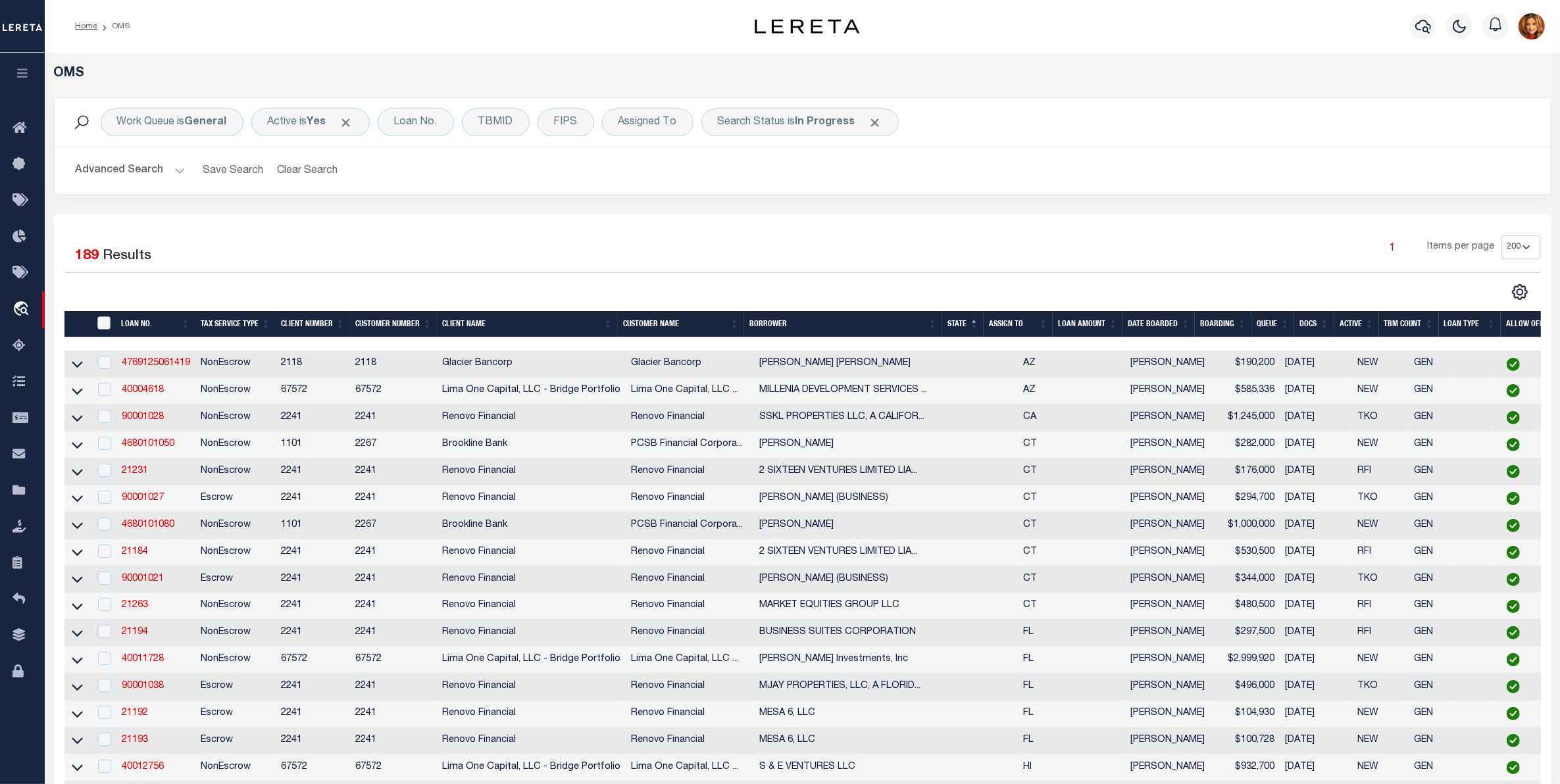
click at [104, 323] on input "" at bounding box center [104, 323] width 13 height 13
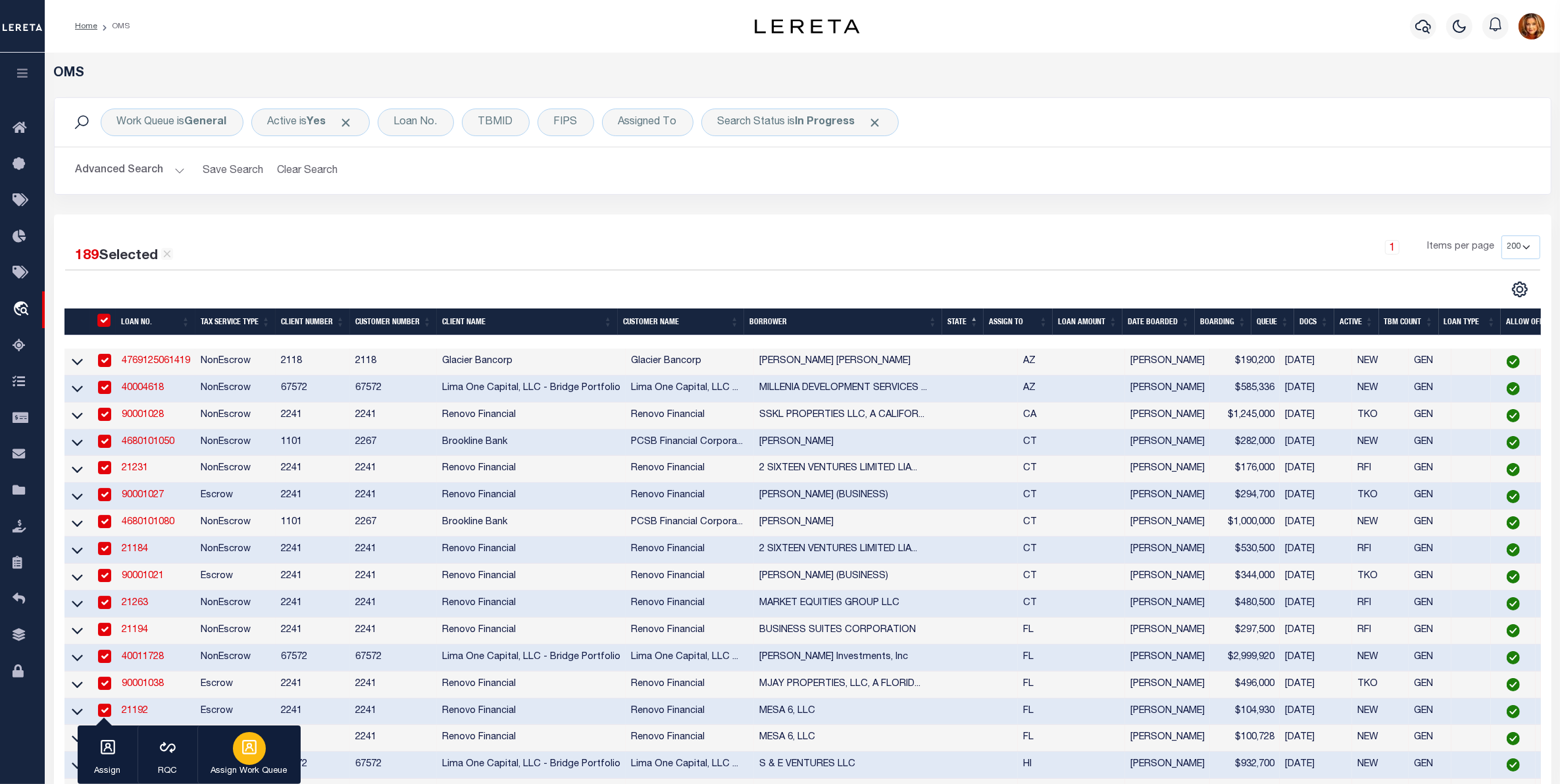
drag, startPoint x: 244, startPoint y: 745, endPoint x: 246, endPoint y: 762, distance: 17.1
click at [246, 750] on icon "button" at bounding box center [249, 746] width 17 height 17
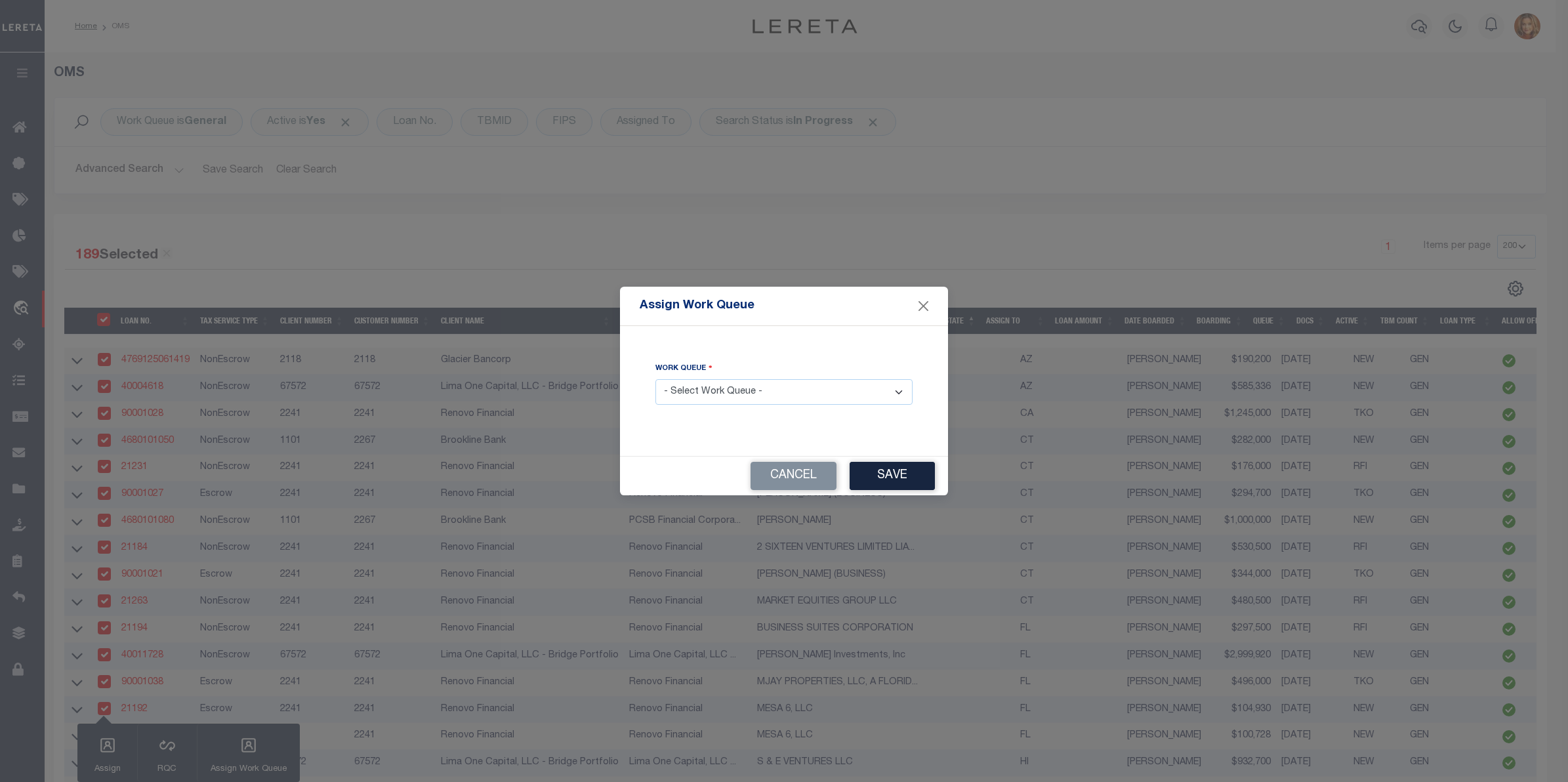
click at [763, 382] on select "- Select Work Queue - factRSystems General ThoughtFocus" at bounding box center [783, 392] width 257 height 25
click at [655, 380] on select "- Select Work Queue - factRSystems General ThoughtFocus" at bounding box center [783, 392] width 257 height 25
click at [907, 473] on button "Save" at bounding box center [892, 476] width 85 height 28
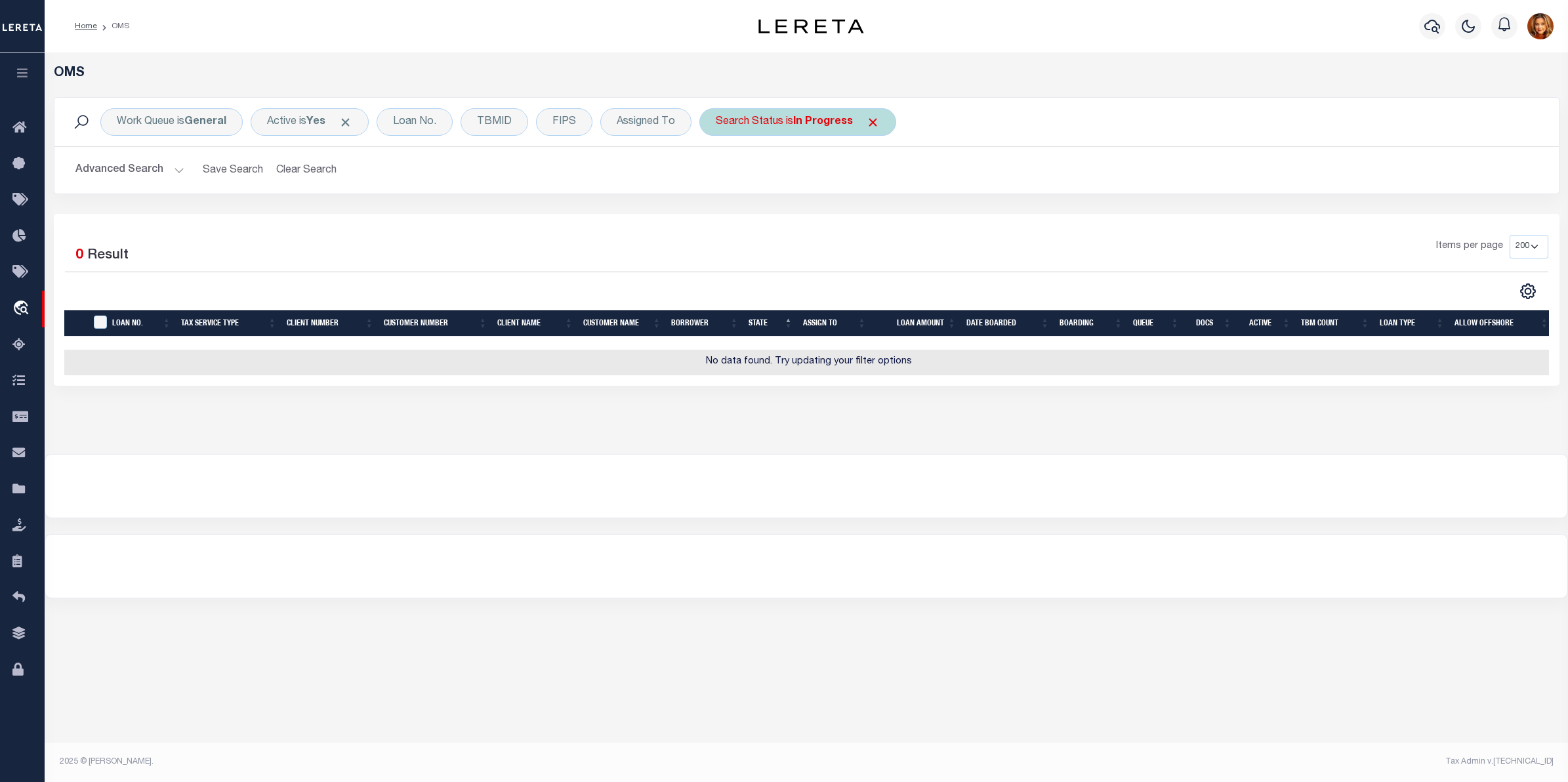
click at [830, 123] on b "In Progress" at bounding box center [822, 122] width 60 height 11
click at [771, 188] on select "Automated Search Bad Parcel Complete Duplicate Parcel High Dollar Reporting In …" at bounding box center [813, 186] width 193 height 25
click at [718, 174] on select "Automated Search Bad Parcel Complete Duplicate Parcel High Dollar Reporting In …" at bounding box center [813, 186] width 193 height 25
click at [903, 207] on input "Apply" at bounding box center [890, 215] width 39 height 21
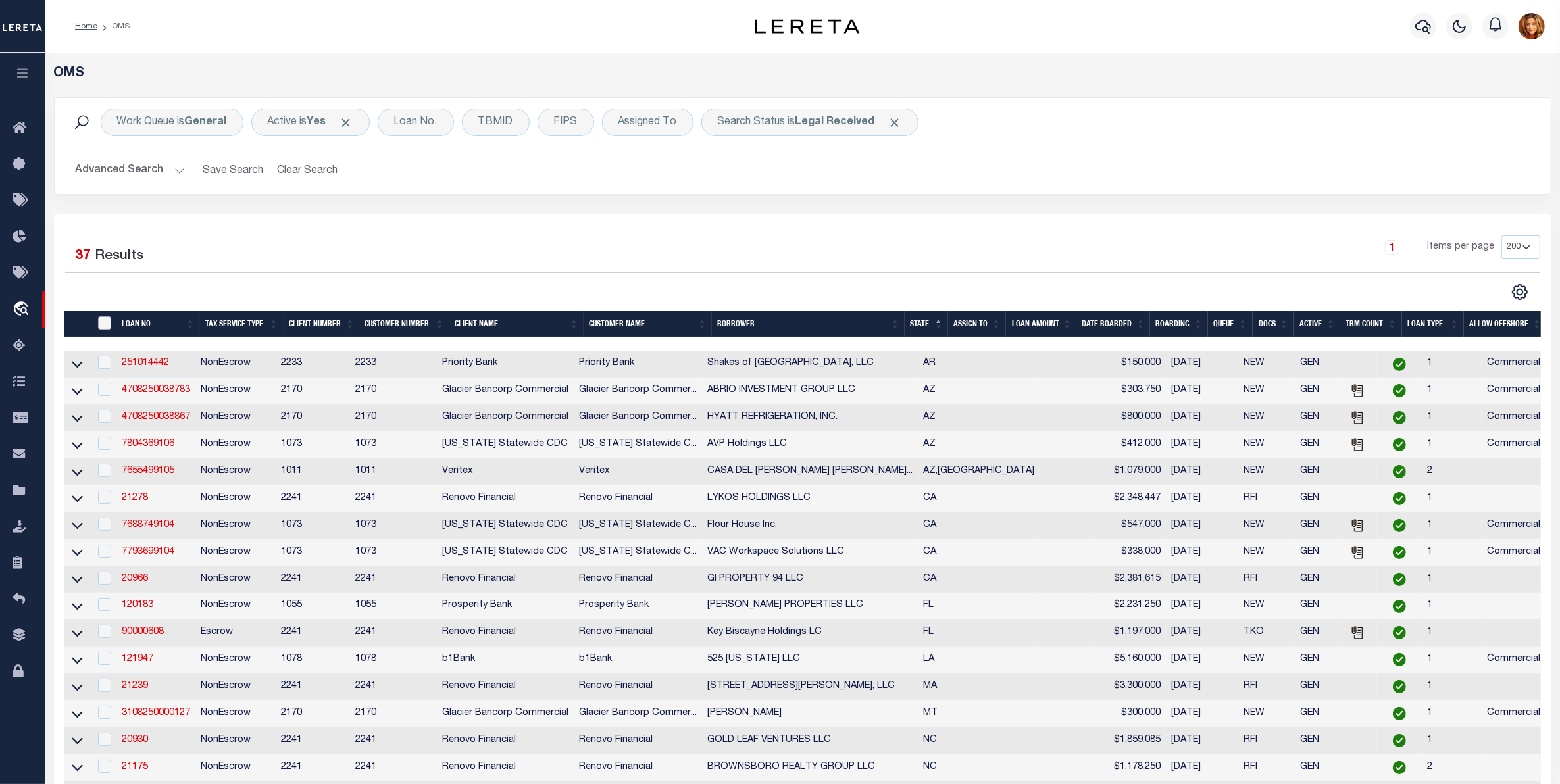
click at [104, 320] on input "" at bounding box center [105, 323] width 13 height 13
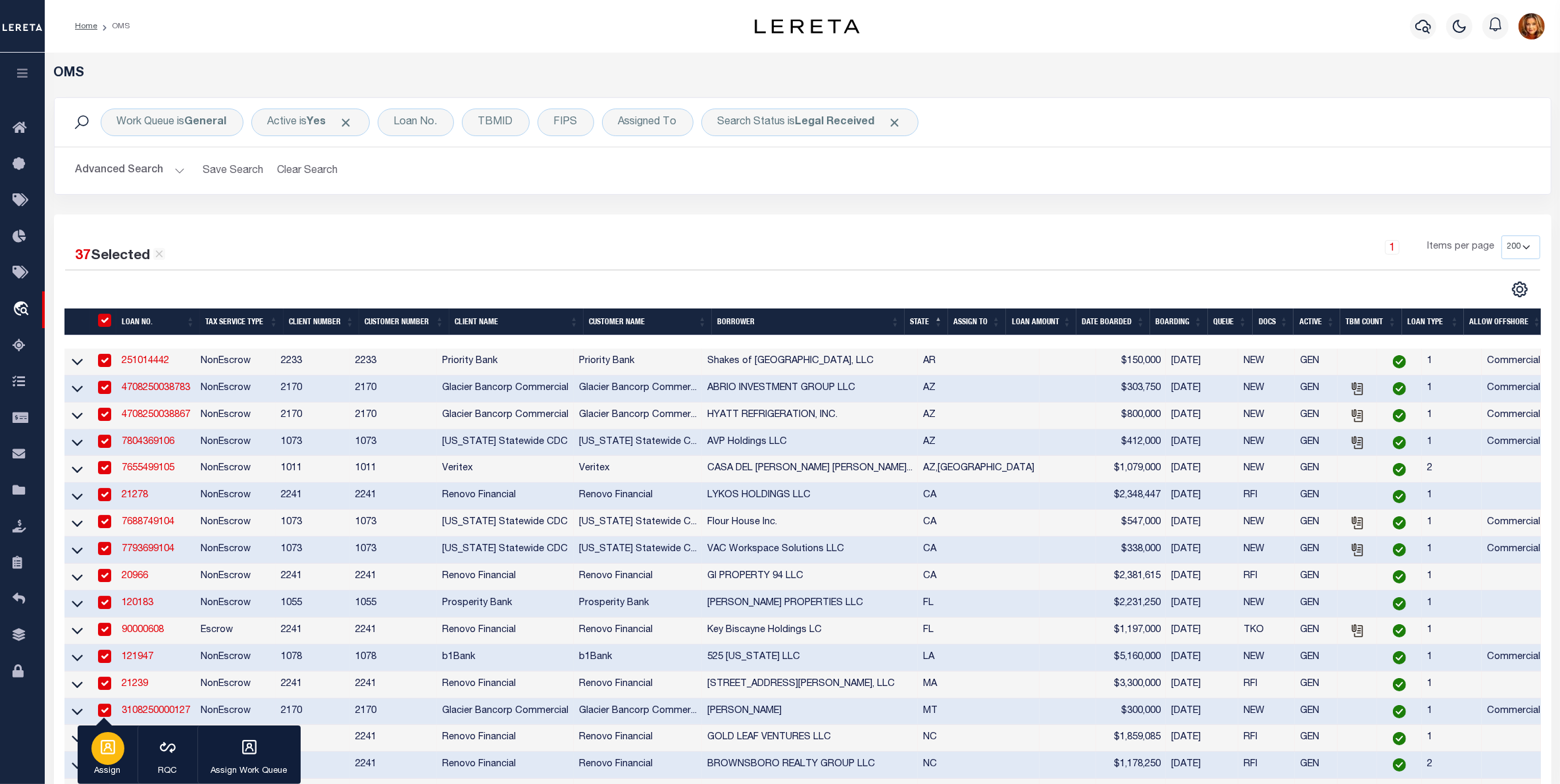
click at [113, 760] on div "button" at bounding box center [108, 748] width 33 height 33
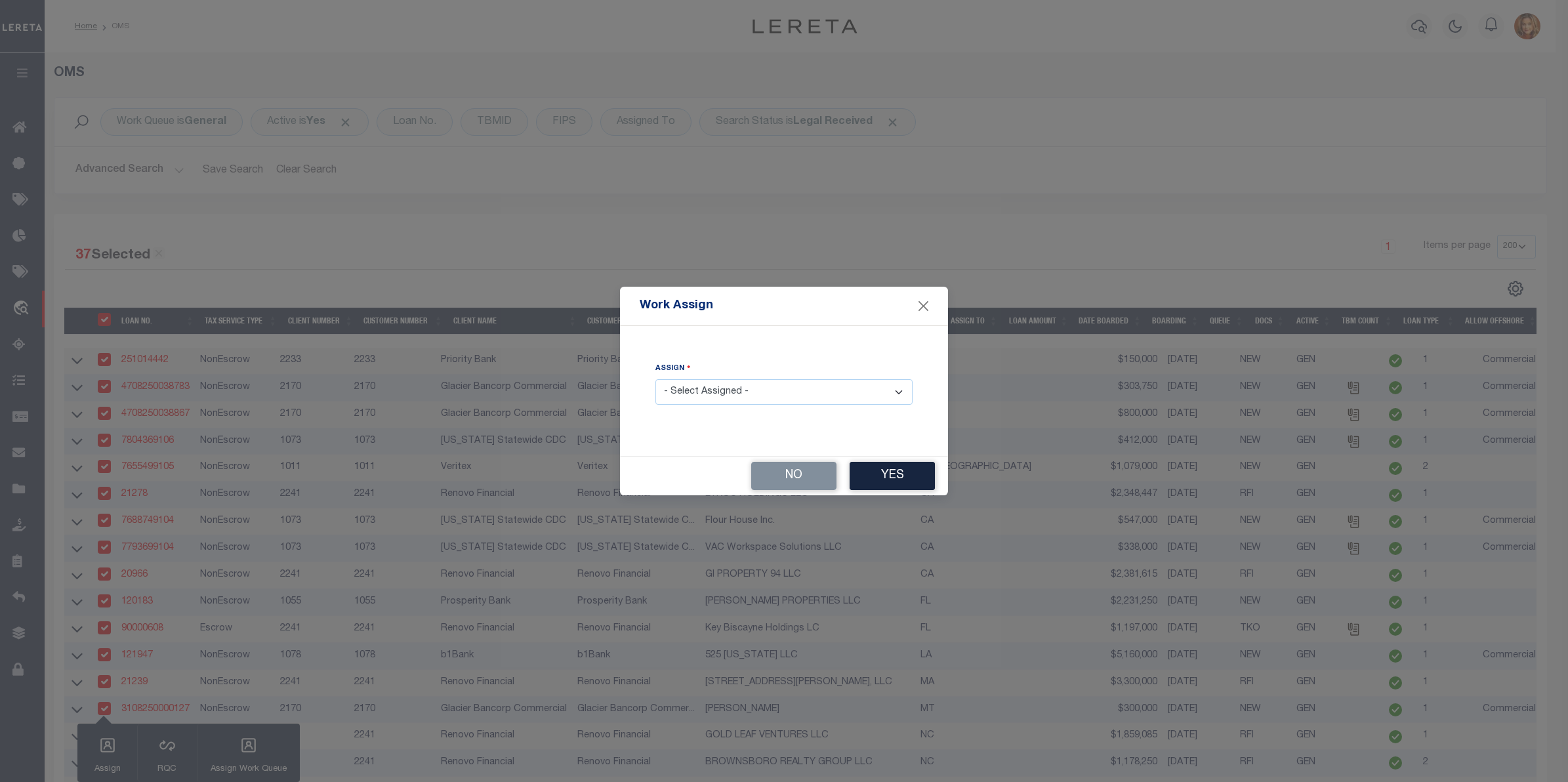
click at [730, 389] on select "- Select Assigned - --Unassigned-- [PERSON_NAME] [PERSON_NAME] [PERSON_NAME] [P…" at bounding box center [783, 392] width 257 height 25
click at [655, 380] on select "- Select Assigned - --Unassigned-- [PERSON_NAME] [PERSON_NAME] [PERSON_NAME] [P…" at bounding box center [783, 392] width 257 height 25
click at [886, 482] on button "Yes" at bounding box center [892, 476] width 85 height 28
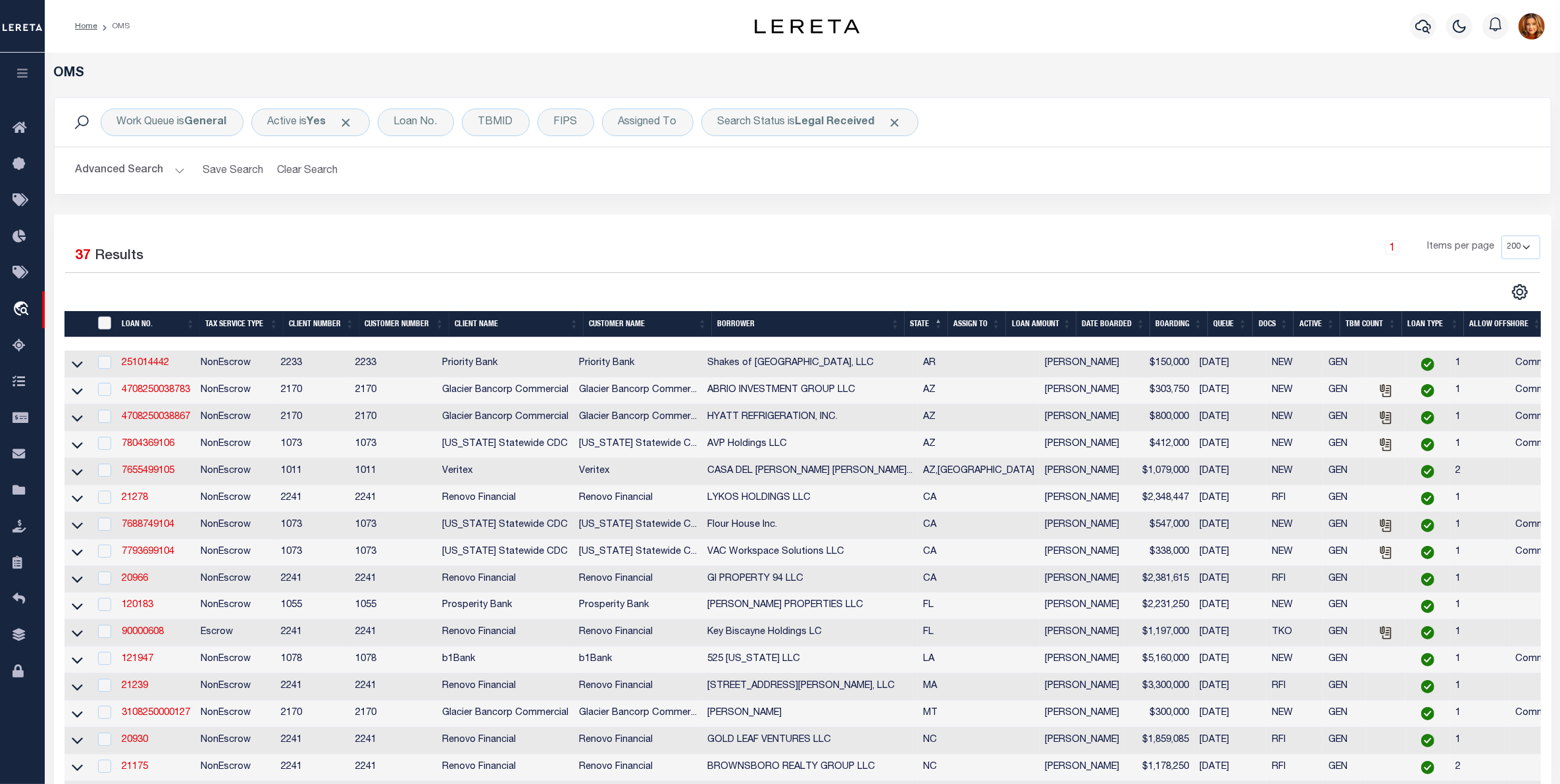
click at [108, 322] on input "" at bounding box center [105, 323] width 13 height 13
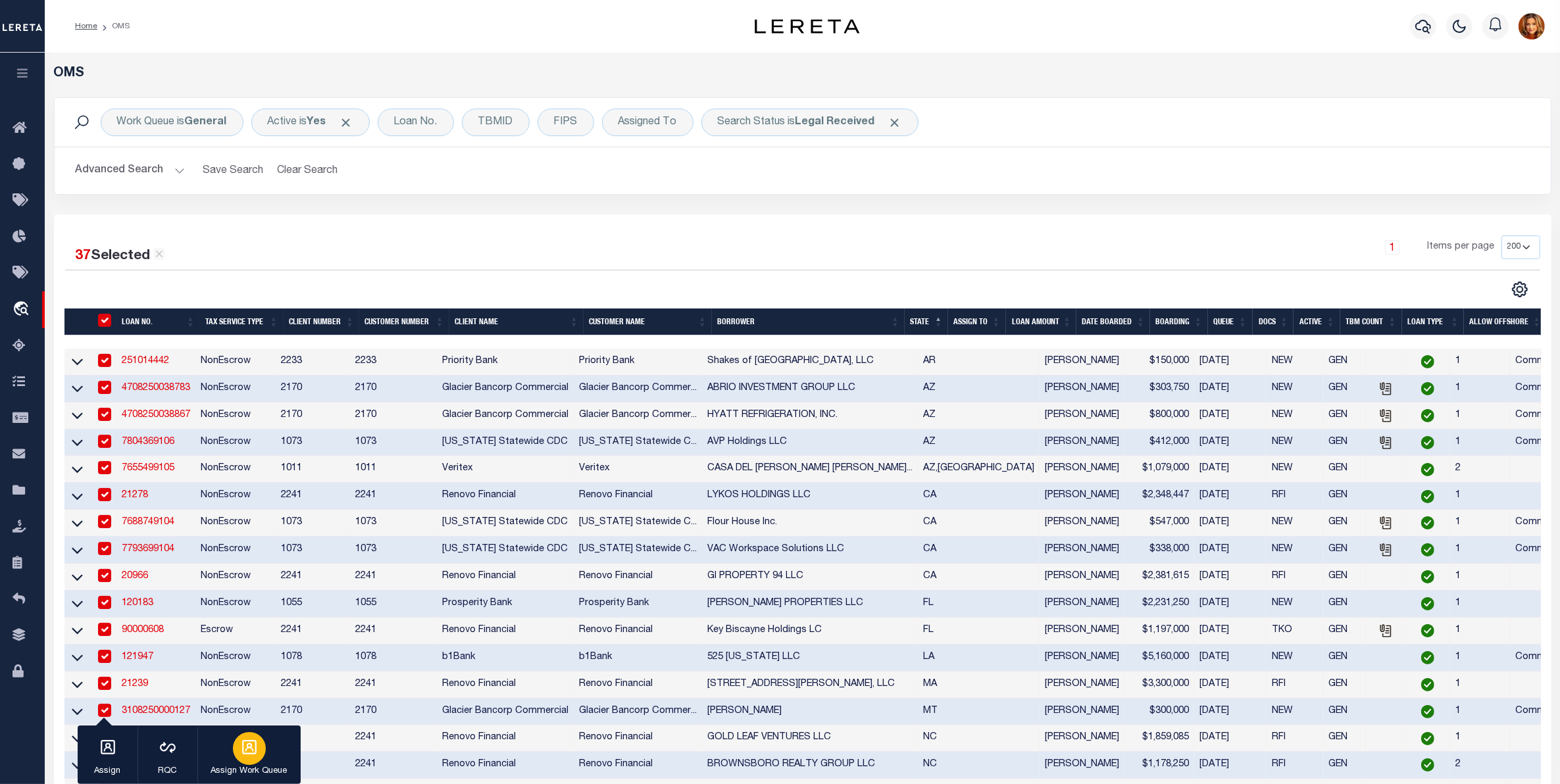
click at [248, 757] on div "button" at bounding box center [249, 748] width 33 height 33
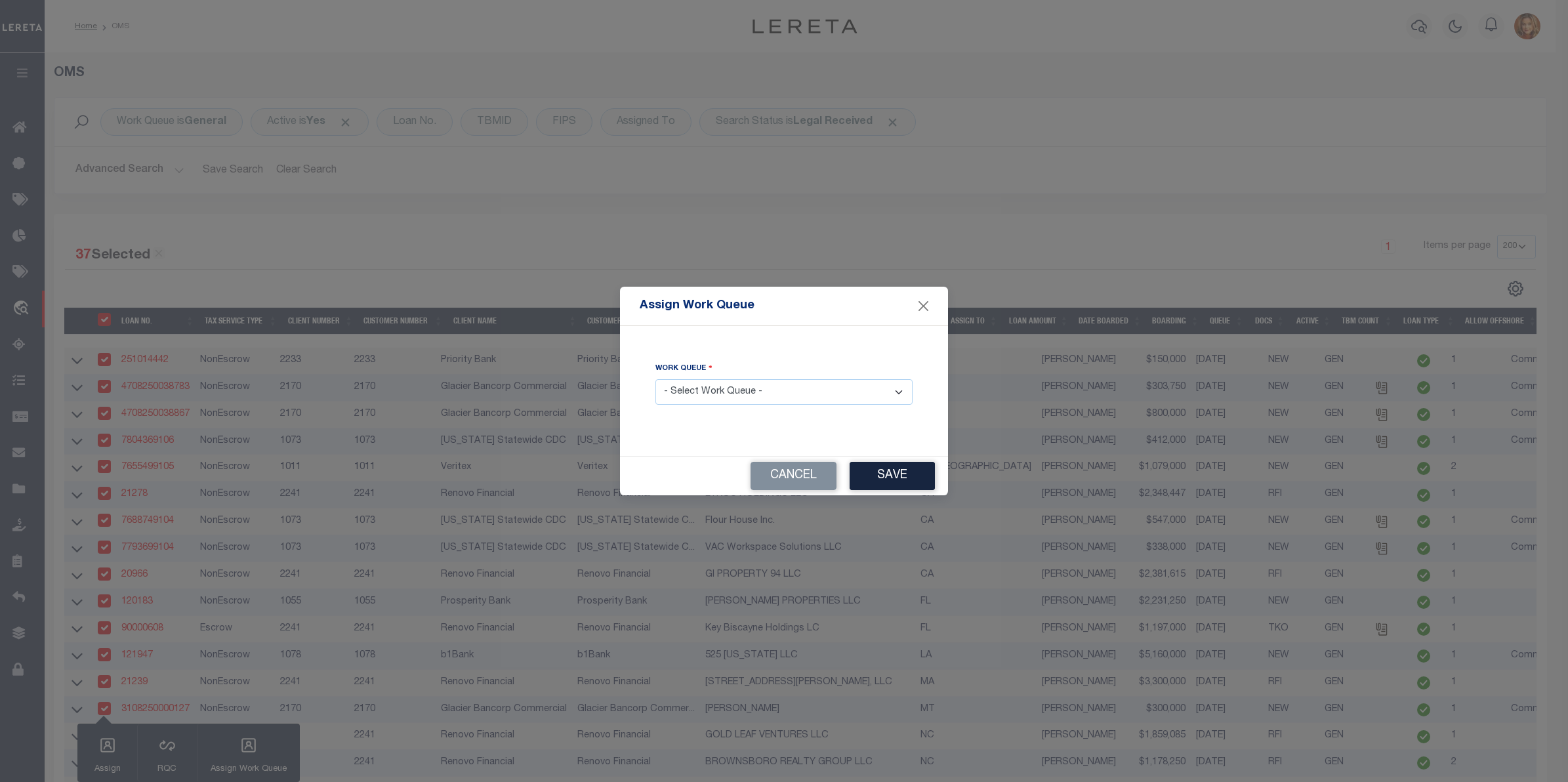
click at [781, 389] on select "- Select Work Queue - factRSystems General ThoughtFocus" at bounding box center [783, 392] width 257 height 25
click at [655, 380] on select "- Select Work Queue - factRSystems General ThoughtFocus" at bounding box center [783, 392] width 257 height 25
click at [894, 476] on button "Save" at bounding box center [892, 476] width 85 height 28
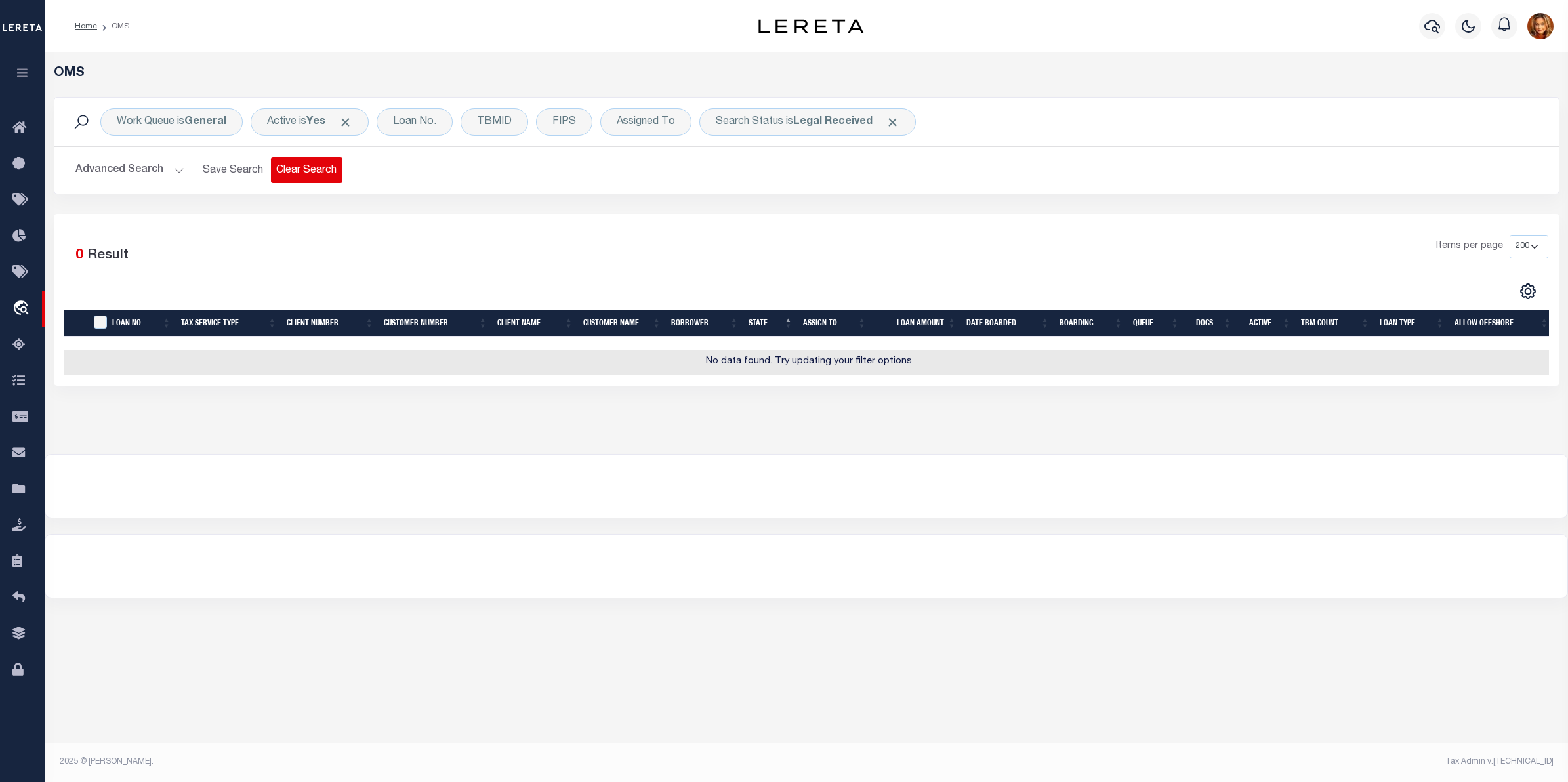
click at [295, 163] on button "Clear Search" at bounding box center [306, 170] width 72 height 25
